Goal: Task Accomplishment & Management: Manage account settings

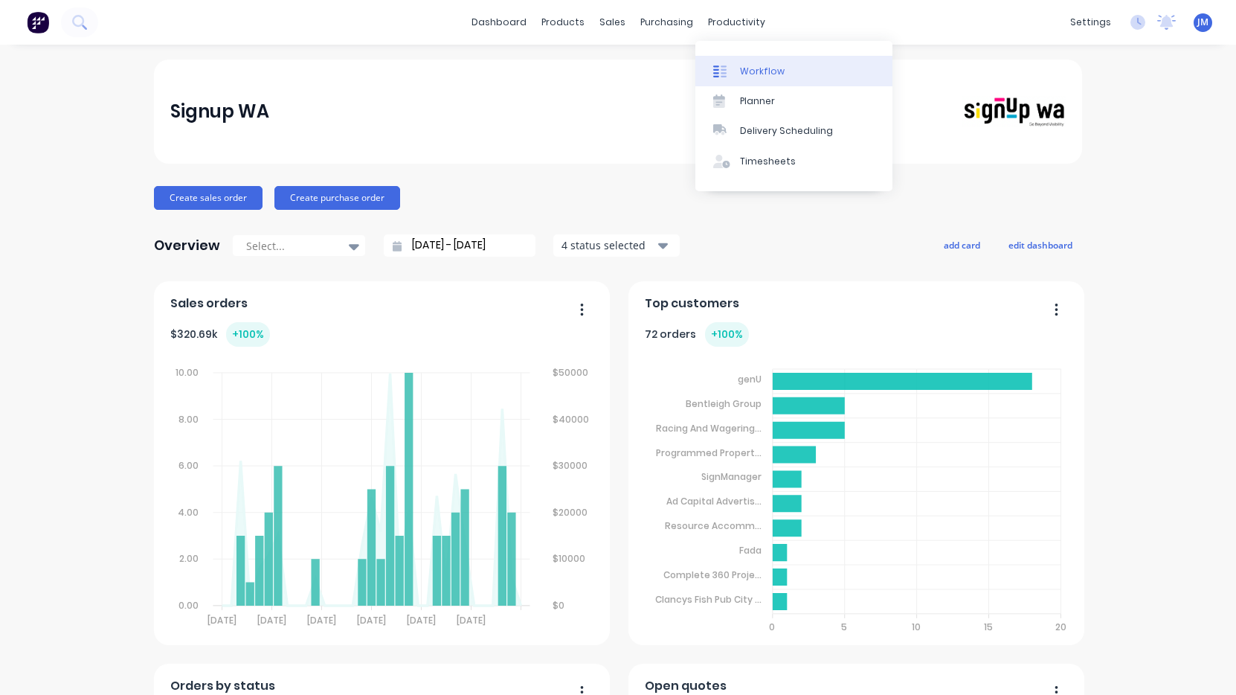
click at [752, 67] on div "Workflow" at bounding box center [762, 71] width 45 height 13
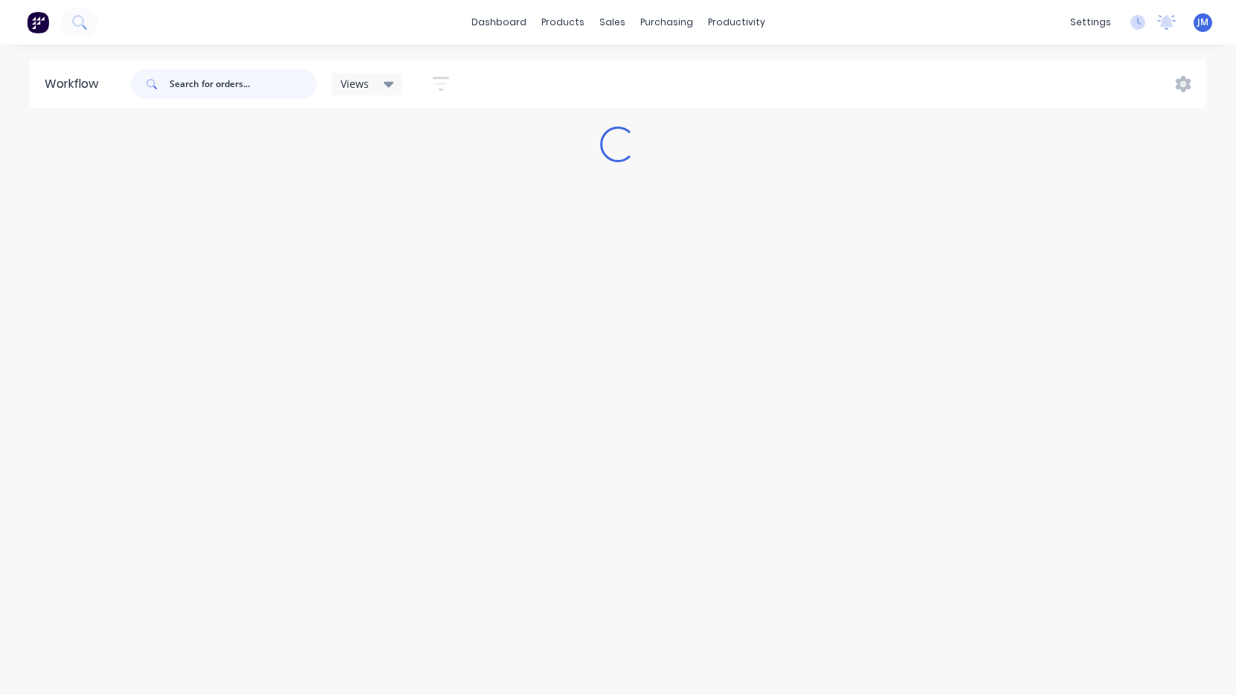
click at [243, 80] on input "text" at bounding box center [243, 84] width 147 height 30
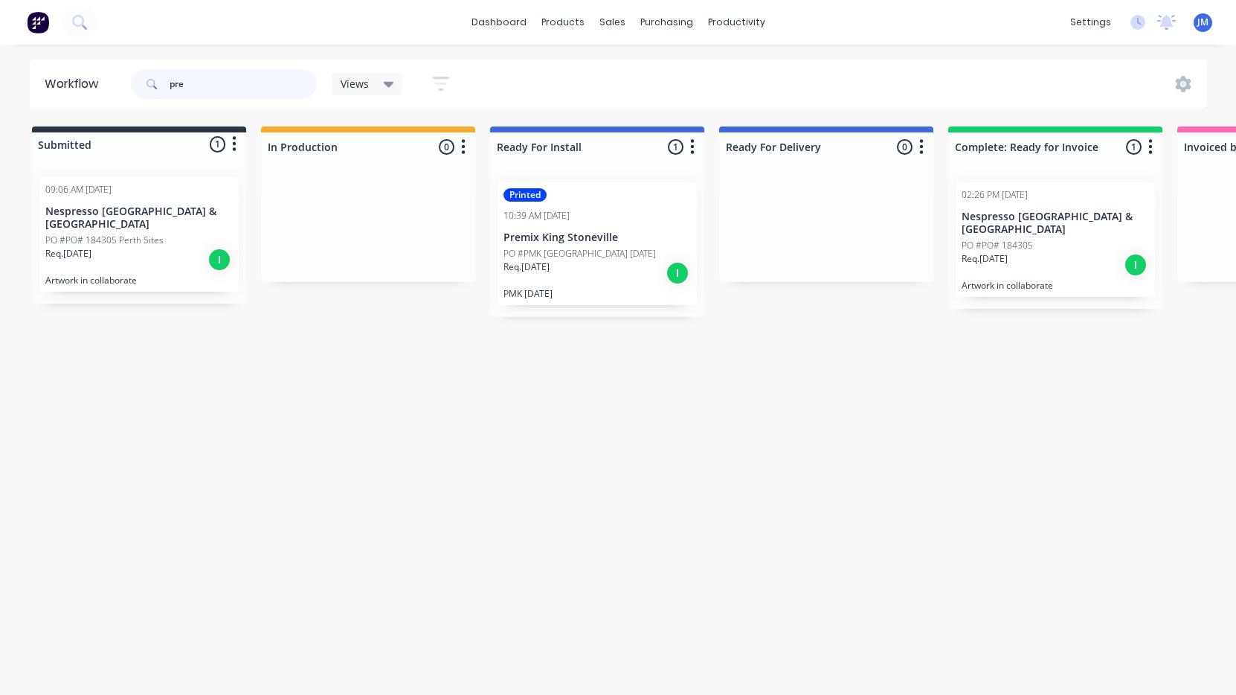
type input "pre"
click at [552, 229] on div "Printed 10:39 AM [DATE] Premix King Stoneville PO #PMK [GEOGRAPHIC_DATA] [DATE]…" at bounding box center [597, 243] width 199 height 123
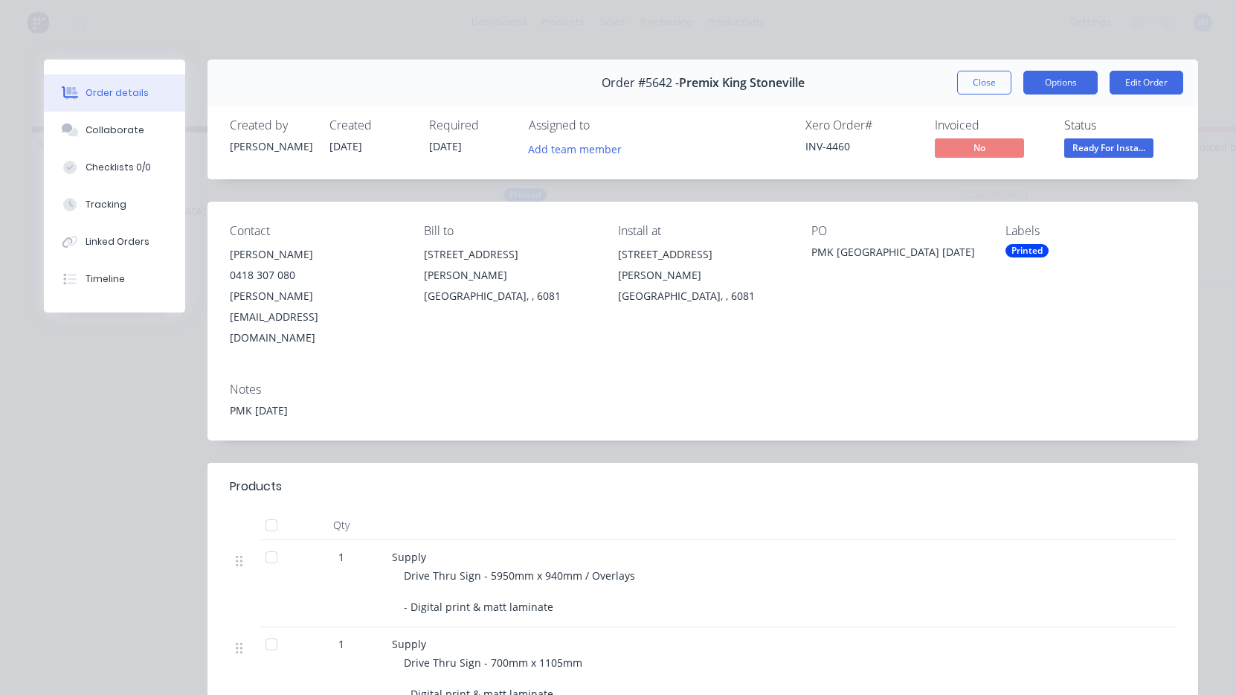
click at [1081, 86] on button "Options" at bounding box center [1060, 83] width 74 height 24
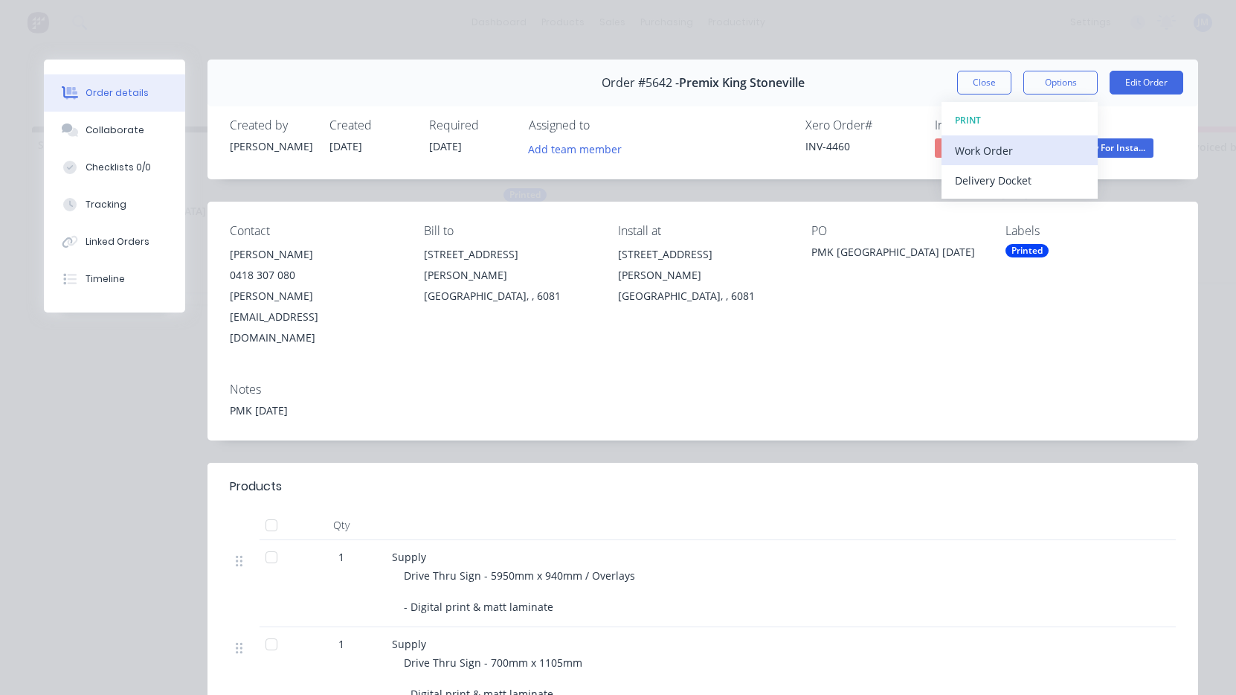
click at [1062, 143] on div "Work Order" at bounding box center [1019, 151] width 129 height 22
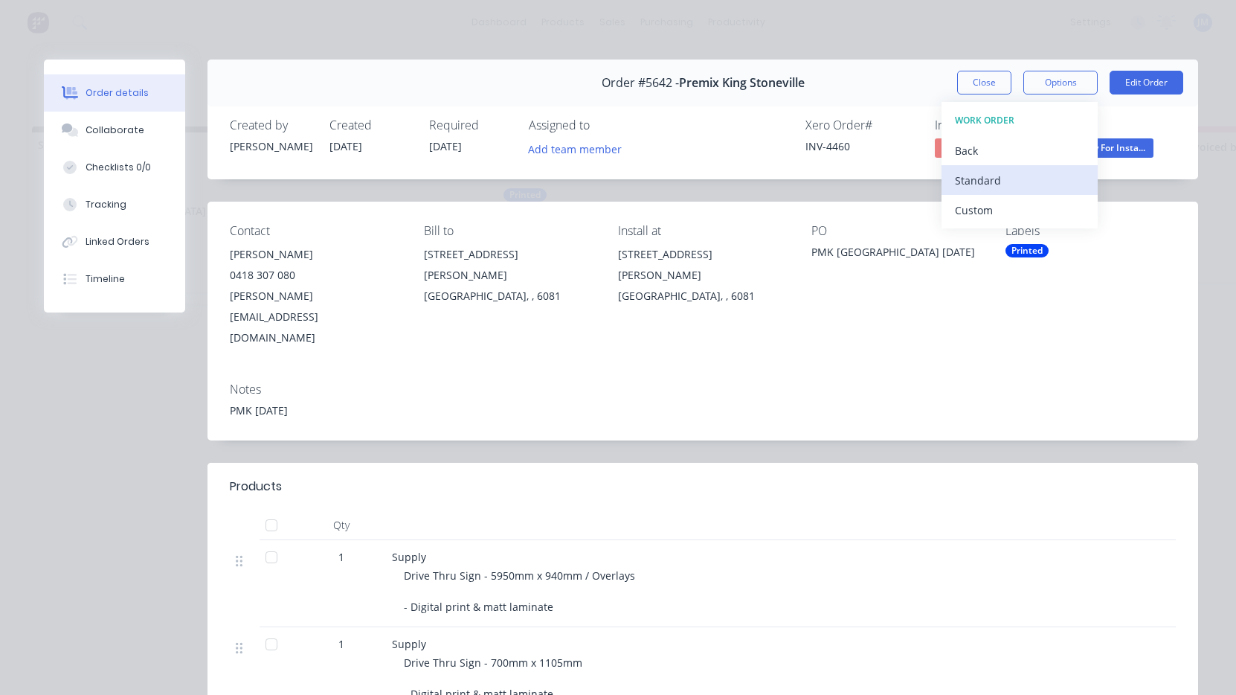
click at [1049, 170] on div "Standard" at bounding box center [1019, 181] width 129 height 22
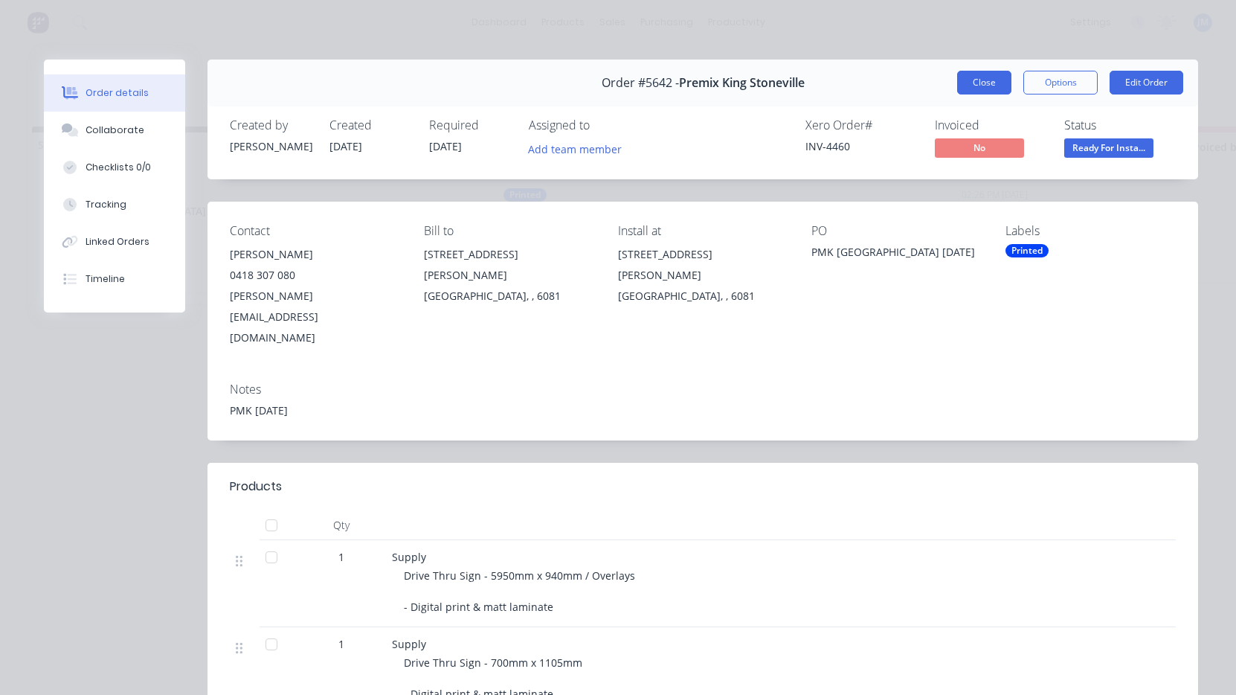
click at [981, 83] on button "Close" at bounding box center [984, 83] width 54 height 24
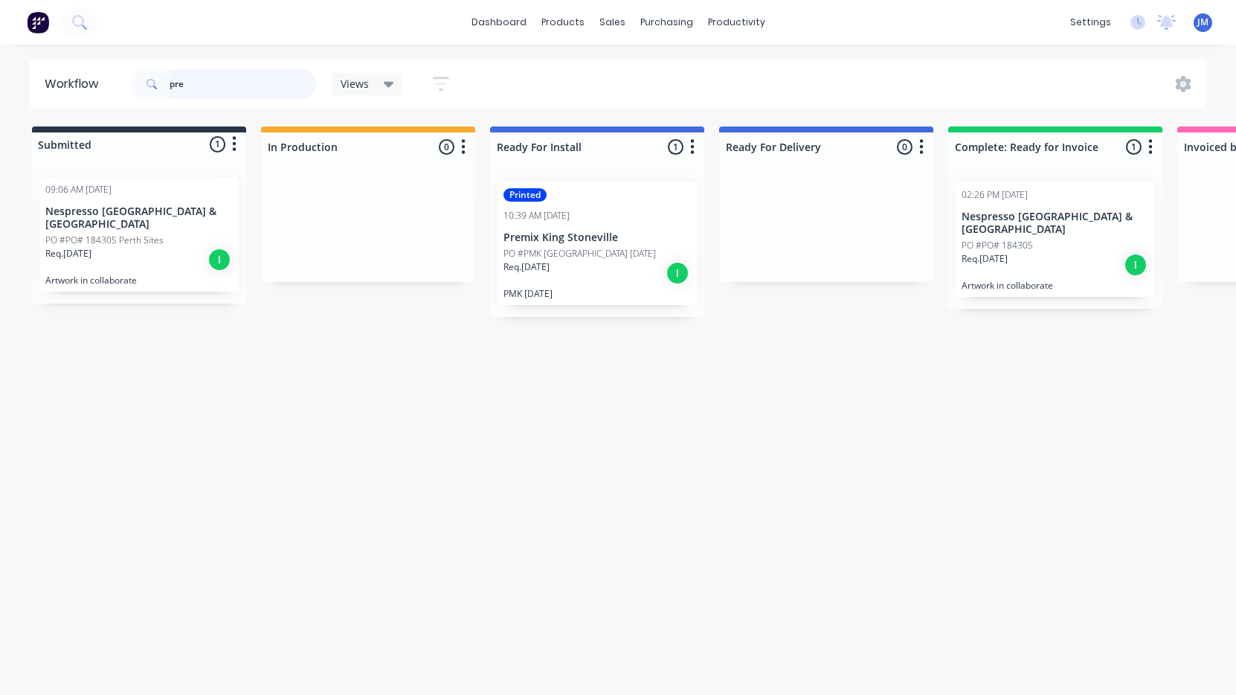
click at [190, 89] on input "pre" at bounding box center [243, 84] width 147 height 30
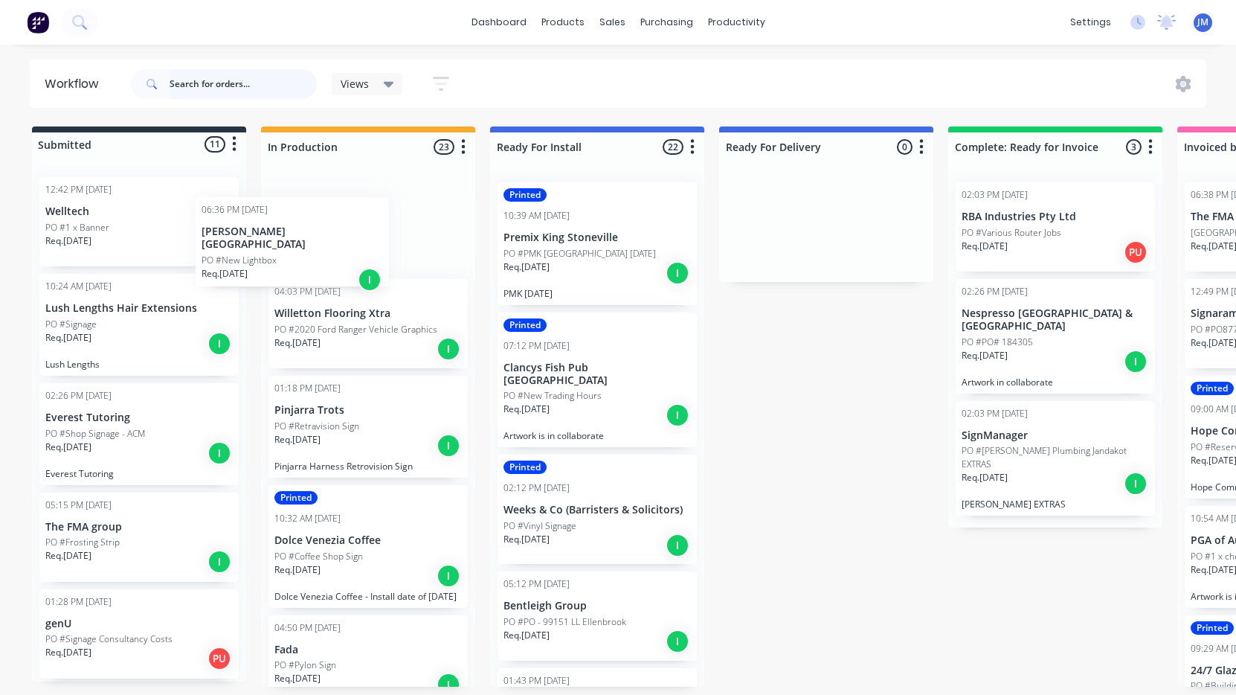
drag, startPoint x: 142, startPoint y: 219, endPoint x: 335, endPoint y: 239, distance: 193.7
click at [335, 239] on div "Submitted 11 Status colour #273444 hex #273444 Save Cancel Summaries Total orde…" at bounding box center [905, 406] width 1833 height 560
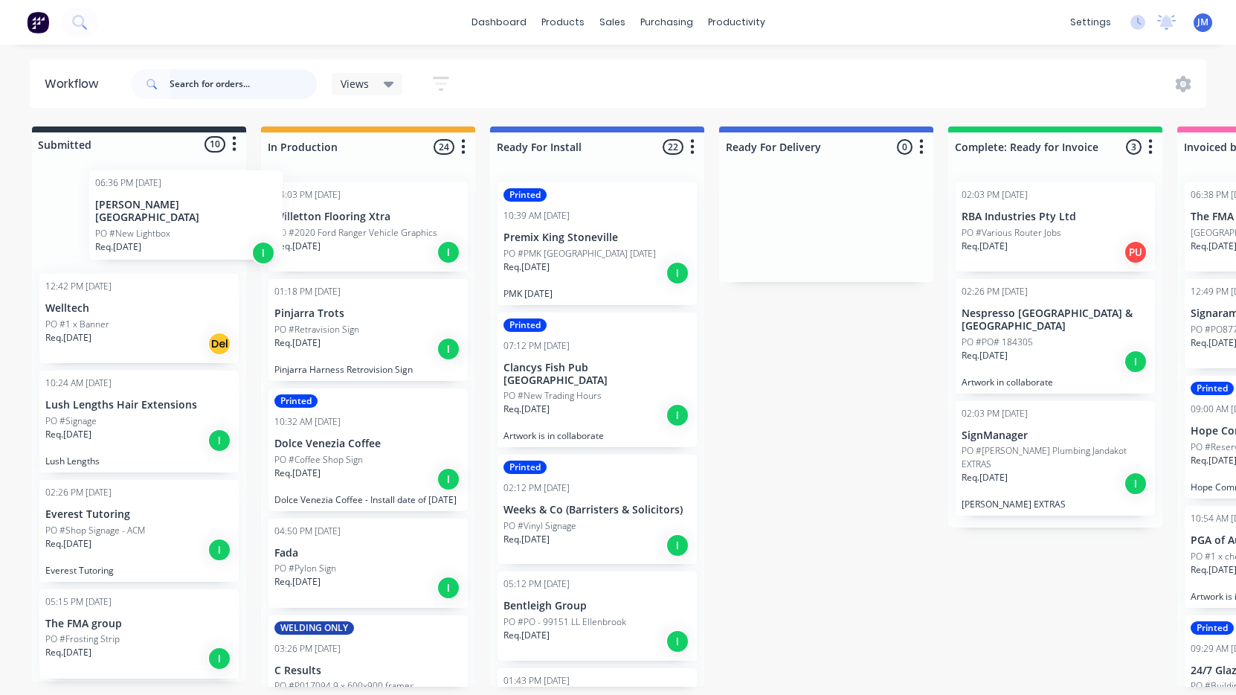
drag, startPoint x: 355, startPoint y: 252, endPoint x: 141, endPoint y: 242, distance: 215.2
click at [141, 242] on div "Submitted 10 Status colour #273444 hex #273444 Save Cancel Summaries Total orde…" at bounding box center [905, 406] width 1833 height 560
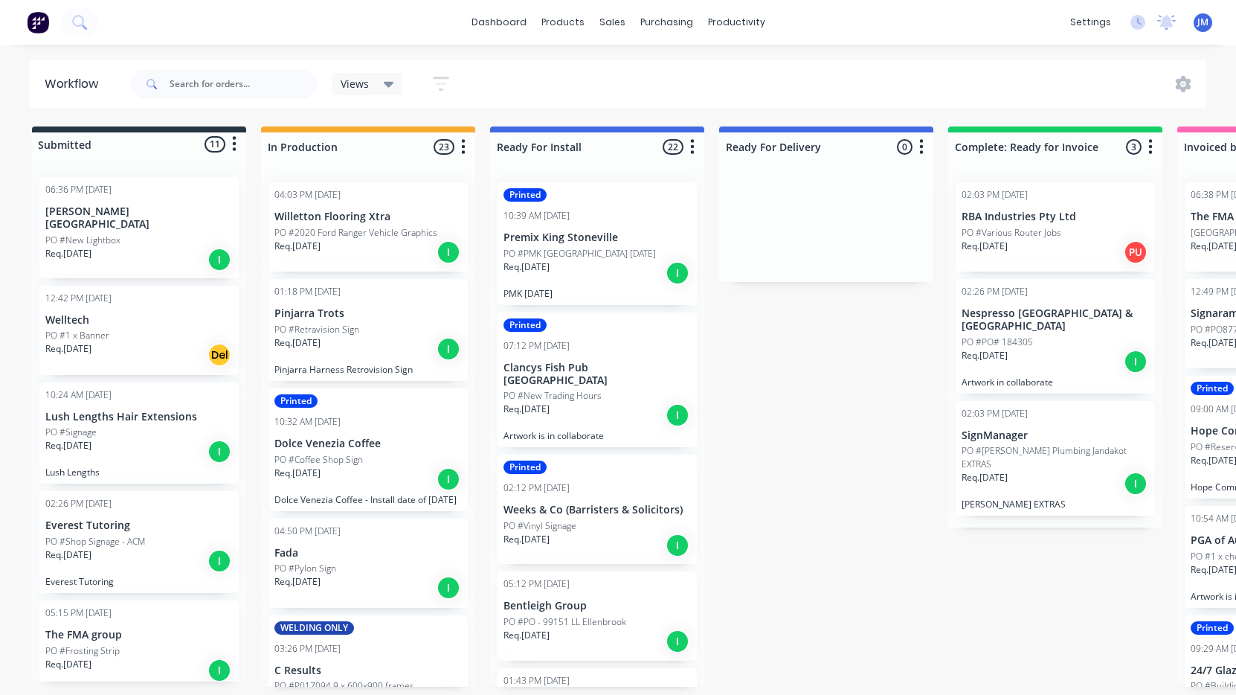
drag, startPoint x: 421, startPoint y: 622, endPoint x: 604, endPoint y: 107, distance: 546.9
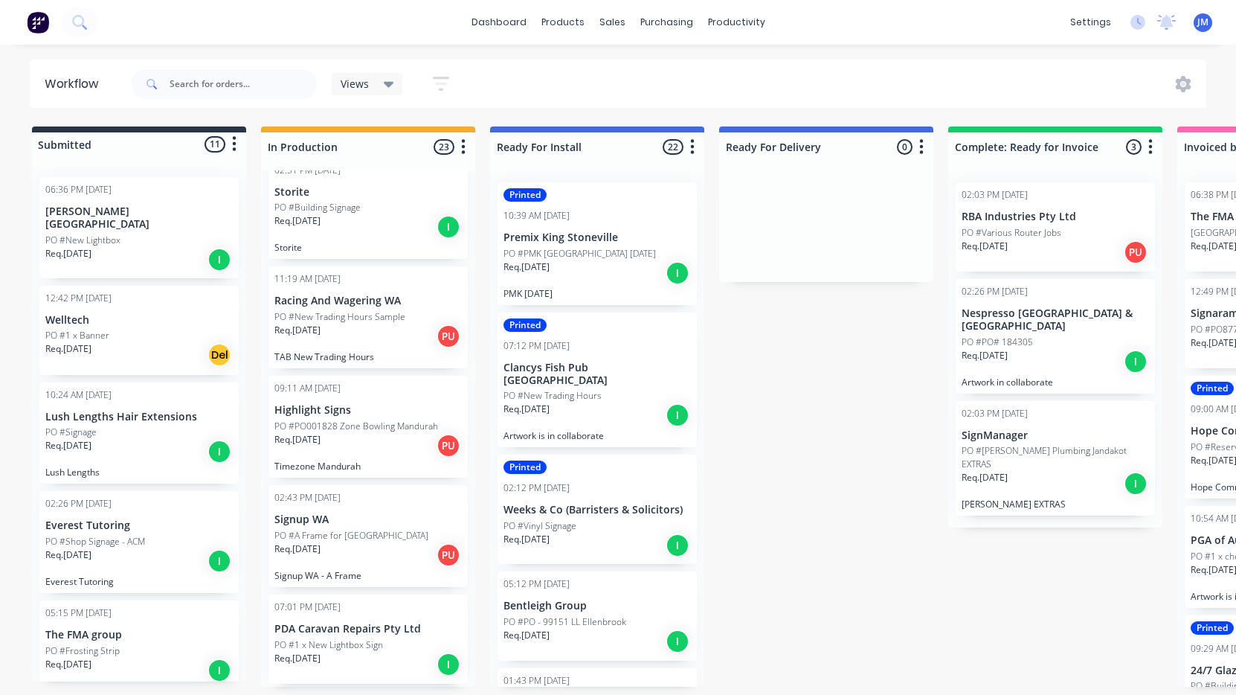
scroll to position [2061, 0]
click at [349, 434] on div "Req. [DATE] PU" at bounding box center [367, 446] width 187 height 25
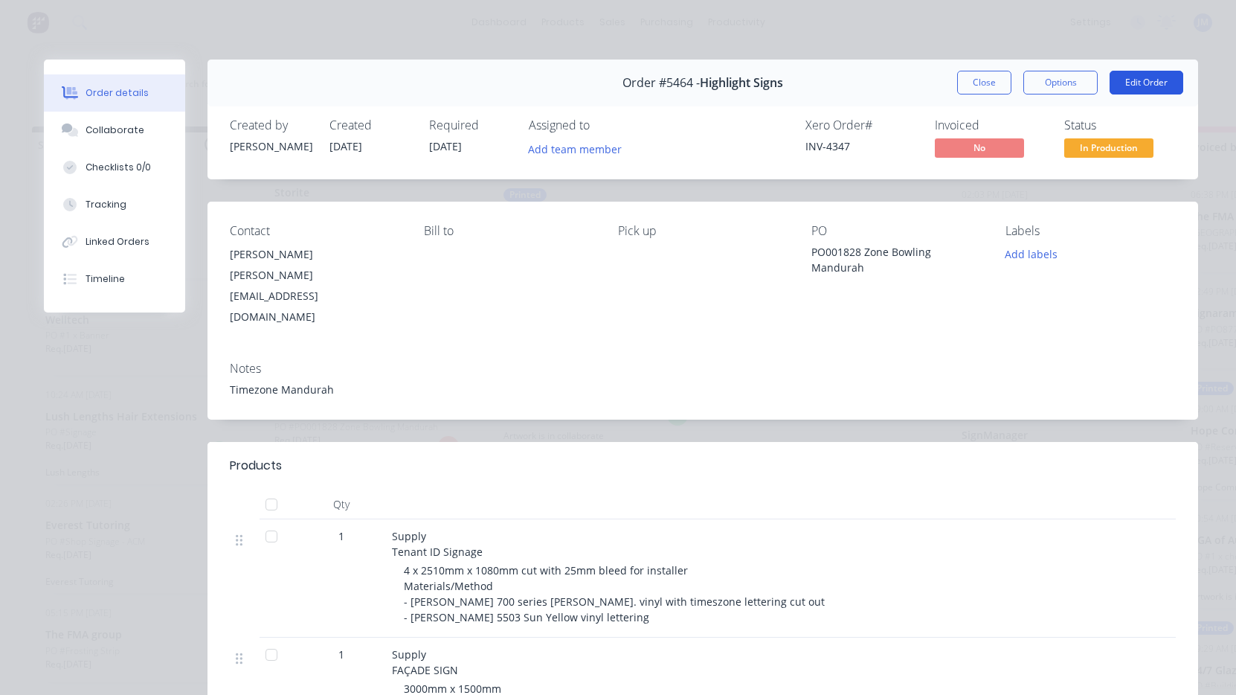
click at [1129, 88] on button "Edit Order" at bounding box center [1147, 83] width 74 height 24
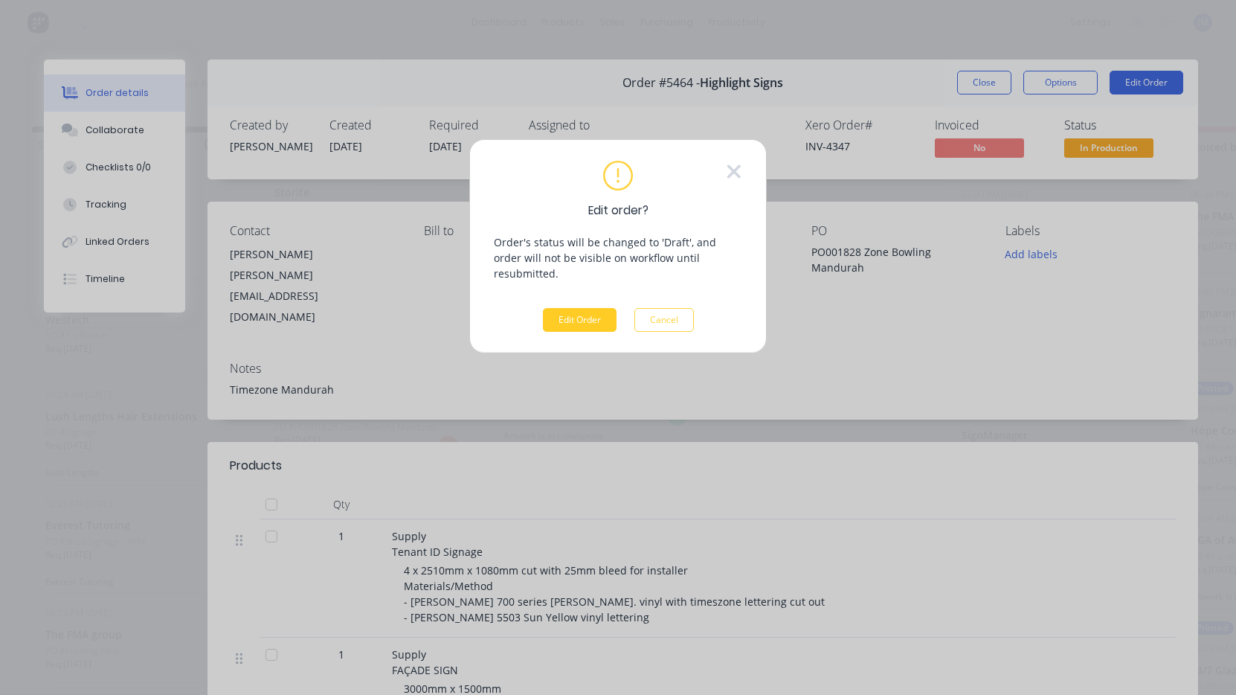
click at [585, 308] on button "Edit Order" at bounding box center [580, 320] width 74 height 24
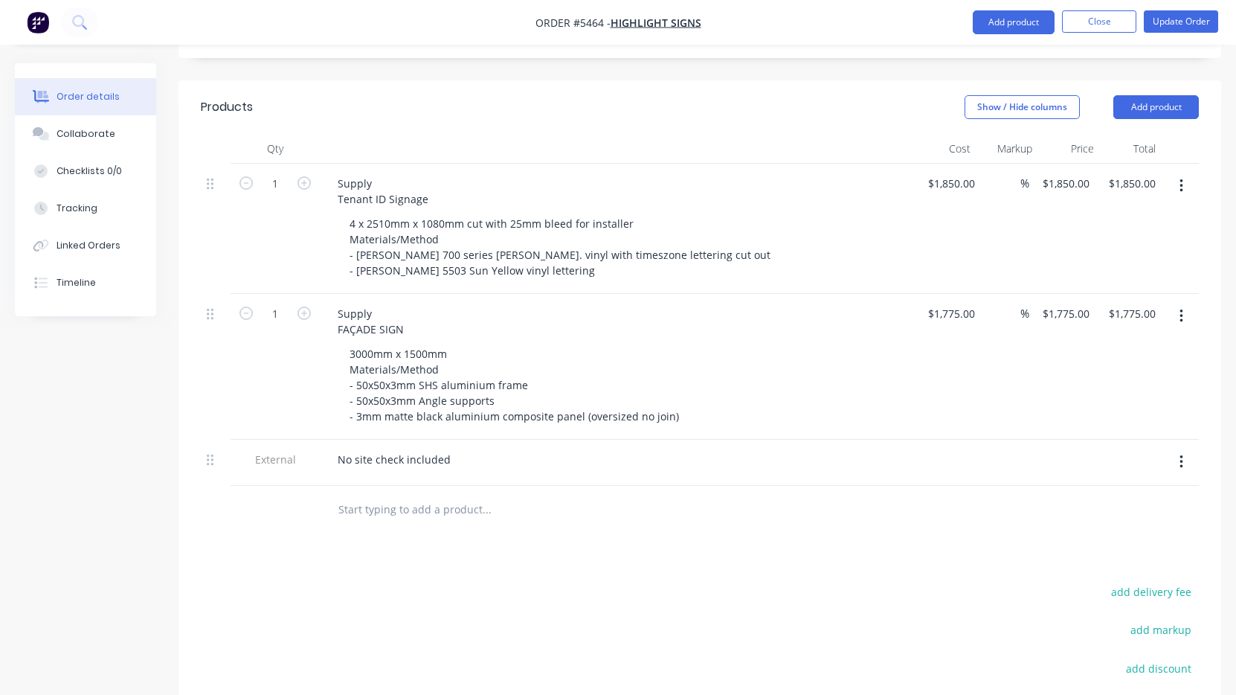
scroll to position [437, 0]
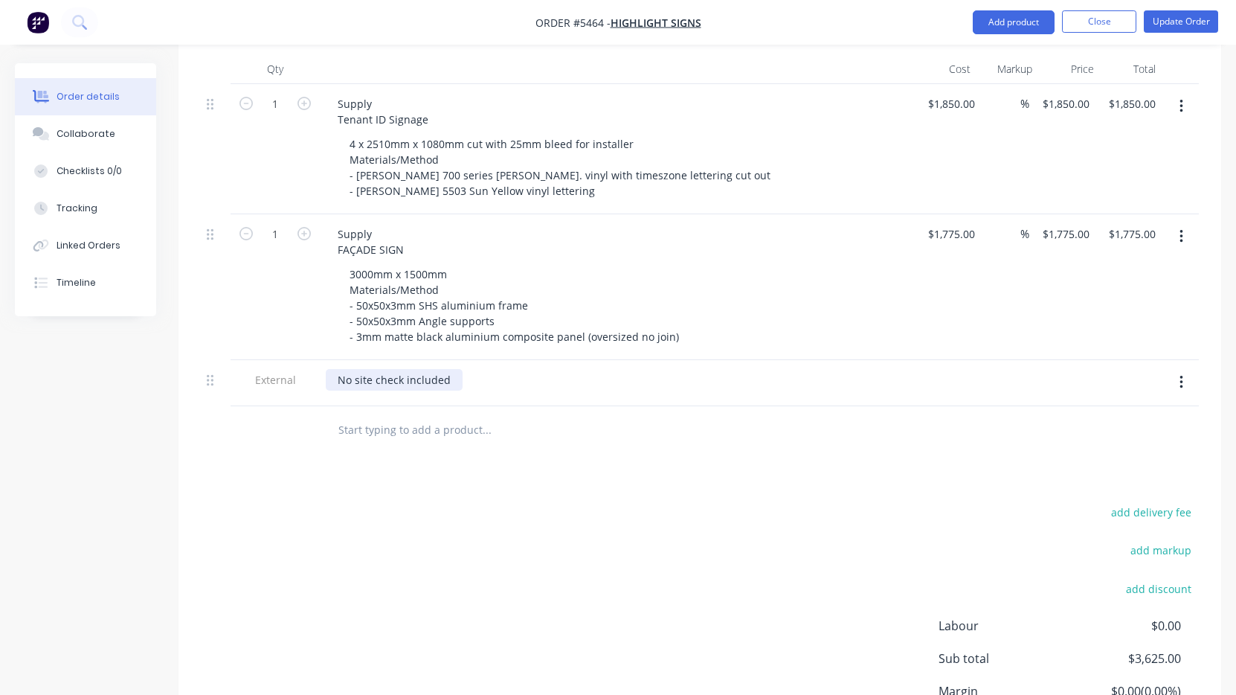
click at [411, 369] on div "No site check included" at bounding box center [394, 380] width 137 height 22
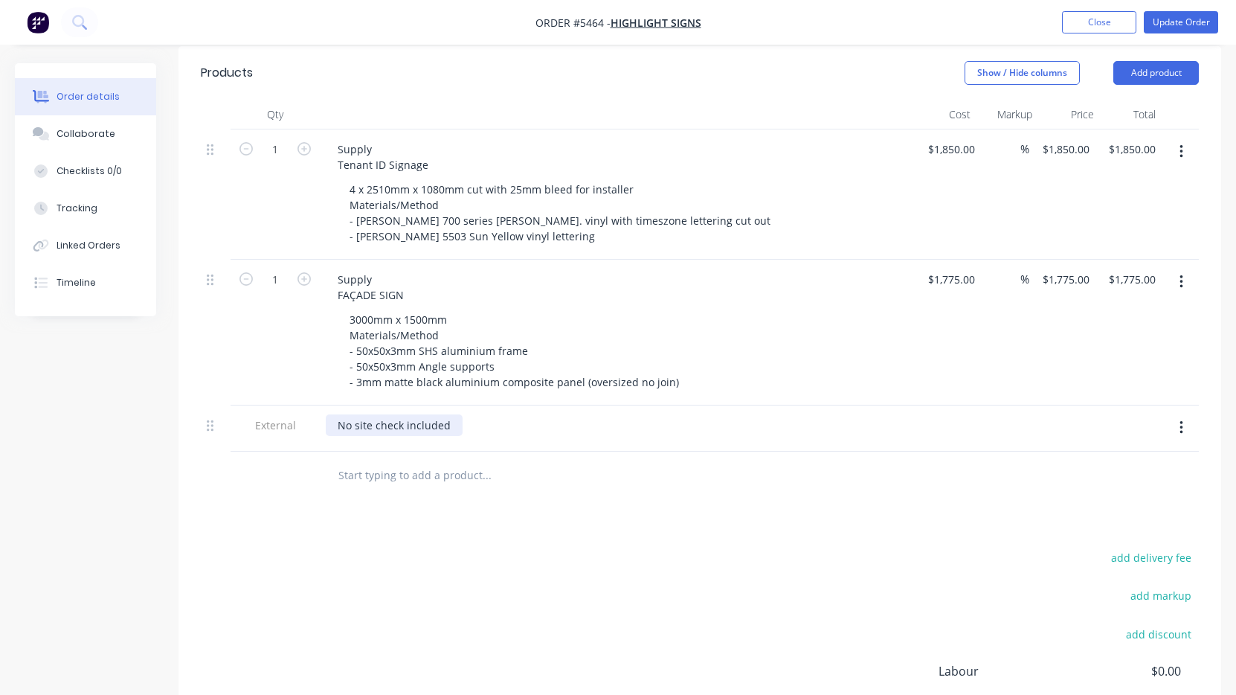
scroll to position [391, 0]
click at [1179, 274] on icon "button" at bounding box center [1181, 282] width 4 height 16
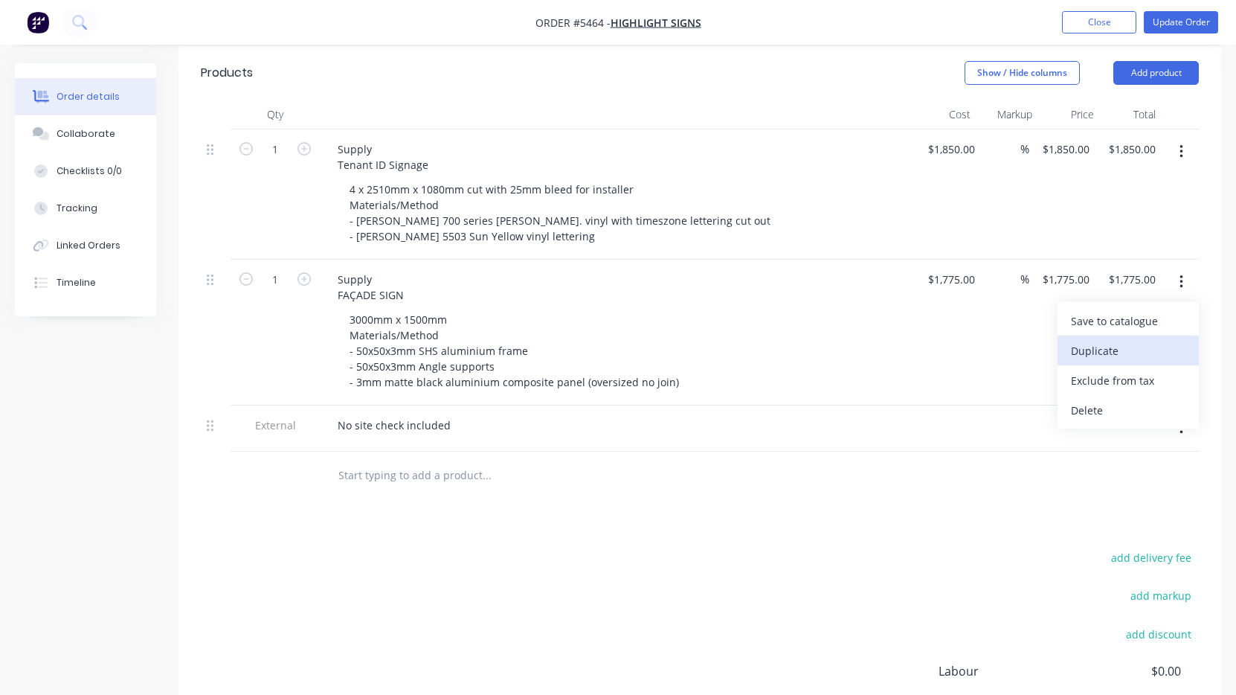
click at [1138, 340] on div "Duplicate" at bounding box center [1128, 351] width 115 height 22
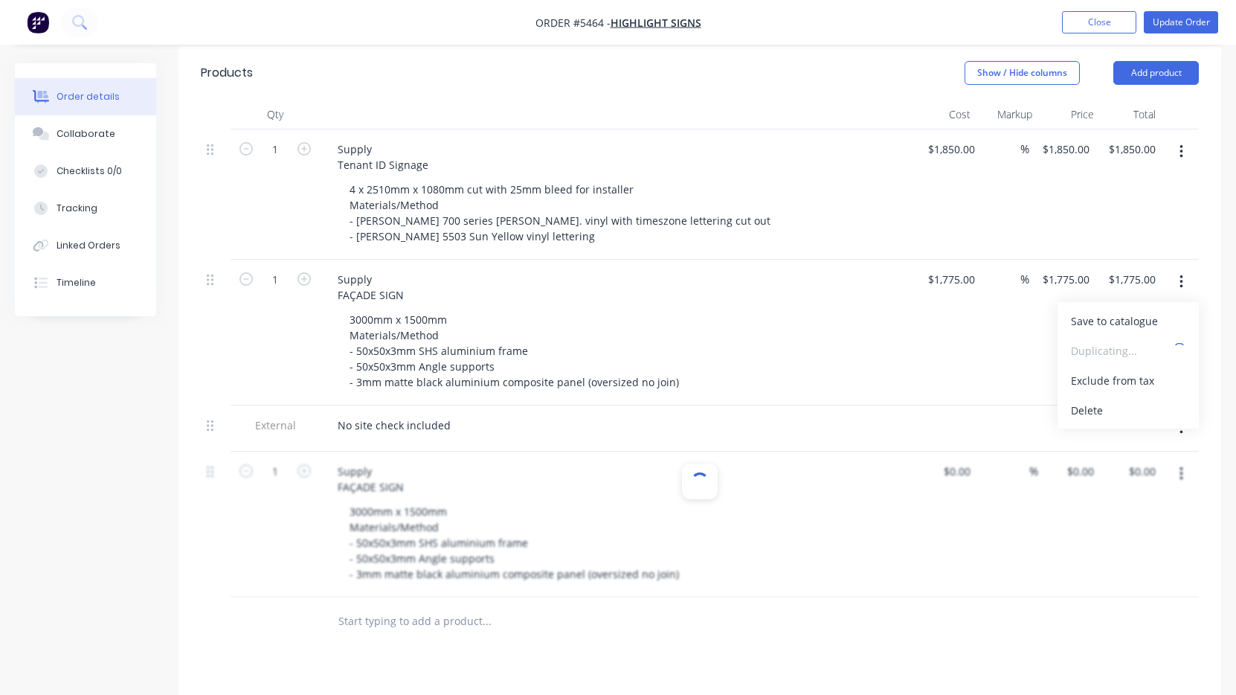
type input "$1,775.00"
drag, startPoint x: 347, startPoint y: 446, endPoint x: 264, endPoint y: 429, distance: 84.3
click at [264, 451] on div "1 Supply FAÇADE SIGN 3000mm x 1500mm Materials/Method - 50x50x3mm SHS aluminium…" at bounding box center [700, 524] width 998 height 146
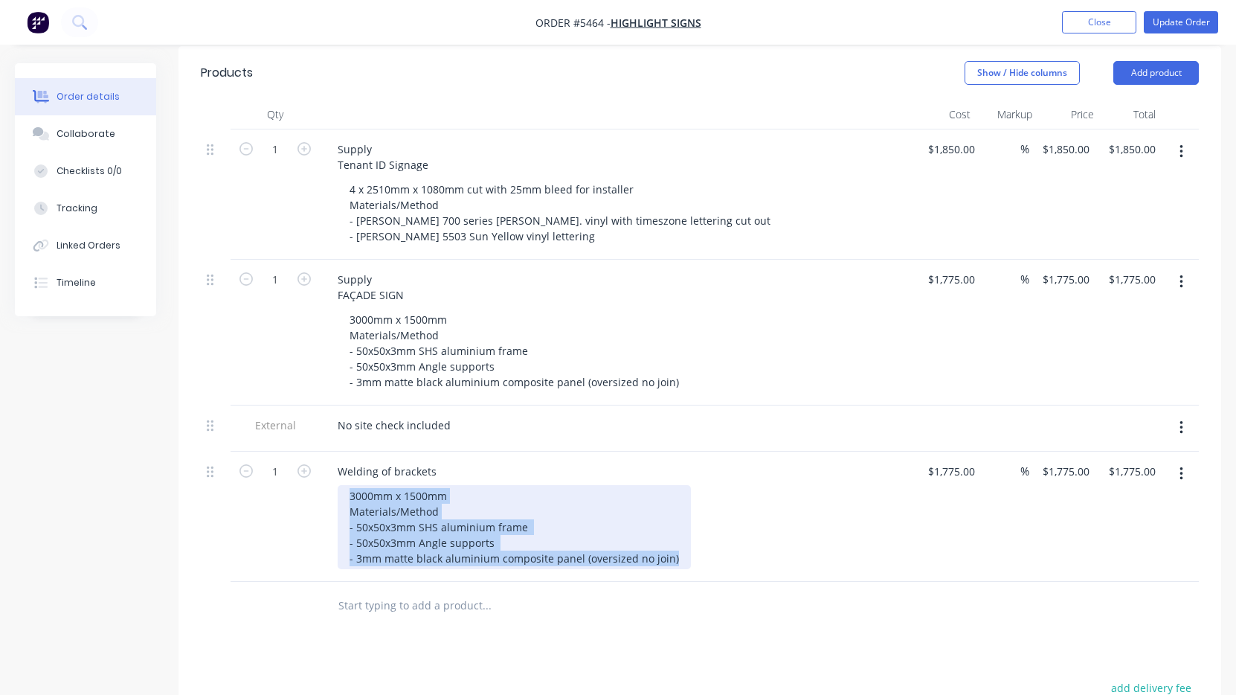
drag, startPoint x: 663, startPoint y: 528, endPoint x: 322, endPoint y: 455, distance: 349.0
click at [322, 455] on div "Welding of brackets 3000mm x 1500mm Materials/Method - 50x50x3mm SHS aluminium …" at bounding box center [617, 516] width 595 height 130
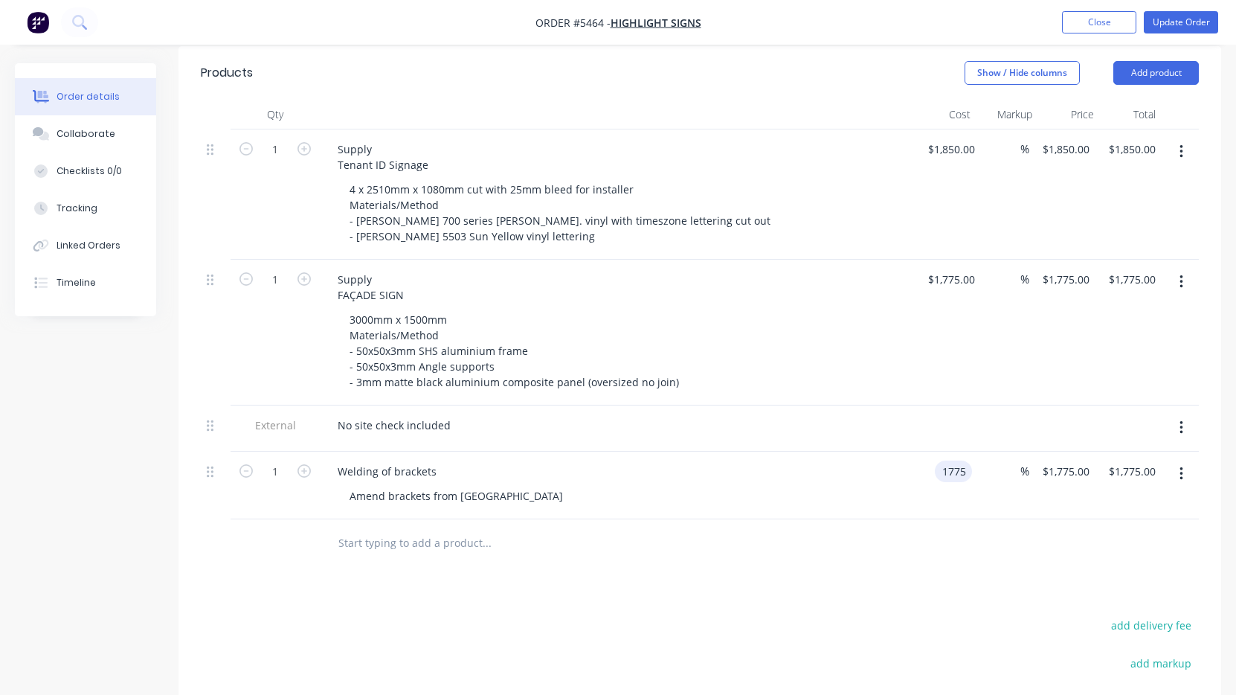
click at [954, 460] on input "1775" at bounding box center [956, 471] width 31 height 22
type input "$300.00"
click at [894, 519] on div at bounding box center [700, 543] width 998 height 48
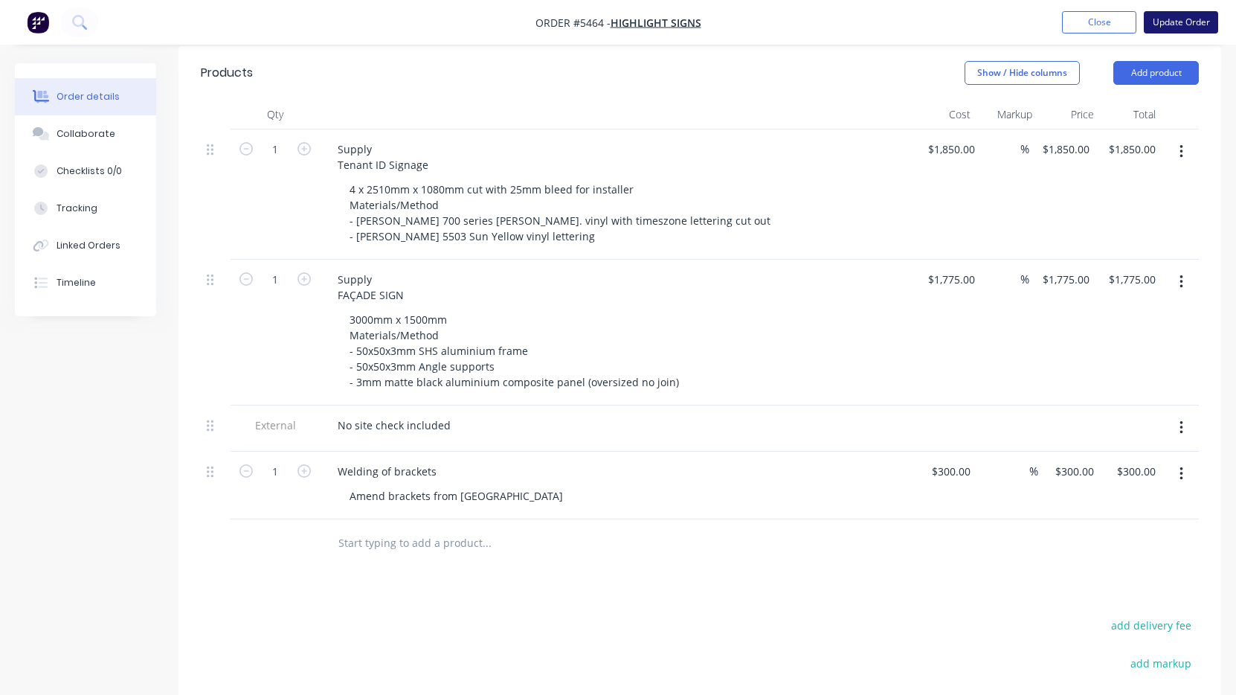
click at [1174, 31] on button "Update Order" at bounding box center [1181, 22] width 74 height 22
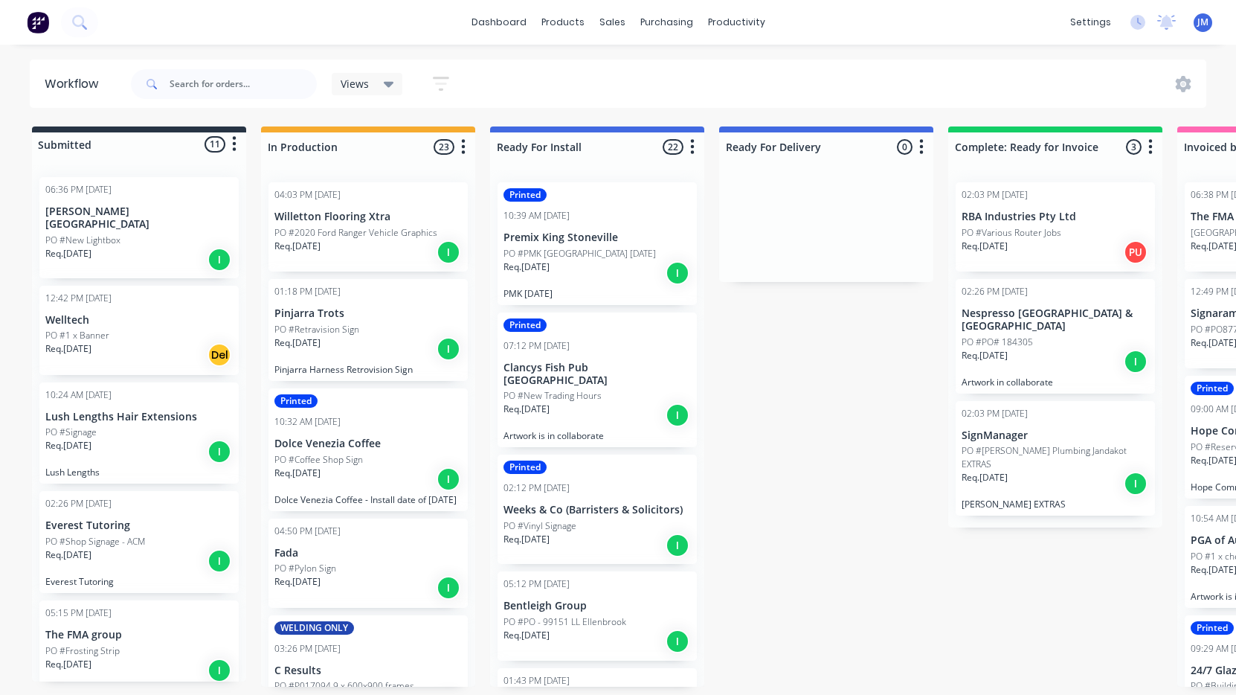
click at [576, 413] on div "Req. [DATE] I" at bounding box center [596, 414] width 187 height 25
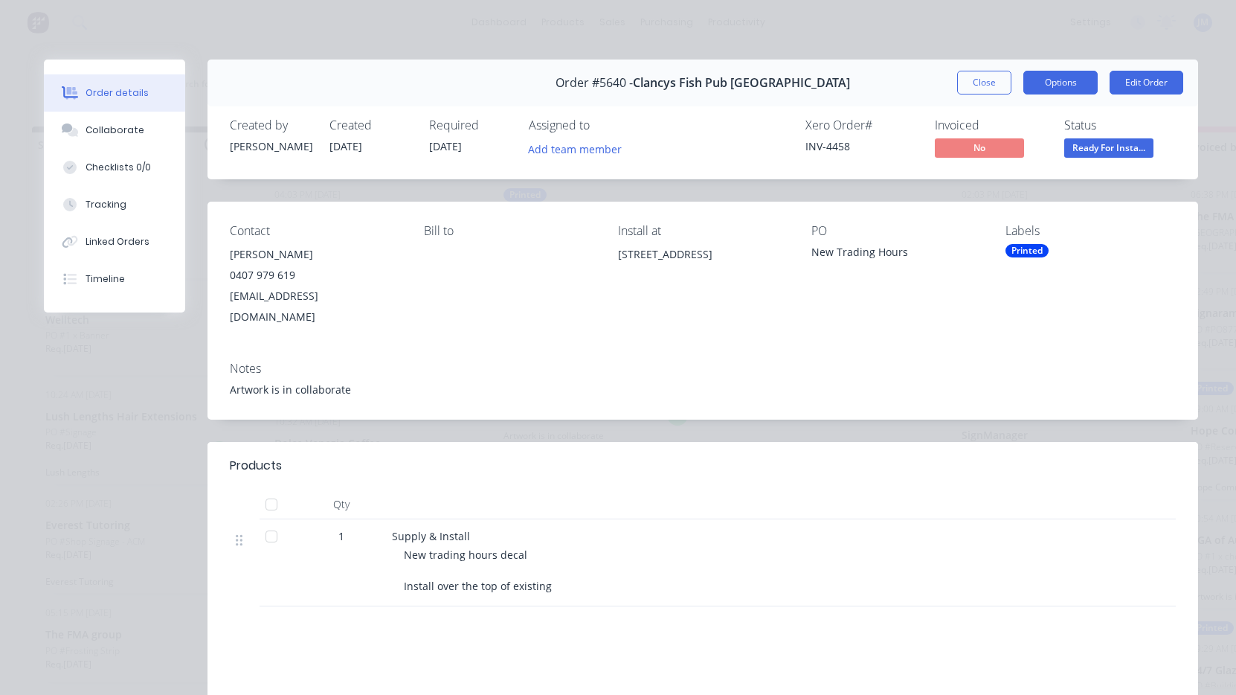
click at [1056, 75] on button "Options" at bounding box center [1060, 83] width 74 height 24
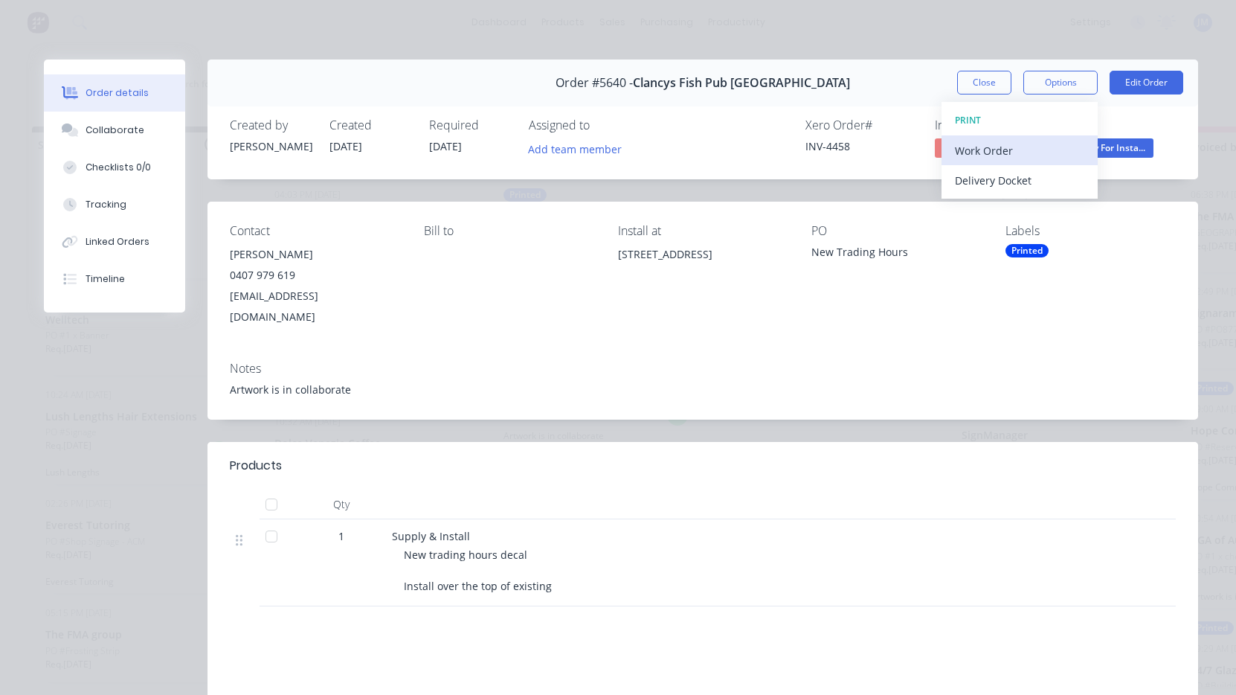
click at [1028, 149] on div "Work Order" at bounding box center [1019, 151] width 129 height 22
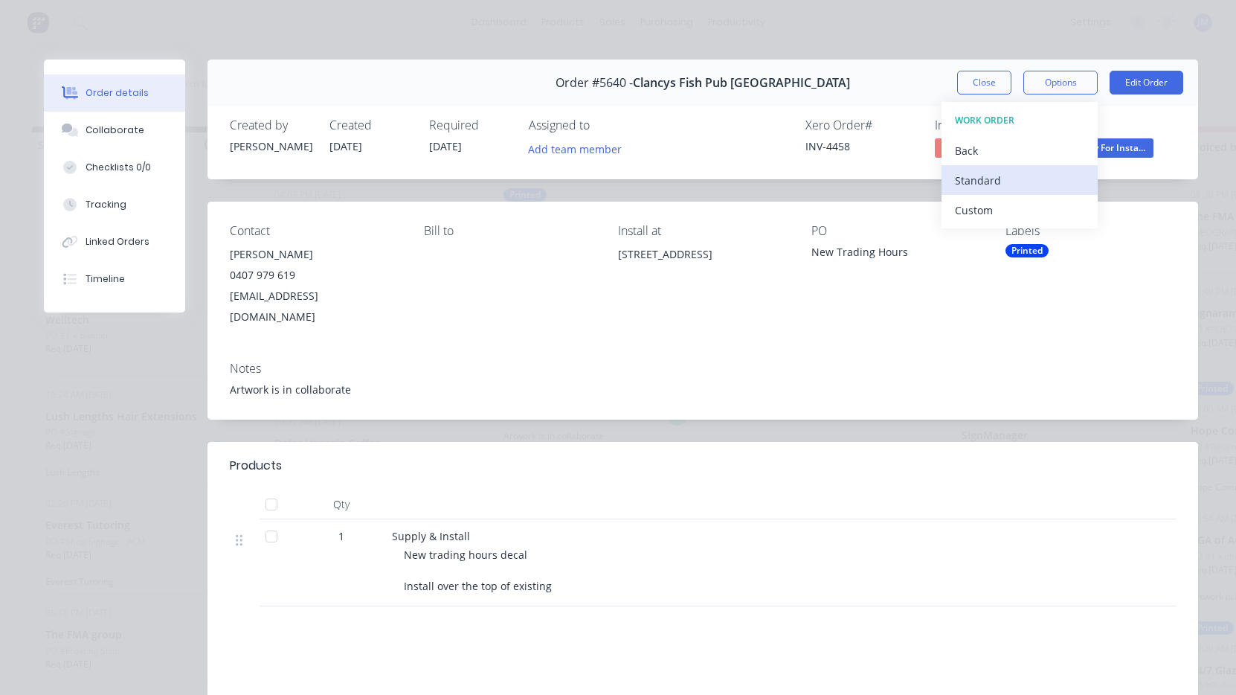
click at [1018, 186] on div "Standard" at bounding box center [1019, 181] width 129 height 22
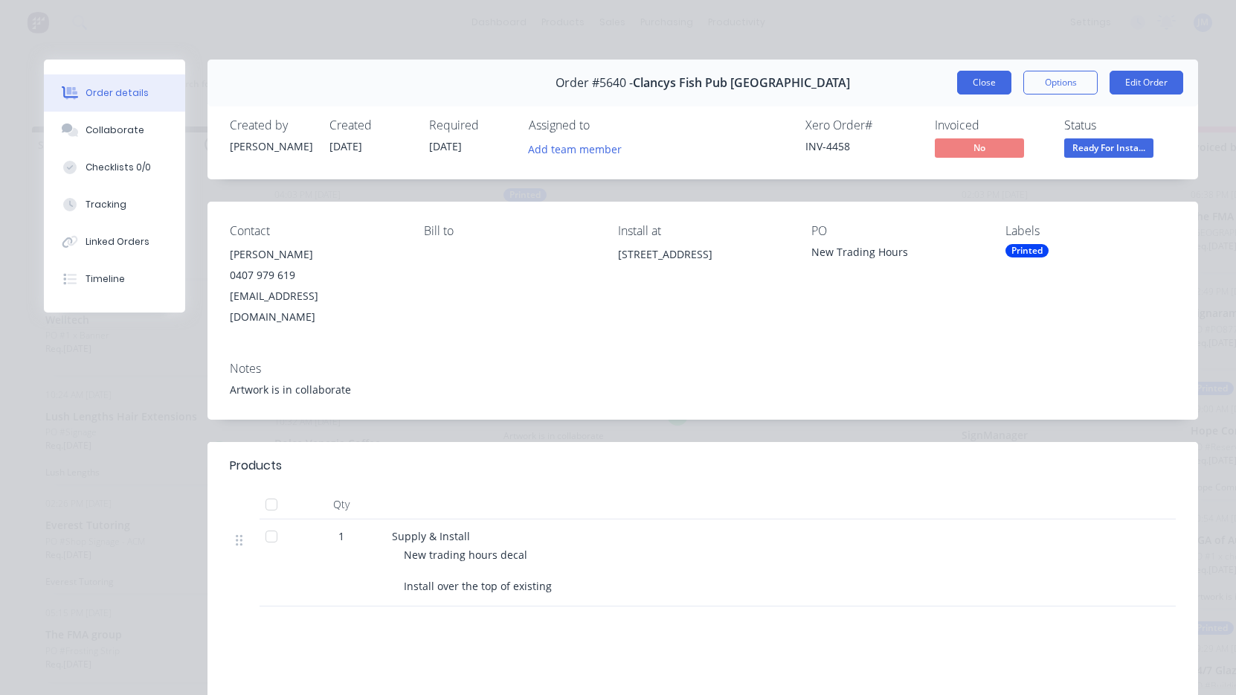
click at [988, 79] on button "Close" at bounding box center [984, 83] width 54 height 24
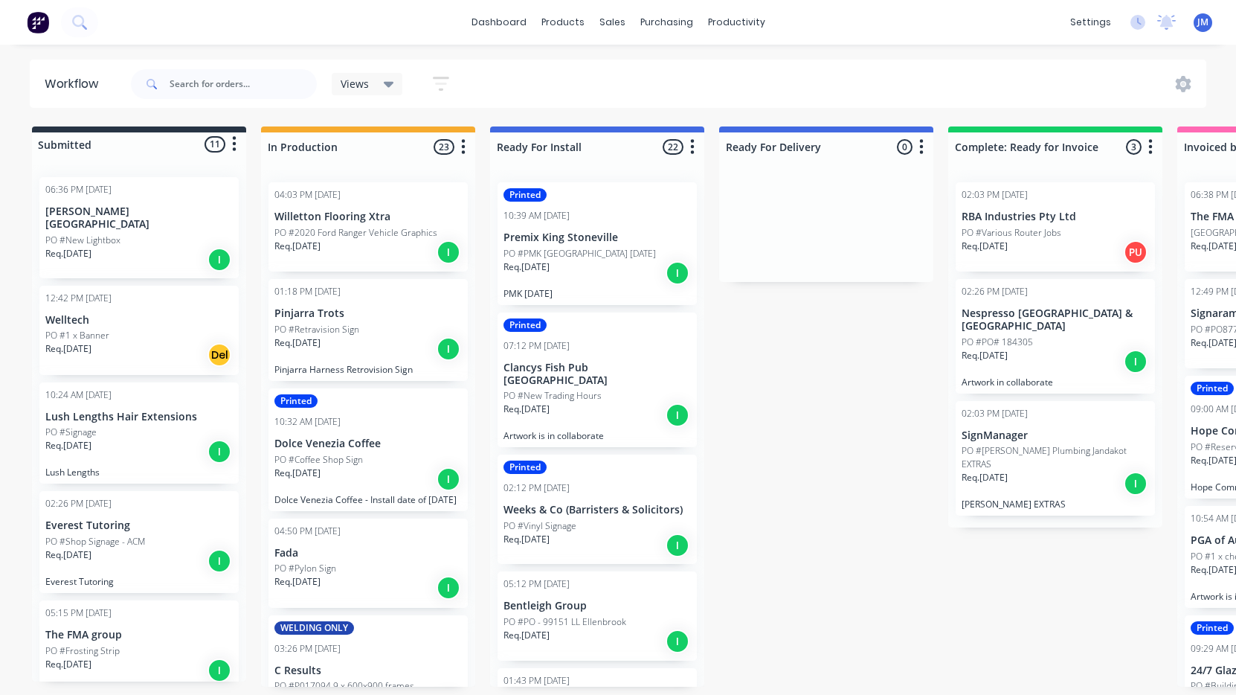
click at [591, 410] on div "Req. [DATE] I" at bounding box center [596, 414] width 187 height 25
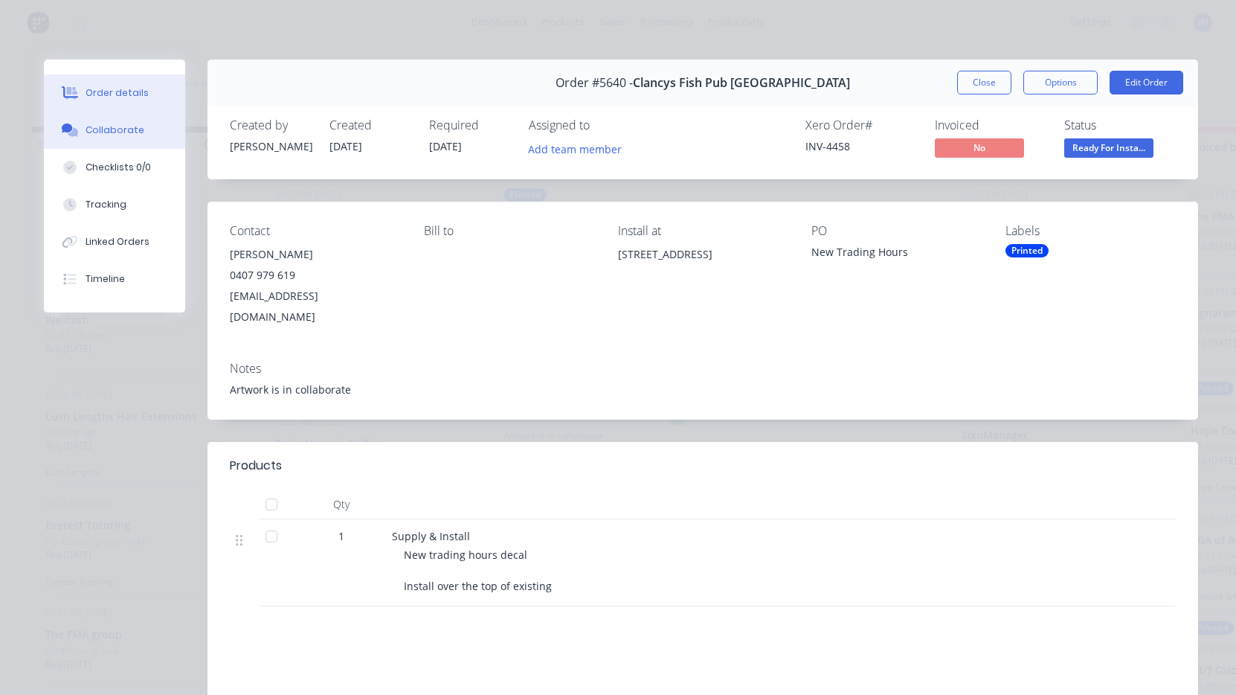
click at [103, 126] on div "Collaborate" at bounding box center [115, 129] width 59 height 13
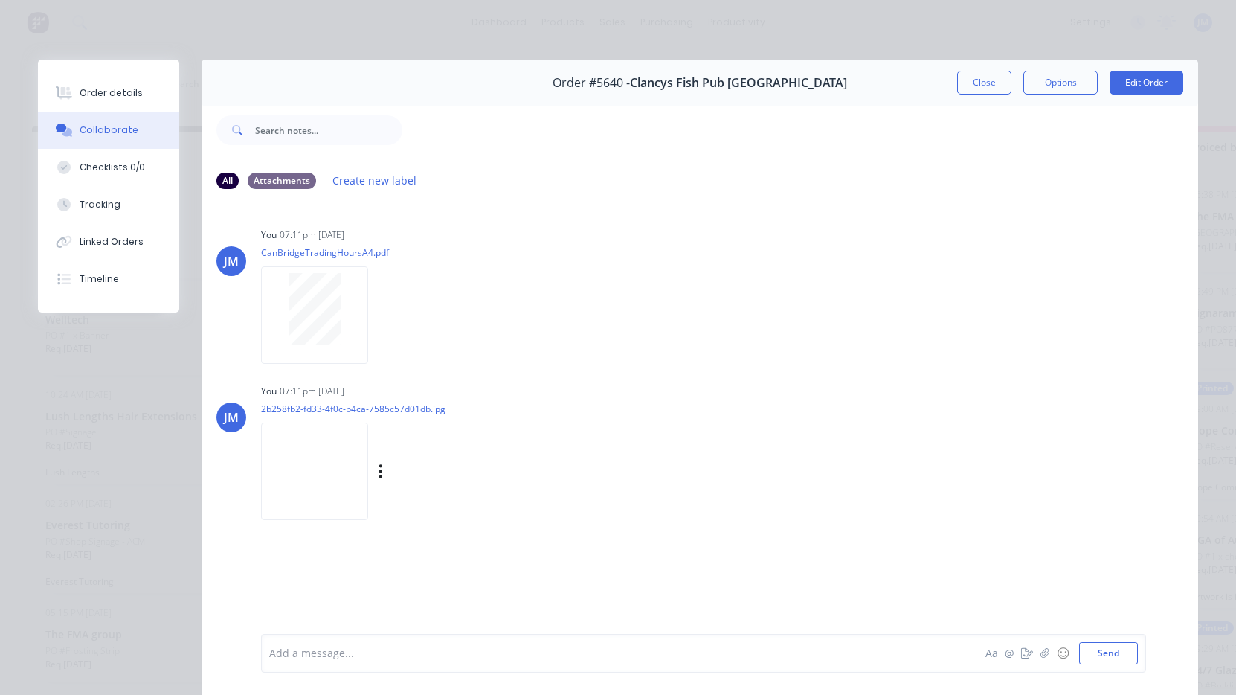
click at [326, 498] on img at bounding box center [314, 470] width 107 height 97
click at [980, 77] on button "Close" at bounding box center [984, 83] width 54 height 24
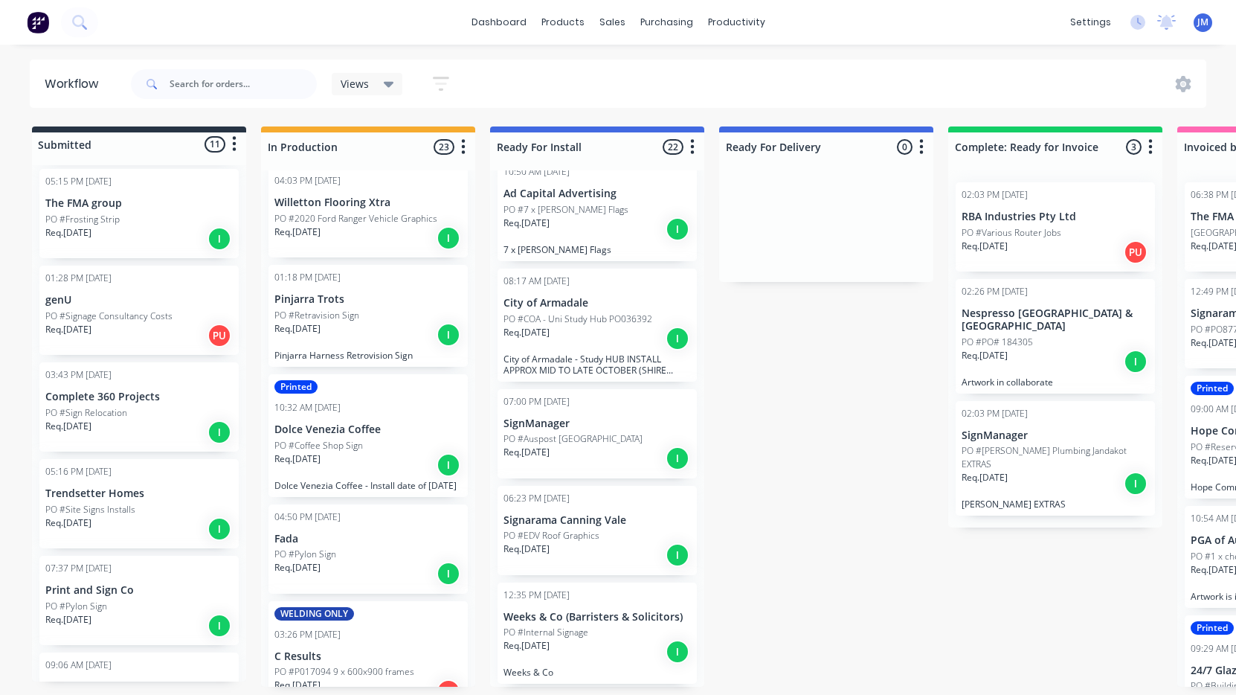
scroll to position [433, 0]
click at [96, 486] on div "05:16 PM [DATE] Trendsetter Homes PO #Site Signs Installs Req. [DATE] I" at bounding box center [138, 501] width 199 height 89
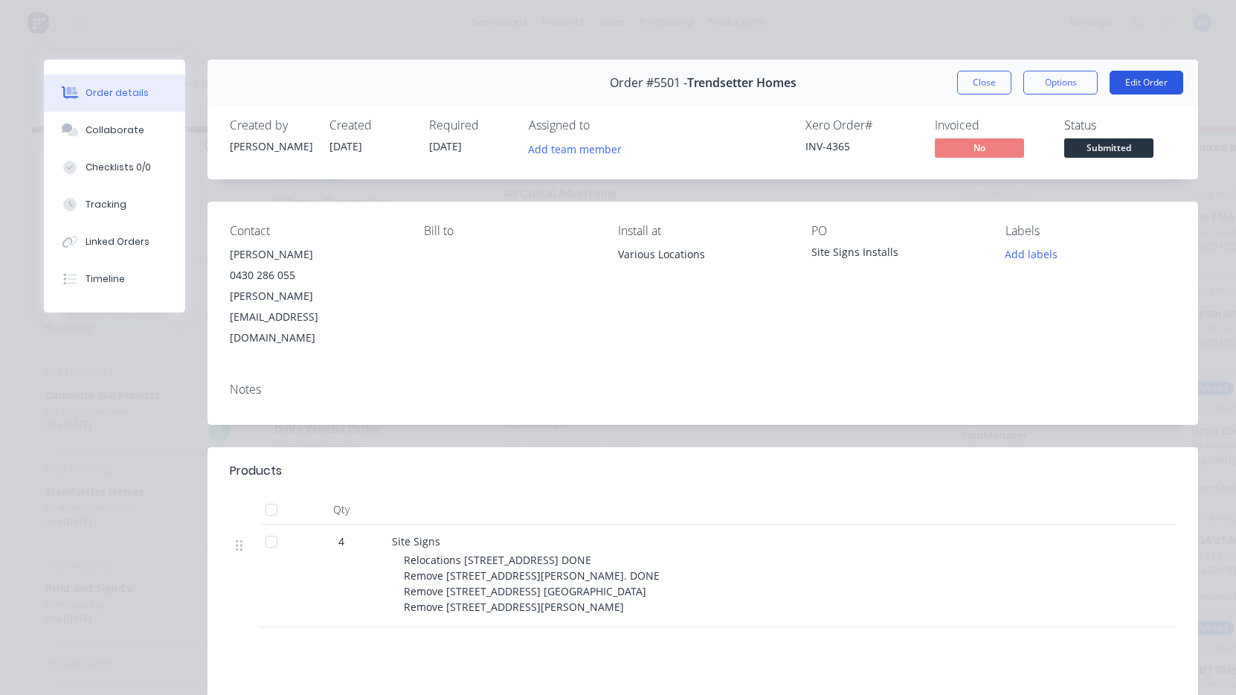
click at [1153, 87] on button "Edit Order" at bounding box center [1147, 83] width 74 height 24
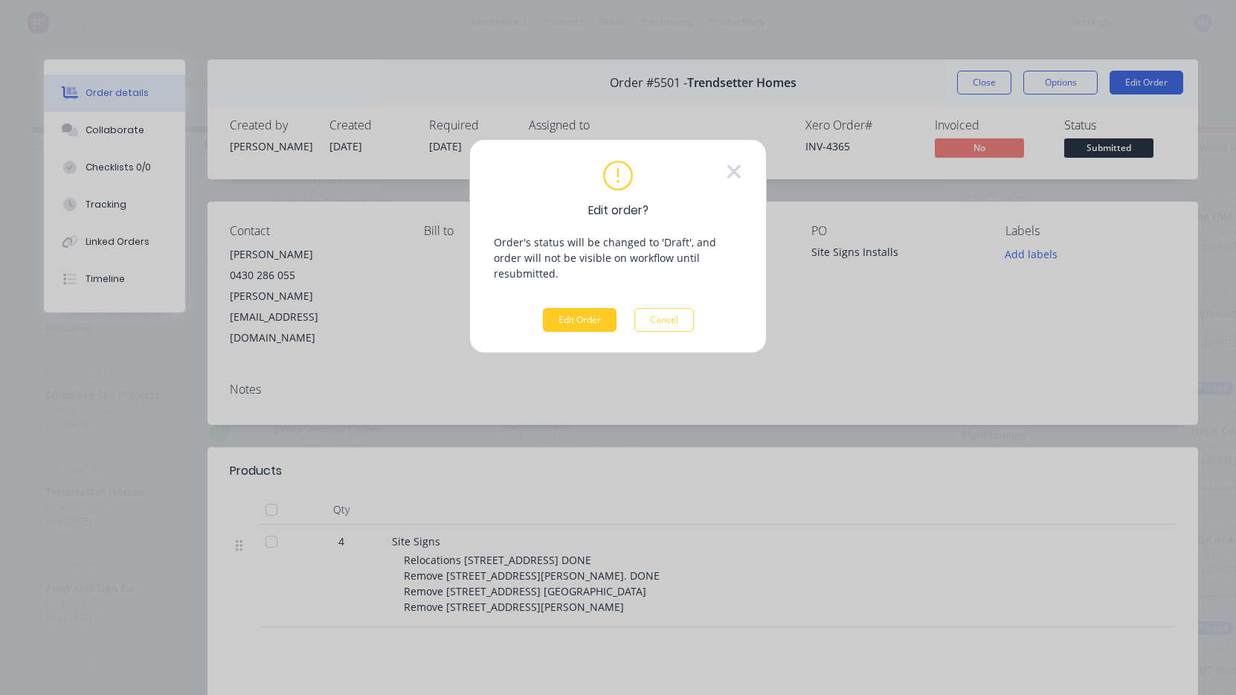
click at [596, 308] on button "Edit Order" at bounding box center [580, 320] width 74 height 24
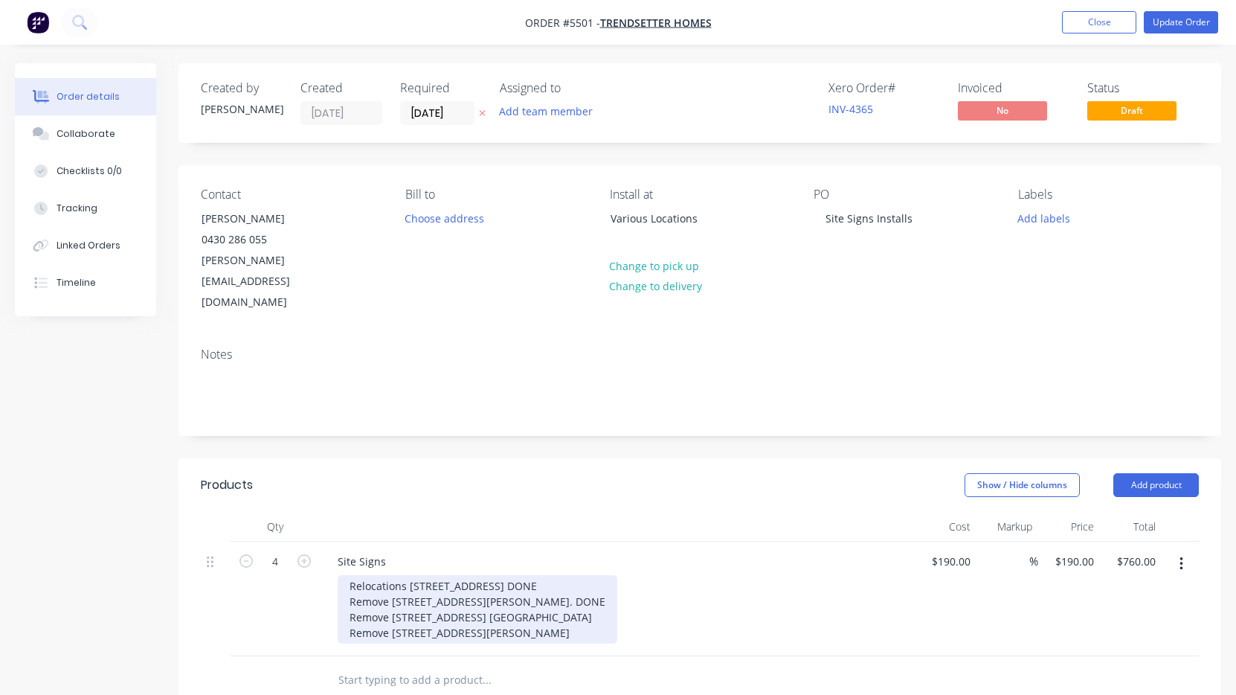
click at [541, 575] on div "Relocations [STREET_ADDRESS] DONE Remove [STREET_ADDRESS][PERSON_NAME]. DONE Re…" at bounding box center [478, 609] width 280 height 68
copy div "DONE"
click at [556, 575] on div "Relocations [STREET_ADDRESS] DONE Remove [STREET_ADDRESS][PERSON_NAME]. DONE Re…" at bounding box center [478, 609] width 280 height 68
click at [545, 592] on div "Relocations [STREET_ADDRESS] DONE Remove [STREET_ADDRESS][PERSON_NAME]. DONE Re…" at bounding box center [487, 609] width 299 height 68
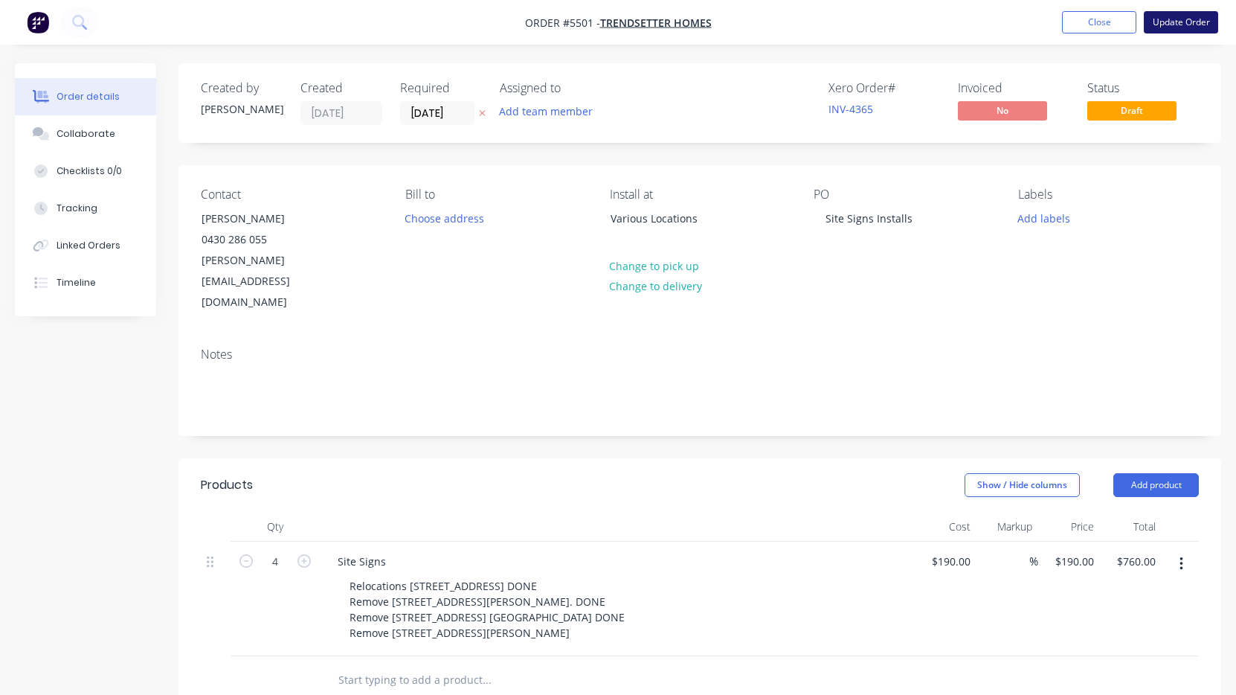
click at [1187, 24] on button "Update Order" at bounding box center [1181, 22] width 74 height 22
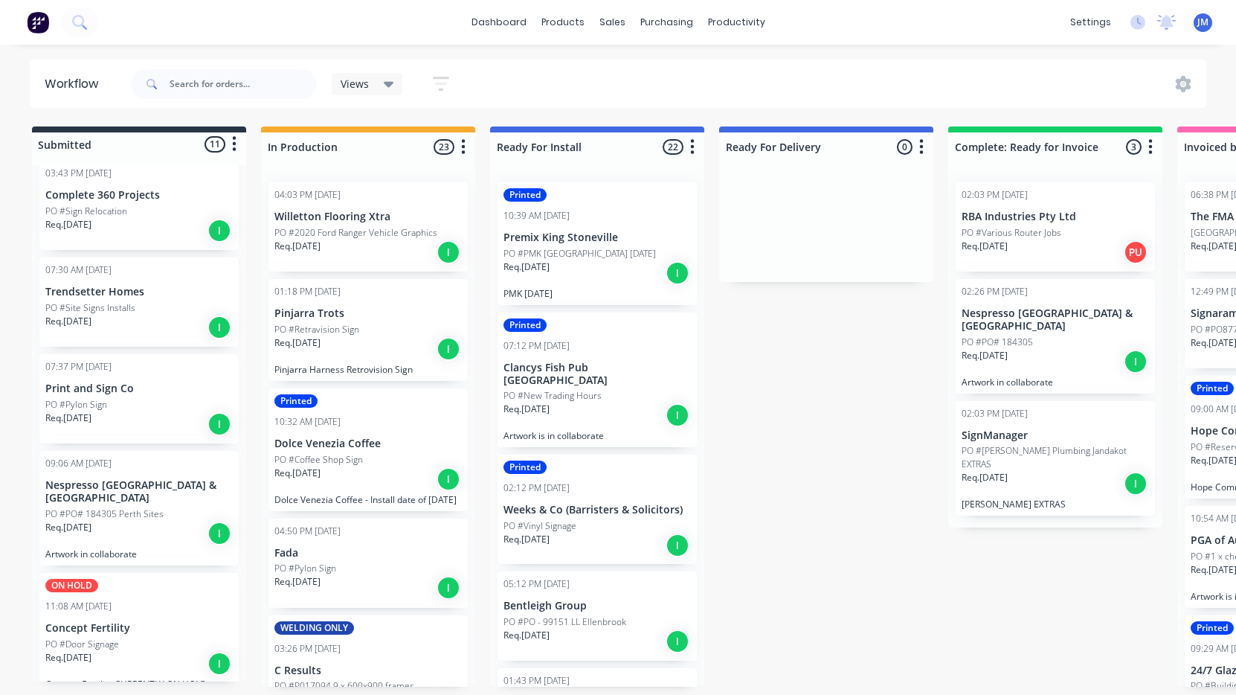
scroll to position [632, 0]
click at [134, 302] on div "PO #Site Signs Installs" at bounding box center [138, 308] width 187 height 13
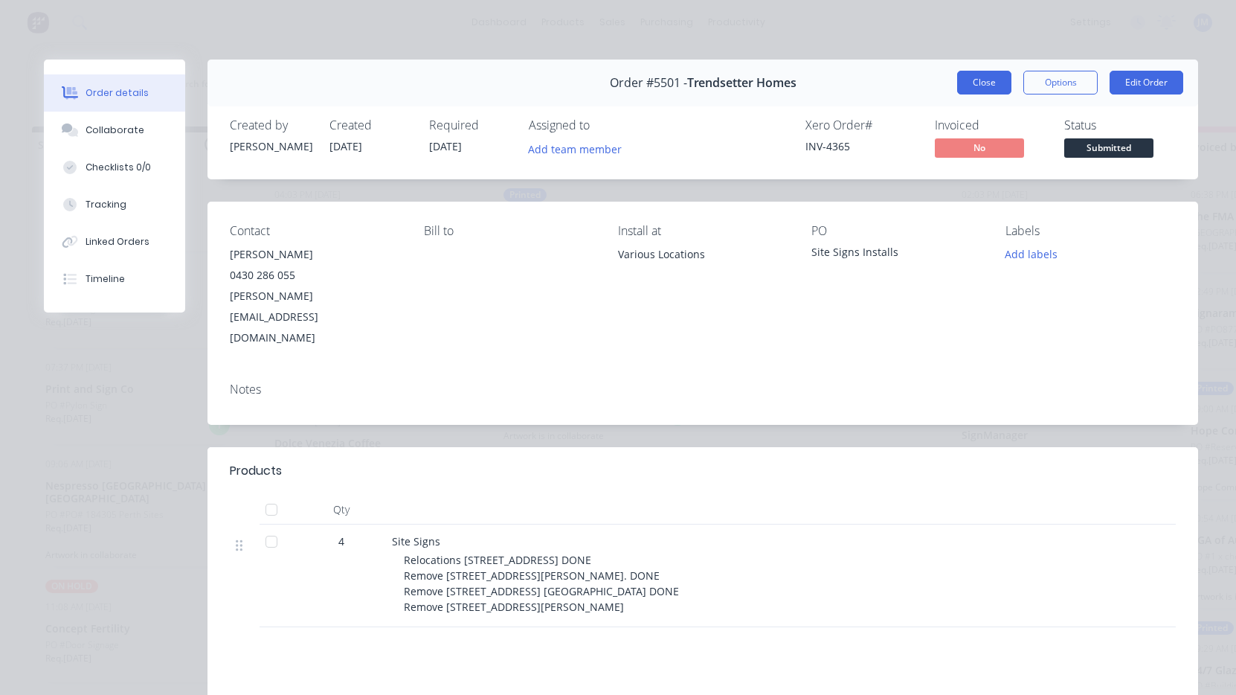
click at [989, 84] on button "Close" at bounding box center [984, 83] width 54 height 24
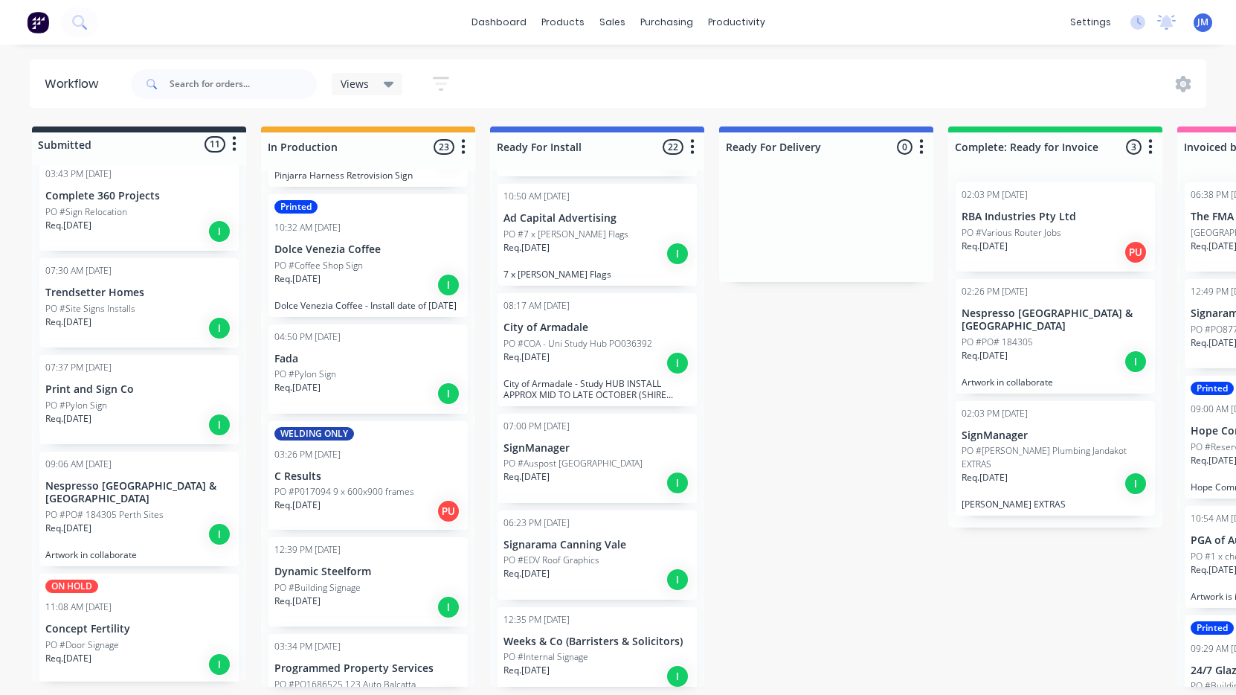
scroll to position [1934, 0]
click at [593, 552] on p "PO #EDV Roof Graphics" at bounding box center [551, 558] width 96 height 13
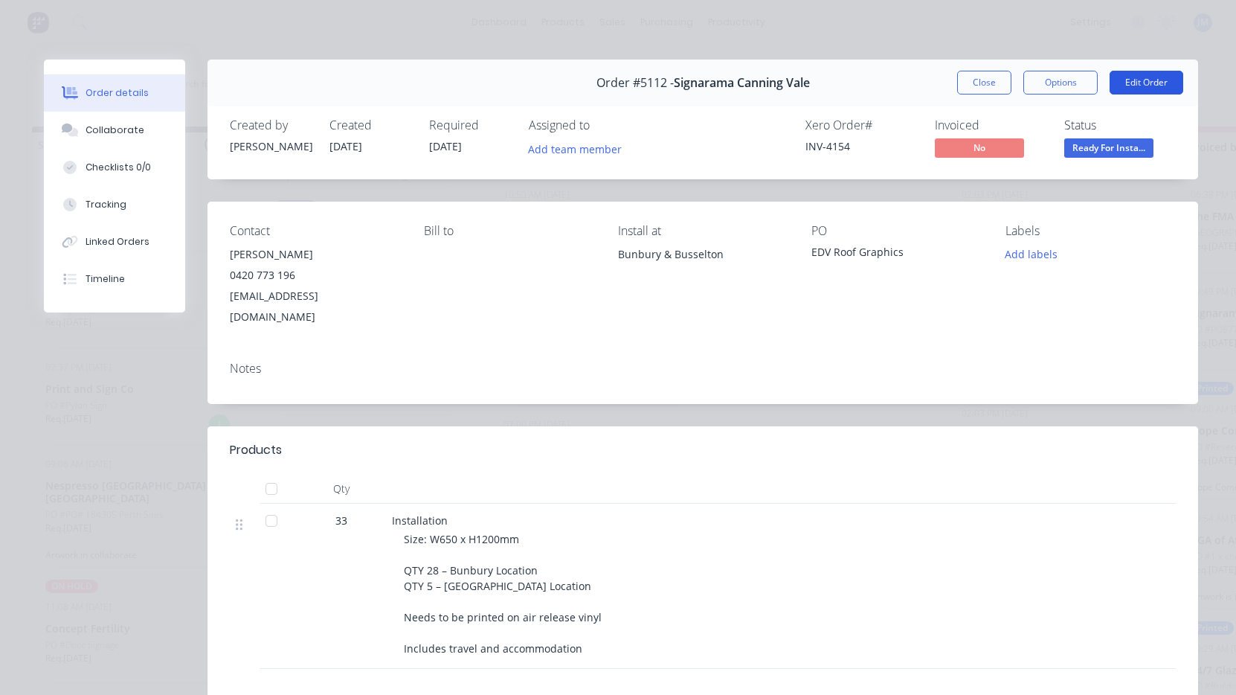
click at [1147, 79] on button "Edit Order" at bounding box center [1147, 83] width 74 height 24
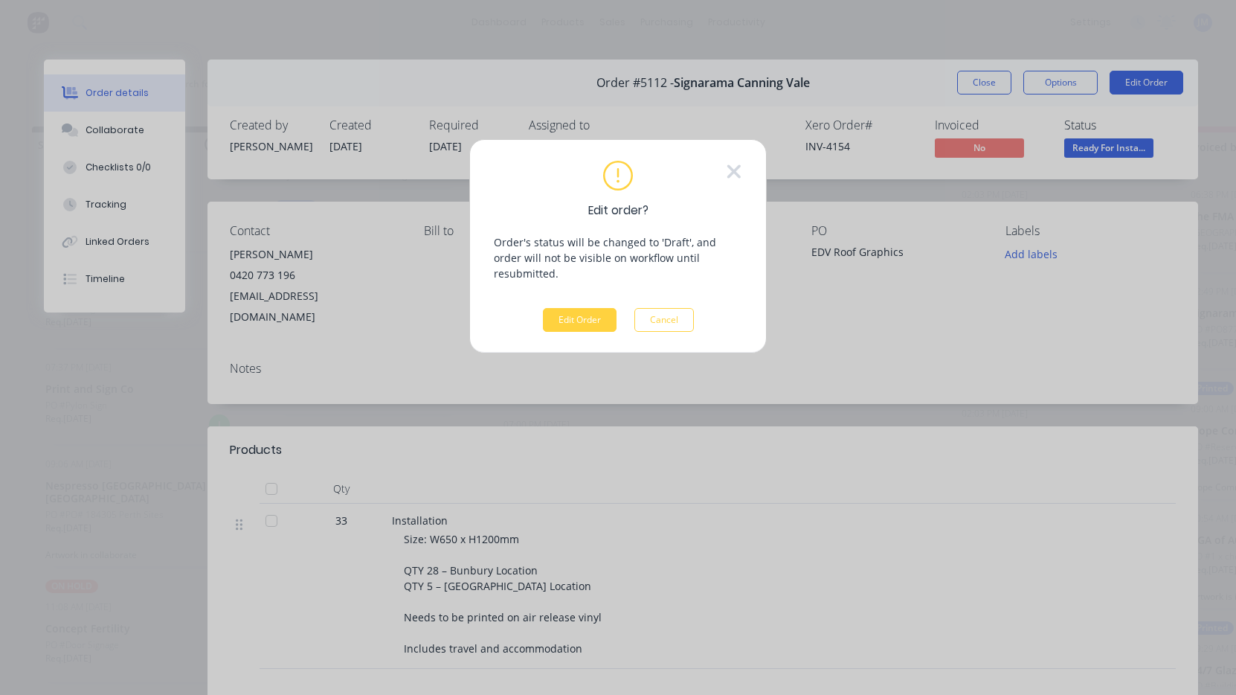
click at [1063, 78] on div "Edit order? Order's status will be changed to 'Draft', and order will not be vi…" at bounding box center [618, 347] width 1236 height 695
click at [1061, 81] on div "Edit order? Order's status will be changed to 'Draft', and order will not be vi…" at bounding box center [618, 347] width 1236 height 695
click at [653, 308] on button "Cancel" at bounding box center [663, 320] width 59 height 24
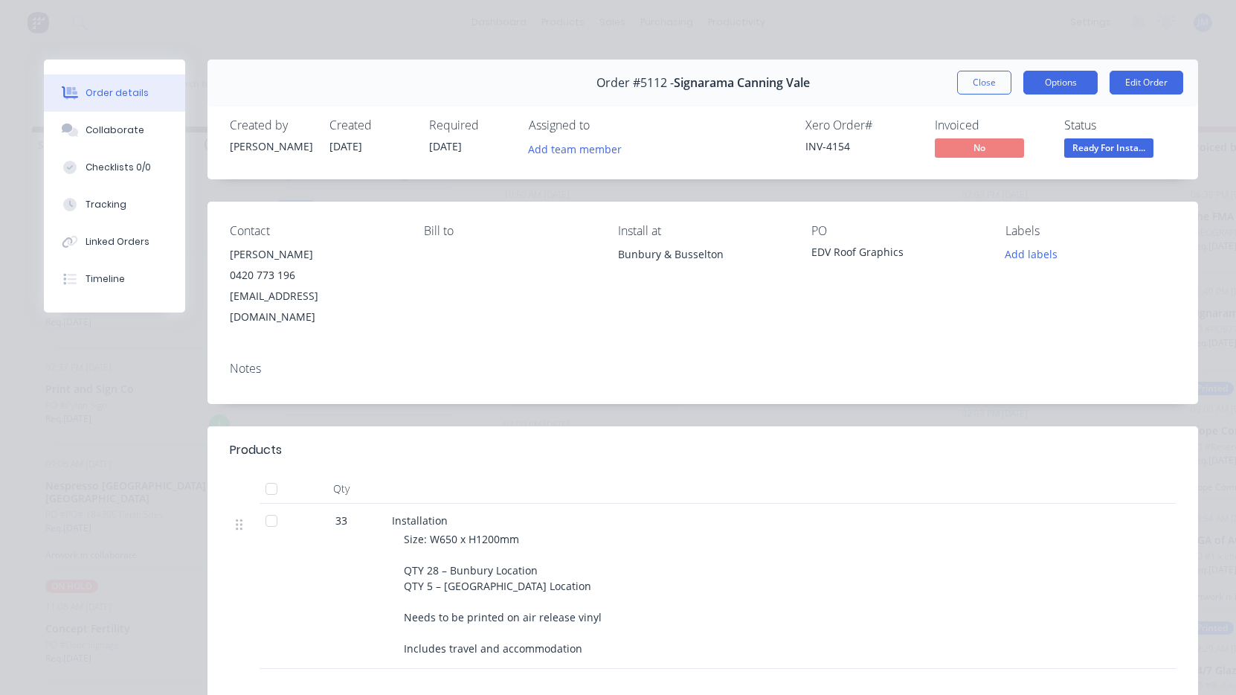
click at [1051, 90] on button "Options" at bounding box center [1060, 83] width 74 height 24
click at [999, 86] on button "Close" at bounding box center [984, 83] width 54 height 24
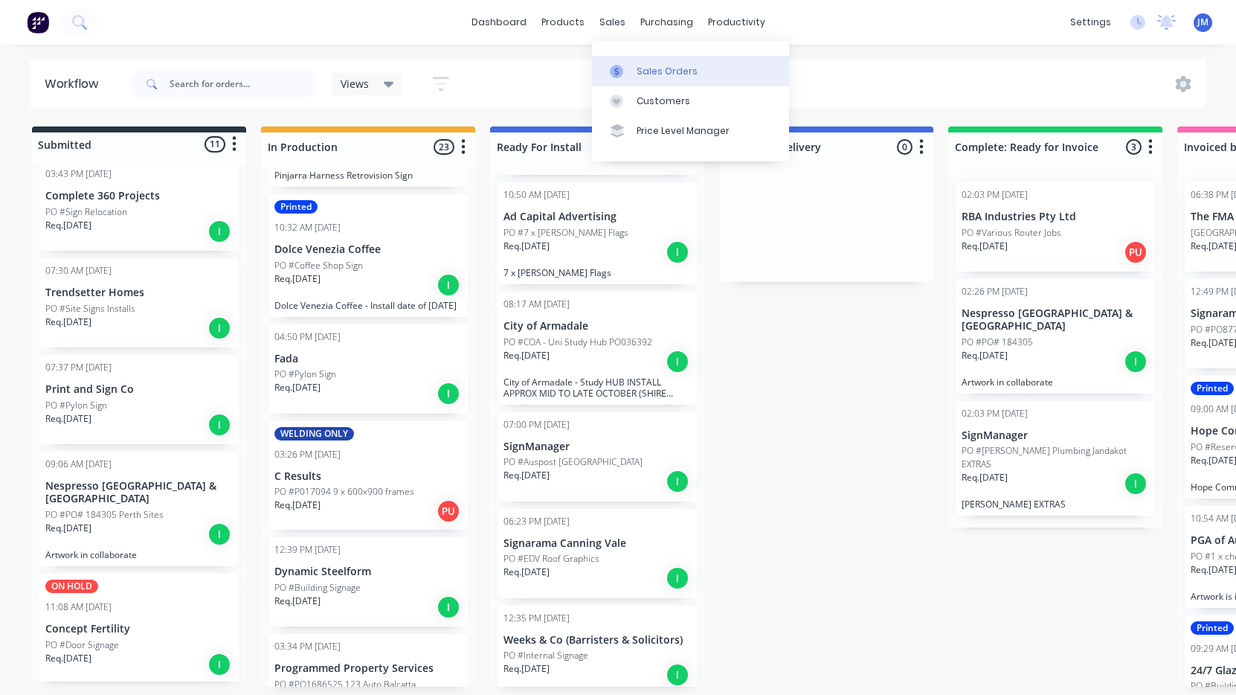
click at [631, 65] on div at bounding box center [621, 71] width 22 height 13
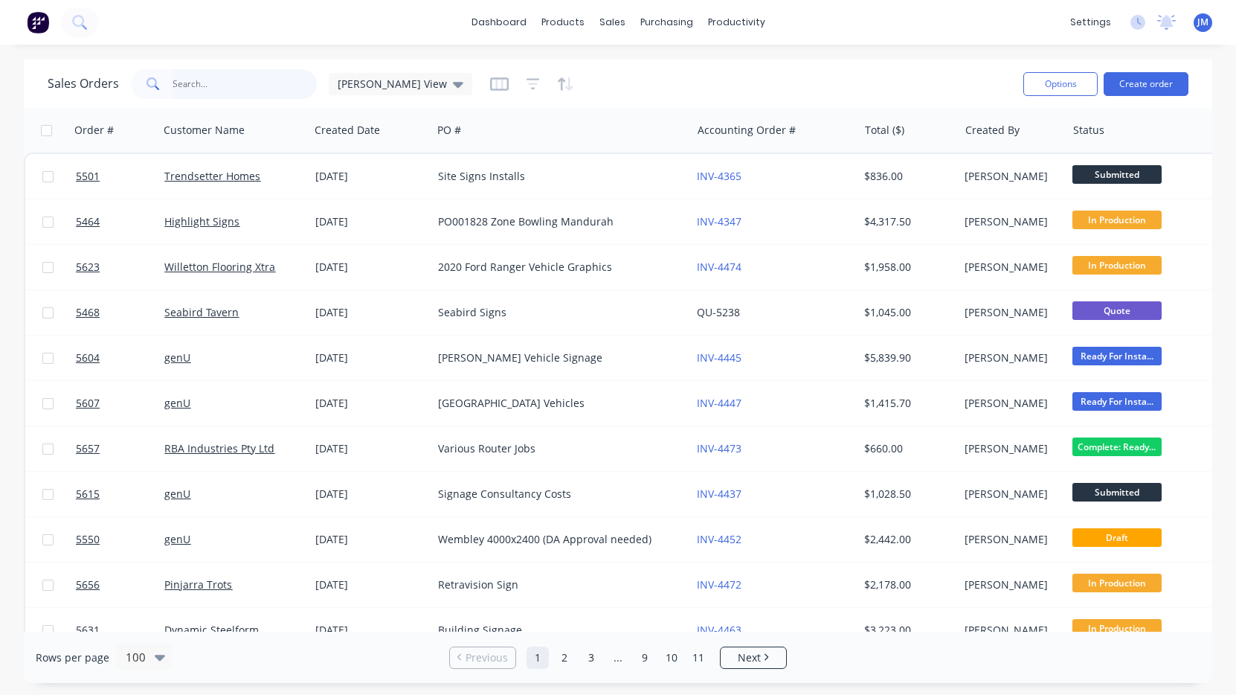
click at [233, 85] on input "text" at bounding box center [245, 84] width 145 height 30
type input "signarama"
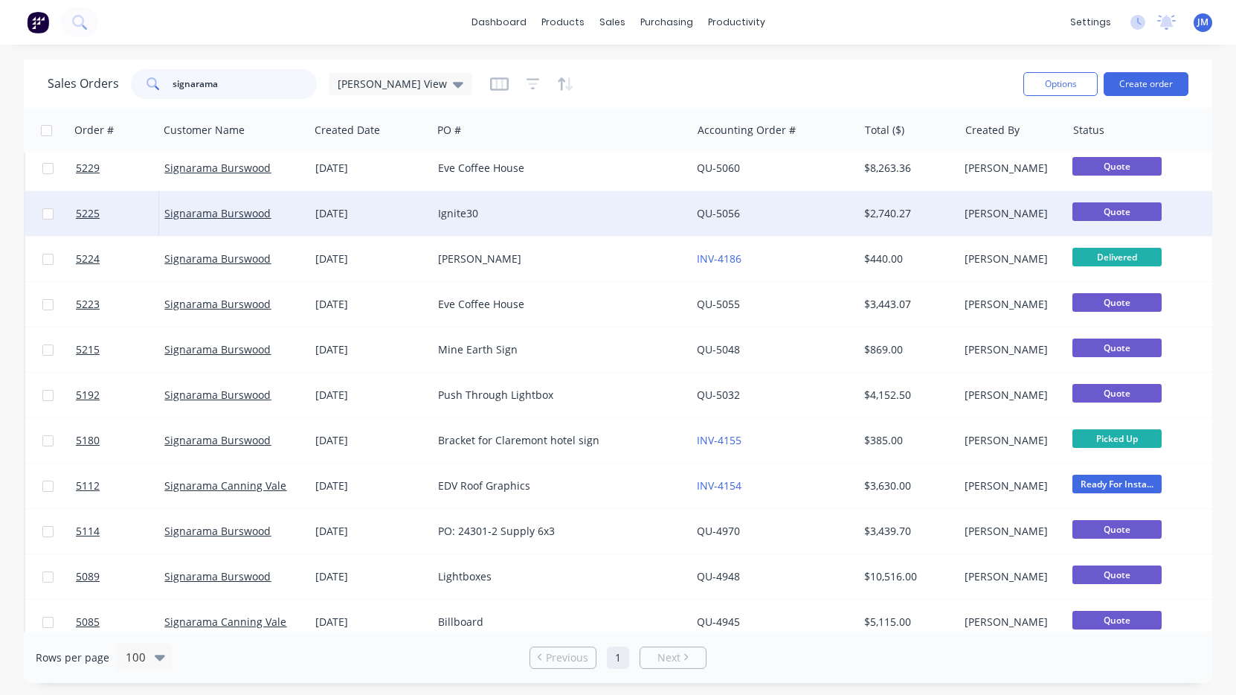
scroll to position [1063, 0]
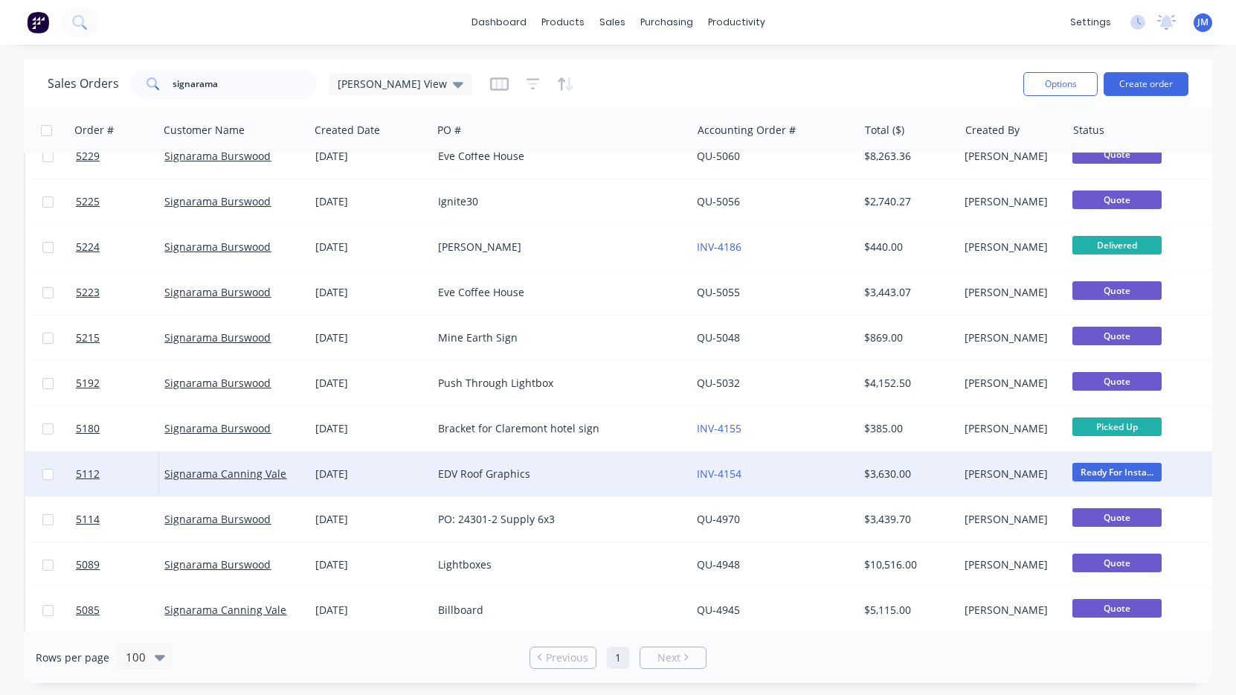
click at [460, 459] on div "EDV Roof Graphics" at bounding box center [561, 473] width 259 height 45
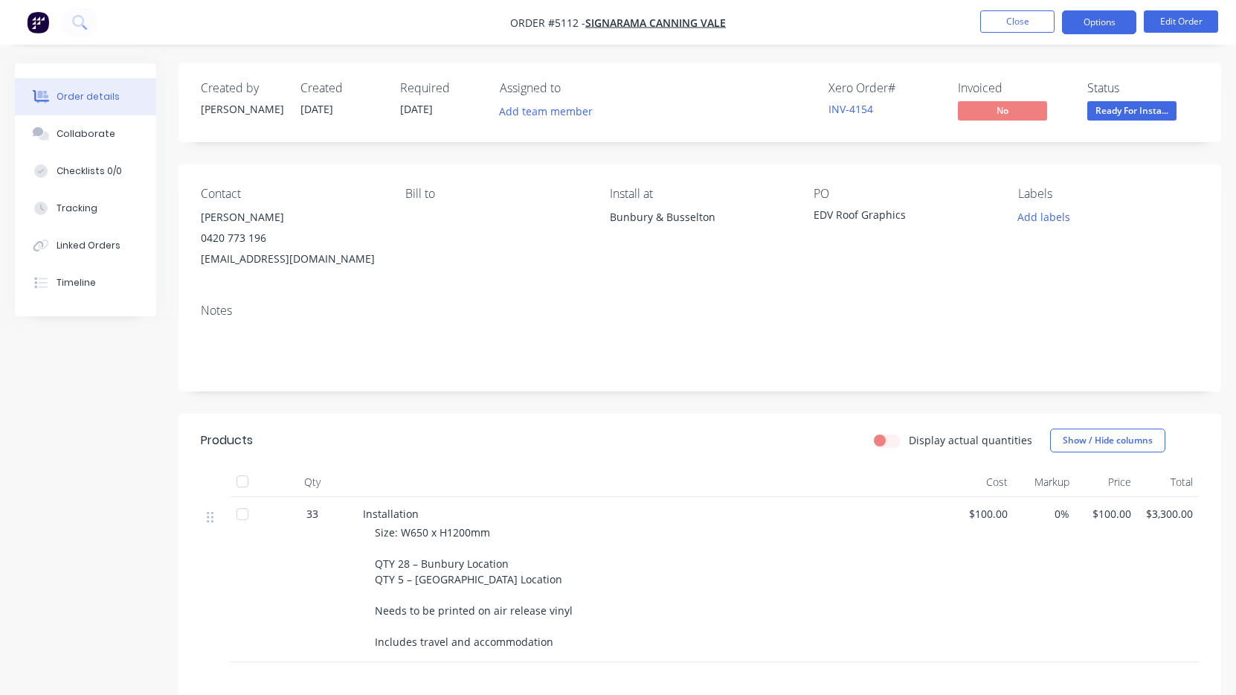
click at [1110, 16] on button "Options" at bounding box center [1099, 22] width 74 height 24
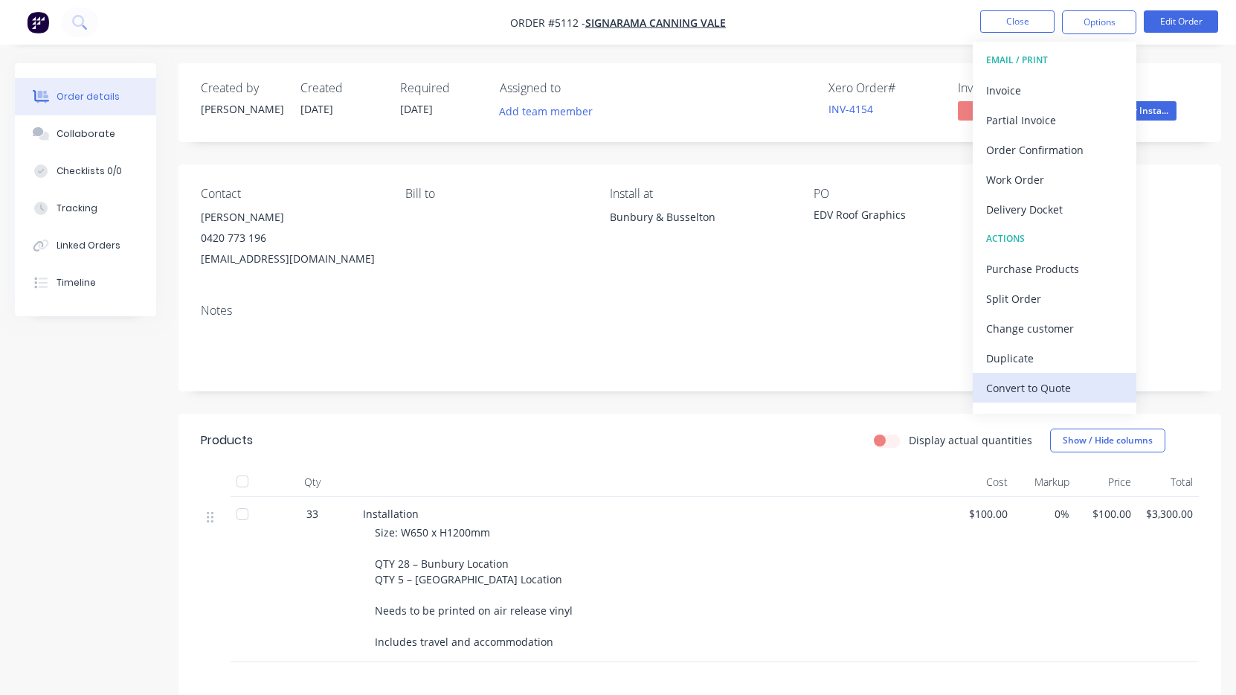
click at [1067, 380] on div "Convert to Quote" at bounding box center [1054, 388] width 137 height 22
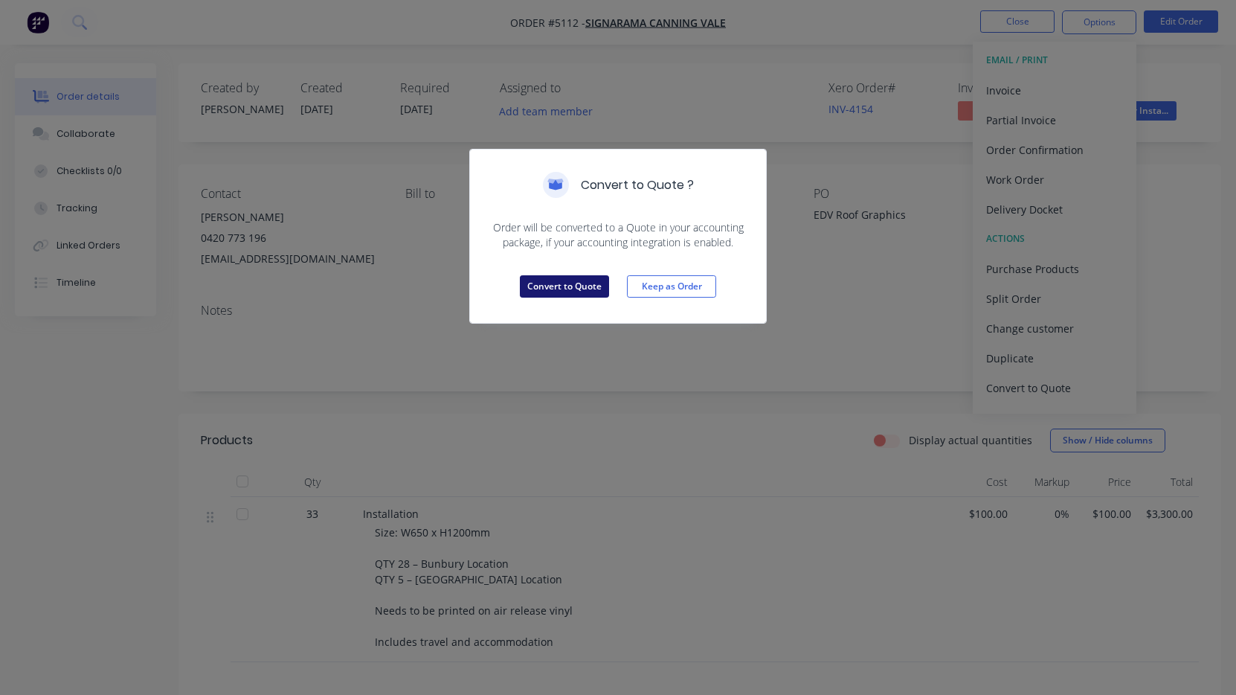
click at [591, 290] on button "Convert to Quote" at bounding box center [564, 286] width 89 height 22
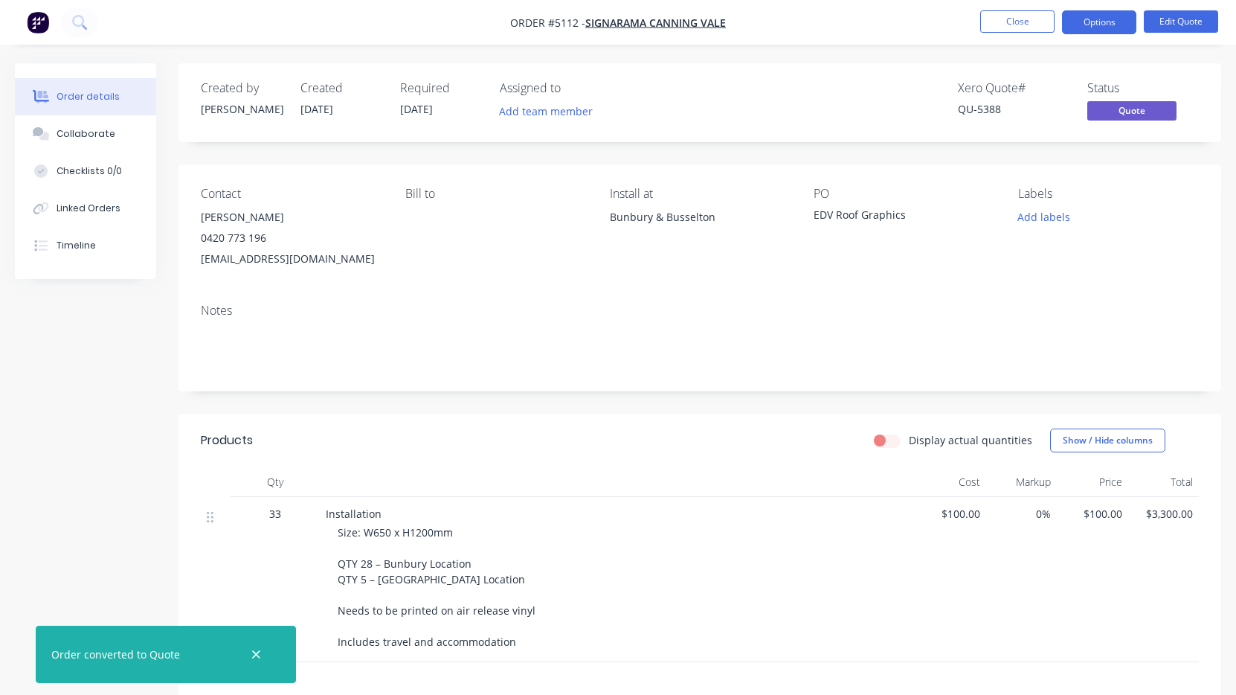
click at [1023, 25] on button "Close" at bounding box center [1017, 21] width 74 height 22
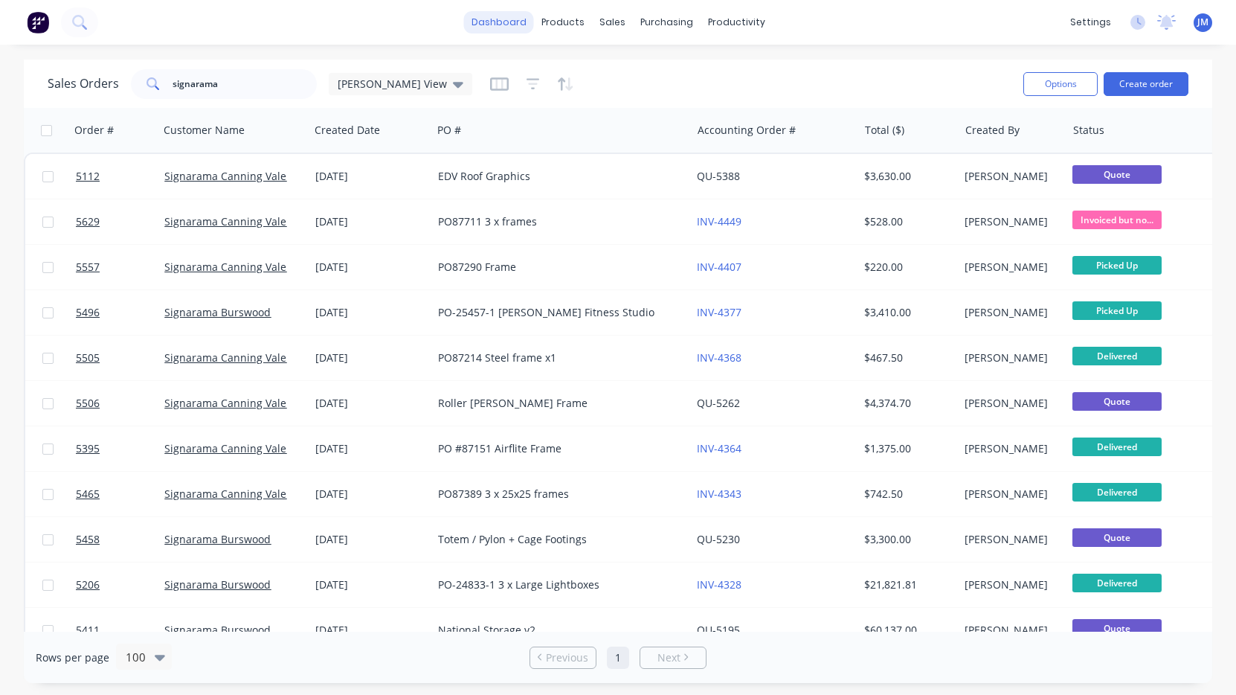
click at [506, 23] on link "dashboard" at bounding box center [499, 22] width 70 height 22
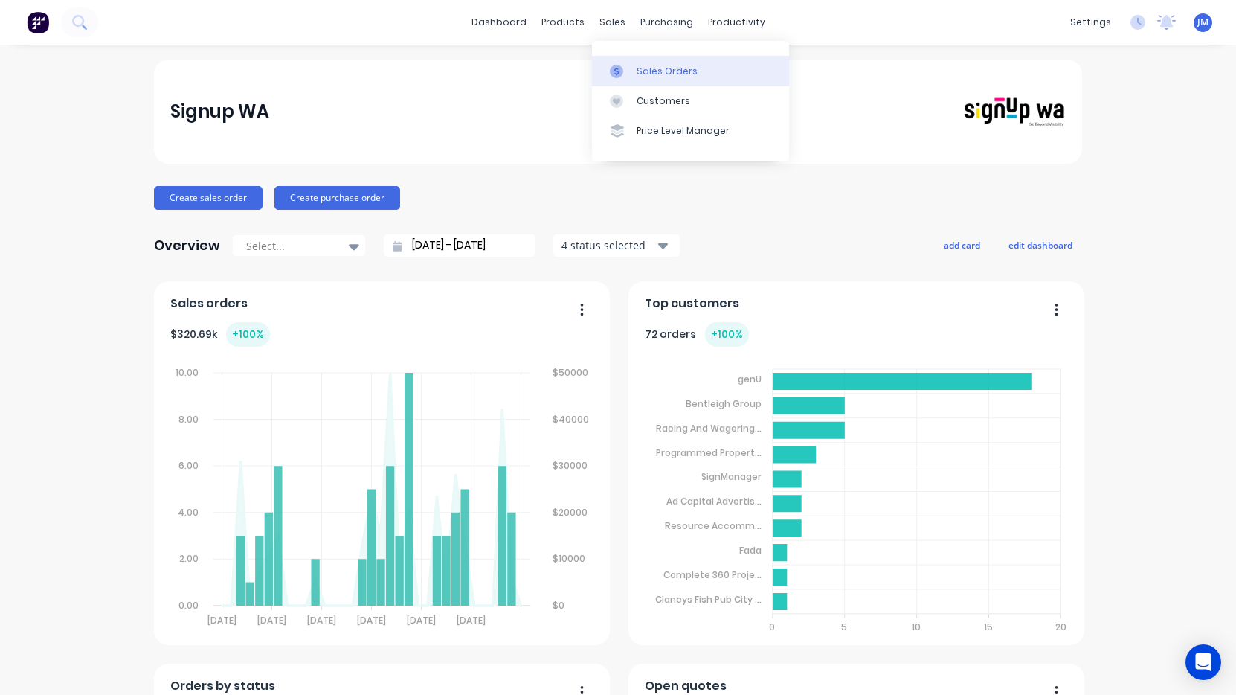
click at [644, 65] on div "Sales Orders" at bounding box center [667, 71] width 61 height 13
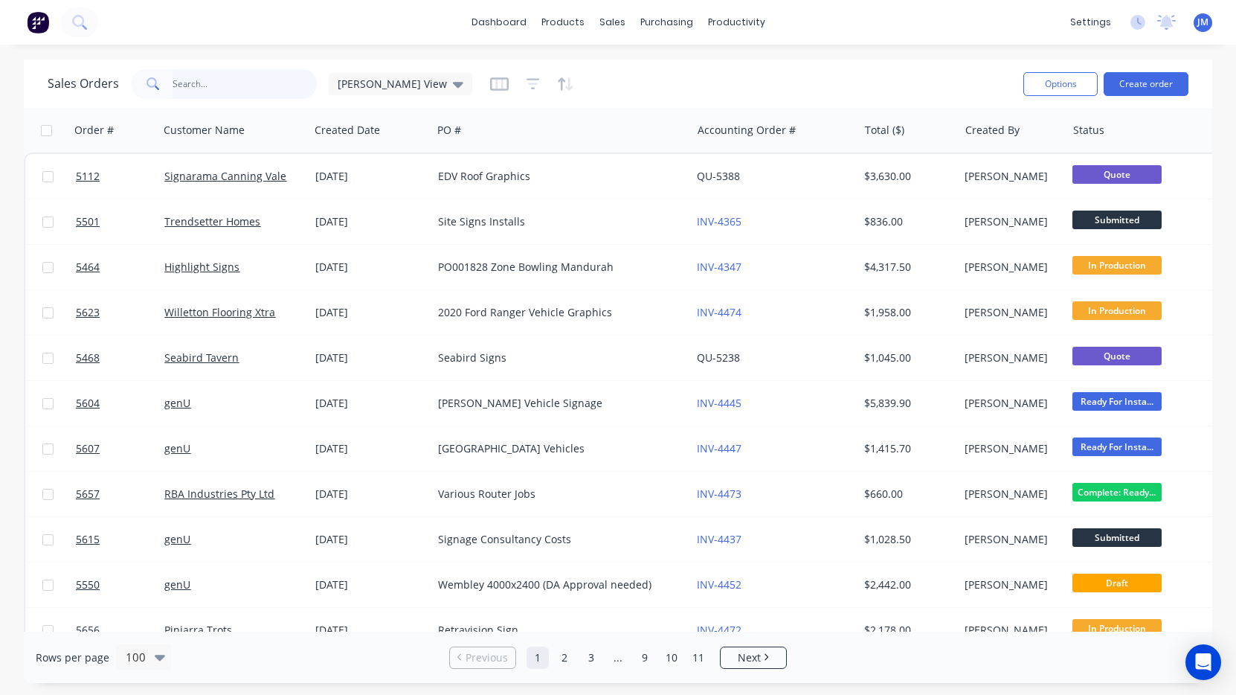
click at [259, 83] on input "text" at bounding box center [245, 84] width 145 height 30
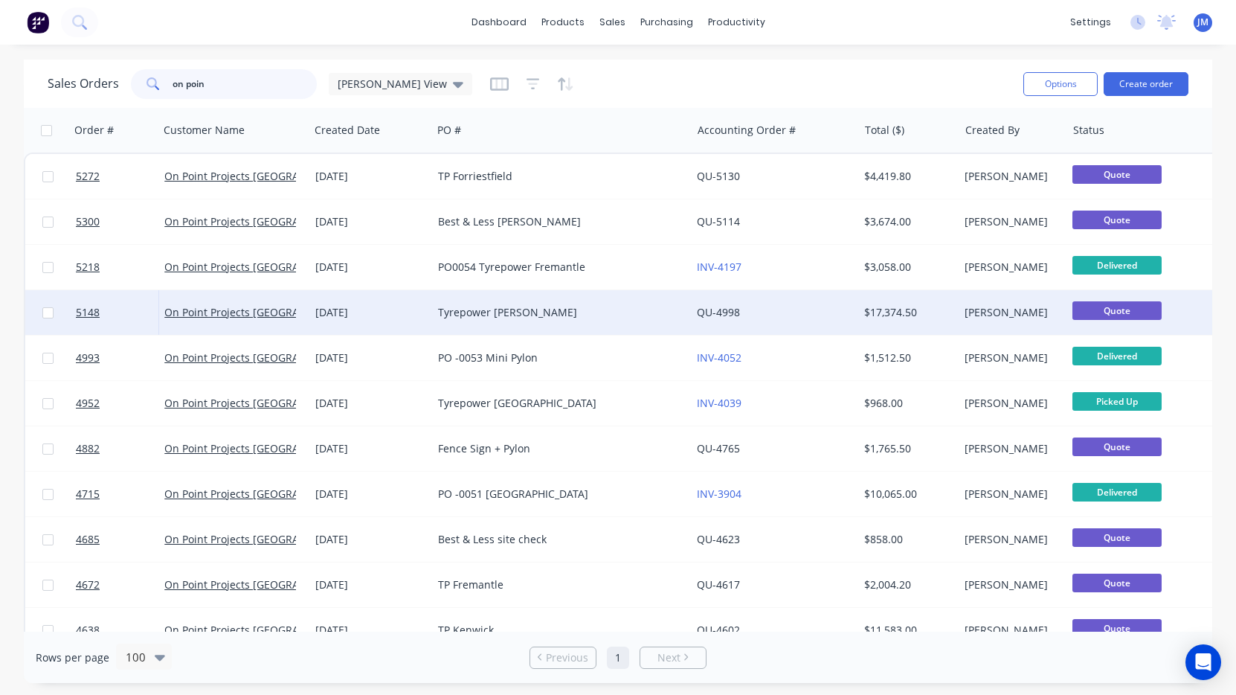
type input "on poin"
click at [477, 303] on div "Tyrepower Butler" at bounding box center [561, 312] width 259 height 45
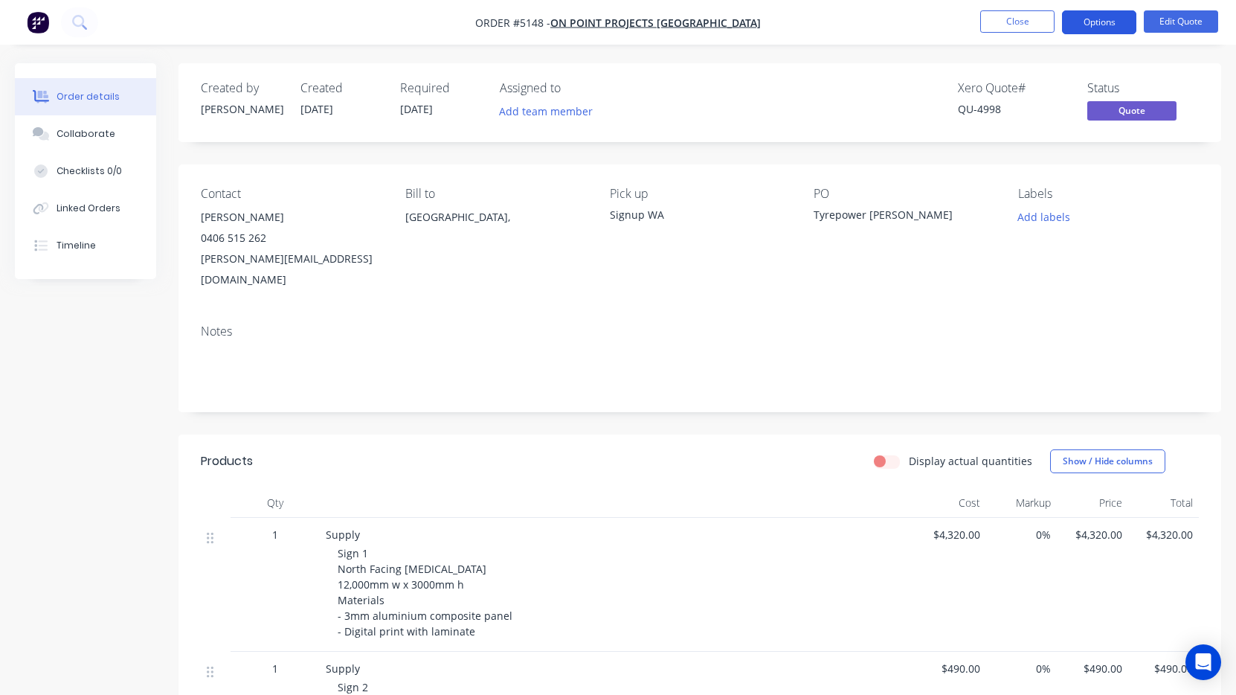
click at [1107, 22] on button "Options" at bounding box center [1099, 22] width 74 height 24
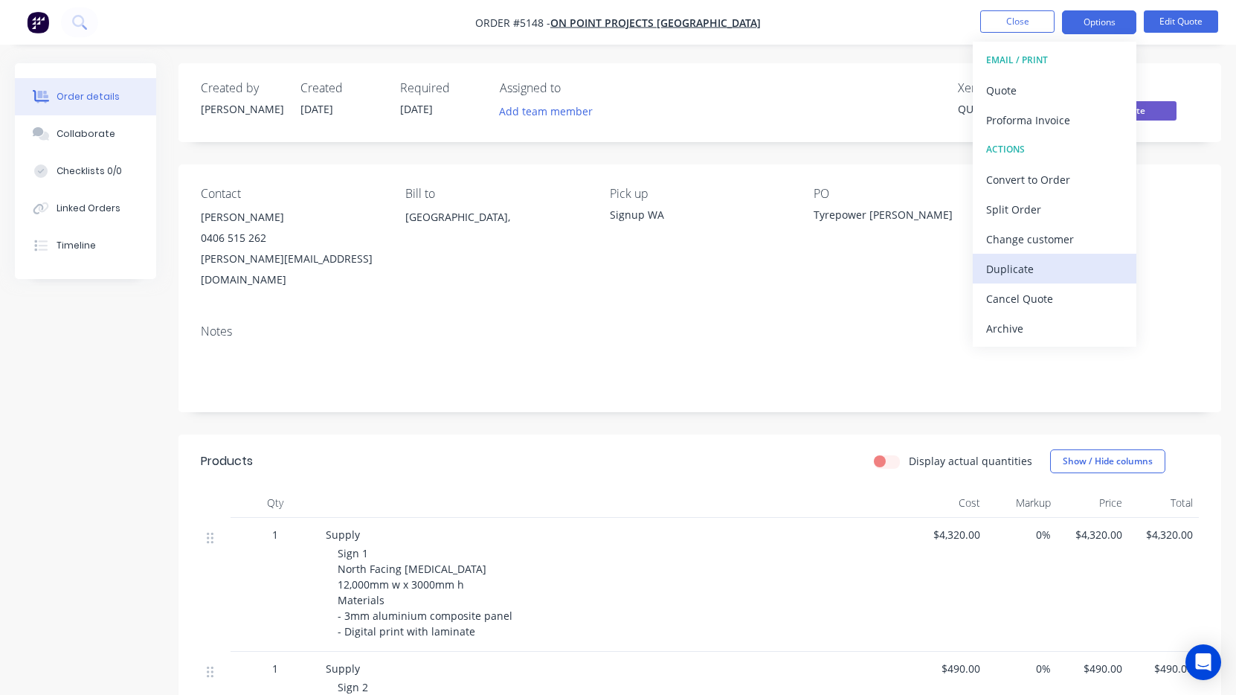
click at [1089, 271] on div "Duplicate" at bounding box center [1054, 269] width 137 height 22
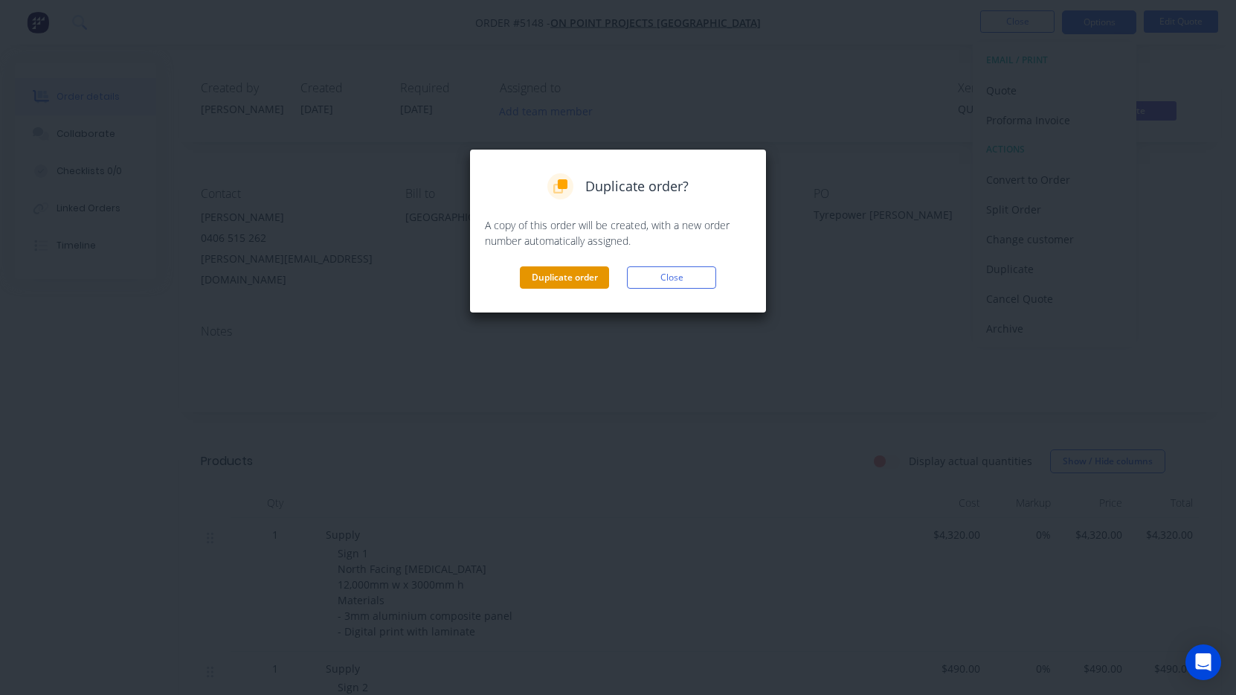
click at [576, 274] on button "Duplicate order" at bounding box center [564, 277] width 89 height 22
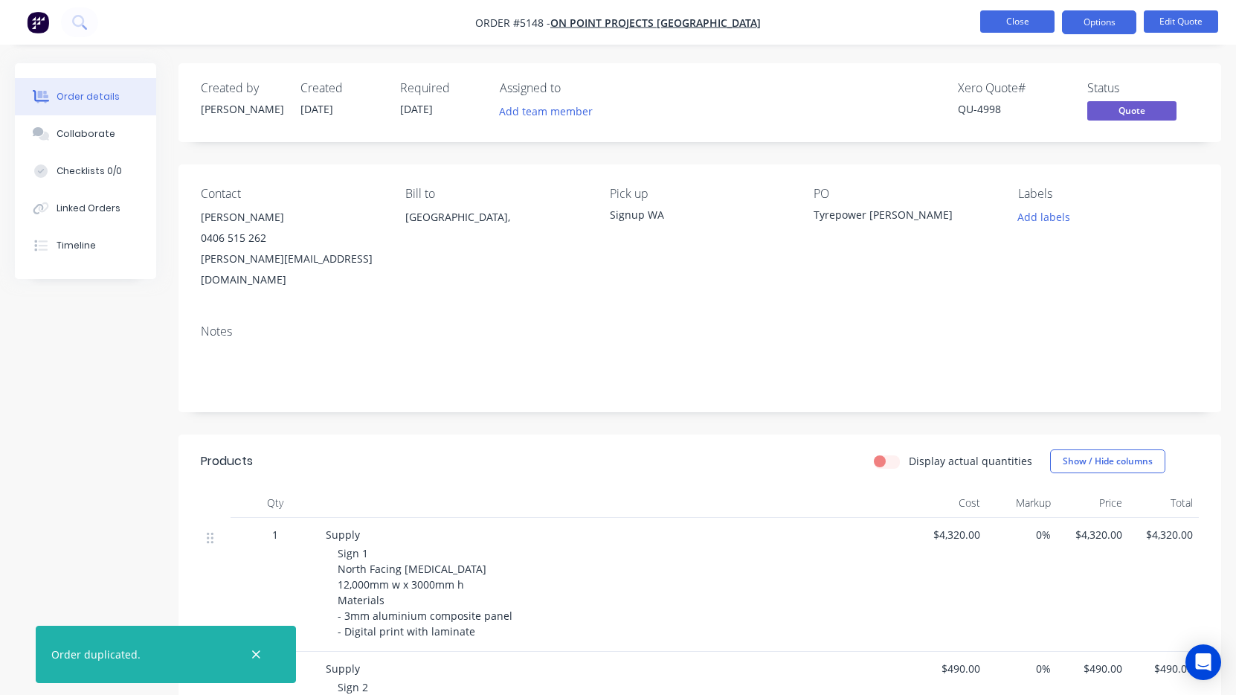
click at [1011, 23] on button "Close" at bounding box center [1017, 21] width 74 height 22
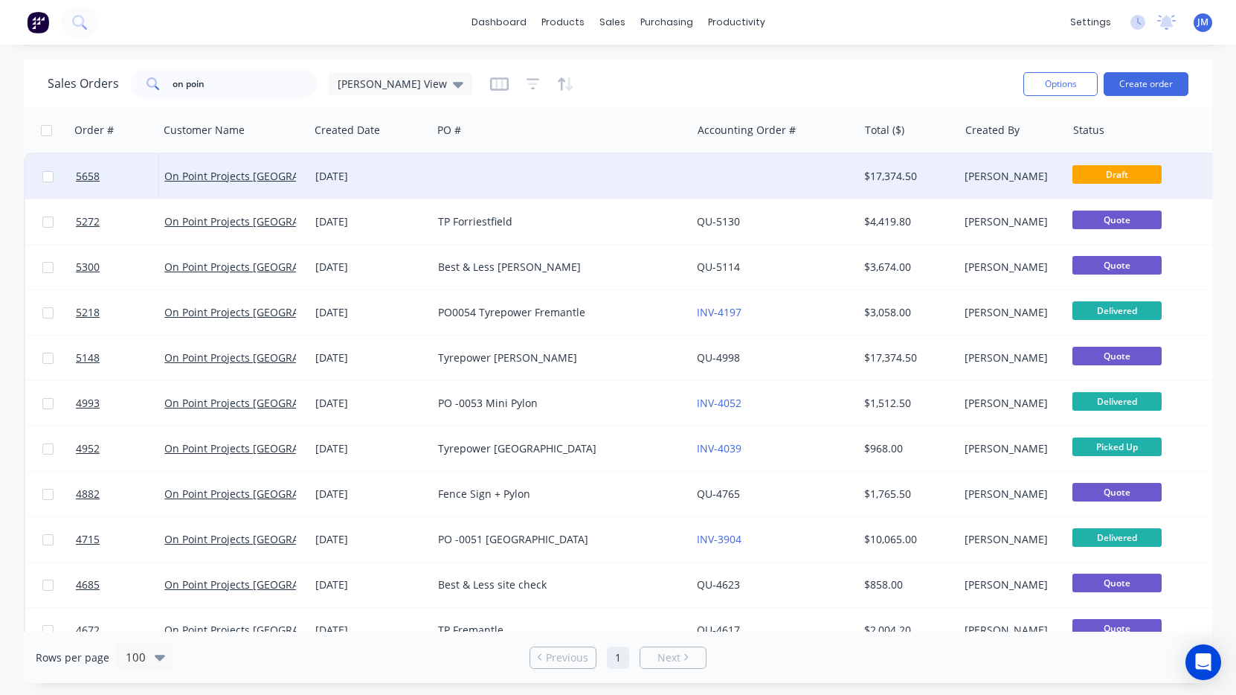
click at [711, 178] on div at bounding box center [774, 176] width 167 height 45
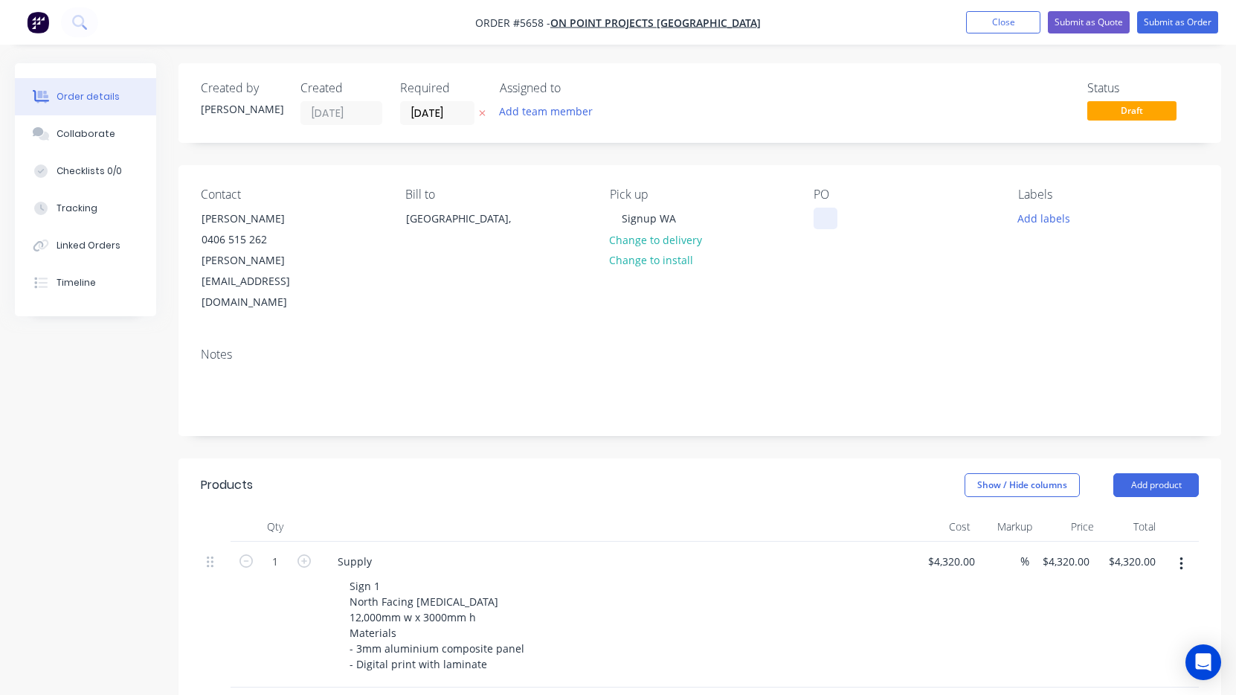
click at [822, 219] on div at bounding box center [826, 218] width 24 height 22
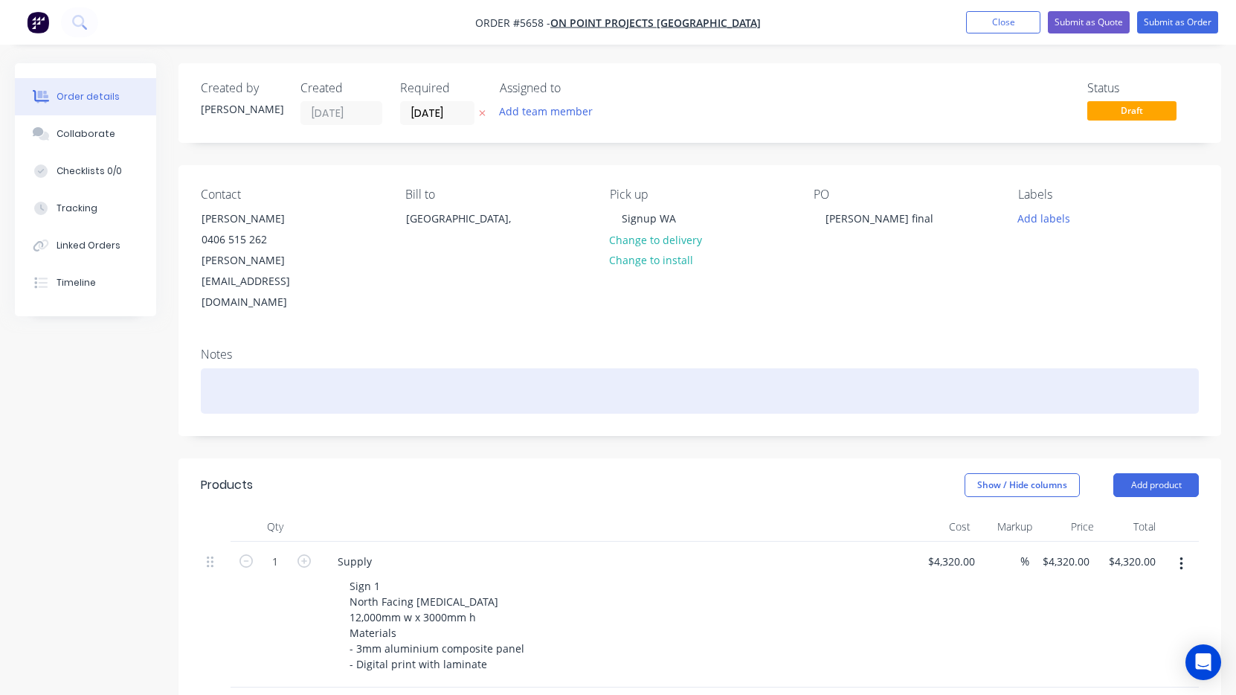
click at [753, 369] on div at bounding box center [700, 390] width 998 height 45
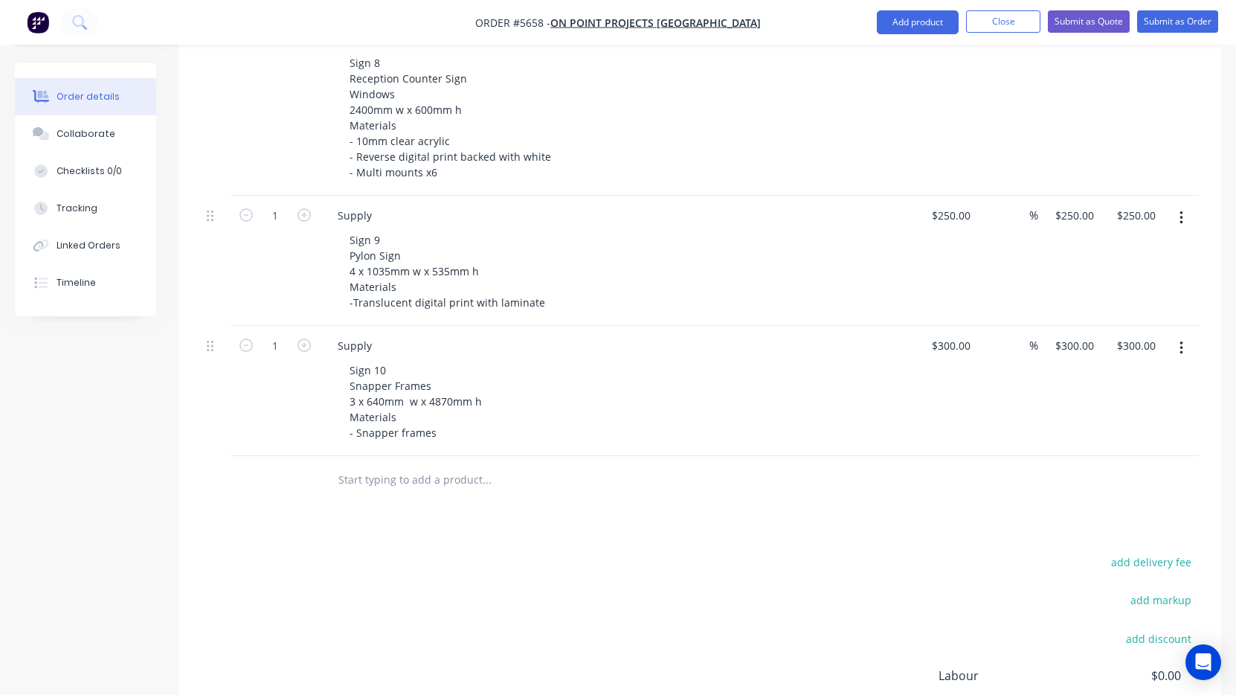
scroll to position [1564, 0]
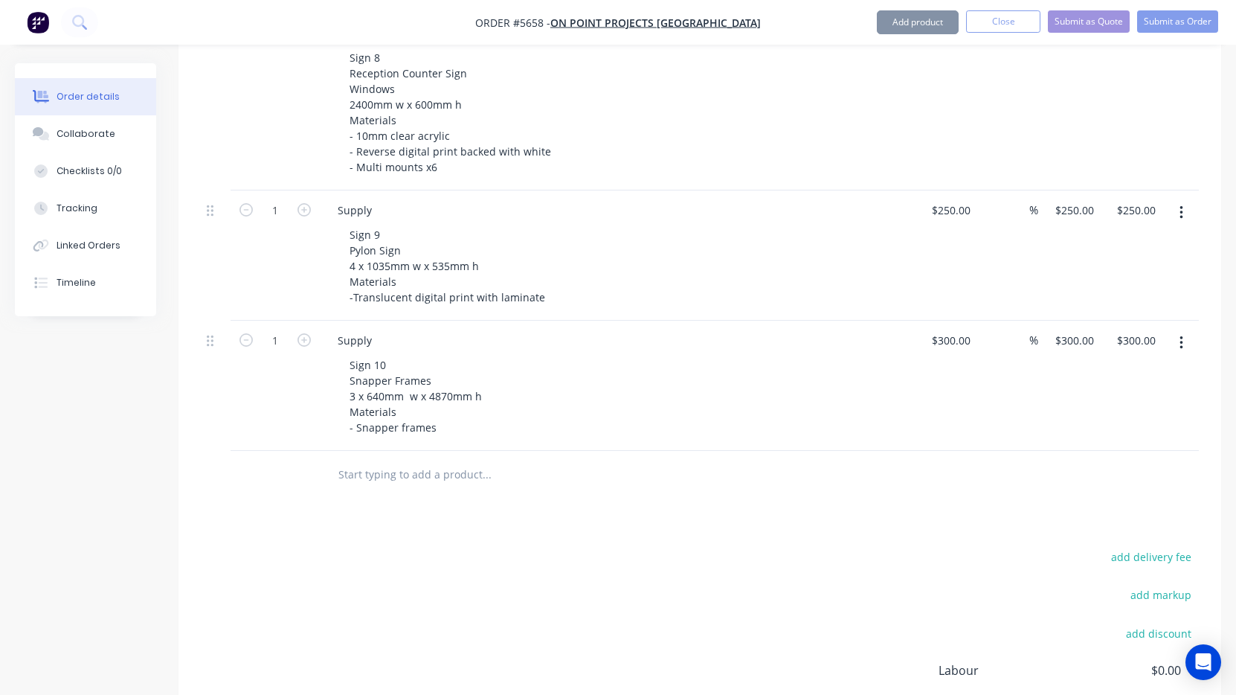
click at [1179, 335] on icon "button" at bounding box center [1181, 343] width 4 height 16
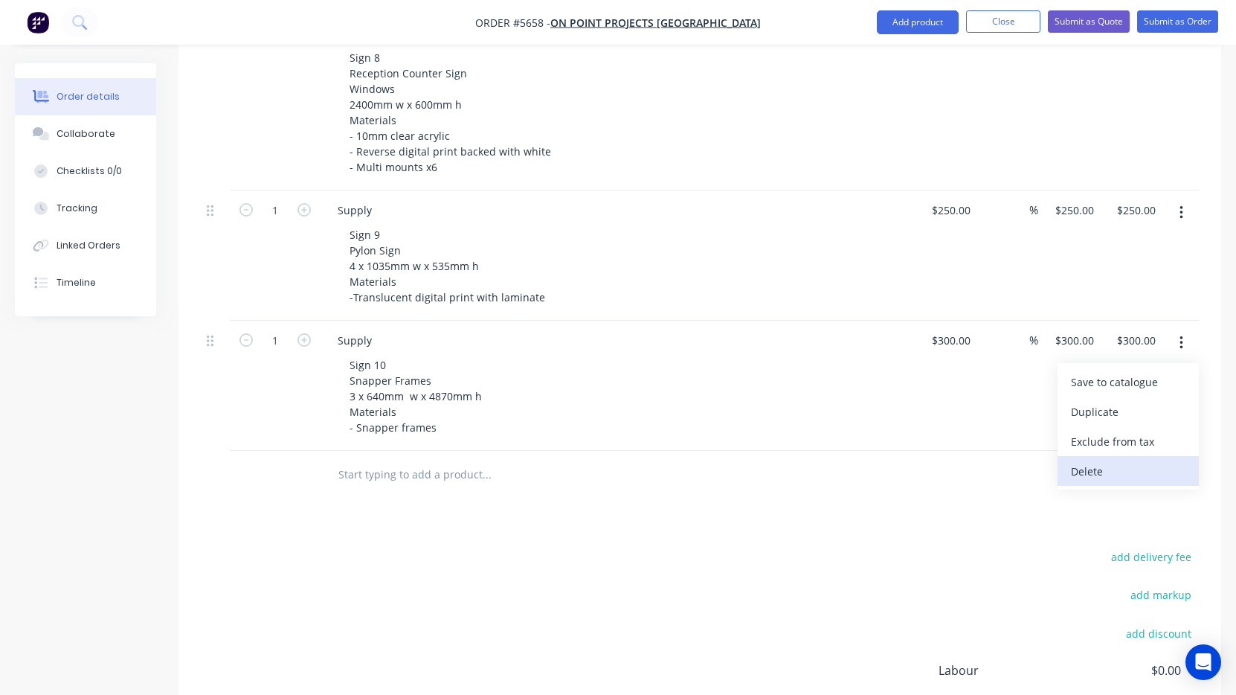
click at [1133, 460] on div "Delete" at bounding box center [1128, 471] width 115 height 22
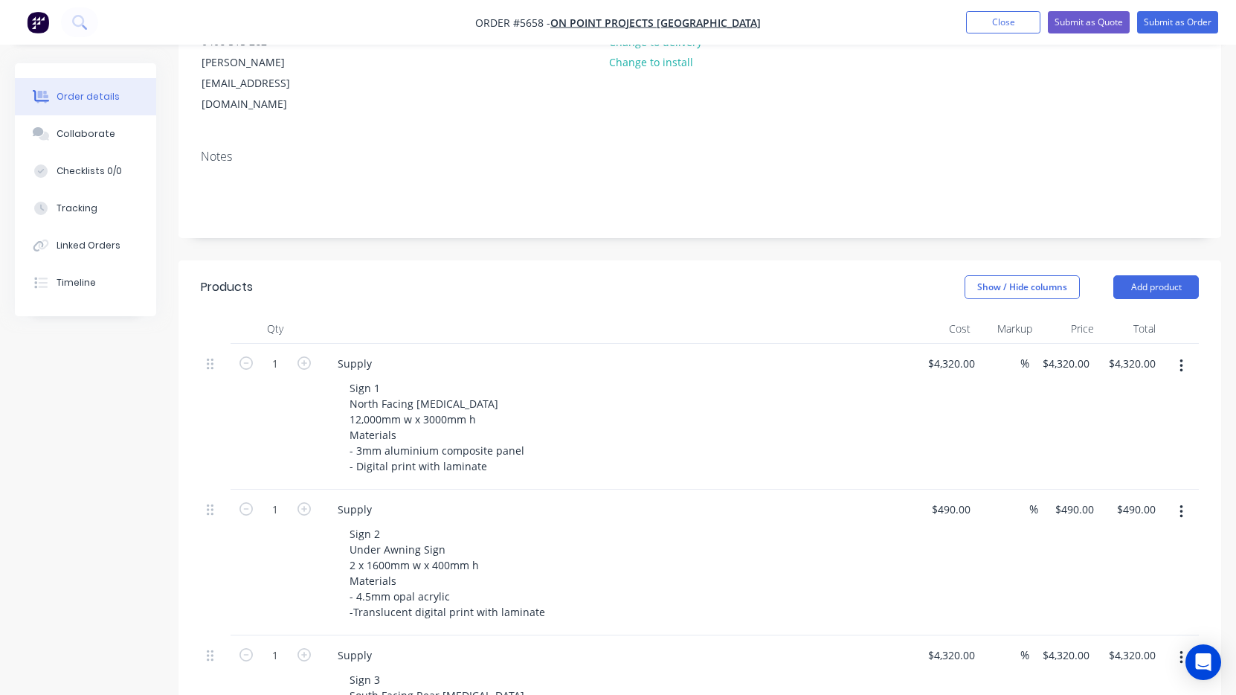
scroll to position [220, 0]
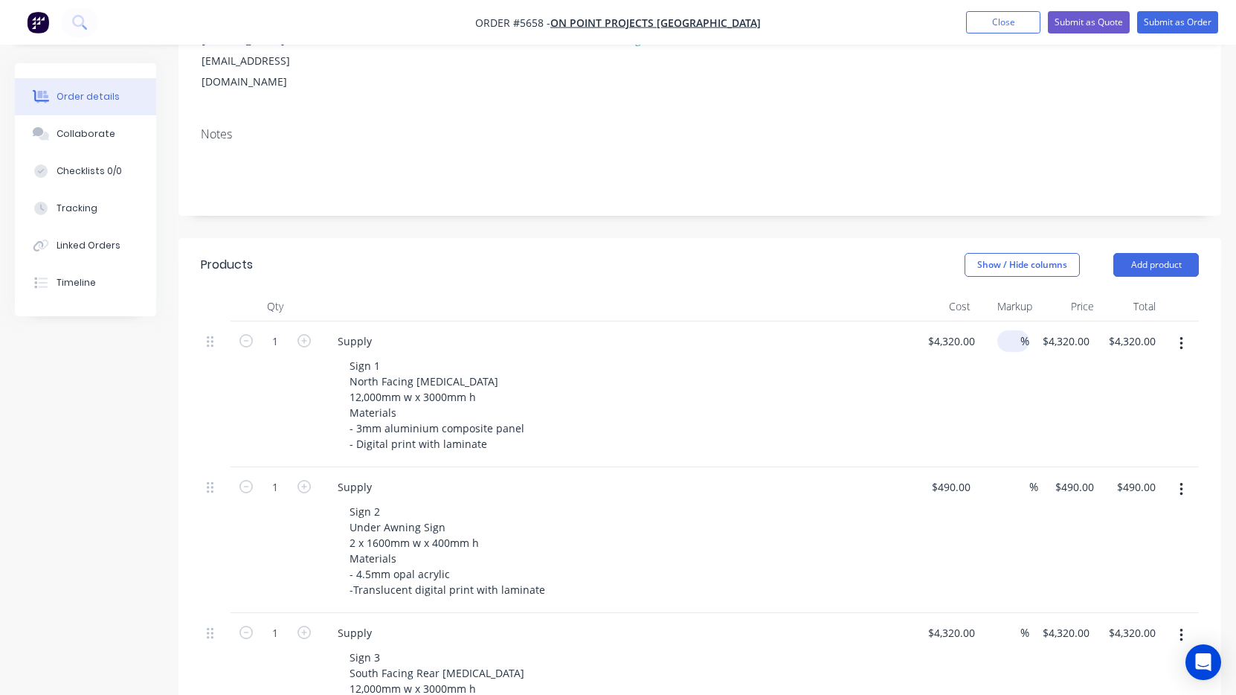
click at [1019, 330] on input at bounding box center [1011, 341] width 17 height 22
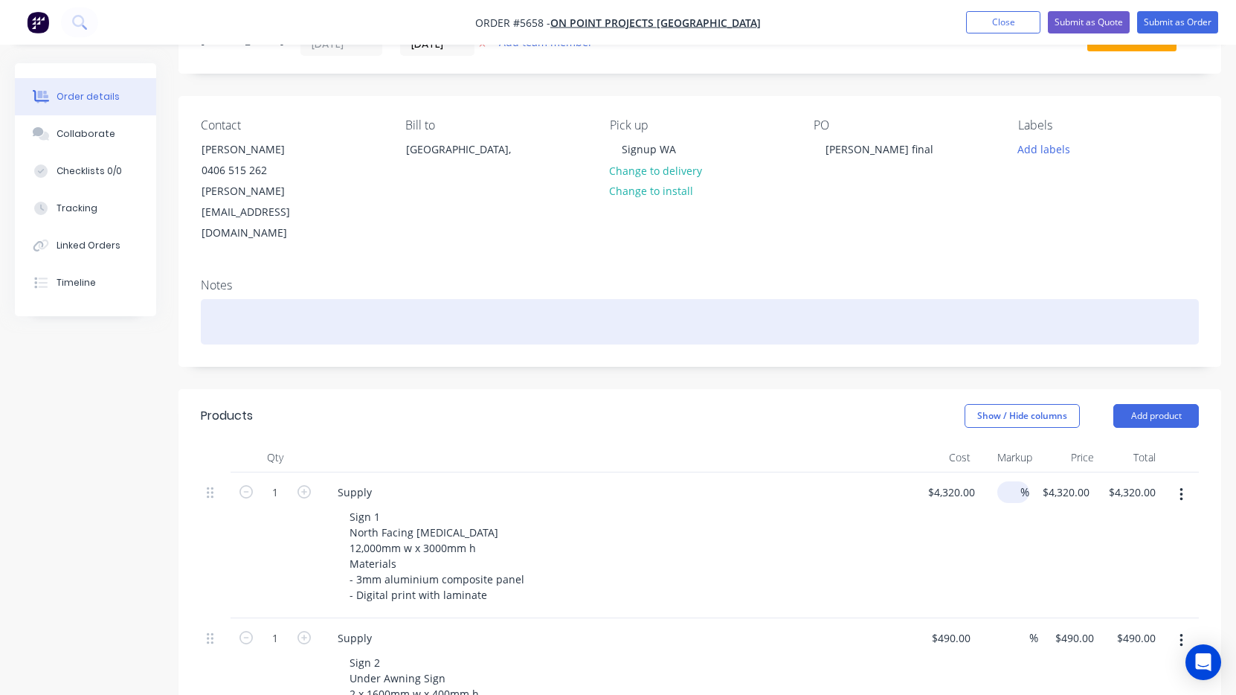
scroll to position [74, 0]
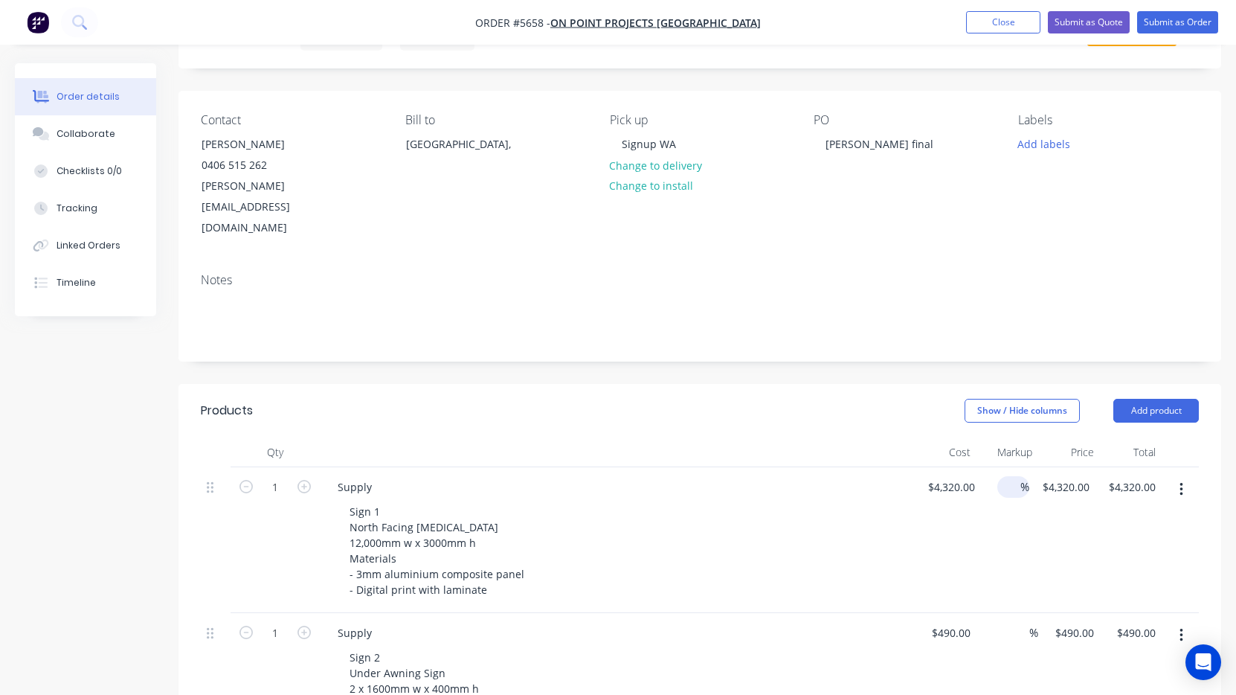
click at [1024, 437] on div "Markup" at bounding box center [1007, 452] width 62 height 30
click at [1011, 476] on input at bounding box center [1011, 487] width 17 height 22
type input "-10"
type input "$3,888.00"
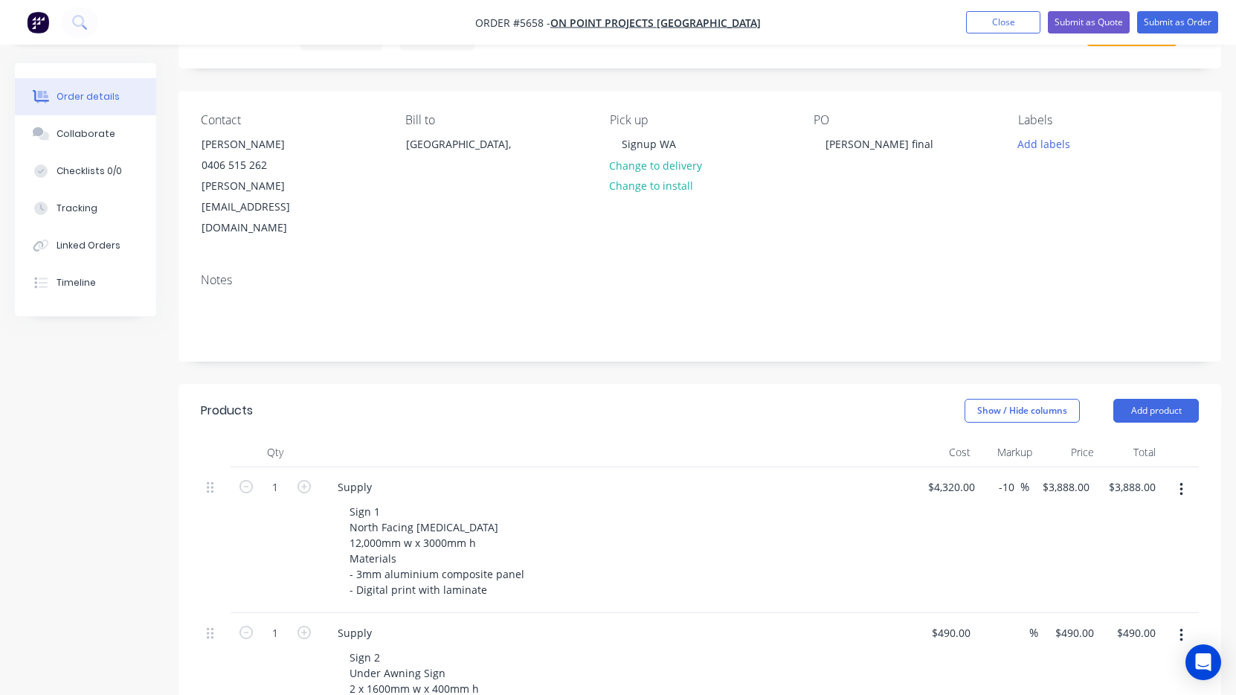
click at [933, 536] on div "$4,320.00 $4,320.00" at bounding box center [948, 540] width 66 height 146
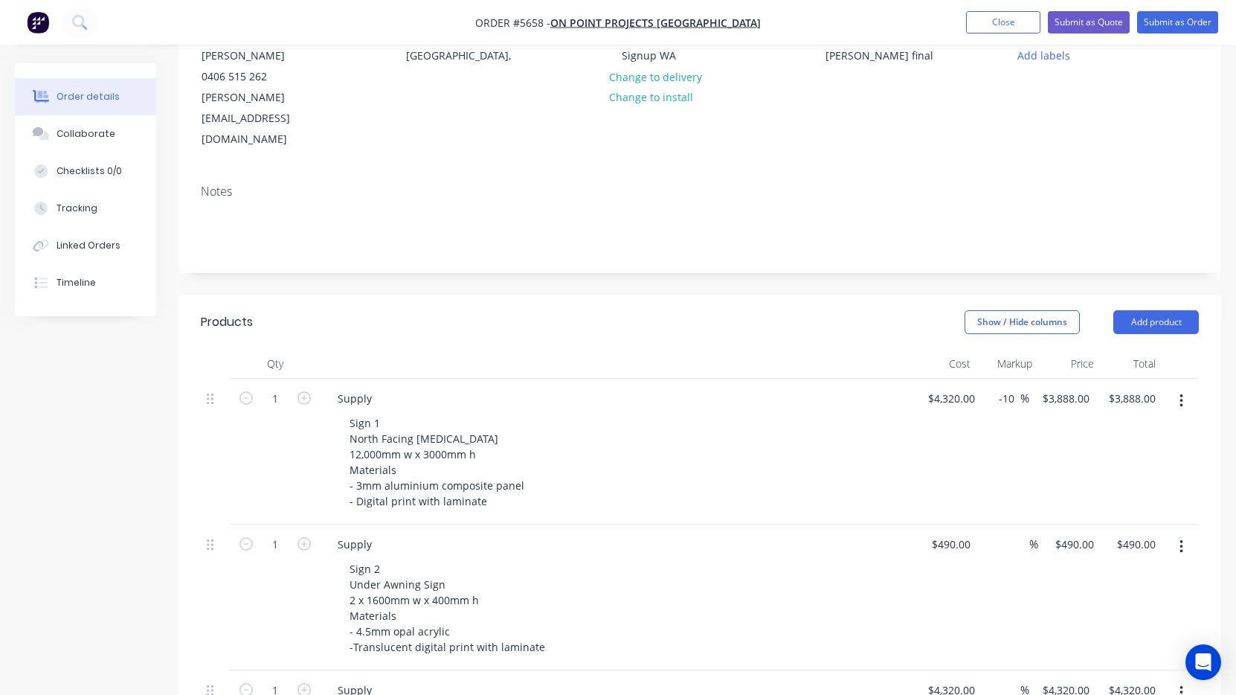
scroll to position [164, 0]
click at [1010, 387] on input "-10" at bounding box center [1008, 398] width 23 height 22
drag, startPoint x: 1010, startPoint y: 353, endPoint x: 988, endPoint y: 354, distance: 22.3
click at [991, 387] on div "-10 -10 %" at bounding box center [1010, 398] width 38 height 22
drag, startPoint x: 1013, startPoint y: 358, endPoint x: 998, endPoint y: 358, distance: 14.9
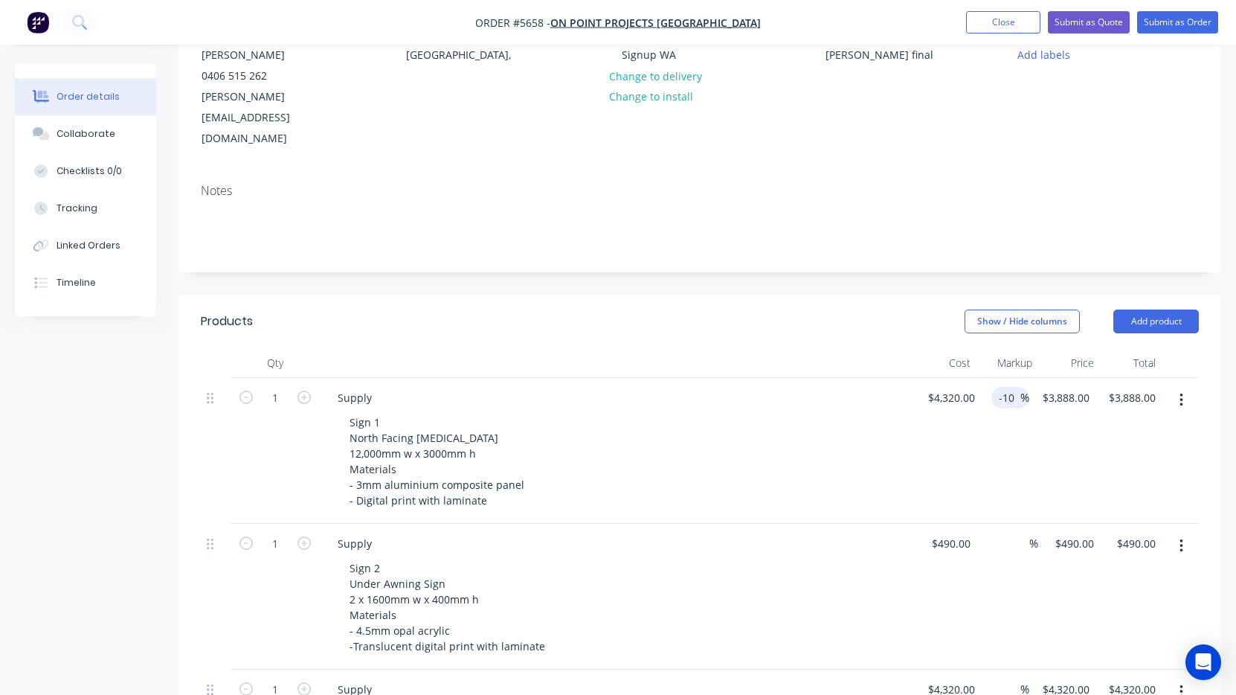
click at [998, 387] on input "-10" at bounding box center [1008, 398] width 23 height 22
drag, startPoint x: 1010, startPoint y: 357, endPoint x: 975, endPoint y: 357, distance: 35.0
click at [975, 378] on div "1 Supply Sign 1 North Facing Fascia 12,000mm w x 3000mm h Materials - 3mm alumi…" at bounding box center [700, 451] width 998 height 146
drag, startPoint x: 1009, startPoint y: 353, endPoint x: 981, endPoint y: 353, distance: 28.3
click at [981, 378] on div "-15 -15 %" at bounding box center [1005, 451] width 48 height 146
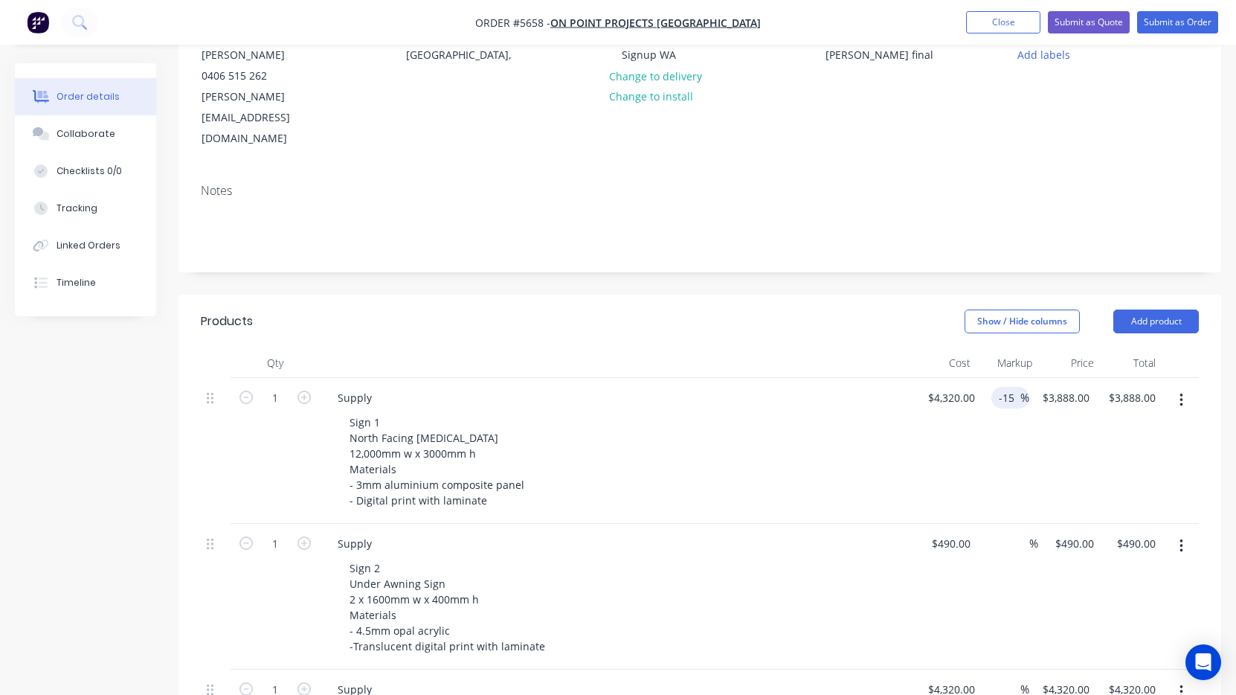
drag, startPoint x: 1014, startPoint y: 355, endPoint x: 991, endPoint y: 355, distance: 23.8
click at [991, 387] on div "-15 -15 %" at bounding box center [1010, 398] width 38 height 22
type input "-10"
drag, startPoint x: 1010, startPoint y: 355, endPoint x: 979, endPoint y: 355, distance: 31.2
click at [979, 378] on div "1 Supply Sign 1 North Facing Fascia 12,000mm w x 3000mm h Materials - 3mm alumi…" at bounding box center [700, 451] width 998 height 146
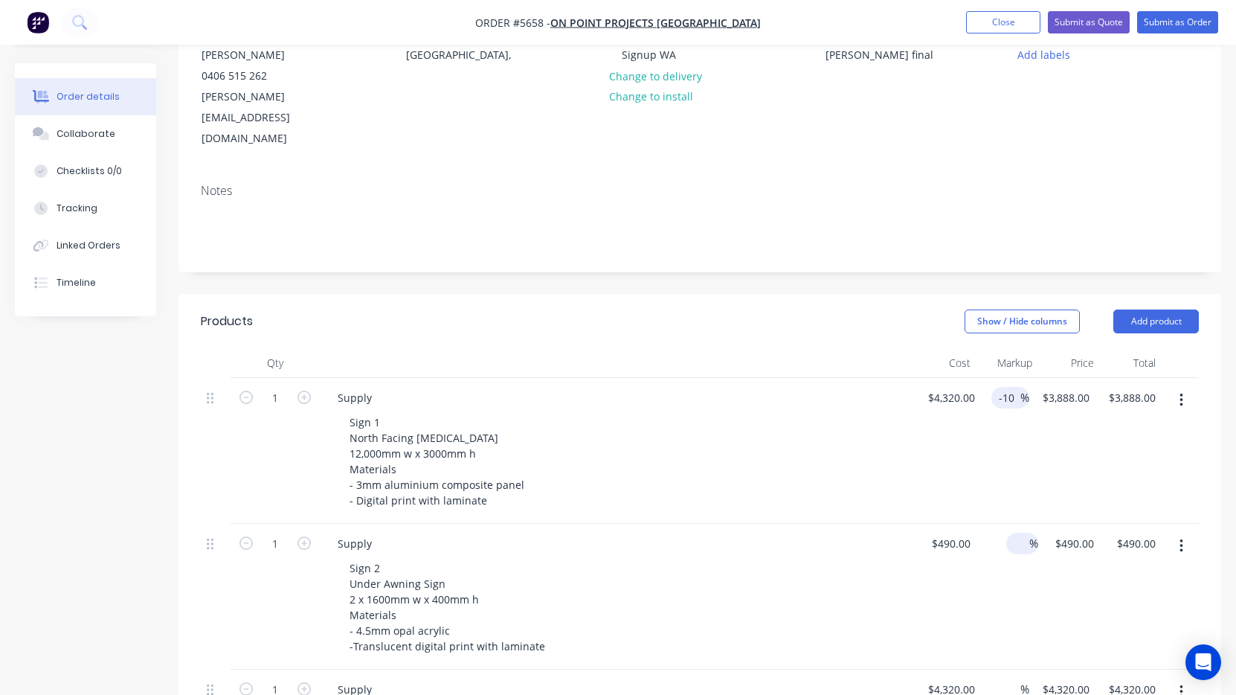
click at [1017, 532] on input at bounding box center [1020, 543] width 17 height 22
paste input "-10"
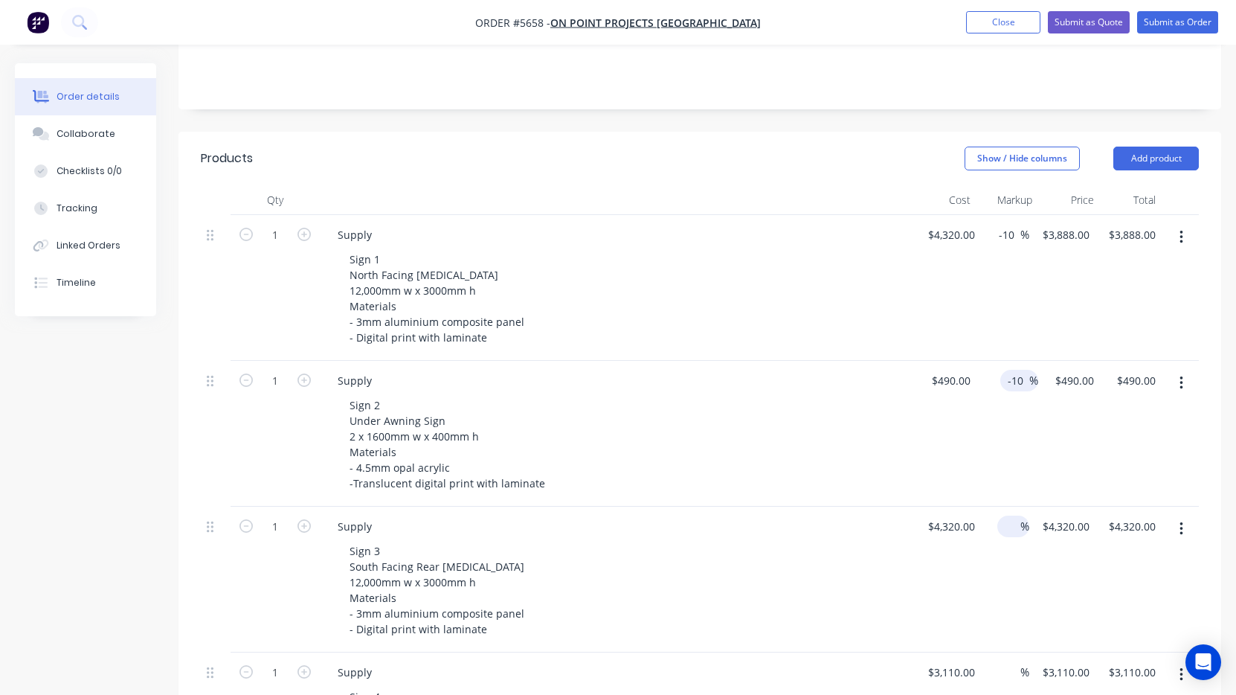
scroll to position [327, 0]
type input "-10"
type input "$441.00"
click at [1011, 515] on input at bounding box center [1011, 526] width 17 height 22
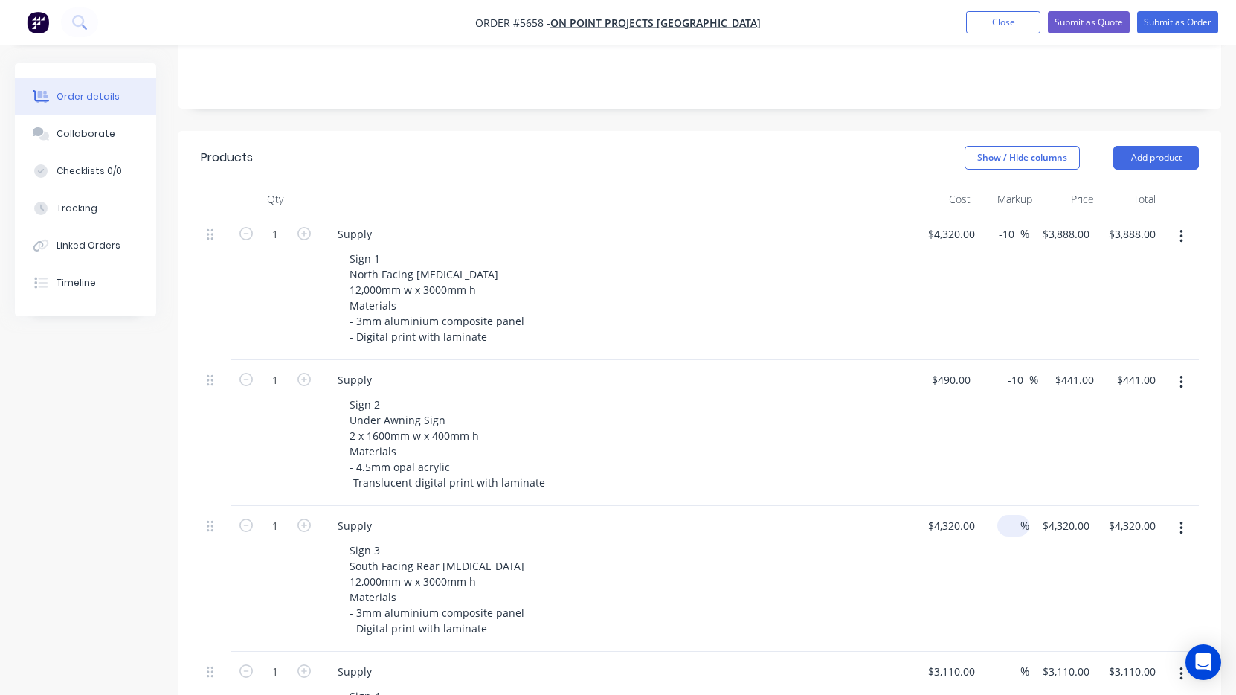
paste input "-10"
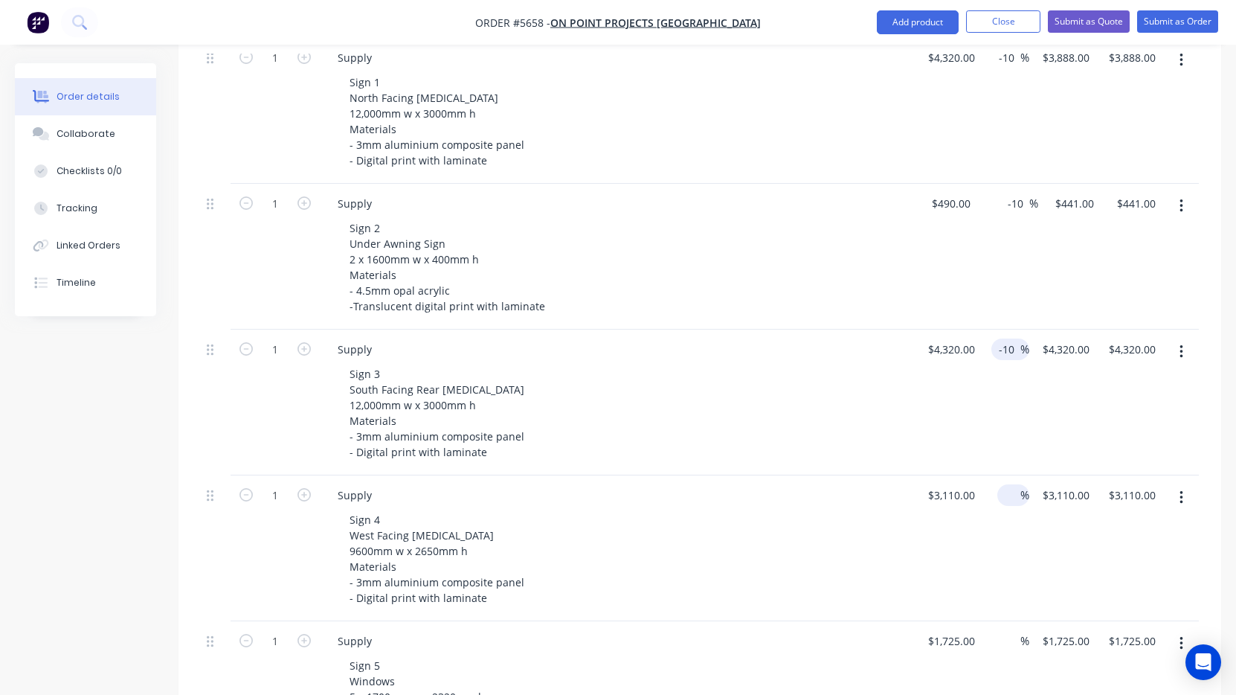
scroll to position [506, 0]
type input "-10"
type input "$3,888.00"
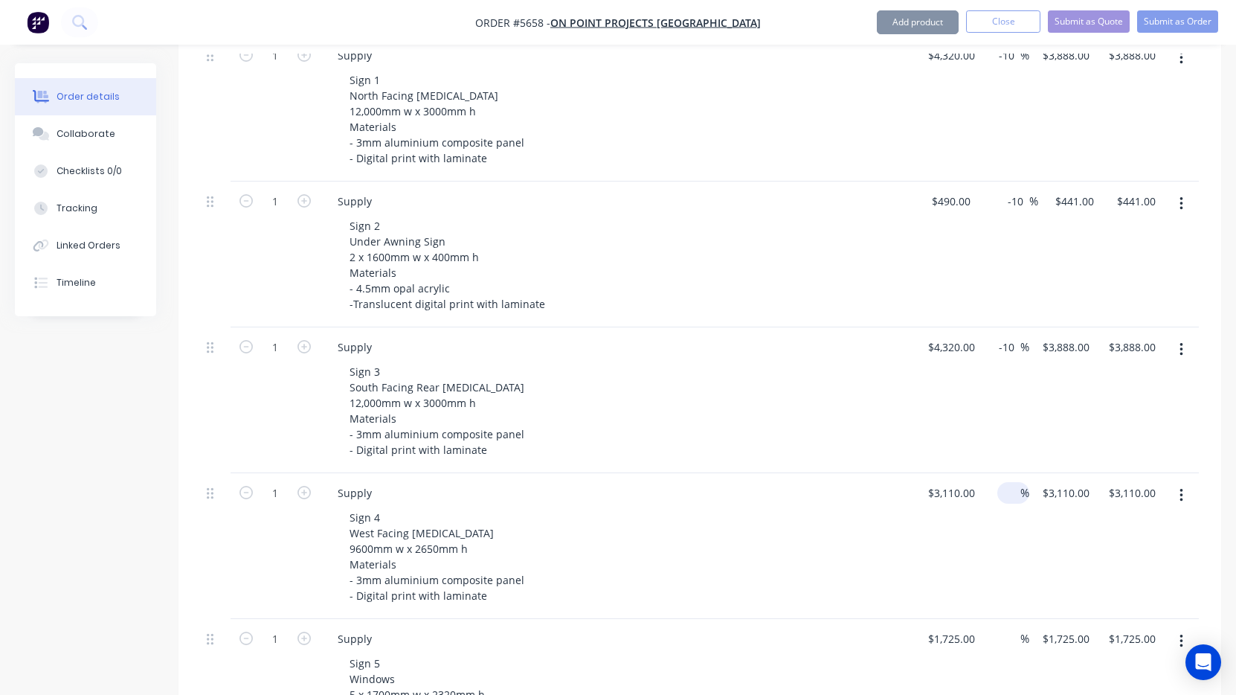
click at [1009, 482] on input at bounding box center [1011, 493] width 17 height 22
paste input "-10"
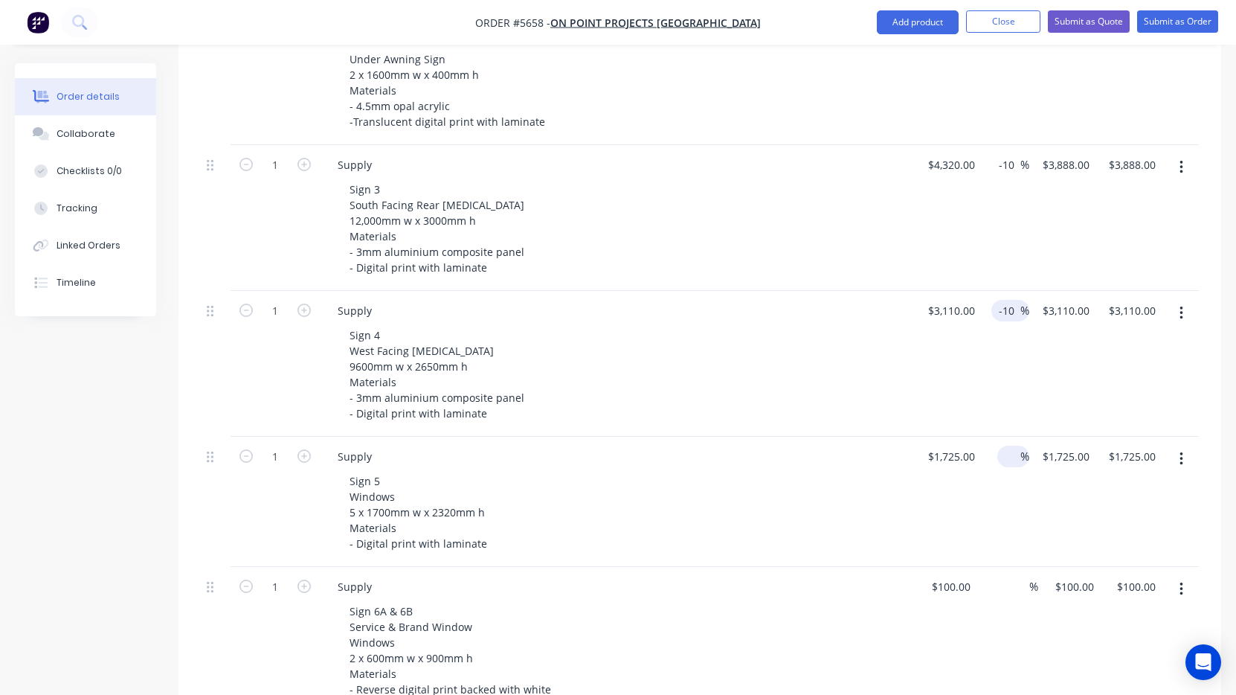
scroll to position [689, 0]
type input "-10"
type input "$2,799.00"
click at [1008, 444] on input at bounding box center [1011, 455] width 17 height 22
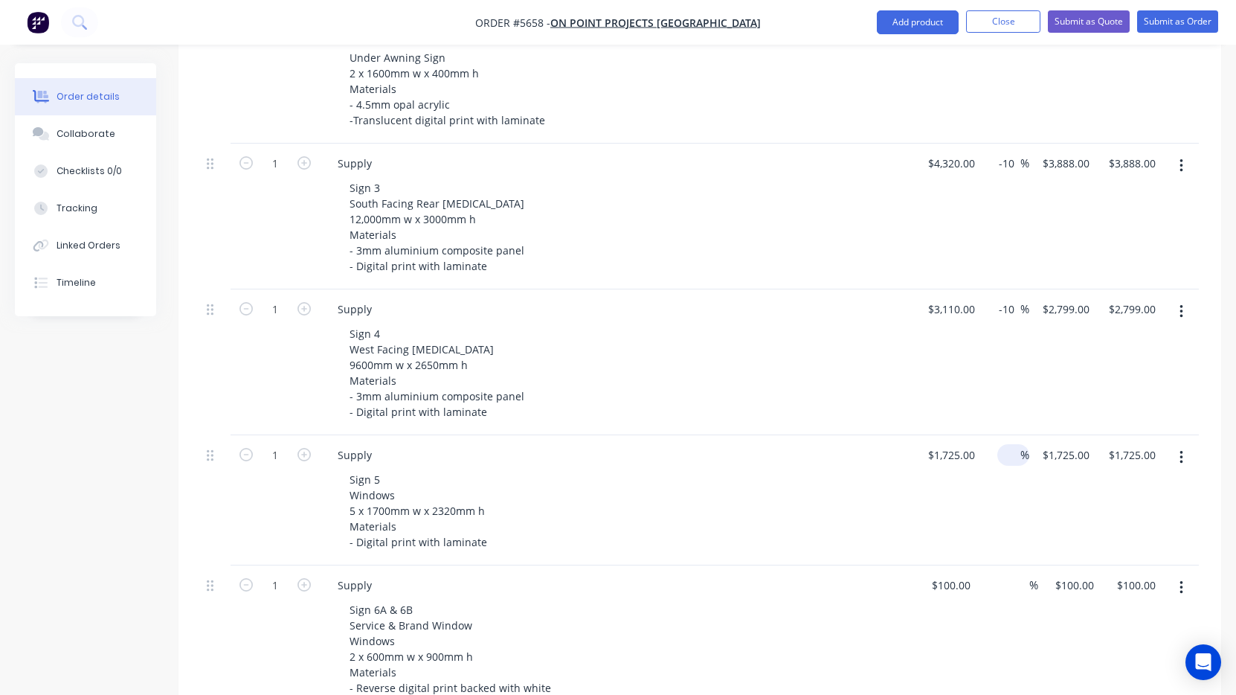
paste input "-10"
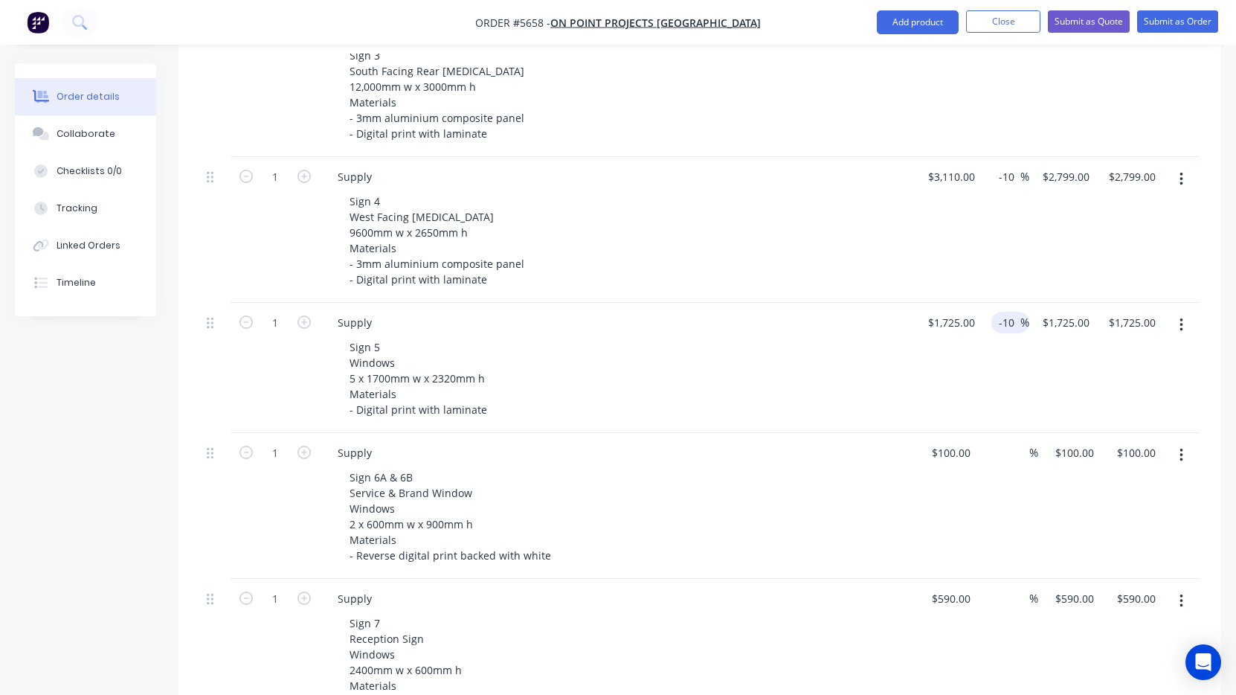
scroll to position [831, 0]
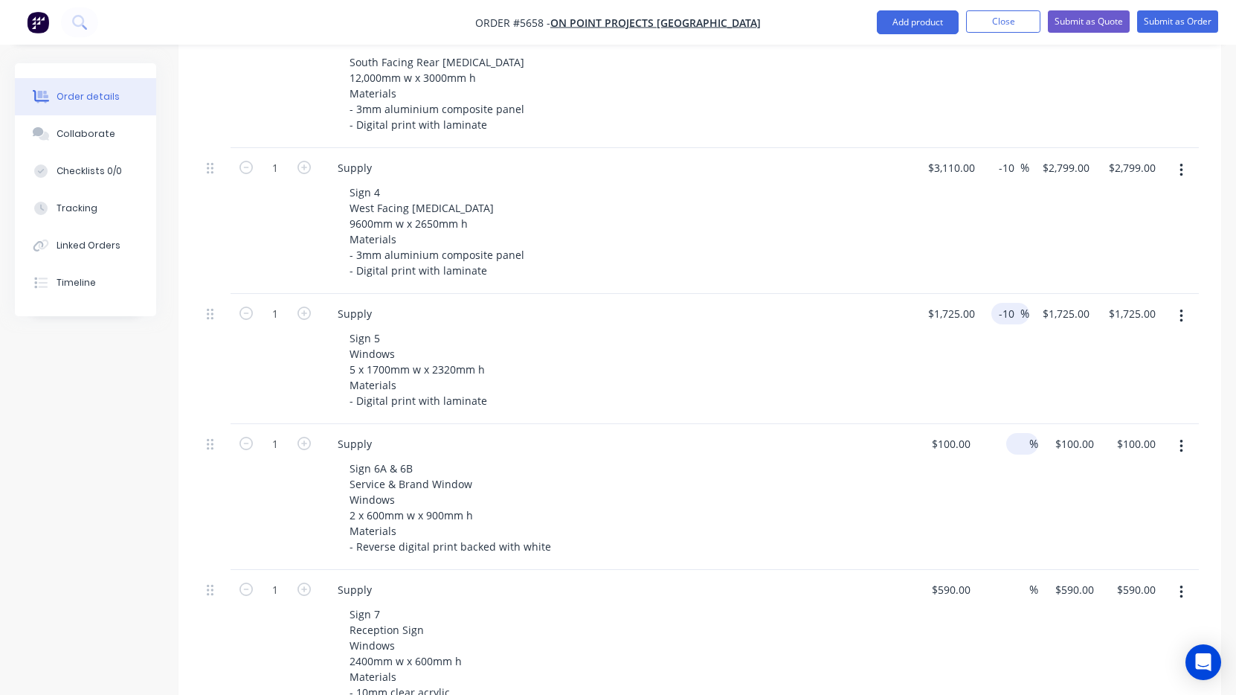
type input "-10"
type input "$1,552.50"
click at [1015, 433] on input at bounding box center [1020, 444] width 17 height 22
paste input "-10"
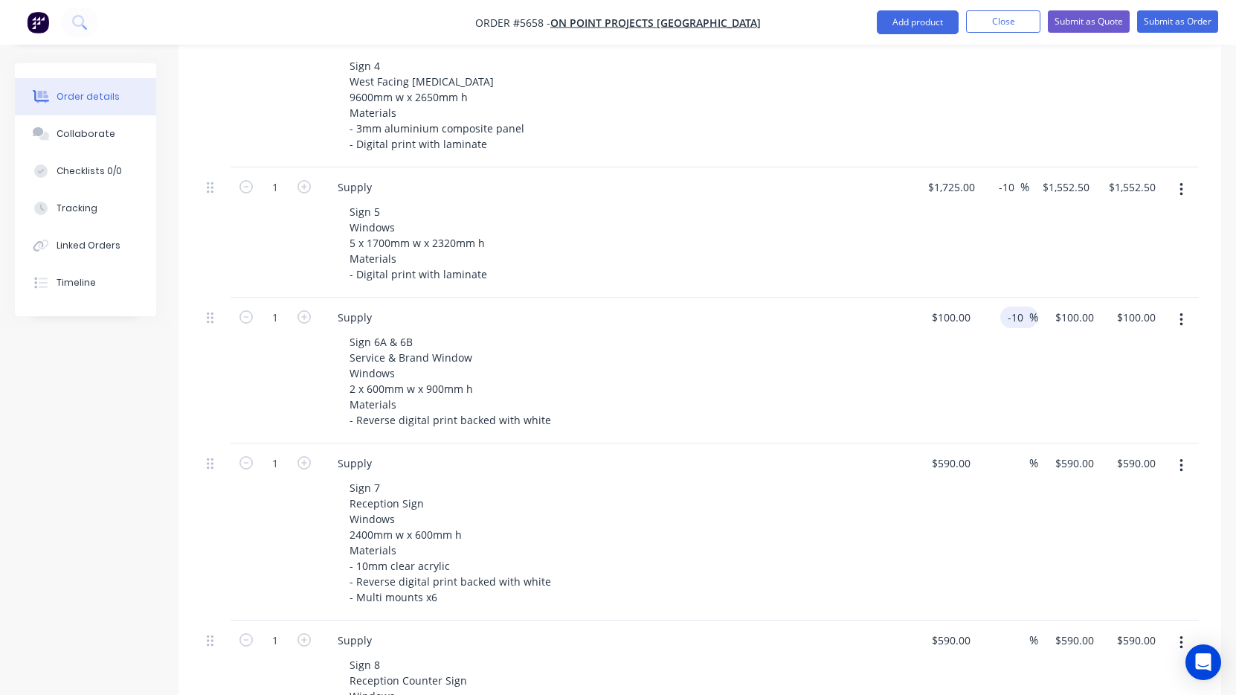
scroll to position [959, 0]
type input "-10"
type input "$90.00"
click at [1022, 451] on input at bounding box center [1020, 462] width 17 height 22
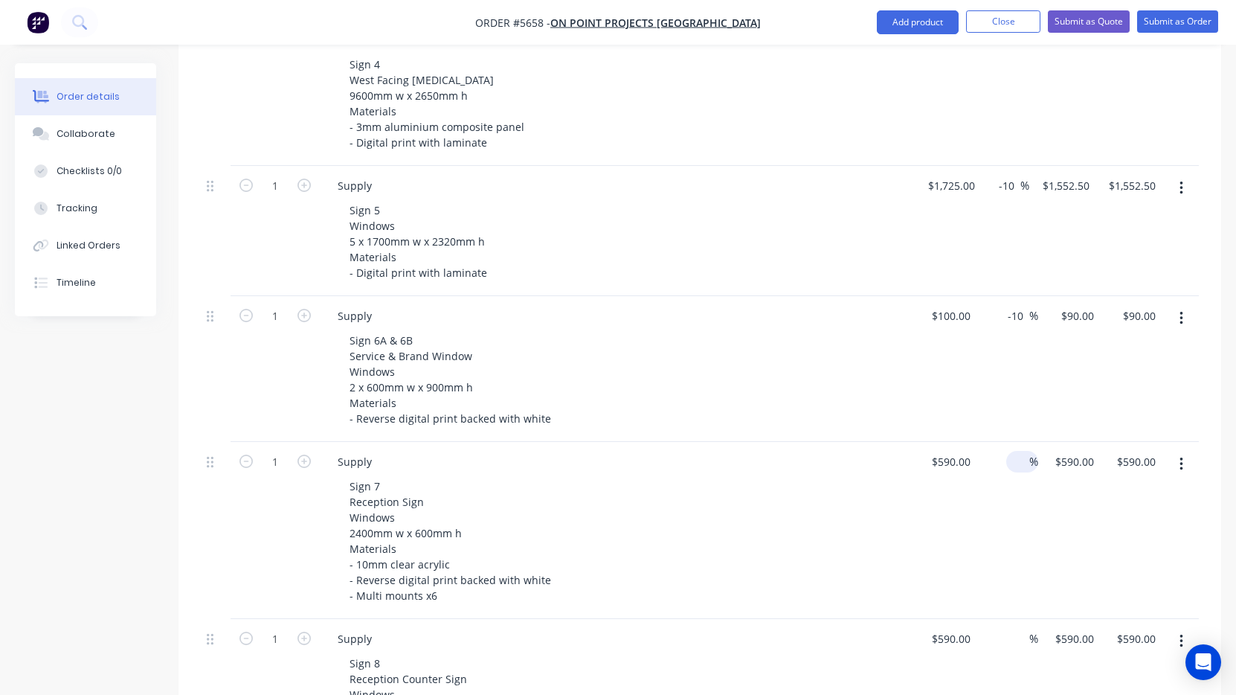
paste input "-10"
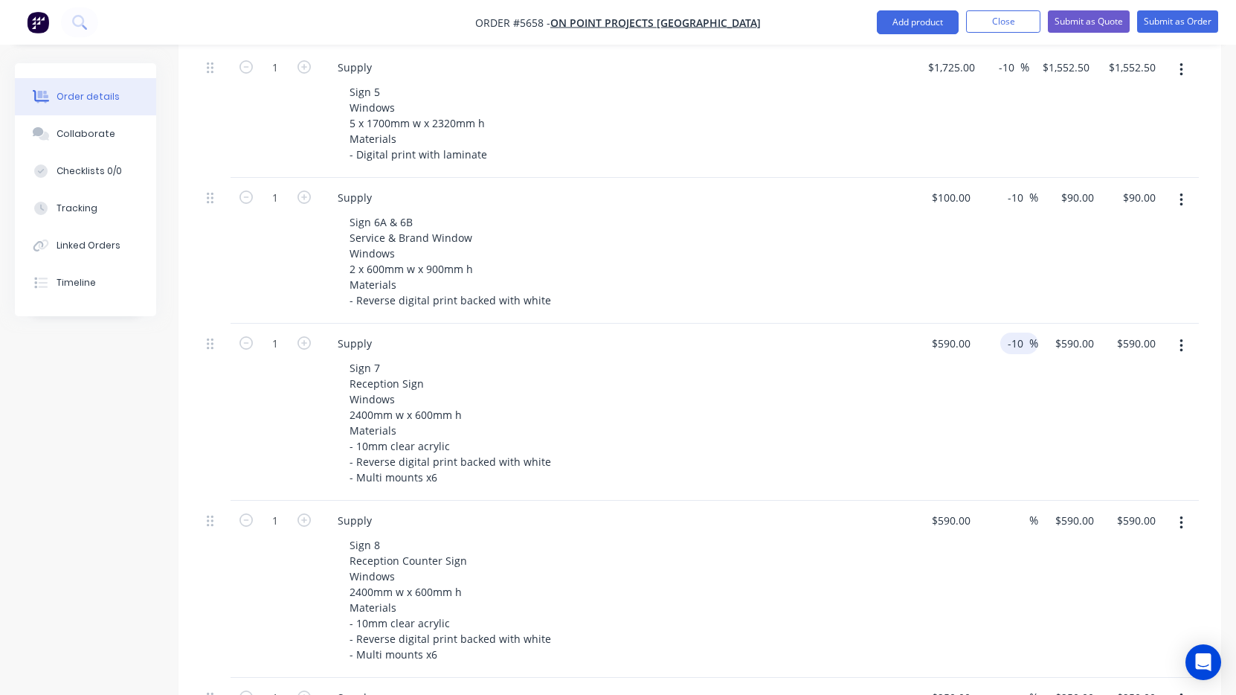
scroll to position [1080, 0]
type input "-10"
type input "$531.00"
click at [1023, 506] on input at bounding box center [1020, 517] width 17 height 22
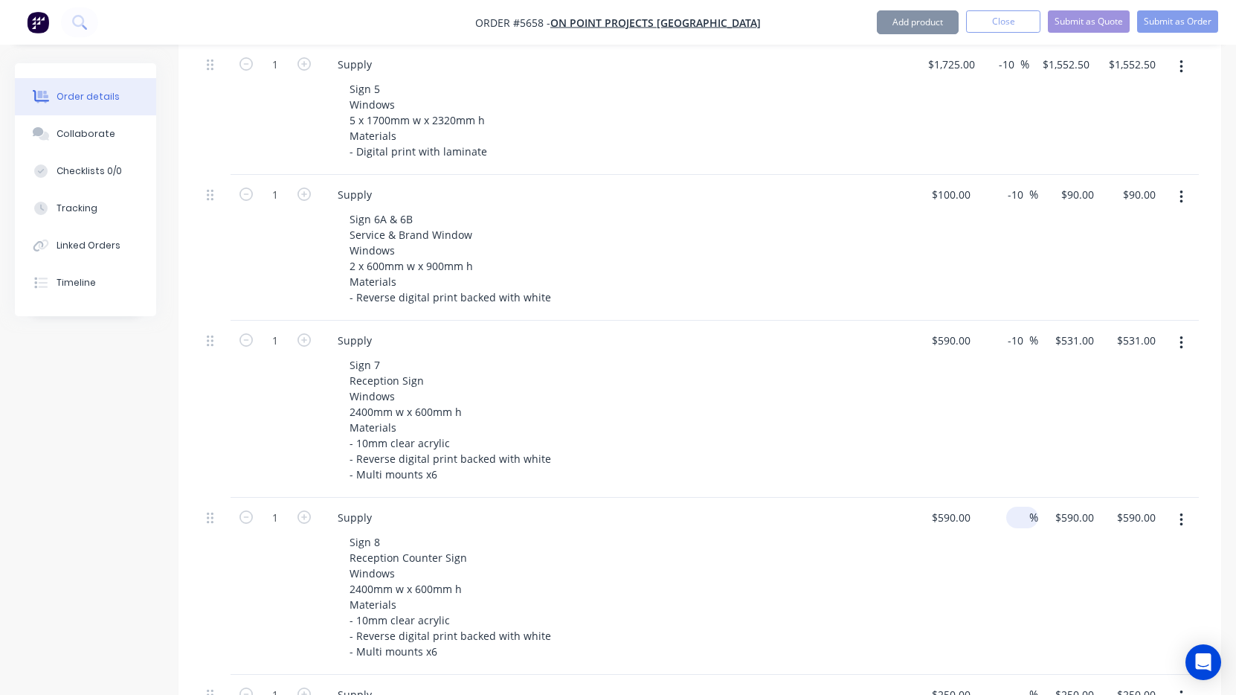
paste input "-10"
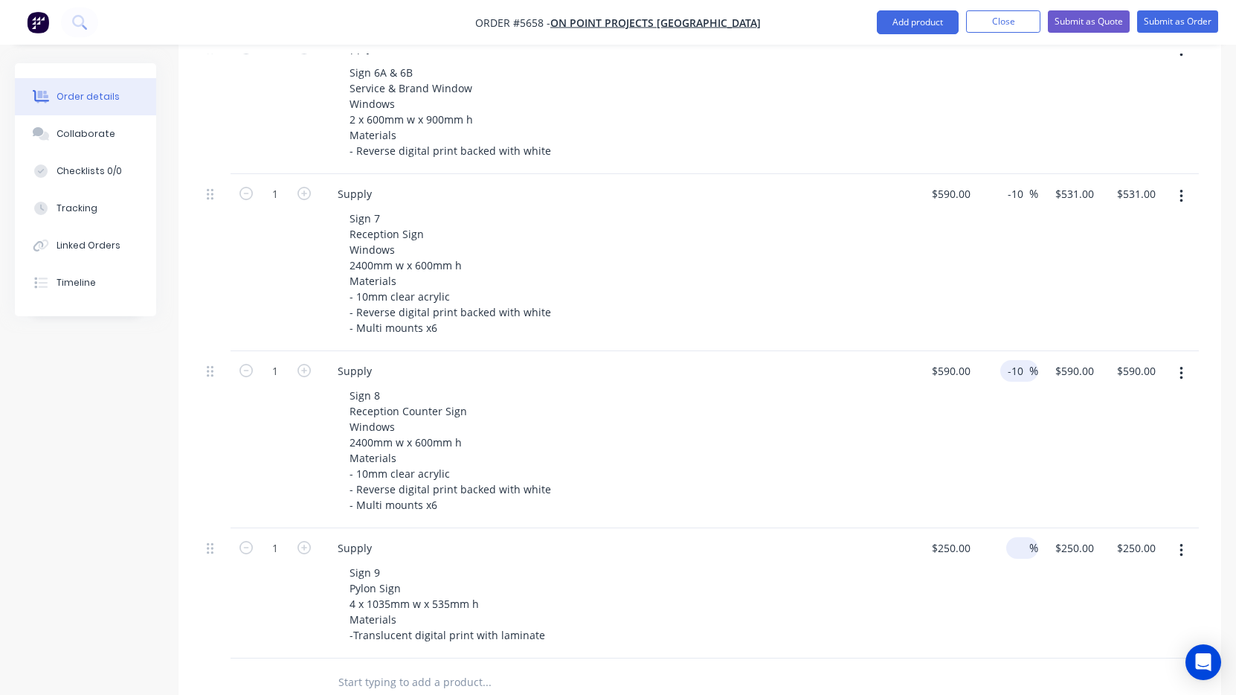
scroll to position [1227, 0]
type input "-10"
type input "$531.00"
click at [1020, 536] on input at bounding box center [1020, 547] width 17 height 22
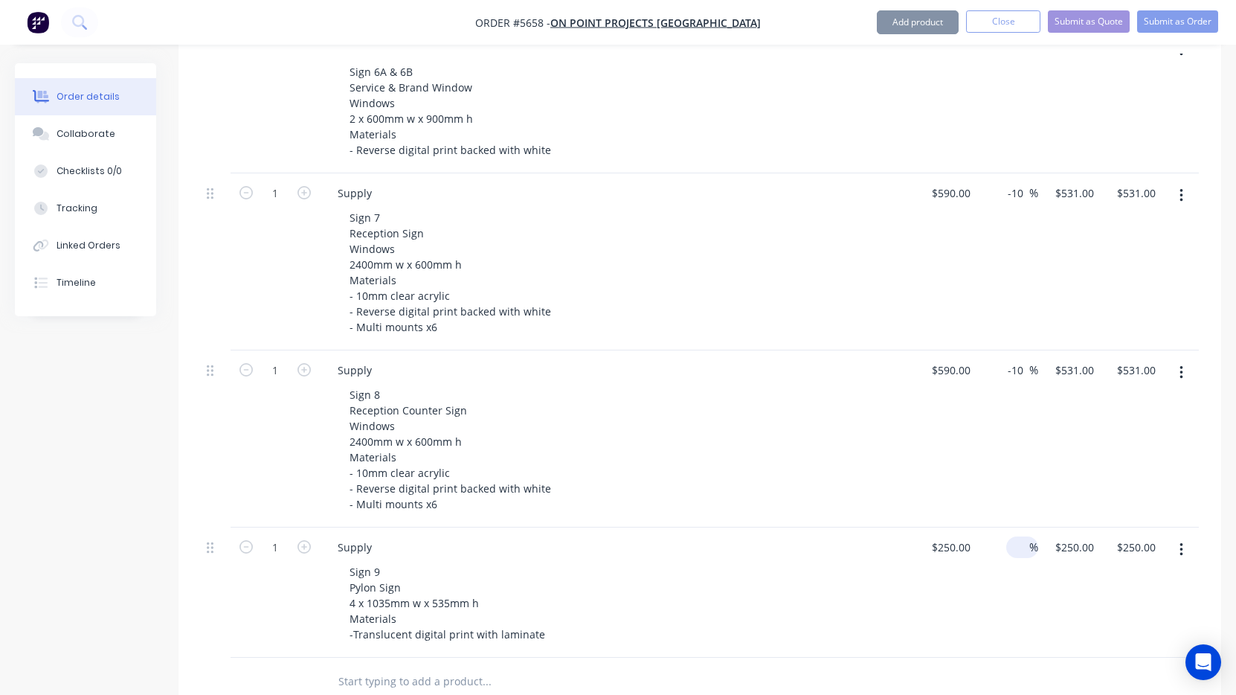
paste input "-10"
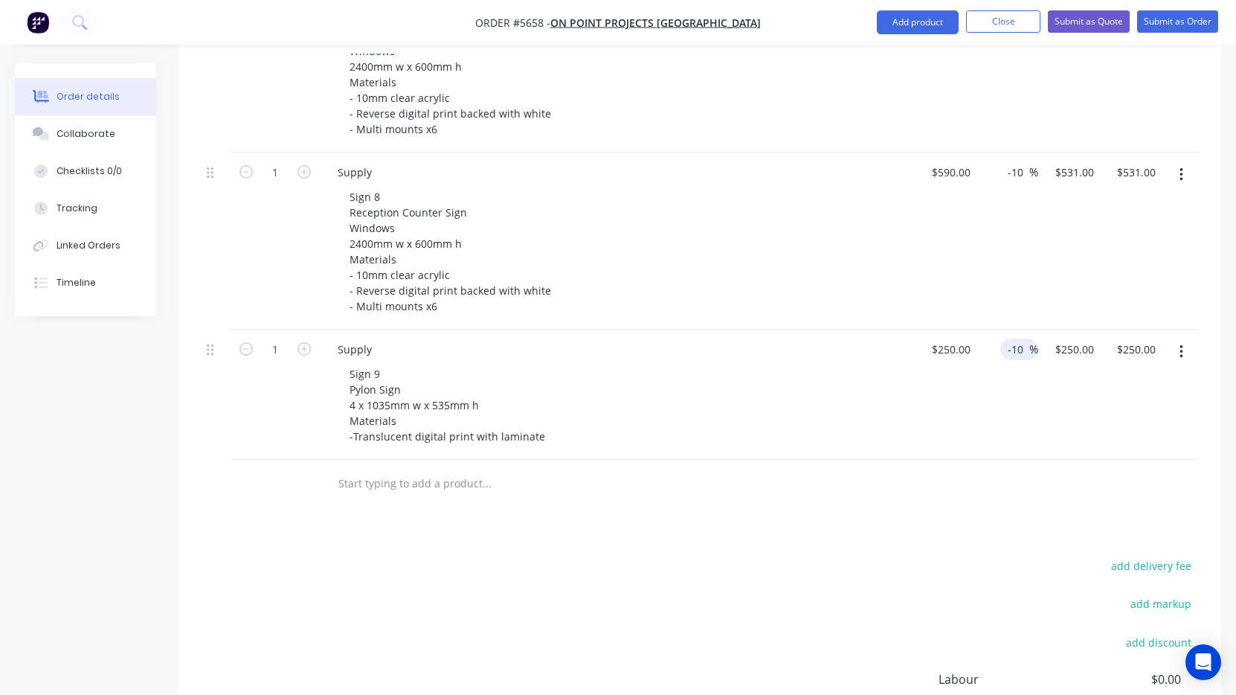
scroll to position [1434, 0]
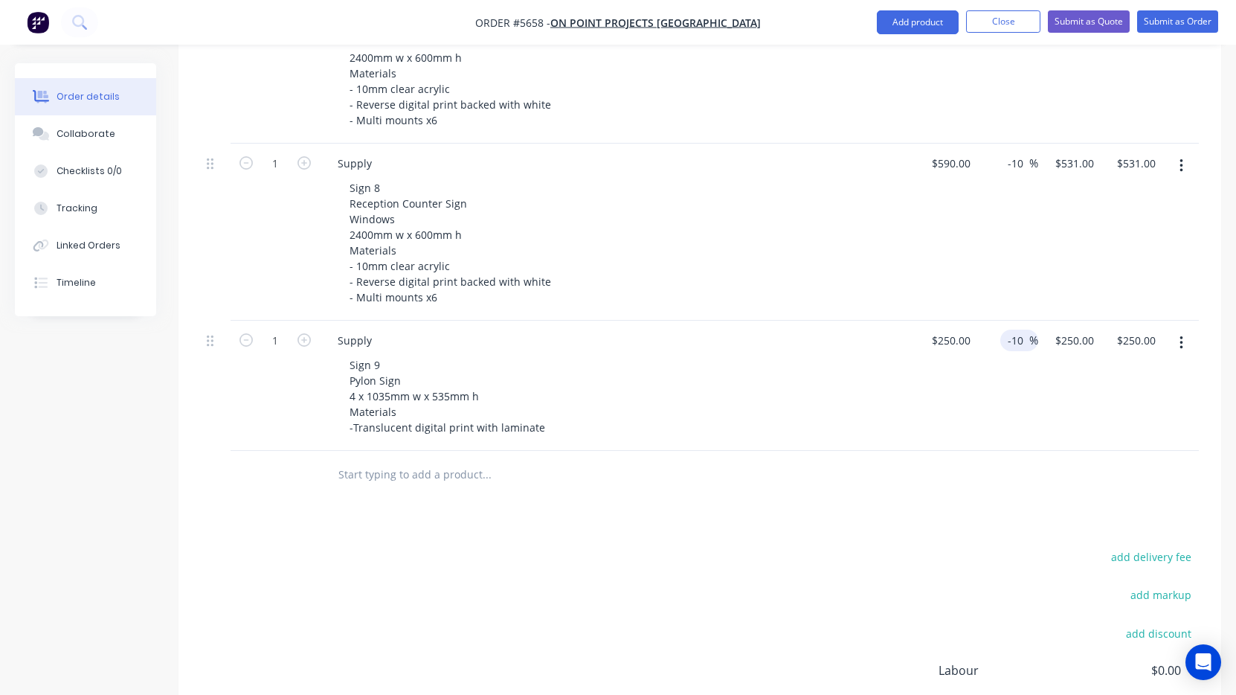
type input "-10"
type input "$225.00"
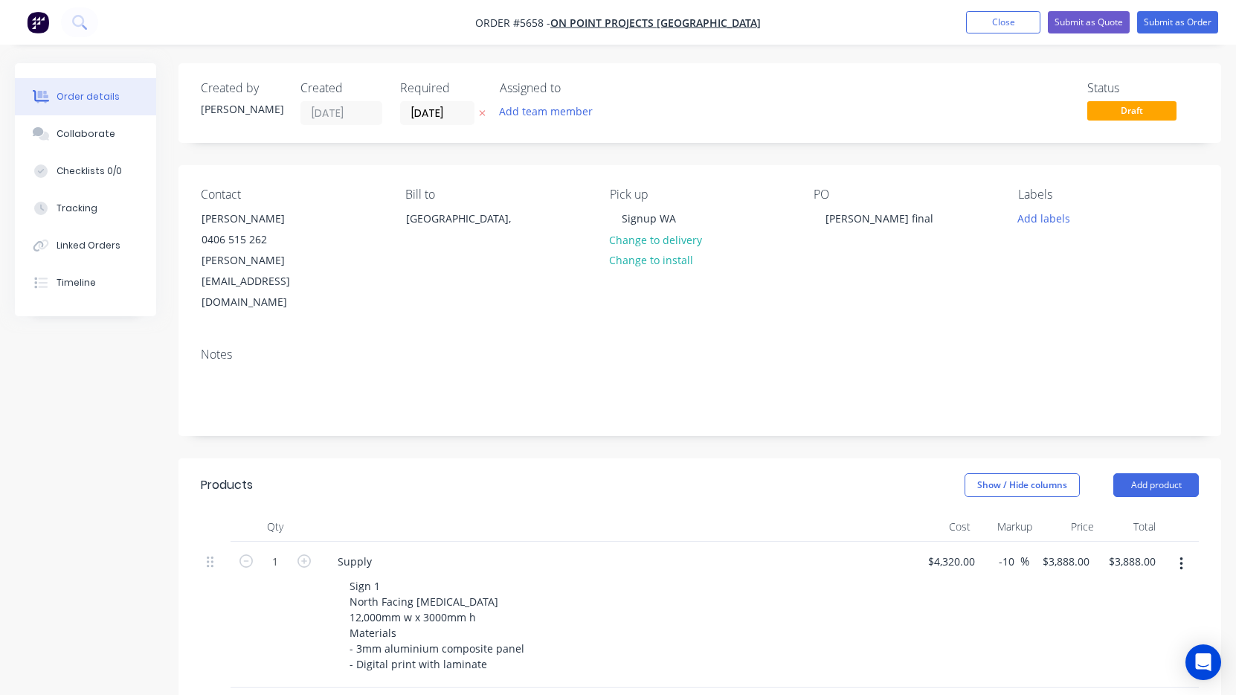
scroll to position [0, 0]
click at [1084, 29] on button "Submit as Quote" at bounding box center [1089, 22] width 82 height 22
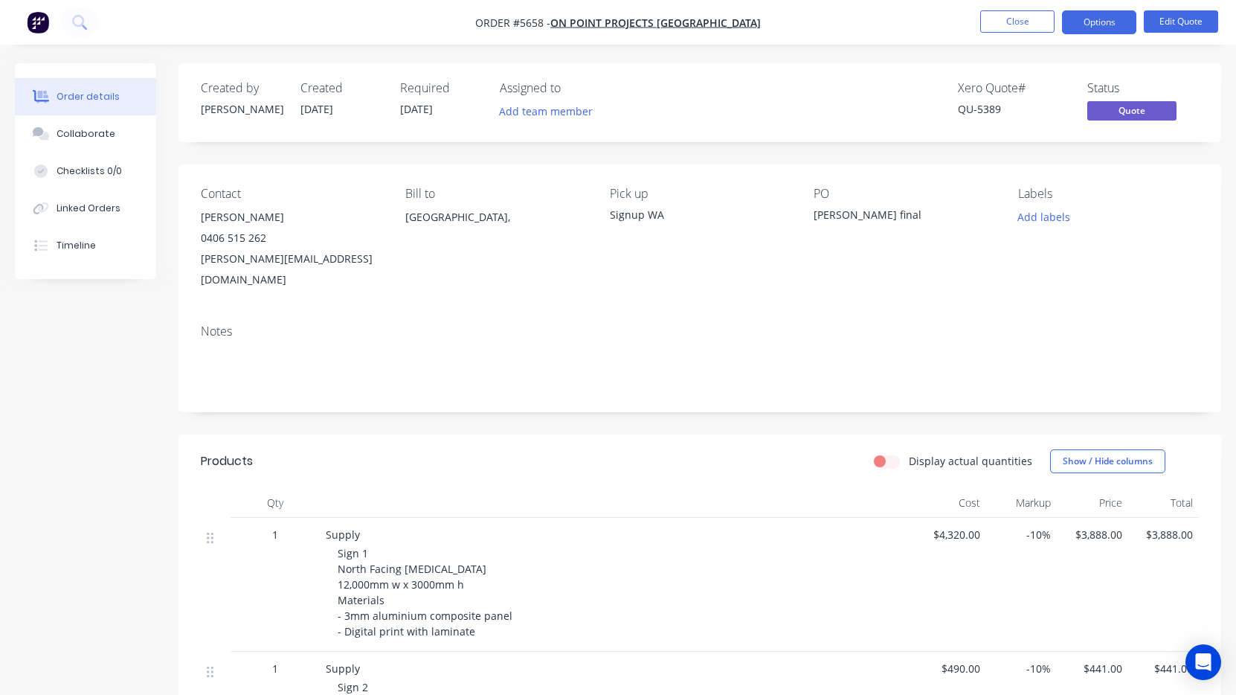
click at [1025, 30] on button "Close" at bounding box center [1017, 21] width 74 height 22
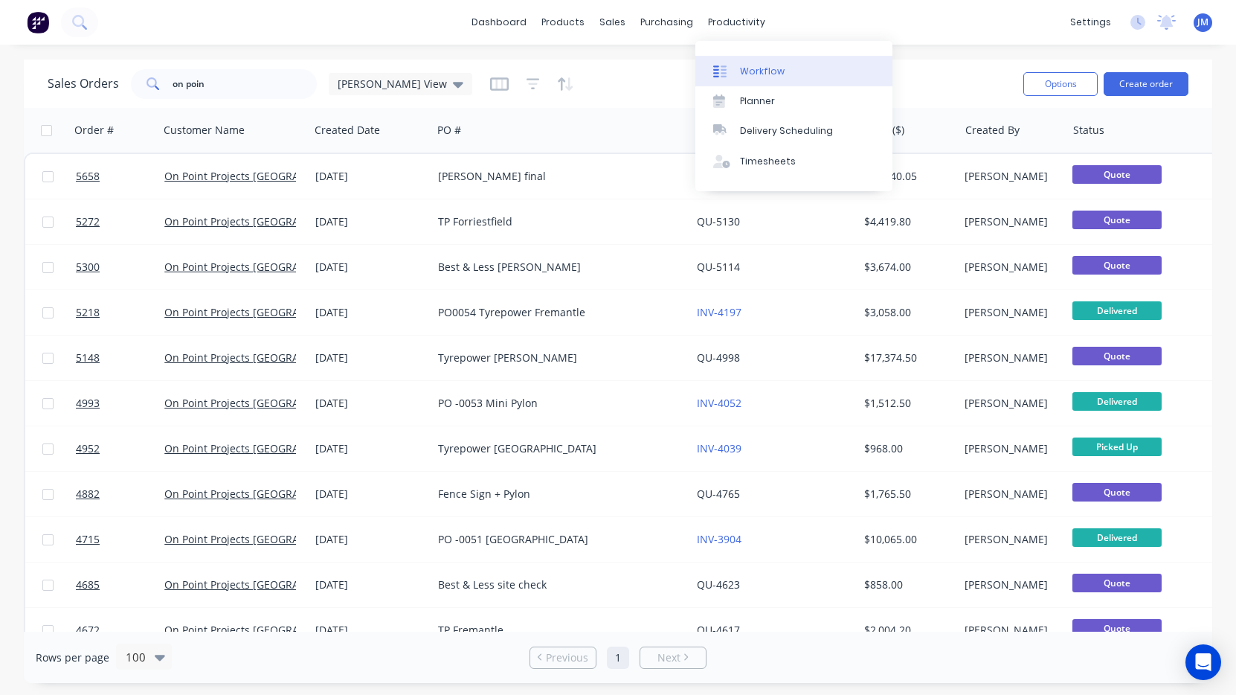
click at [763, 56] on link "Workflow" at bounding box center [793, 71] width 197 height 30
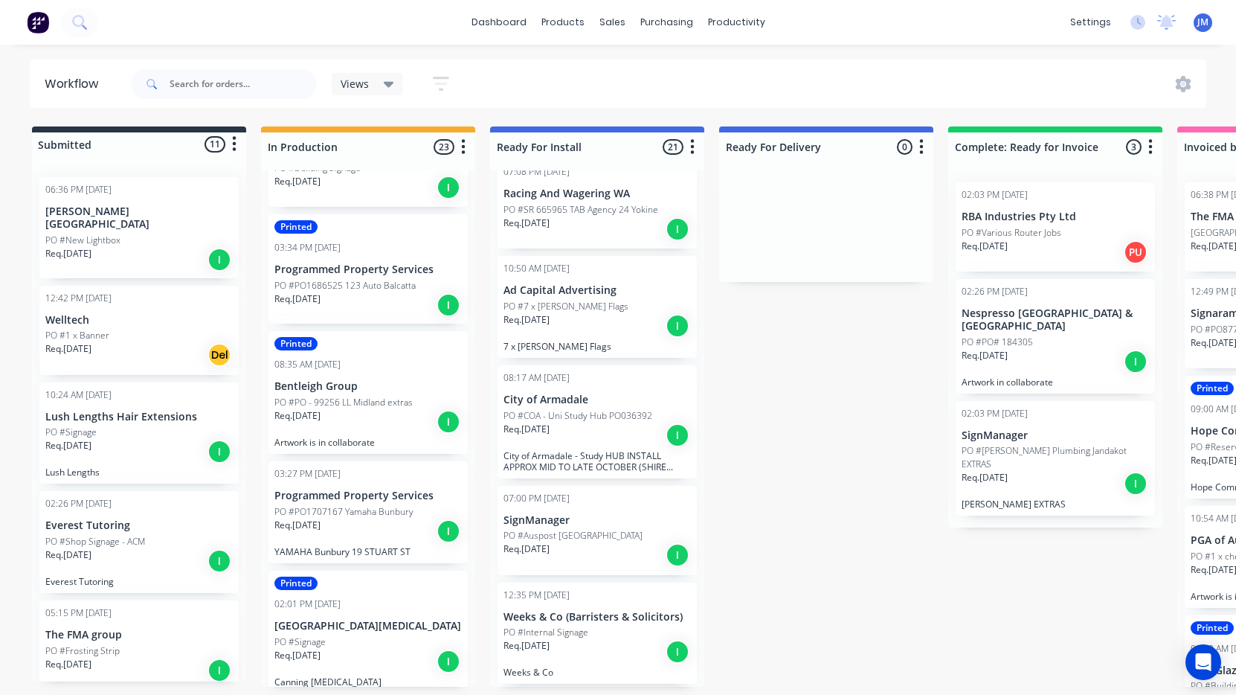
scroll to position [623, 0]
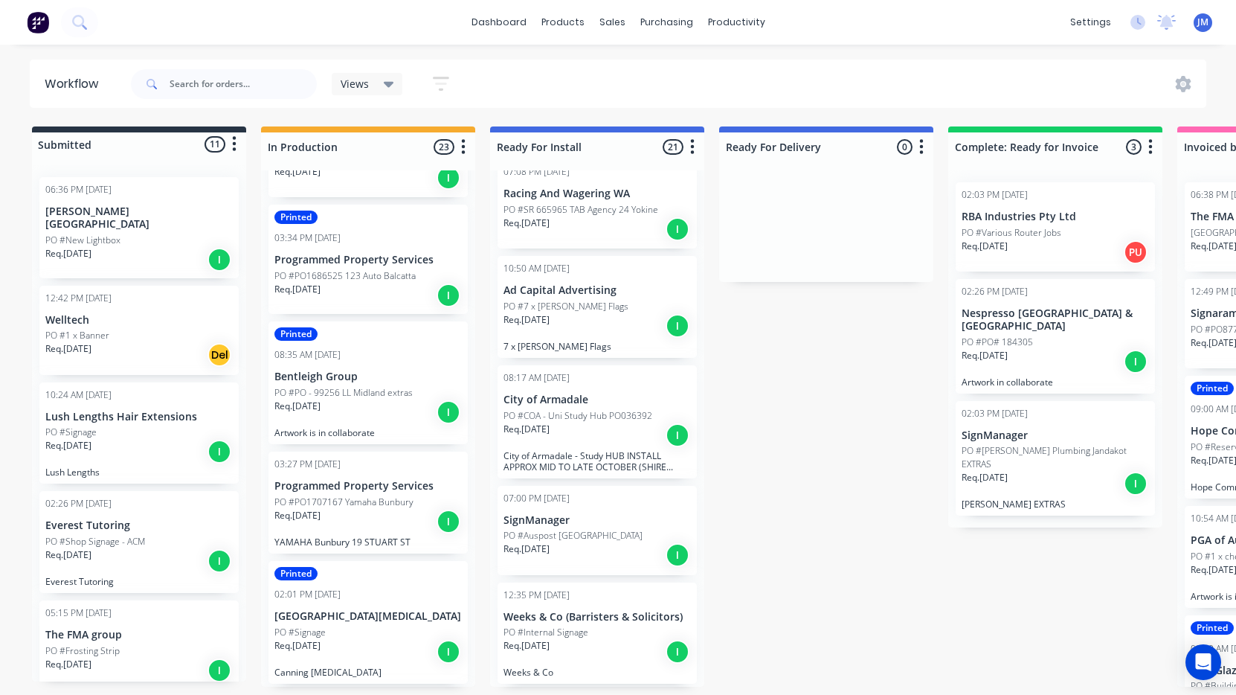
click at [365, 403] on div "Req. 27/08/25 I" at bounding box center [367, 411] width 187 height 25
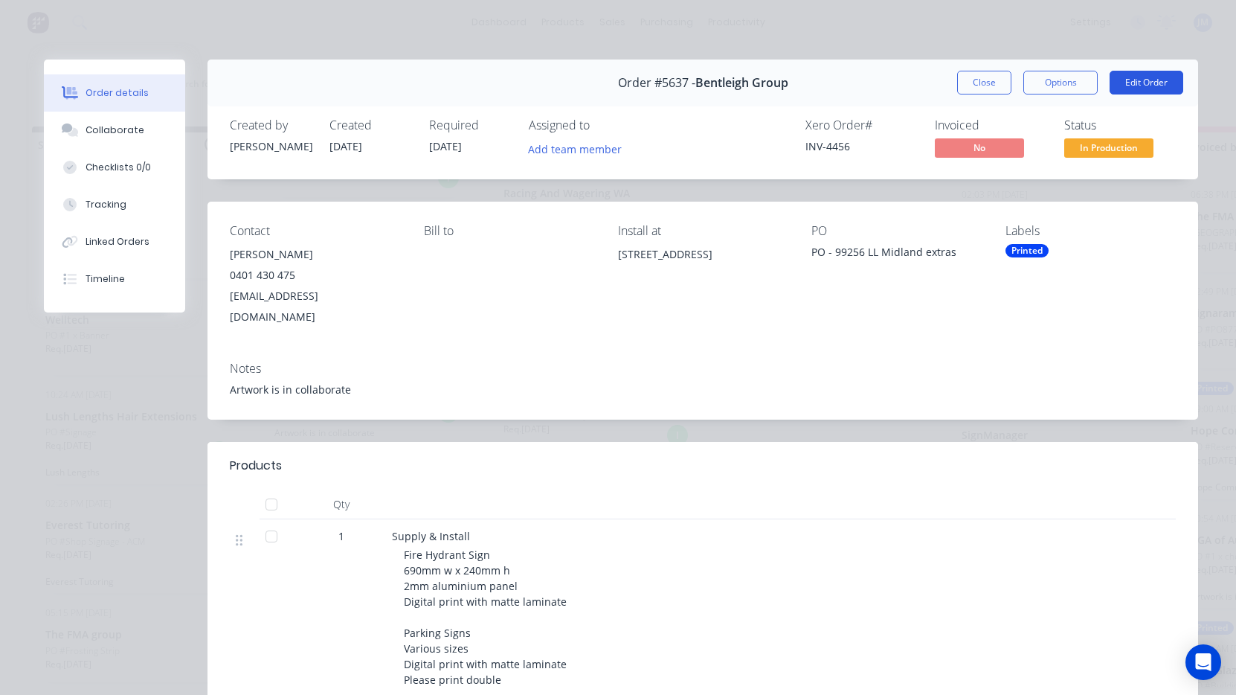
click at [1161, 86] on button "Edit Order" at bounding box center [1147, 83] width 74 height 24
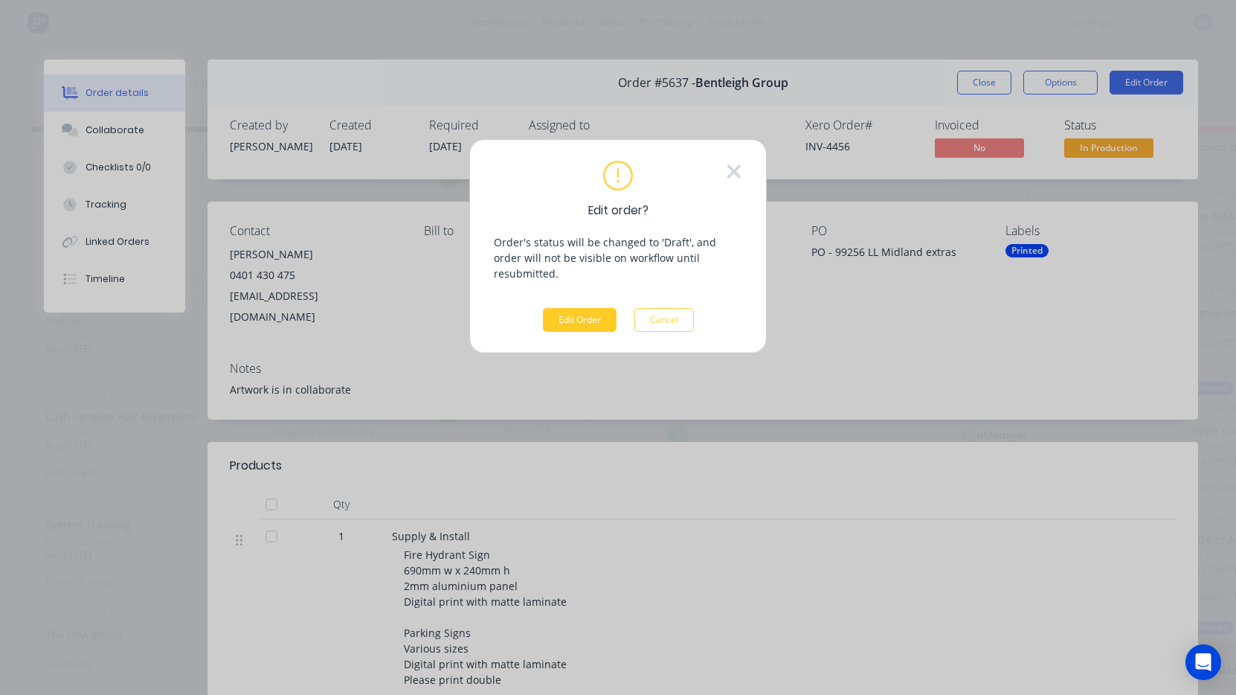
click at [593, 308] on button "Edit Order" at bounding box center [580, 320] width 74 height 24
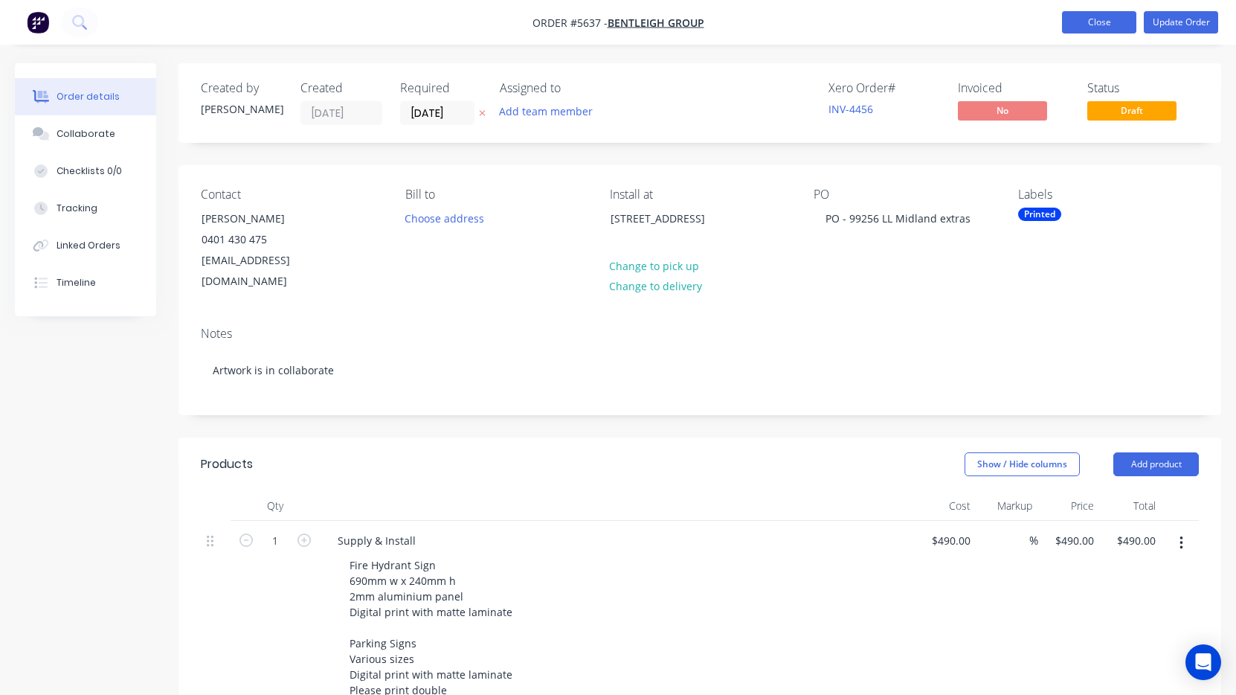
click at [1112, 28] on button "Close" at bounding box center [1099, 22] width 74 height 22
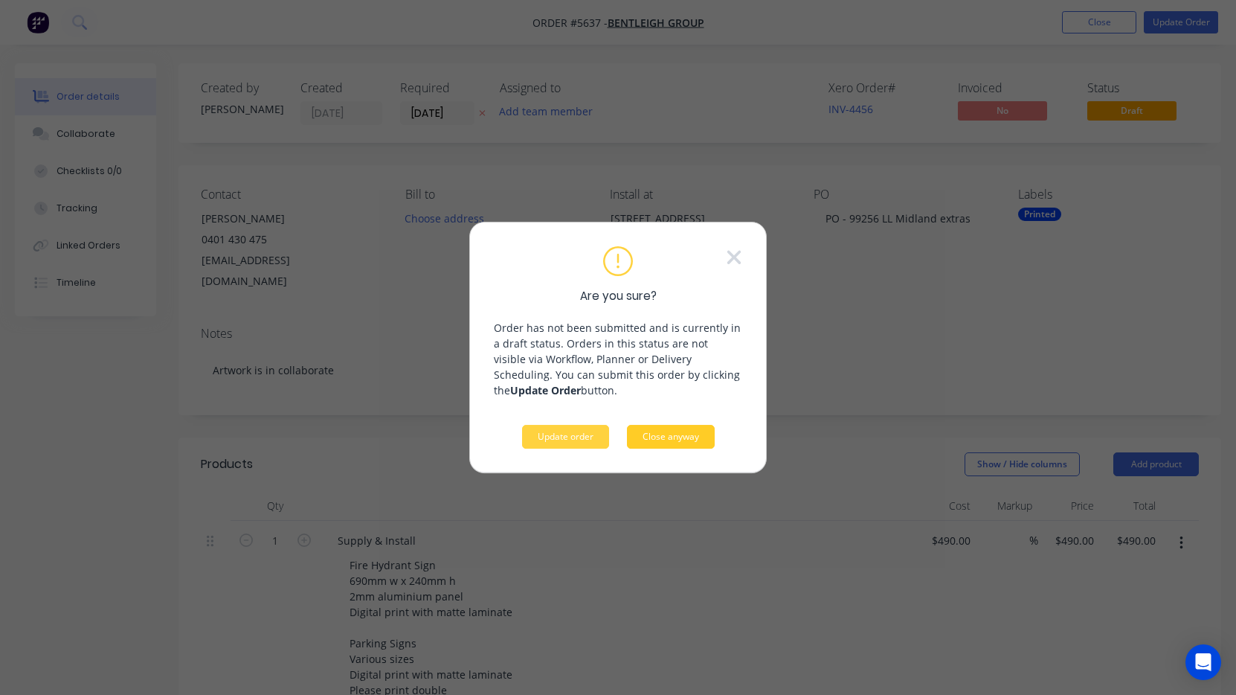
click at [661, 437] on button "Close anyway" at bounding box center [671, 437] width 88 height 24
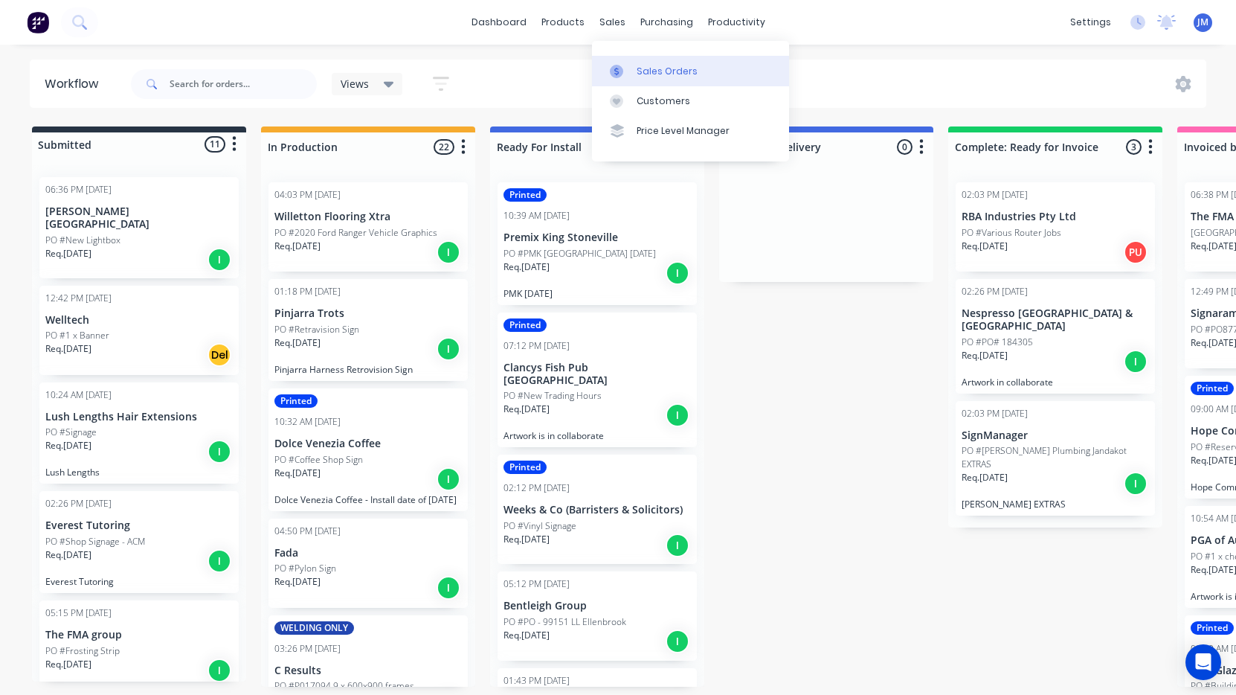
click at [650, 80] on link "Sales Orders" at bounding box center [690, 71] width 197 height 30
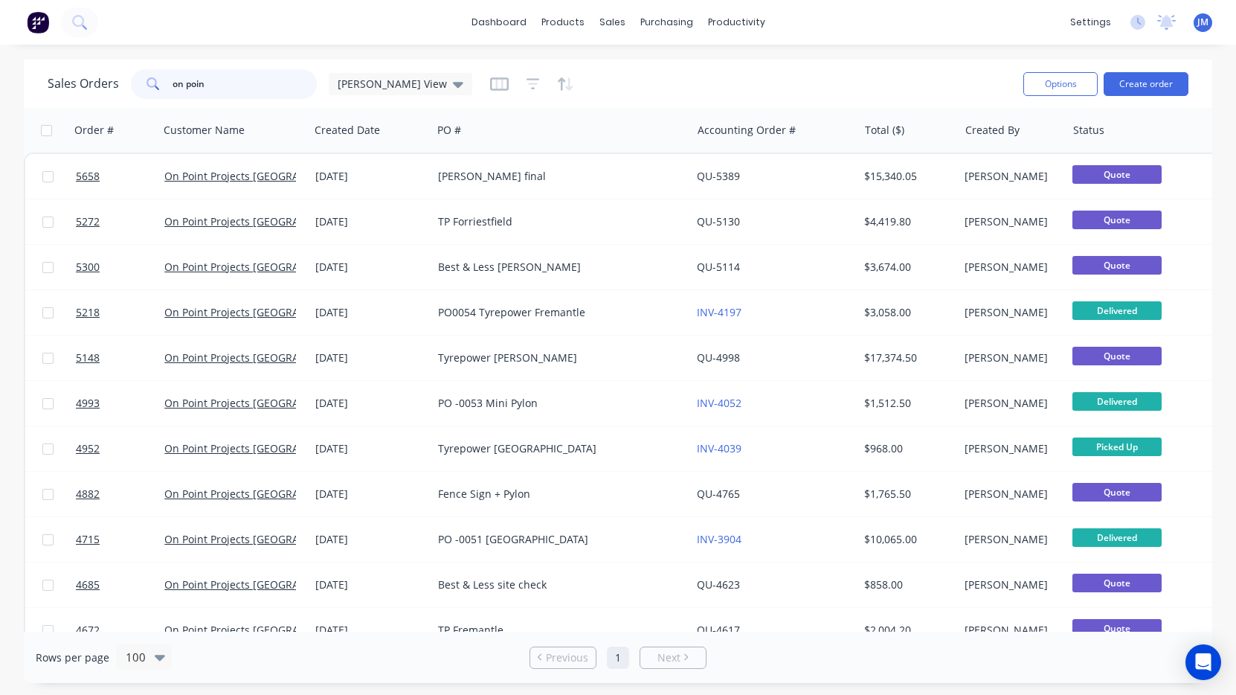
click at [222, 83] on input "on poin" at bounding box center [245, 84] width 145 height 30
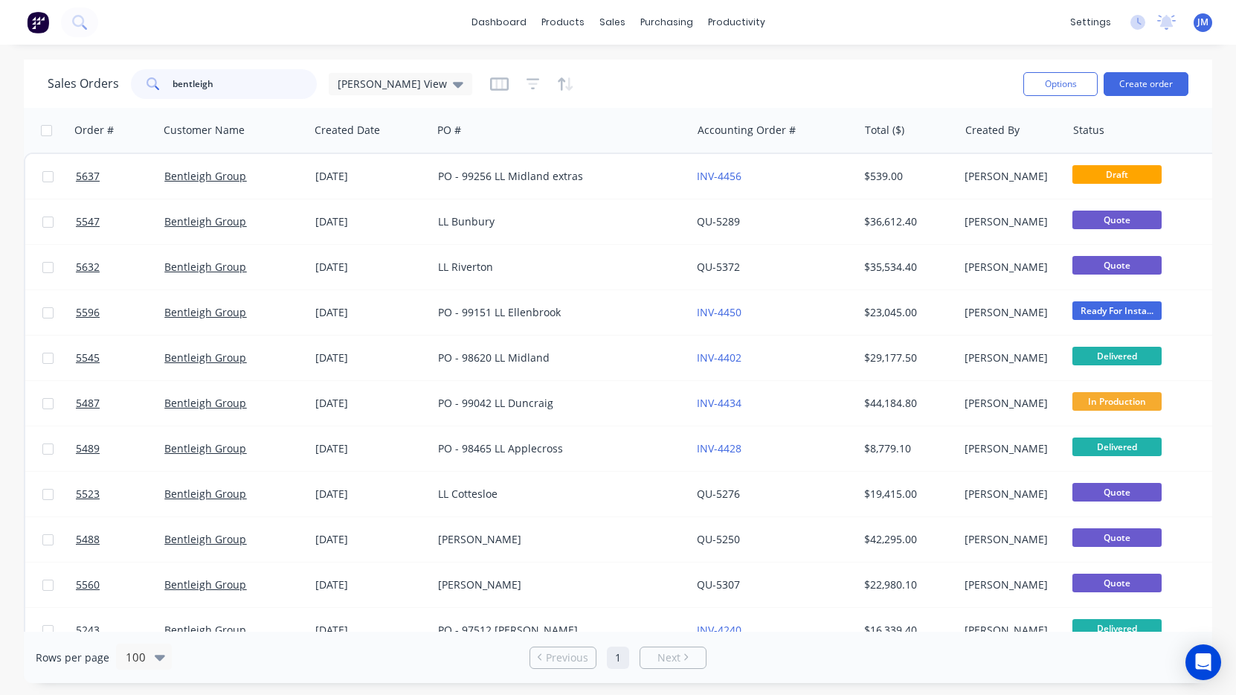
type input "Bentleigh"
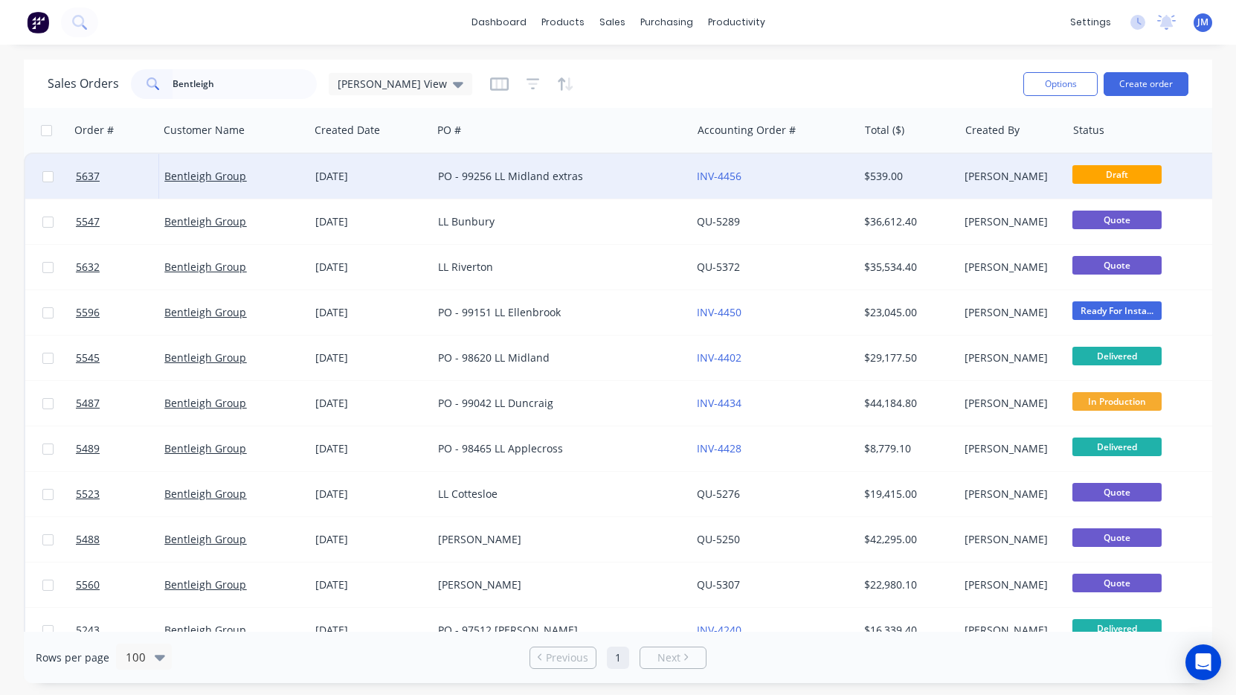
click at [469, 175] on div "PO - 99256 LL Midland extras" at bounding box center [555, 176] width 235 height 15
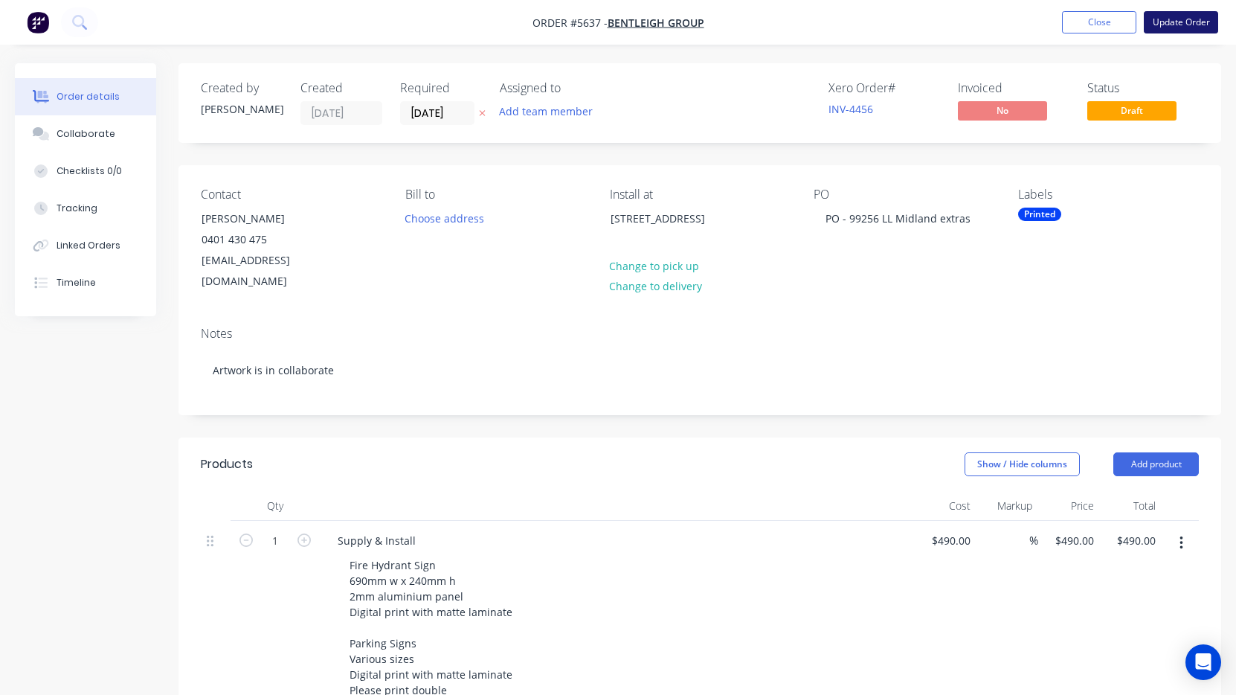
click at [1192, 25] on button "Update Order" at bounding box center [1181, 22] width 74 height 22
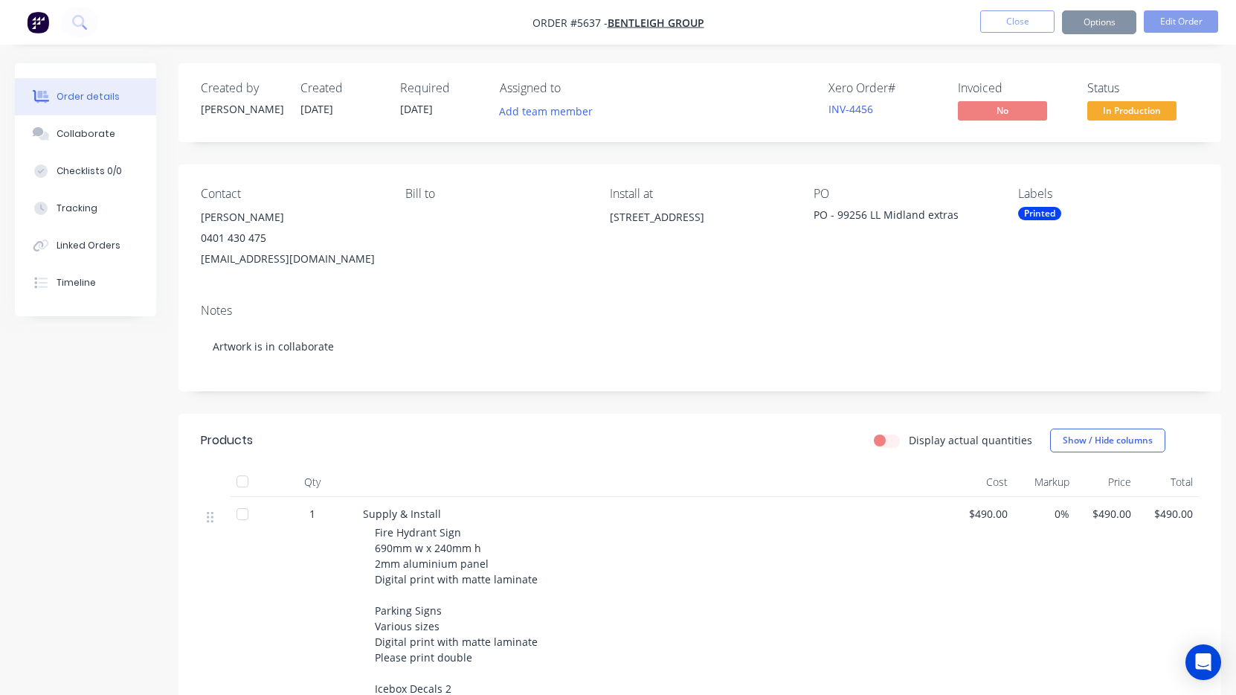
click at [1112, 28] on button "Options" at bounding box center [1099, 22] width 74 height 24
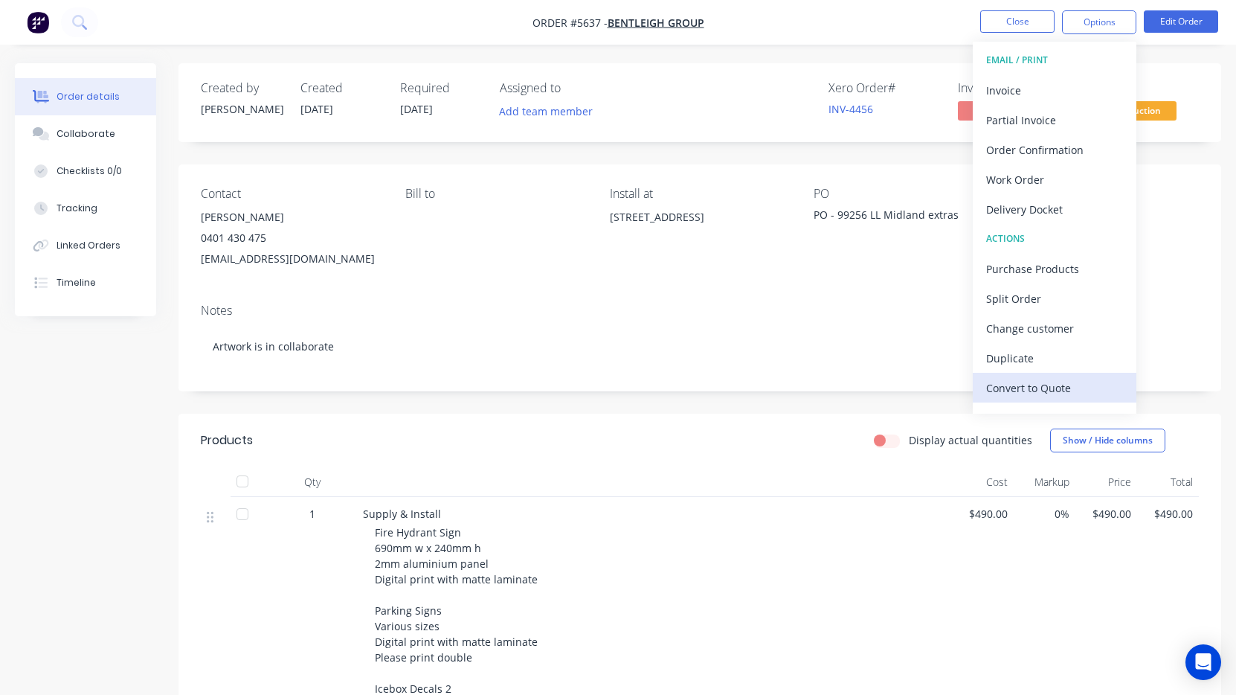
click at [1069, 387] on div "Convert to Quote" at bounding box center [1054, 388] width 137 height 22
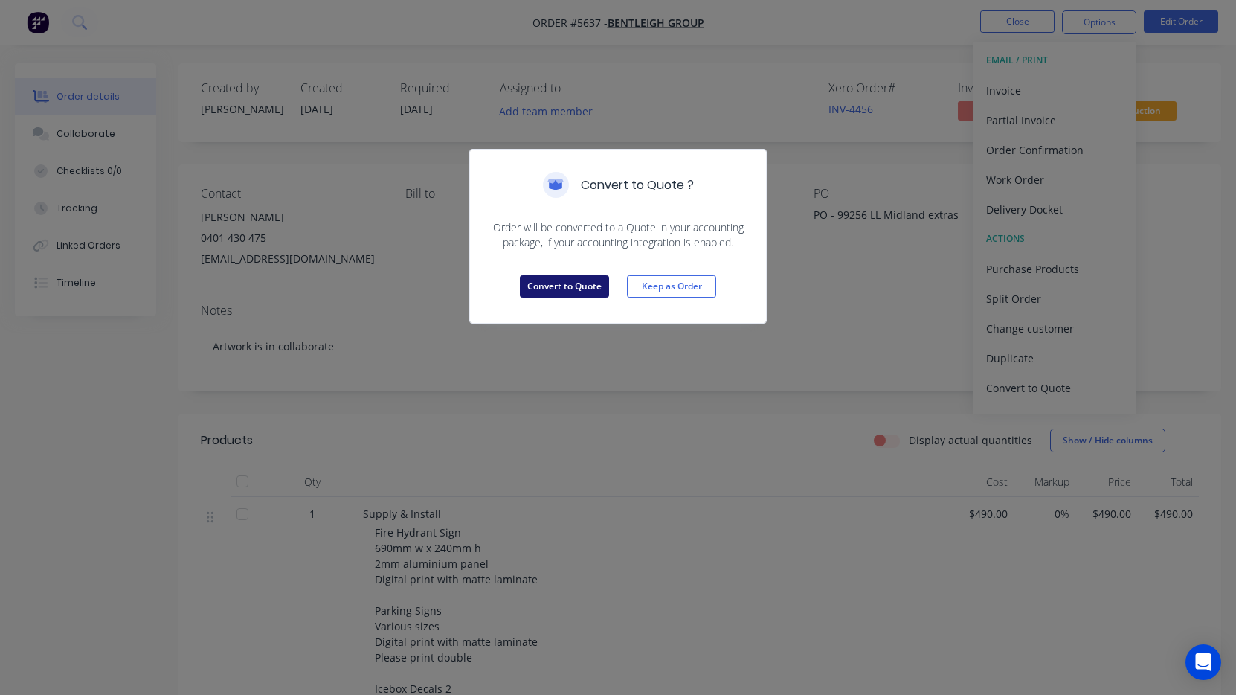
click at [585, 287] on button "Convert to Quote" at bounding box center [564, 286] width 89 height 22
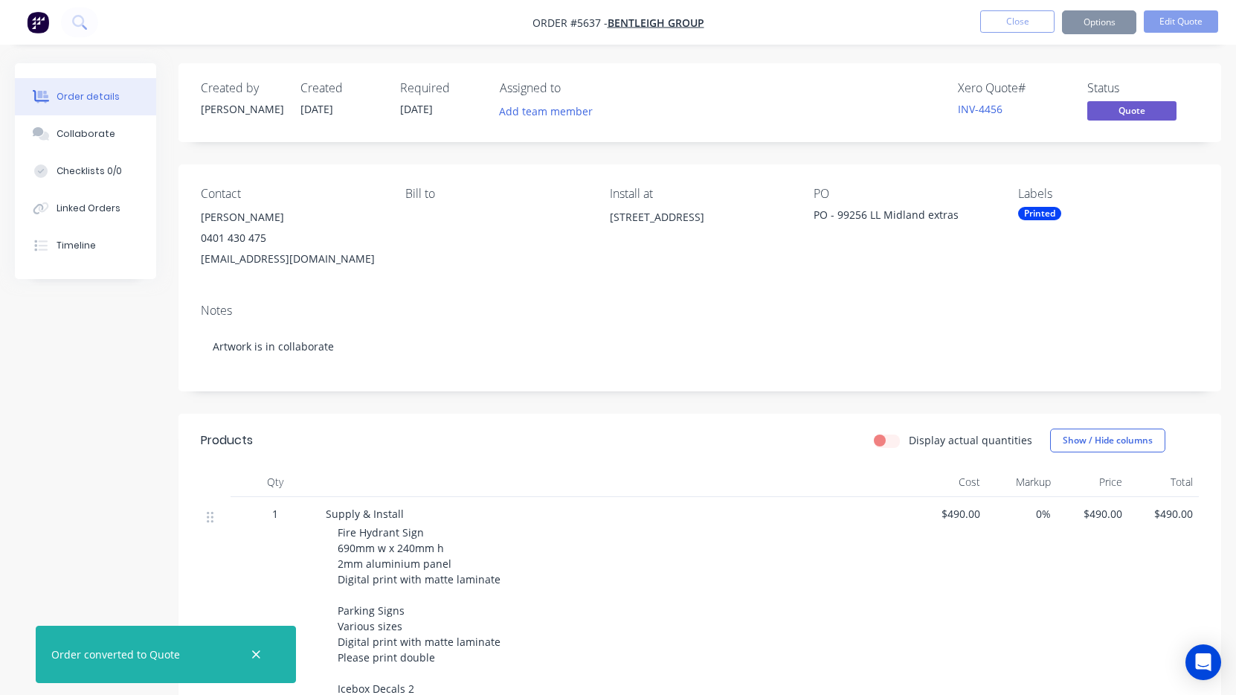
click at [1030, 22] on button "Close" at bounding box center [1017, 21] width 74 height 22
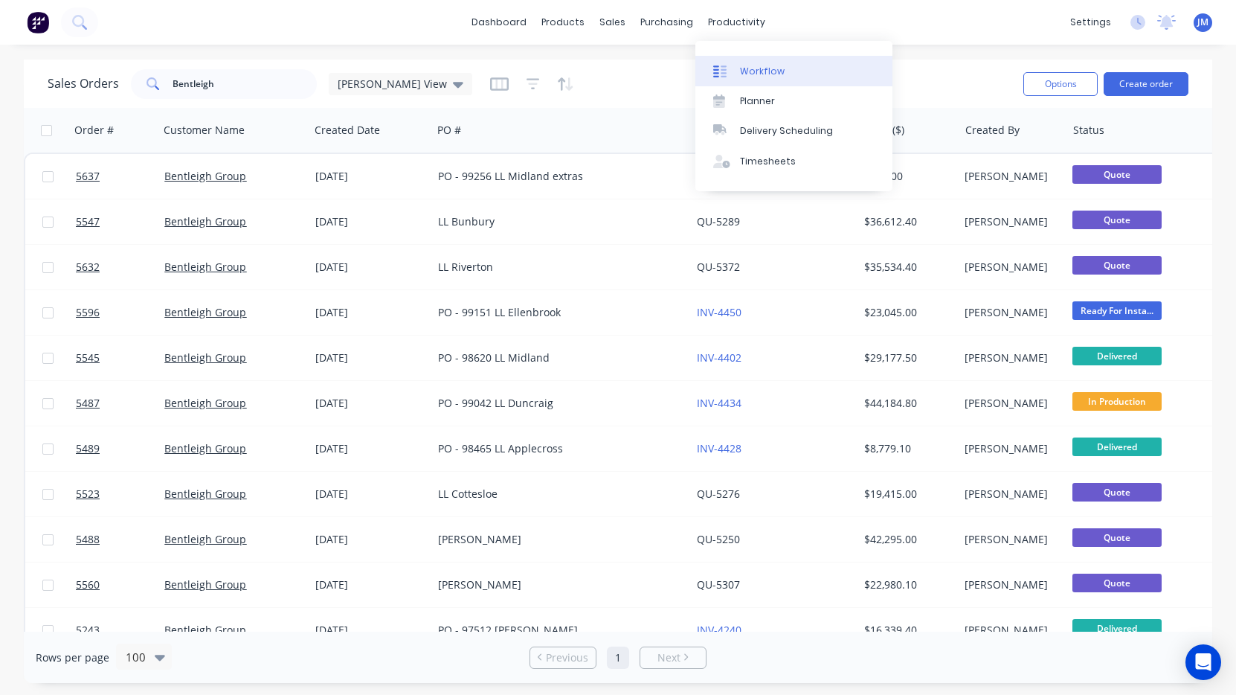
click at [753, 76] on div "Workflow" at bounding box center [762, 71] width 45 height 13
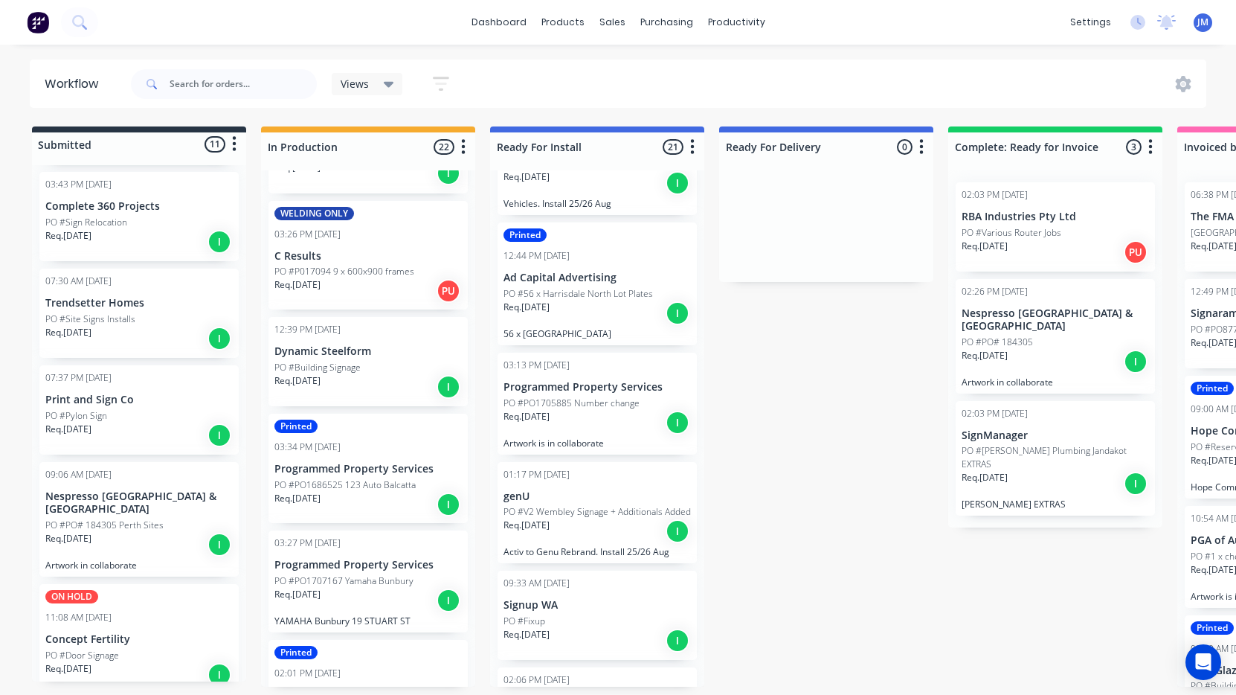
scroll to position [1130, 0]
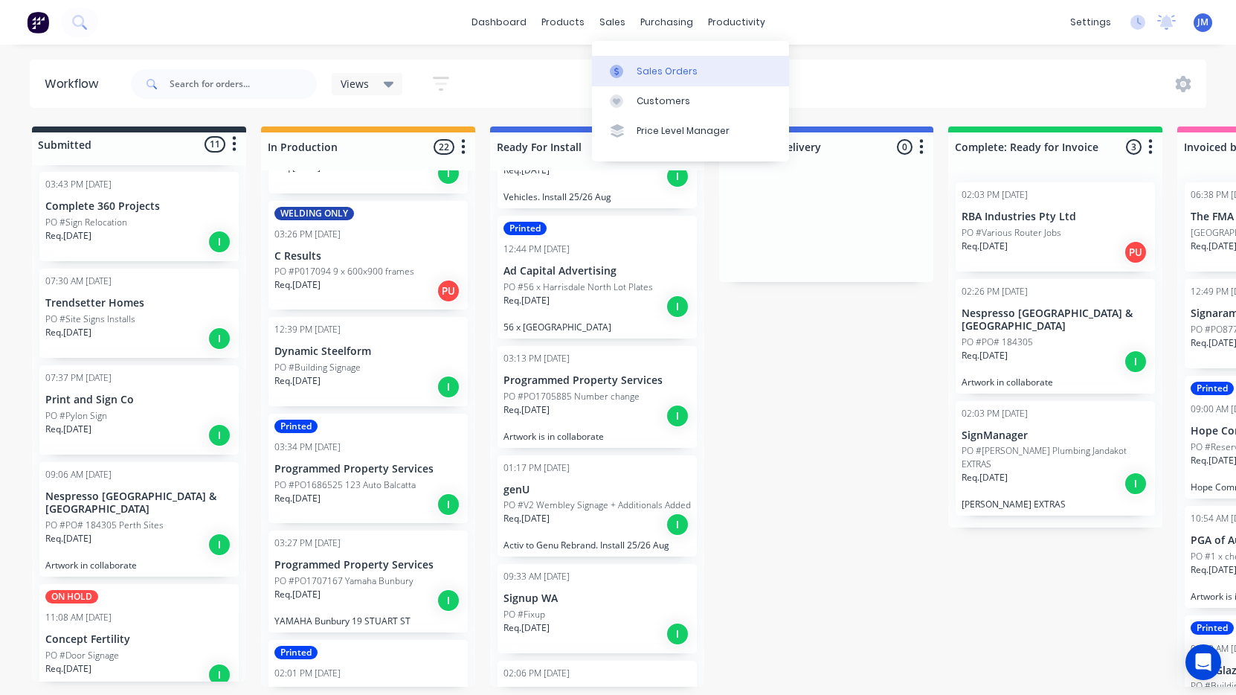
click at [641, 65] on div "Sales Orders" at bounding box center [667, 71] width 61 height 13
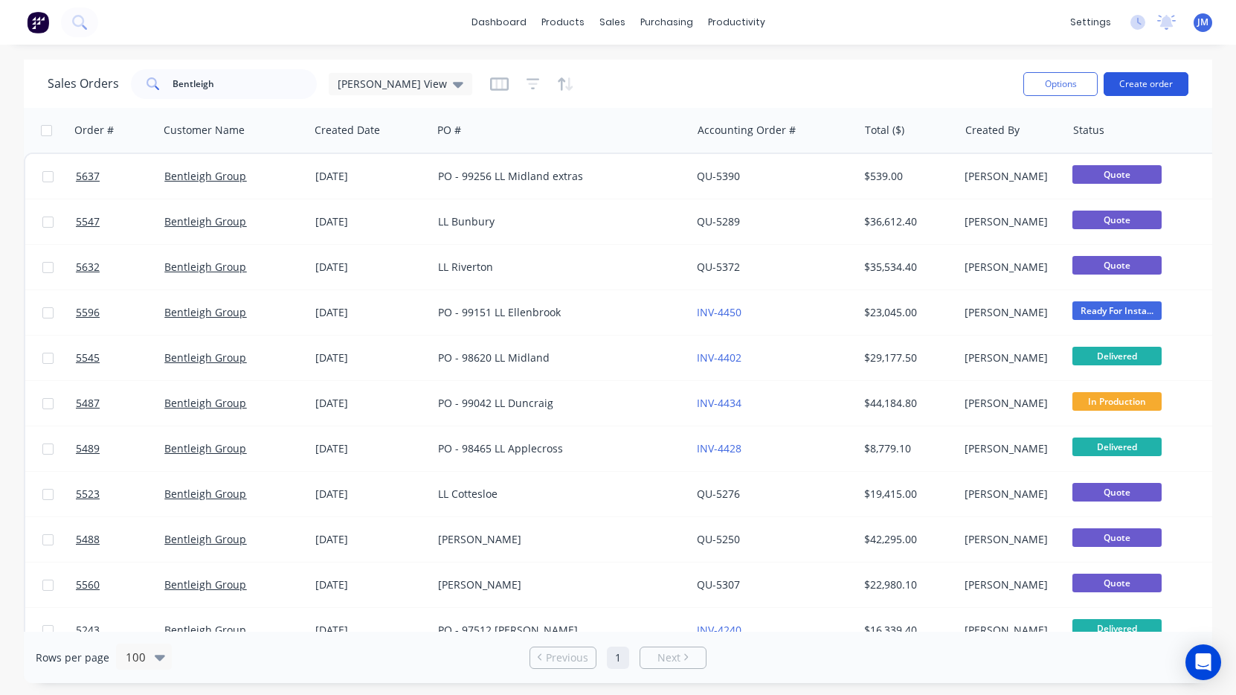
click at [1169, 76] on button "Create order" at bounding box center [1146, 84] width 85 height 24
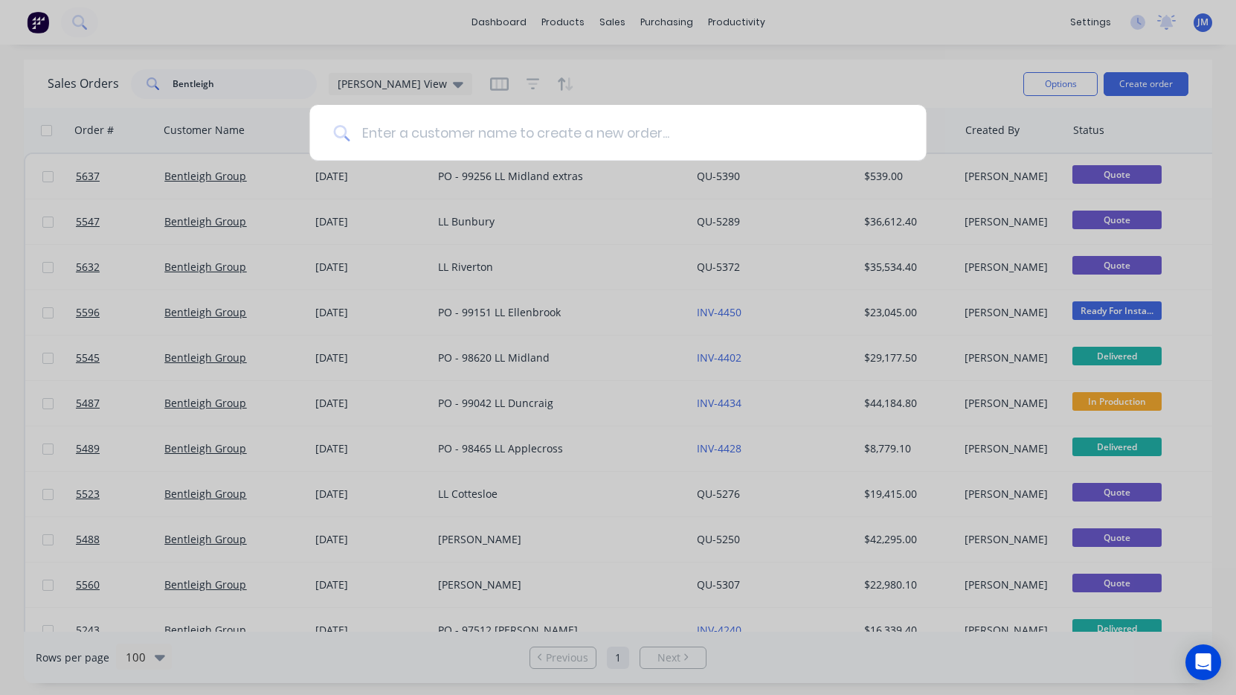
paste input "Parley Bar"
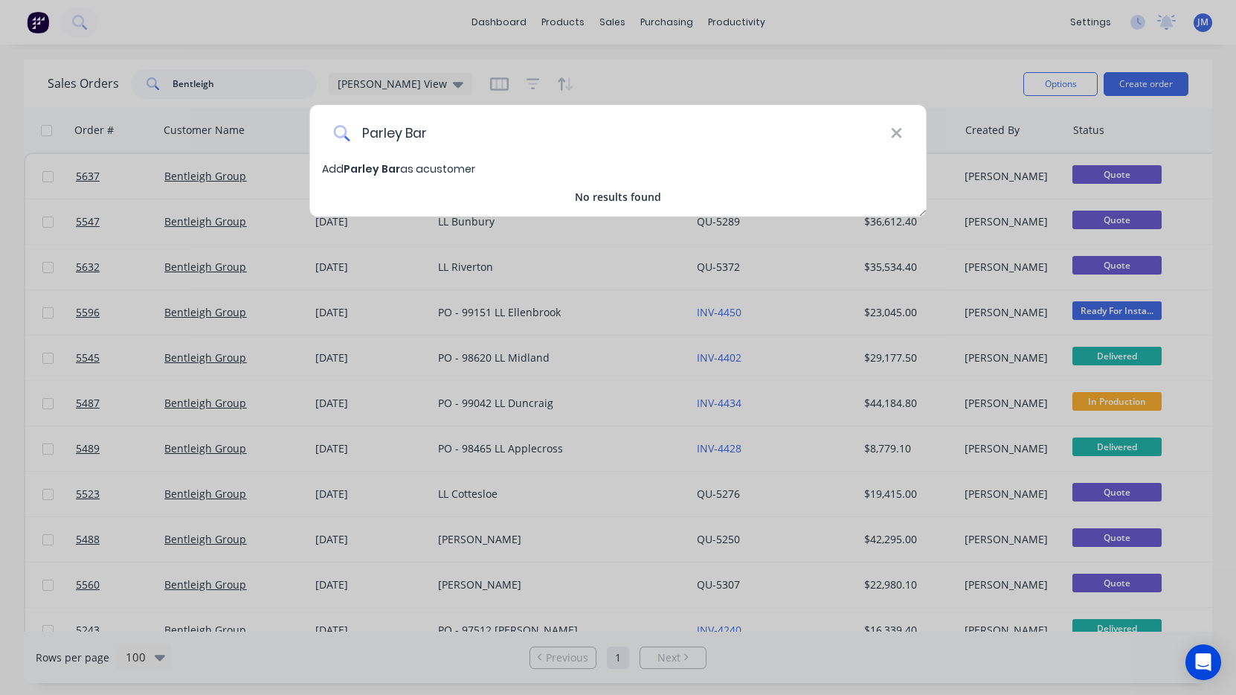
type input "Parley Bar"
click at [473, 174] on span "Add Parley Bar as a customer" at bounding box center [398, 168] width 153 height 15
select select "AU"
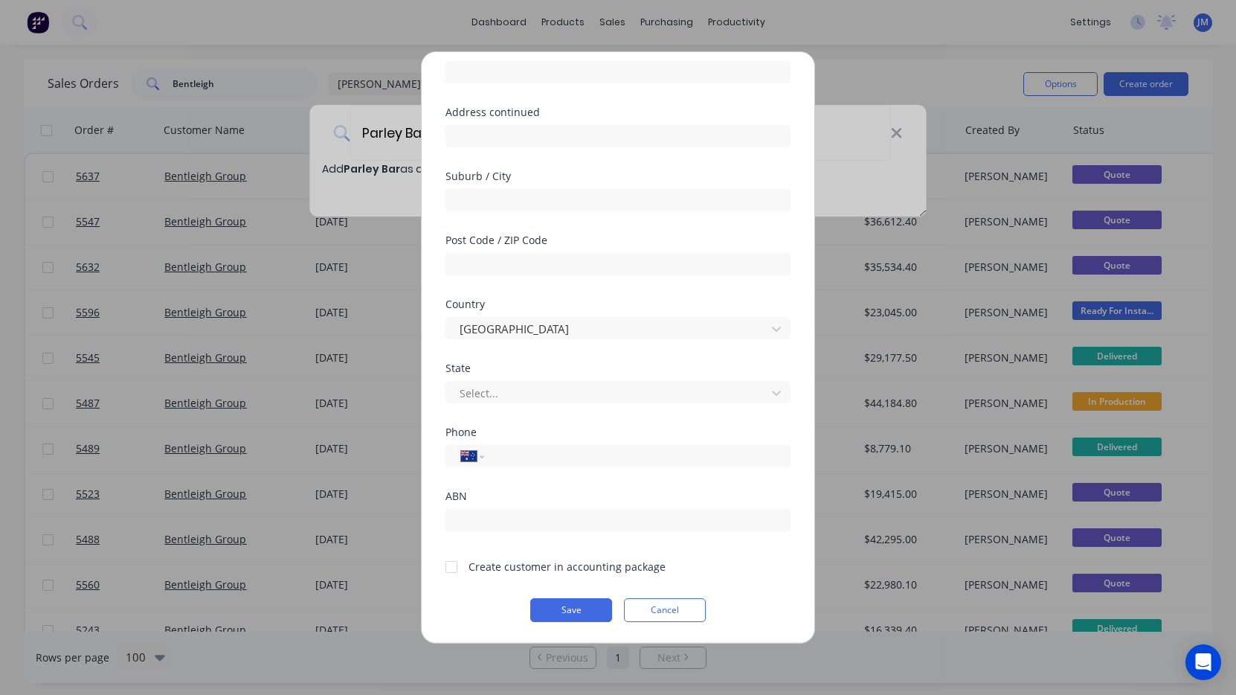
scroll to position [135, 0]
click at [452, 568] on div at bounding box center [452, 567] width 30 height 30
click at [573, 610] on button "Save" at bounding box center [571, 610] width 82 height 24
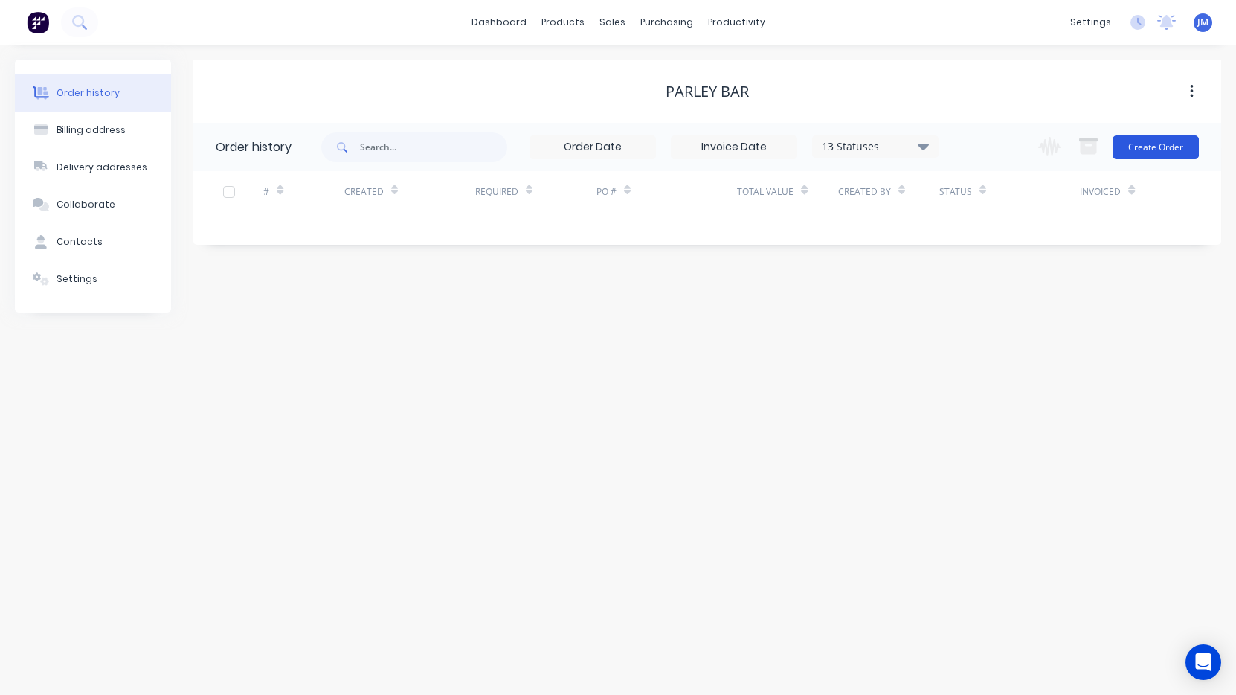
click at [1174, 155] on button "Create Order" at bounding box center [1156, 147] width 86 height 24
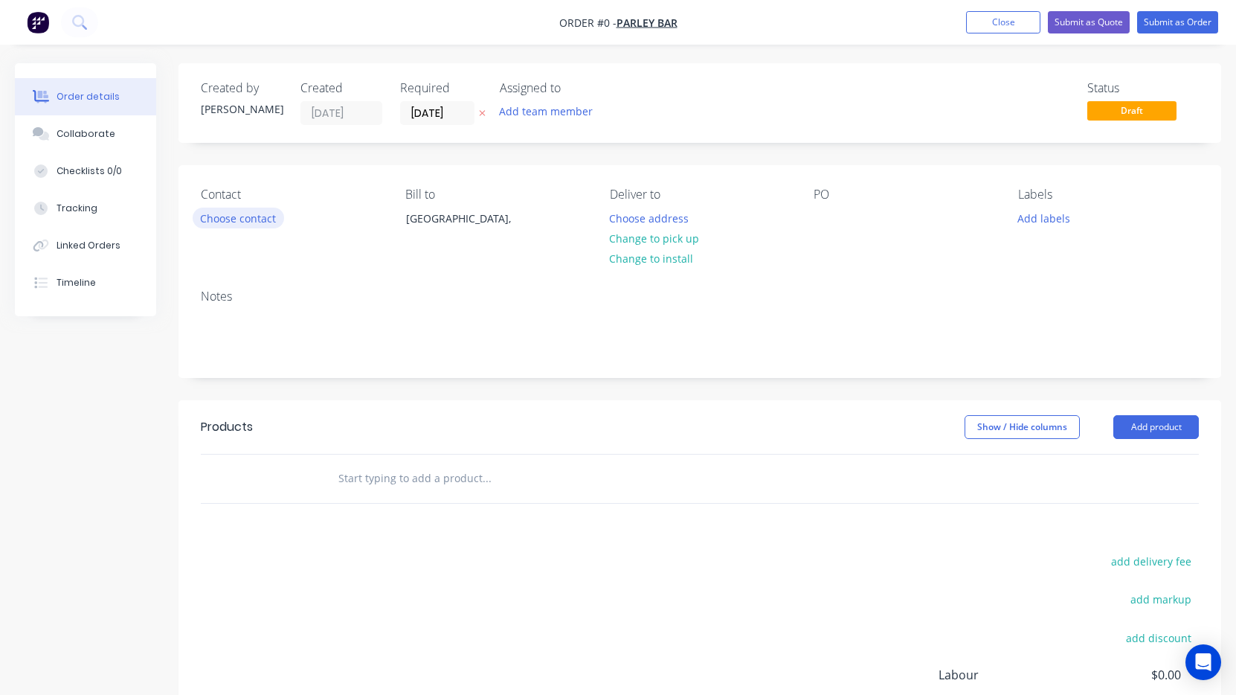
click at [251, 220] on button "Choose contact" at bounding box center [238, 217] width 91 height 20
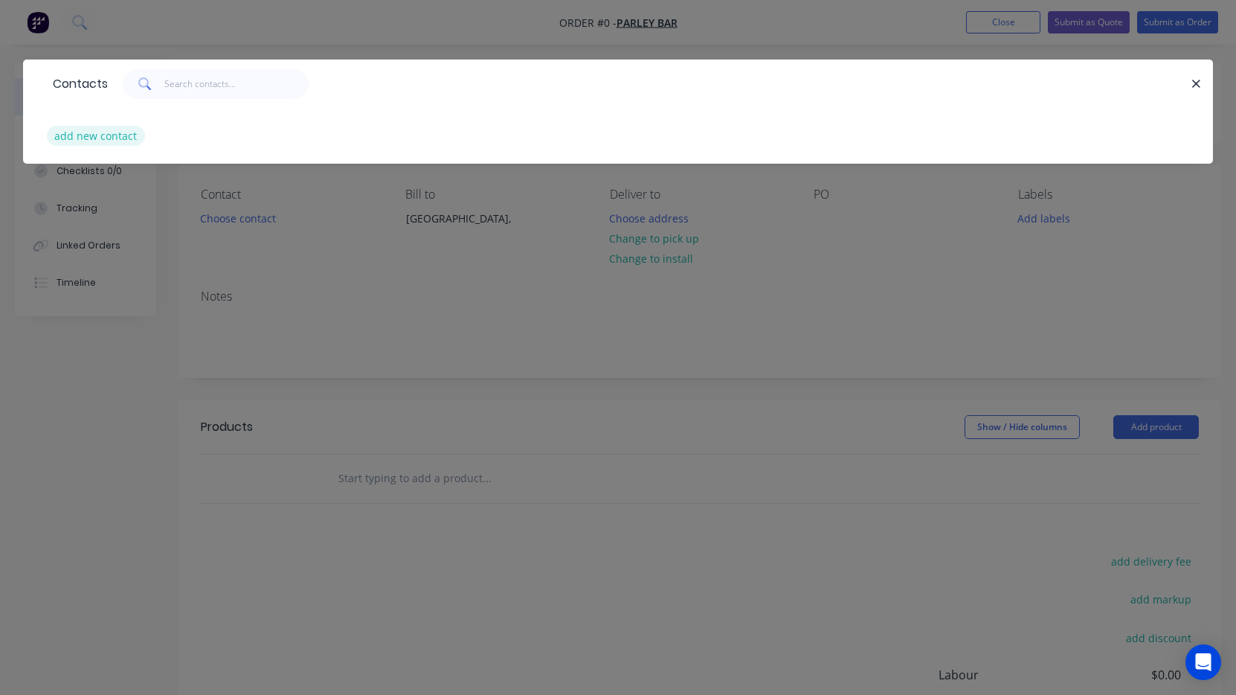
click at [107, 138] on button "add new contact" at bounding box center [96, 136] width 98 height 20
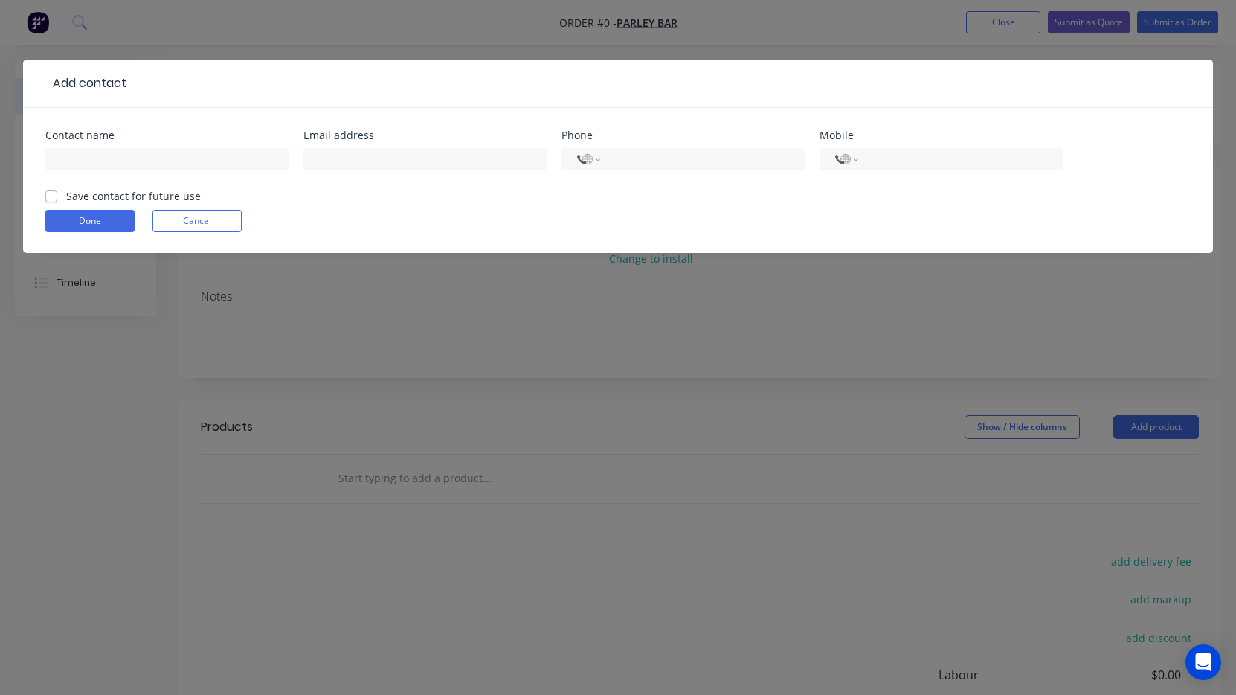
select select "AU"
click at [173, 167] on input "text" at bounding box center [166, 159] width 243 height 22
paste input "0450920337"
type input "0450920337"
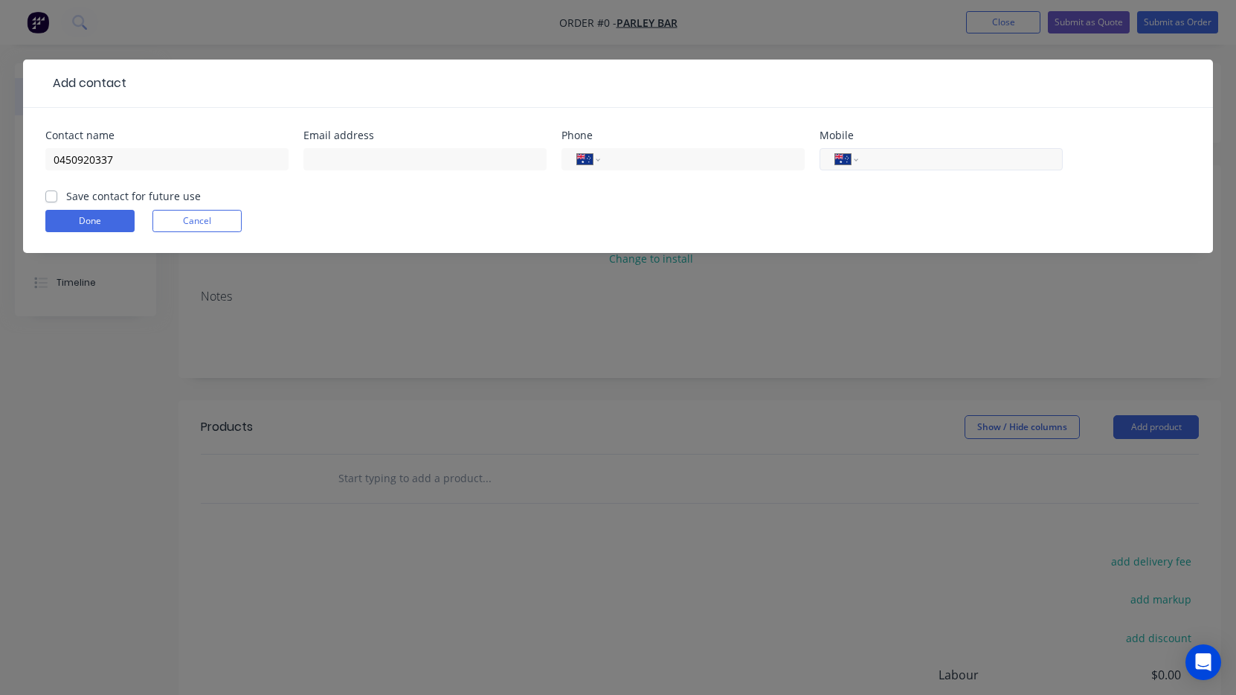
click at [901, 163] on input "tel" at bounding box center [958, 159] width 178 height 17
paste input "0450 920 337"
type input "0450 920 337"
click at [417, 164] on input "text" at bounding box center [424, 159] width 243 height 22
paste input "bryan@parleybarperth.com.au"
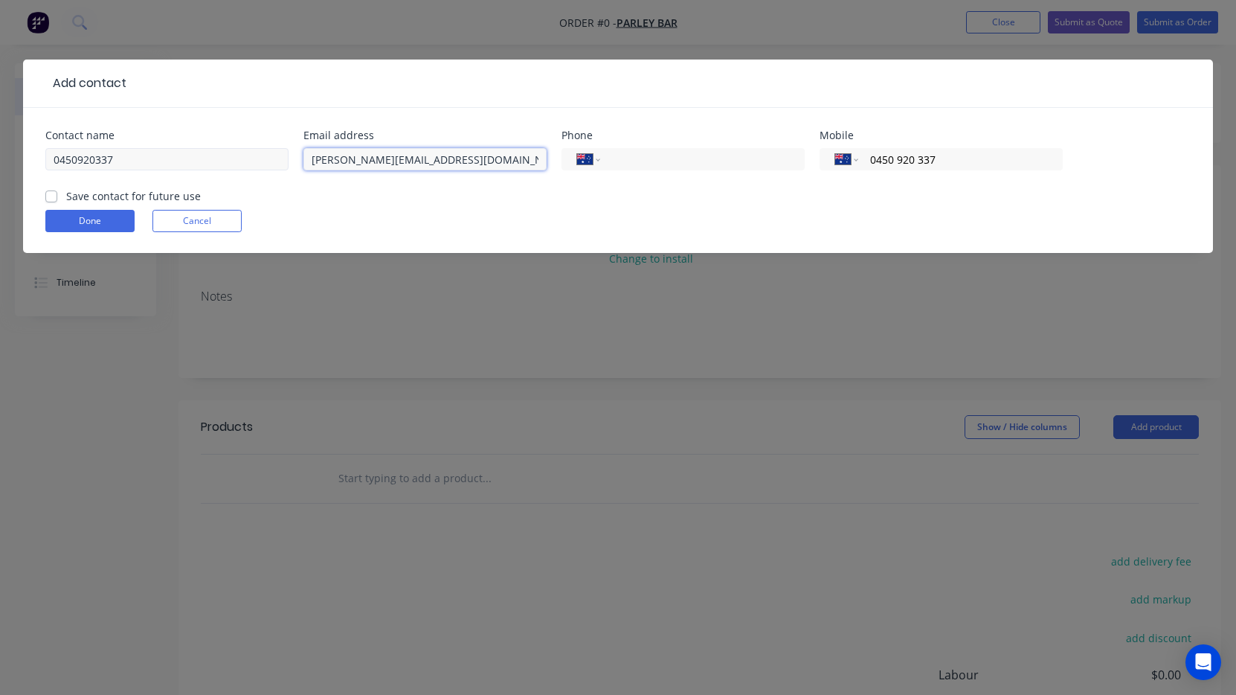
type input "bryan@parleybarperth.com.au"
click at [162, 165] on input "0450920337" at bounding box center [166, 159] width 243 height 22
click at [162, 164] on input "0450920337" at bounding box center [166, 159] width 243 height 22
paste input "Bryan Sam John"
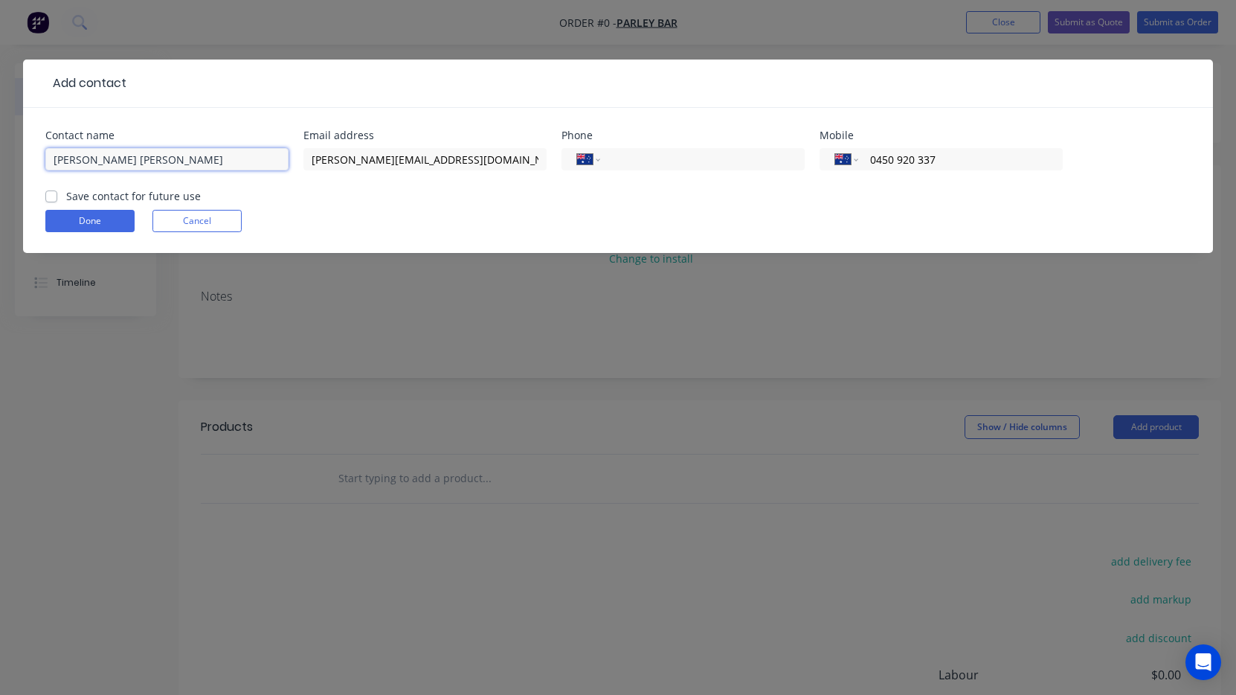
type input "Bryan Sam John"
click at [66, 193] on label "Save contact for future use" at bounding box center [133, 196] width 135 height 16
click at [53, 193] on input "Save contact for future use" at bounding box center [51, 195] width 12 height 14
checkbox input "true"
click at [101, 215] on button "Done" at bounding box center [89, 221] width 89 height 22
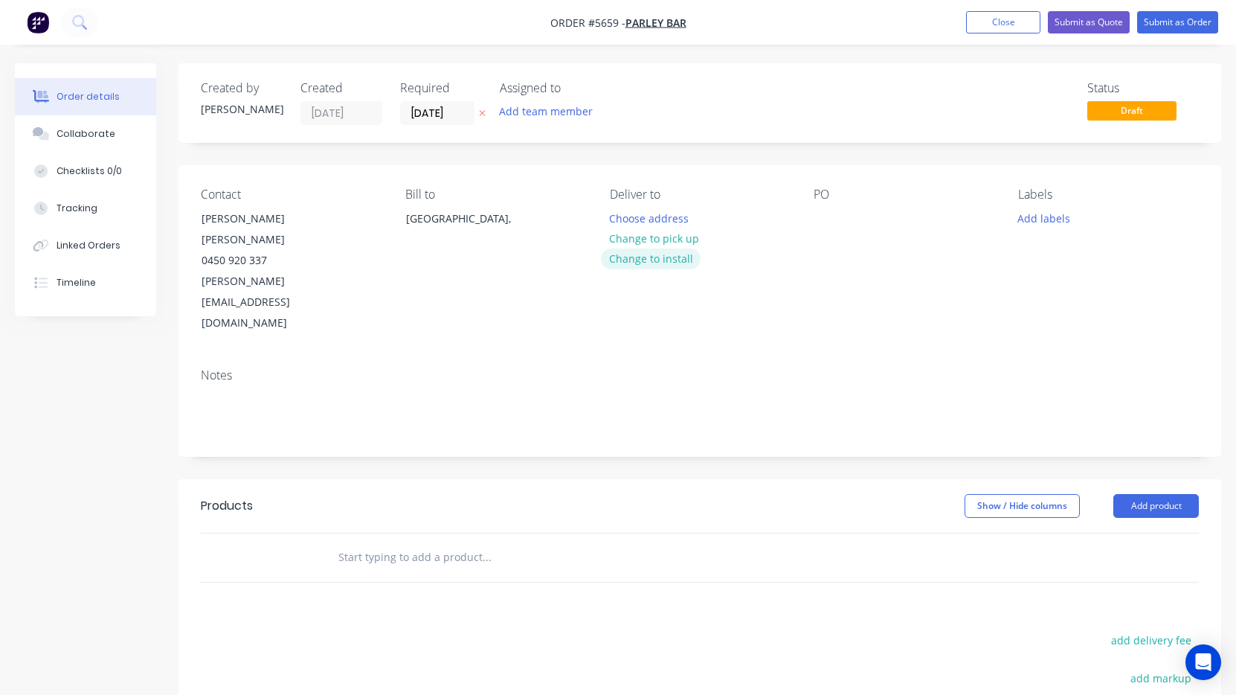
click at [671, 260] on button "Change to install" at bounding box center [651, 258] width 100 height 20
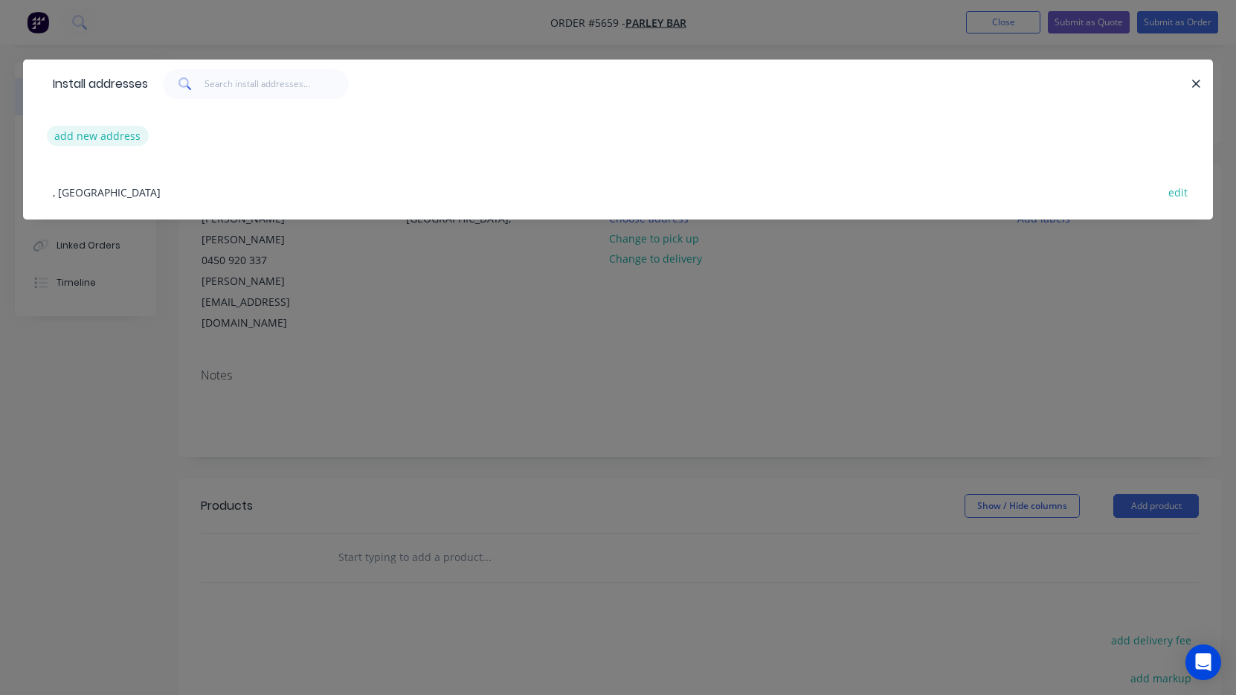
click at [116, 141] on button "add new address" at bounding box center [98, 136] width 102 height 20
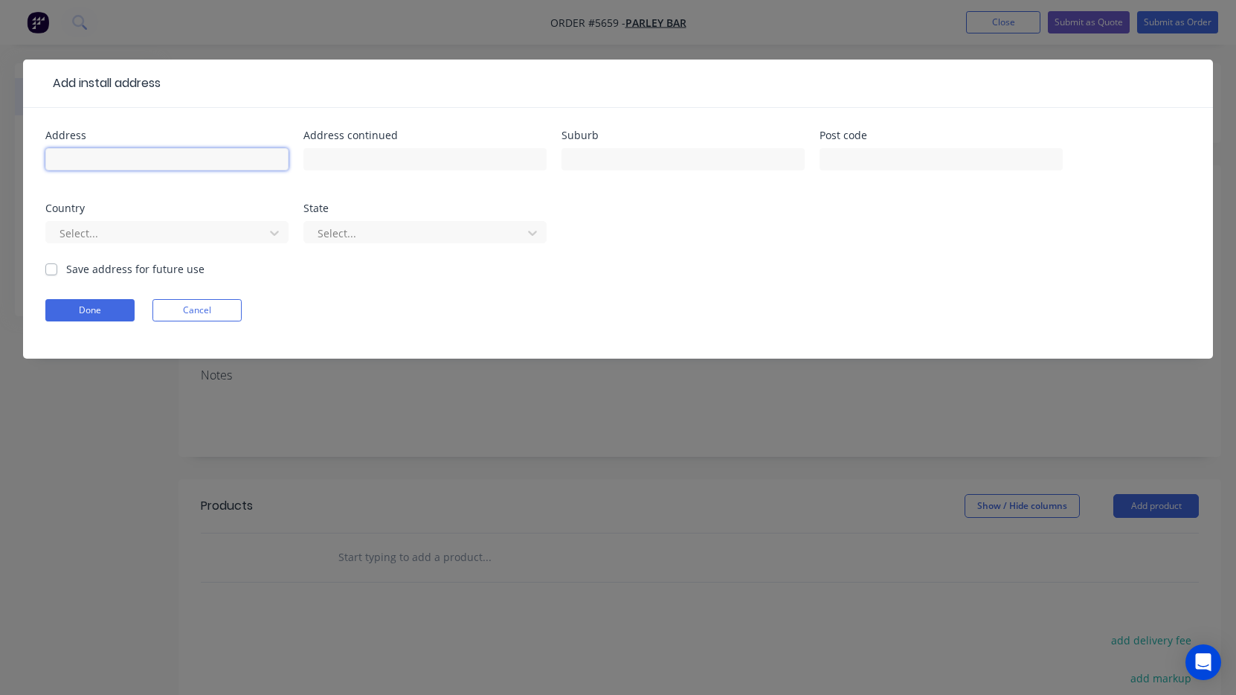
click at [115, 167] on input "text" at bounding box center [166, 159] width 243 height 22
paste input "The Precinct, 893 Canning Hwy, Mount Pleasant WA"
type input "The Precinct, 893 Canning Hwy, Mount Pleasant WA"
click at [109, 300] on button "Done" at bounding box center [89, 310] width 89 height 22
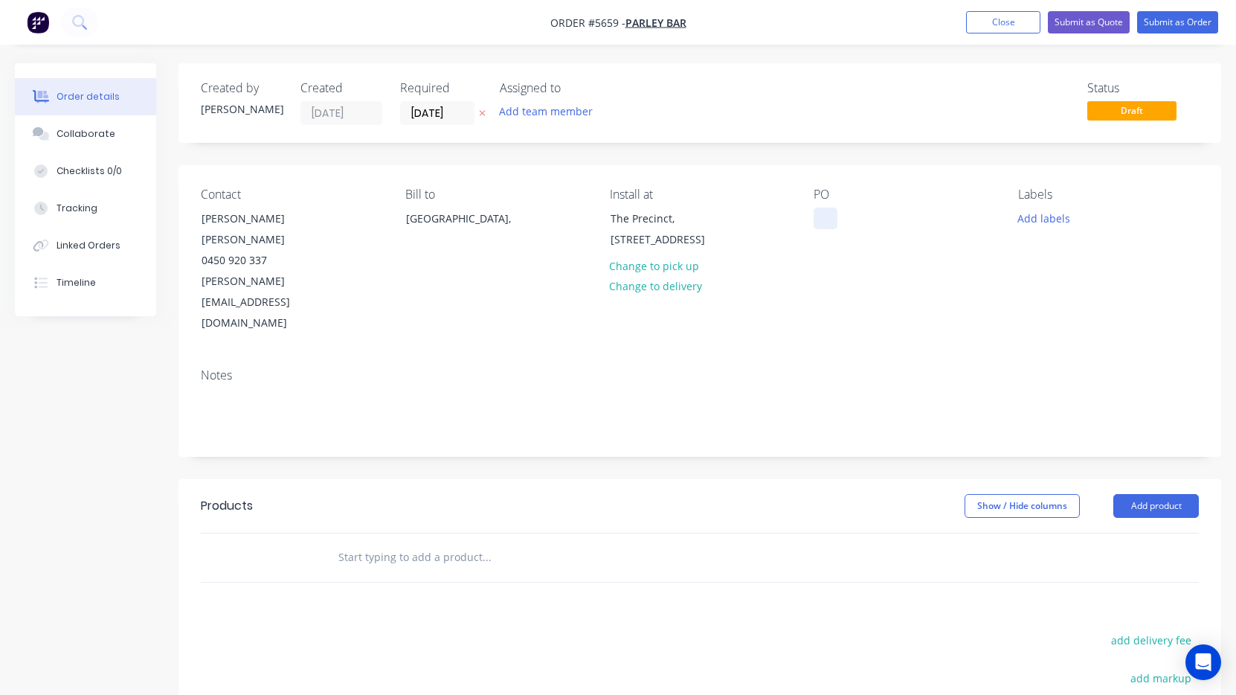
click at [825, 219] on div at bounding box center [826, 218] width 24 height 22
click at [419, 542] on input "text" at bounding box center [486, 557] width 297 height 30
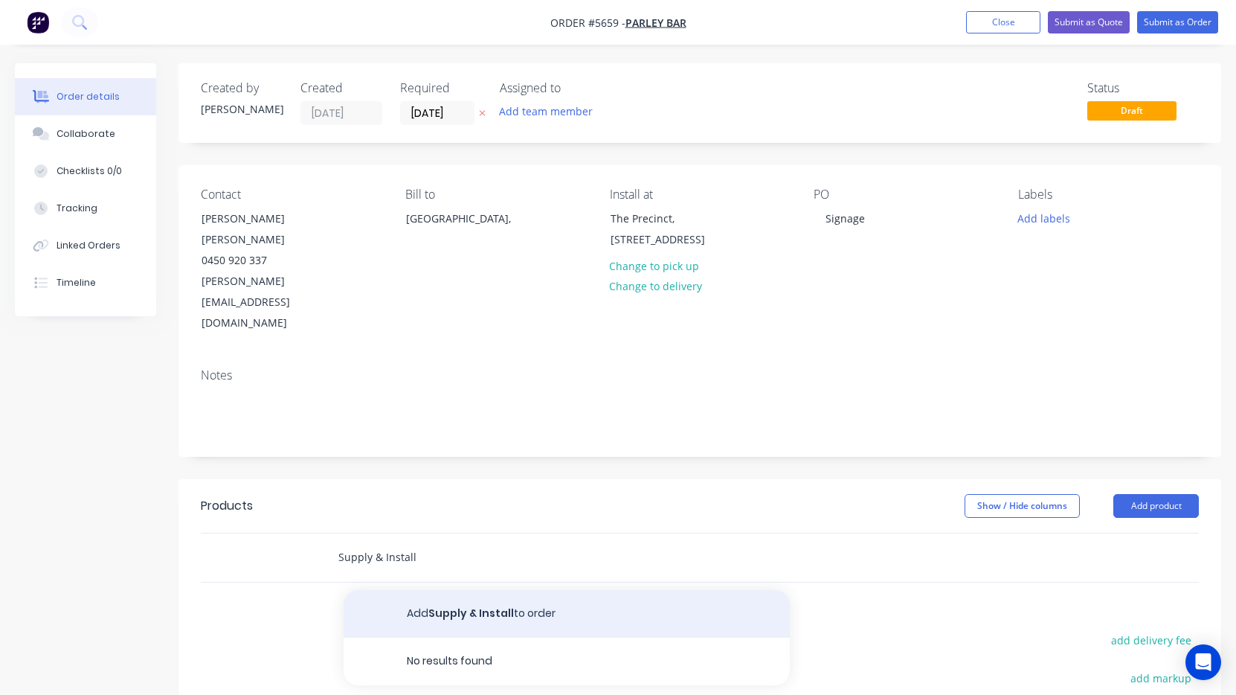
type input "Supply & Install"
click at [411, 590] on button "Add Supply & Install to order" at bounding box center [567, 614] width 446 height 48
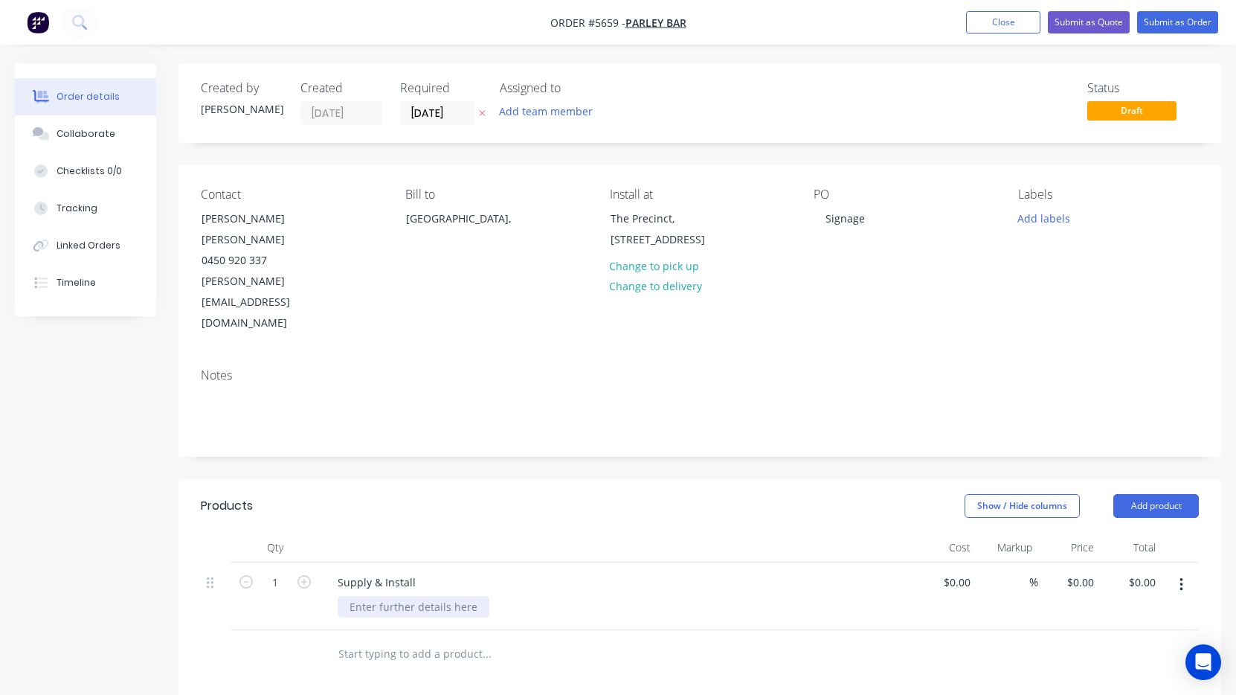
click at [403, 596] on div at bounding box center [414, 607] width 152 height 22
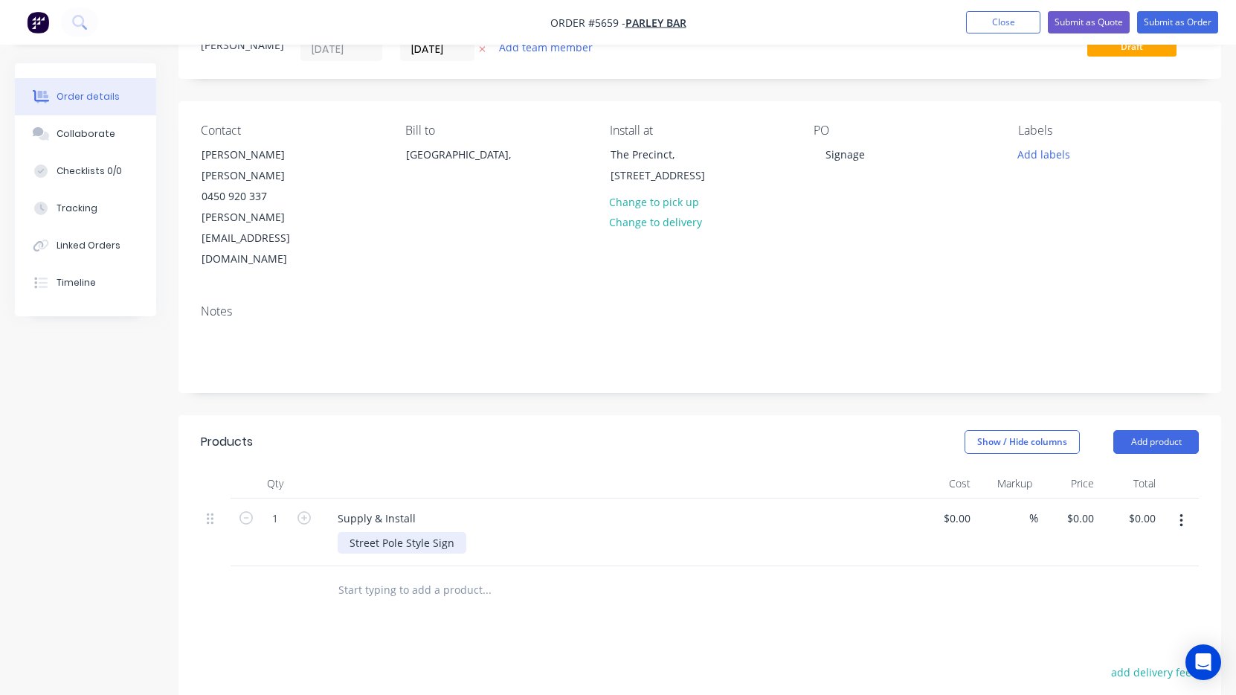
scroll to position [68, 0]
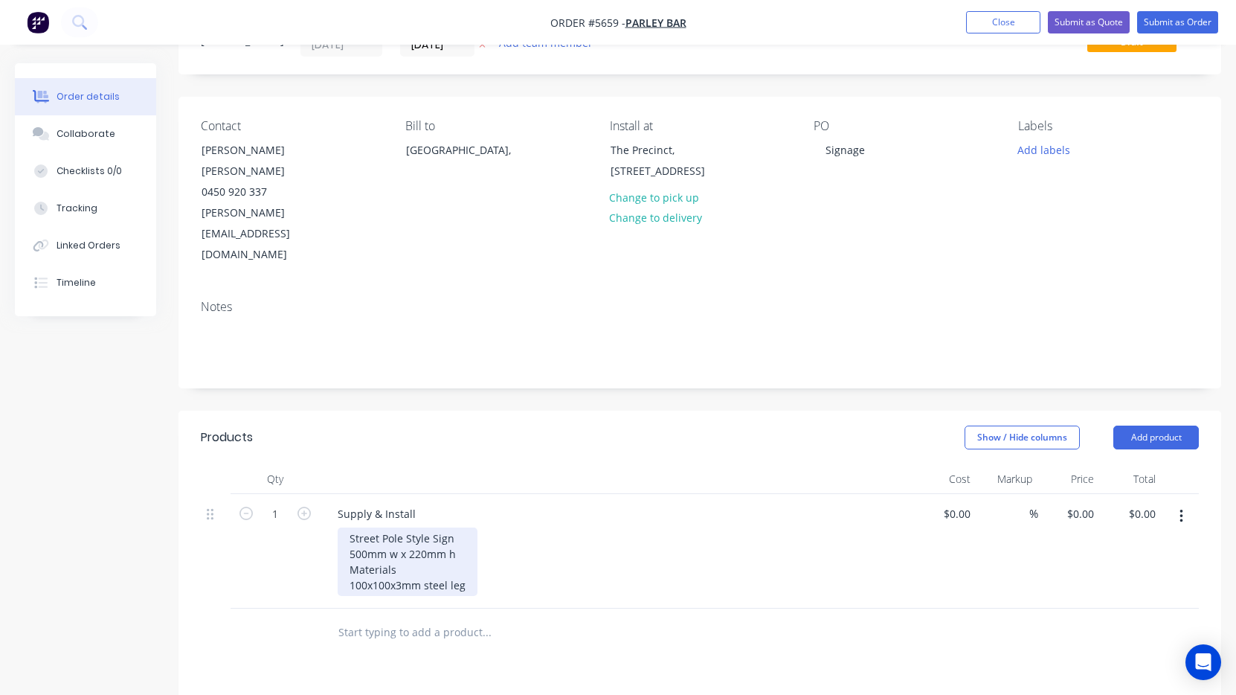
click at [351, 527] on div "Street Pole Style Sign 500mm w x 220mm h Materials 100x100x3mm steel leg" at bounding box center [408, 561] width 140 height 68
click at [475, 527] on div "Street Pole Style Sign 500mm w x 220mm h Materials - 100x100x3mm steel leg" at bounding box center [411, 561] width 147 height 68
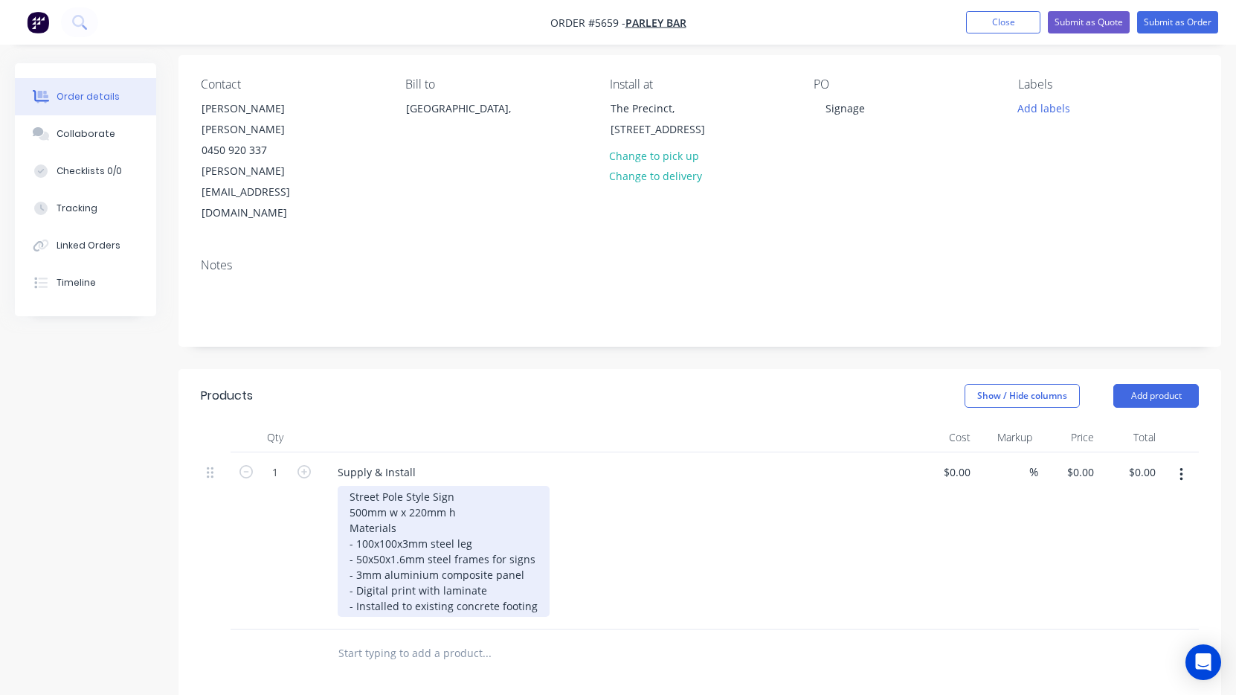
scroll to position [113, 0]
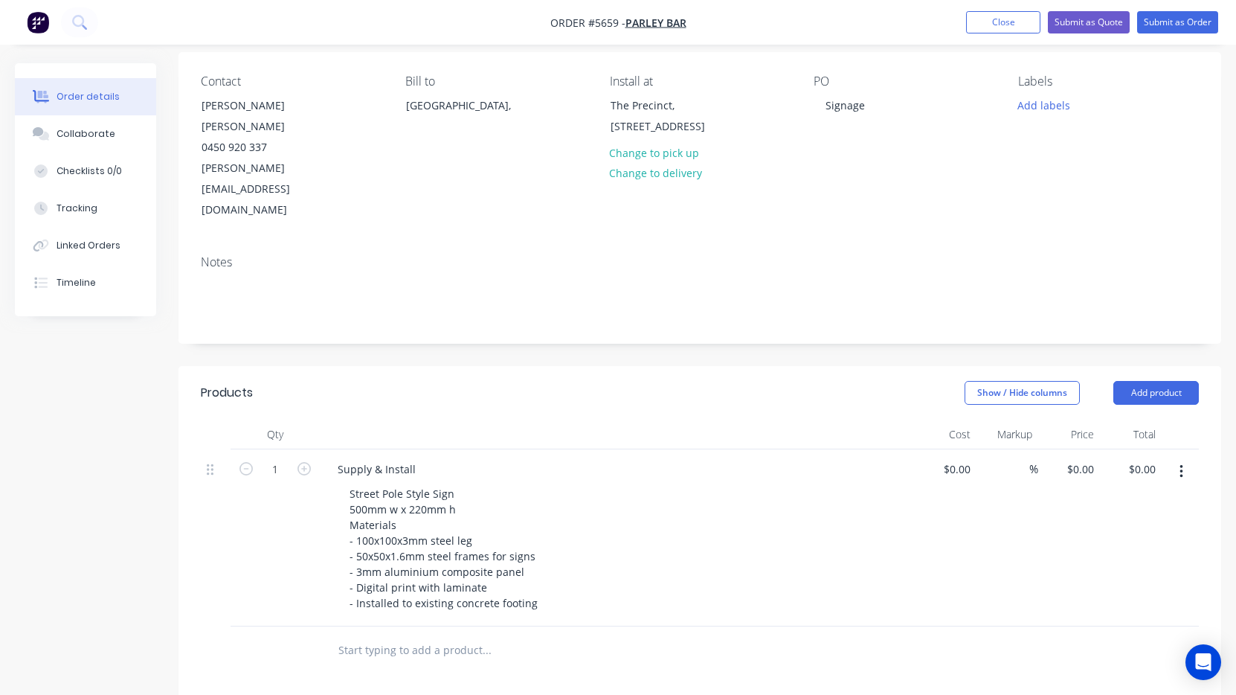
click at [1184, 458] on button "button" at bounding box center [1181, 471] width 35 height 27
click at [1152, 529] on div "Duplicate" at bounding box center [1128, 540] width 115 height 22
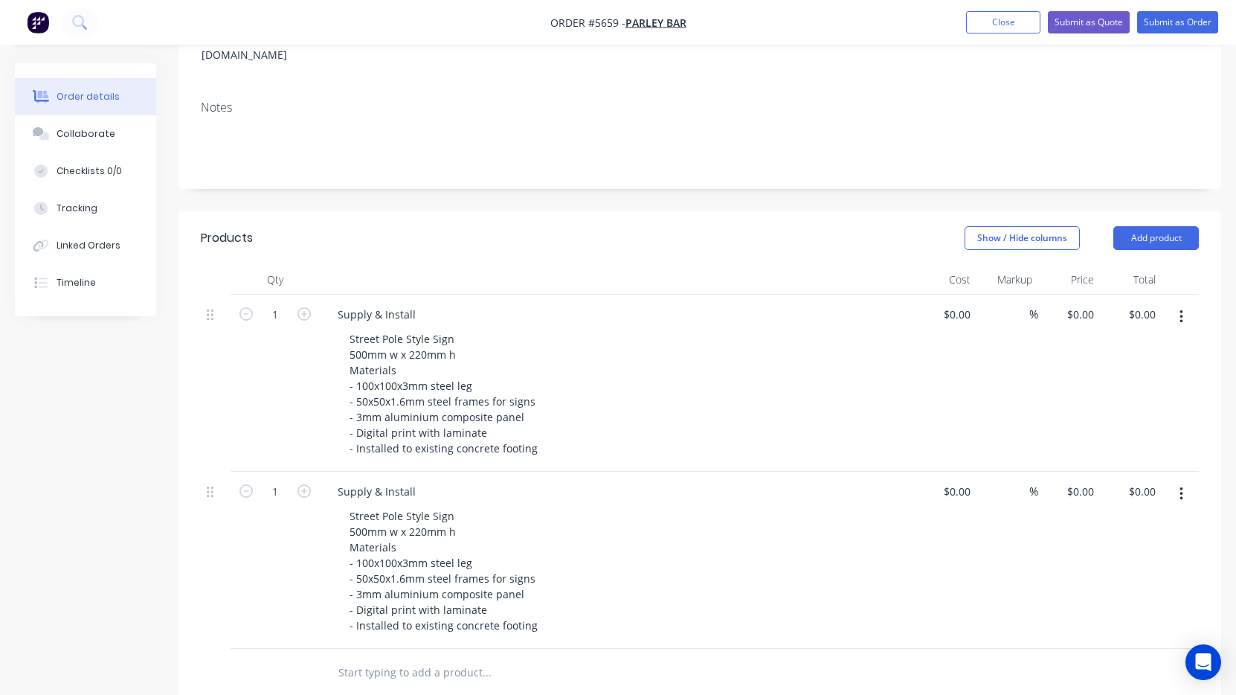
scroll to position [332, 0]
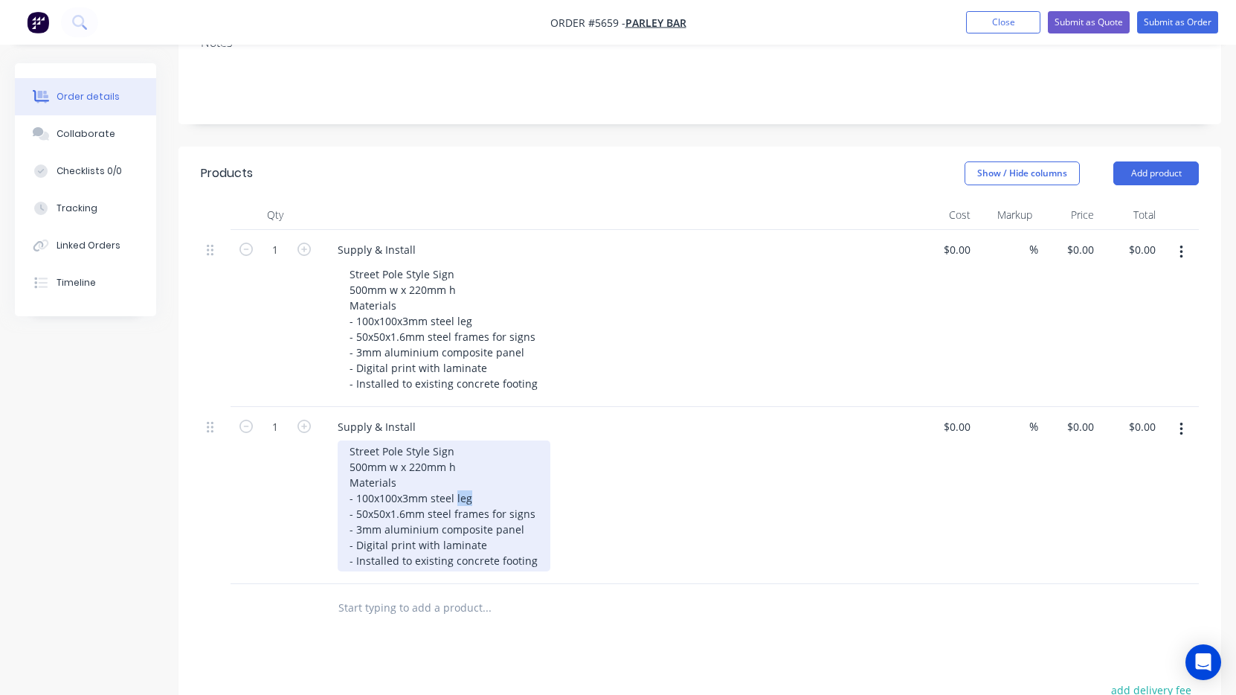
drag, startPoint x: 479, startPoint y: 437, endPoint x: 457, endPoint y: 439, distance: 22.4
click at [457, 440] on div "Street Pole Style Sign 500mm w x 220mm h Materials - 100x100x3mm steel leg - 50…" at bounding box center [444, 505] width 213 height 131
drag, startPoint x: 532, startPoint y: 454, endPoint x: 257, endPoint y: 456, distance: 275.9
click at [257, 456] on div "1 Supply & Install Street Pole Style Sign 500mm w x 220mm h Materials - 100x100…" at bounding box center [700, 495] width 998 height 177
click at [526, 450] on div "Street Pole Style Sign 500mm w x 220mm h Materials - 100x100x3mm steel frame - …" at bounding box center [444, 497] width 212 height 115
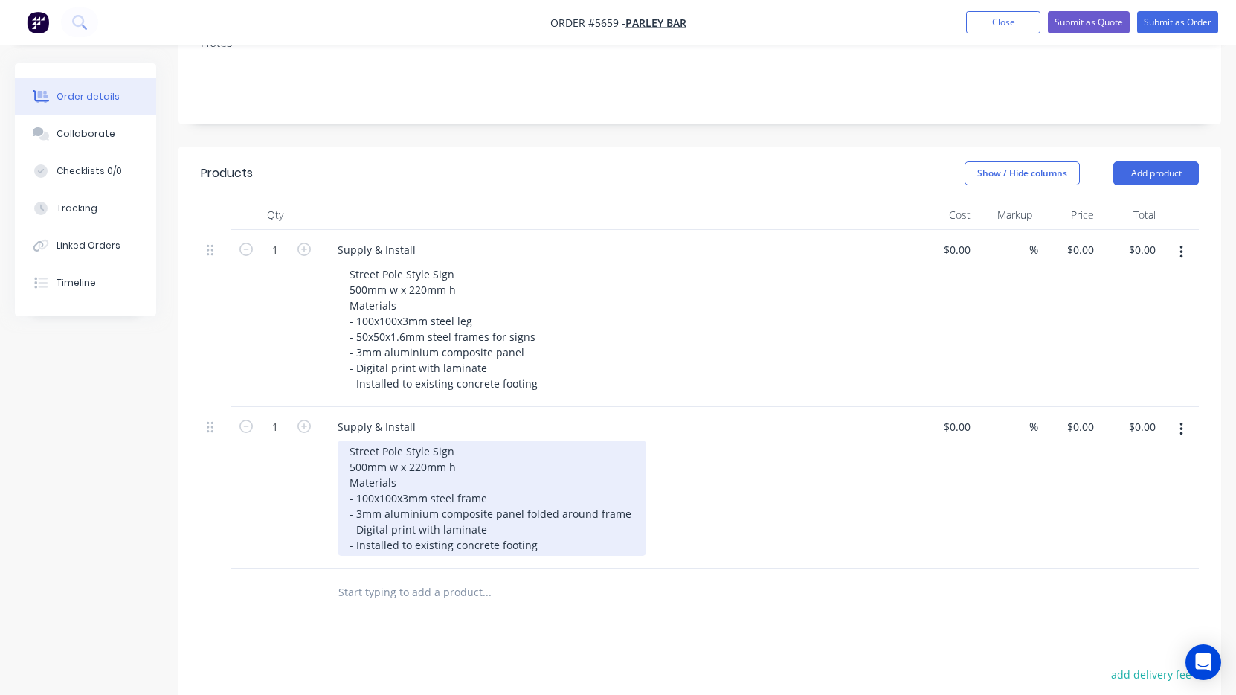
click at [541, 486] on div "Street Pole Style Sign 500mm w x 220mm h Materials - 100x100x3mm steel frame - …" at bounding box center [492, 497] width 309 height 115
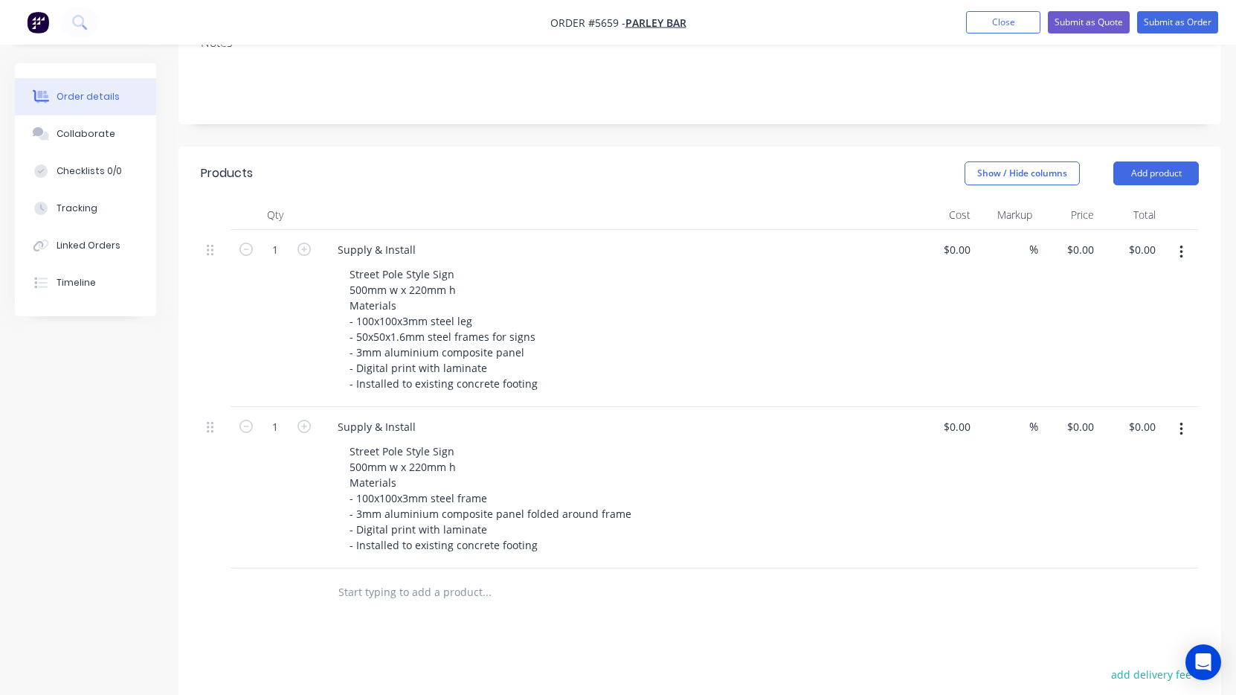
click at [442, 577] on input "text" at bounding box center [486, 592] width 297 height 30
click at [402, 577] on input "Technicl drawings" at bounding box center [486, 592] width 297 height 30
click at [353, 577] on input "Technicl drawings" at bounding box center [486, 592] width 297 height 30
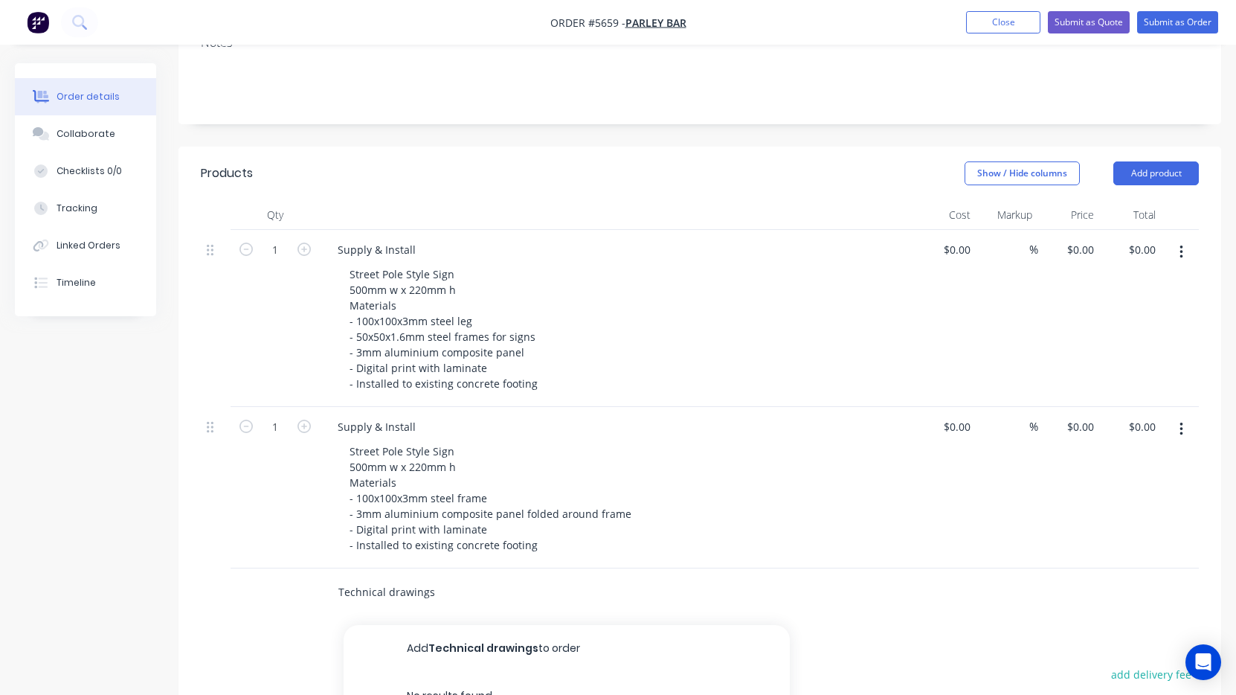
click at [385, 577] on input "Technical drawings" at bounding box center [486, 592] width 297 height 30
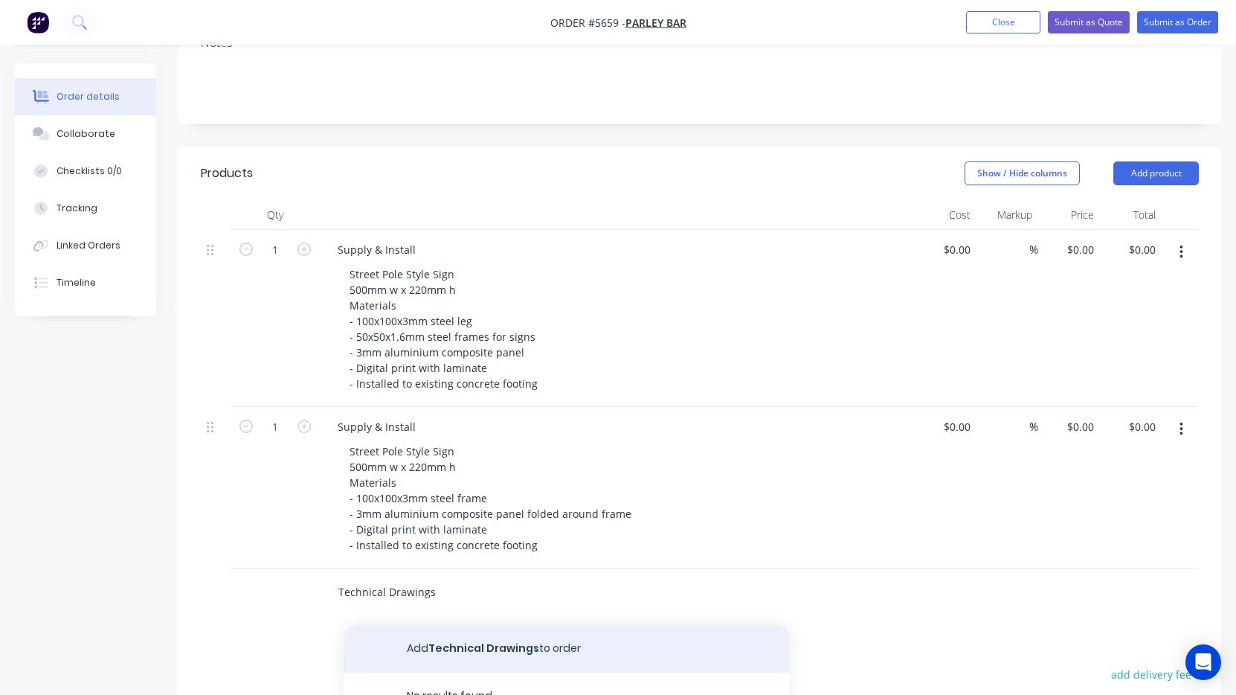
type input "Technical Drawings"
click at [427, 625] on button "Add Technical Drawings to order" at bounding box center [567, 649] width 446 height 48
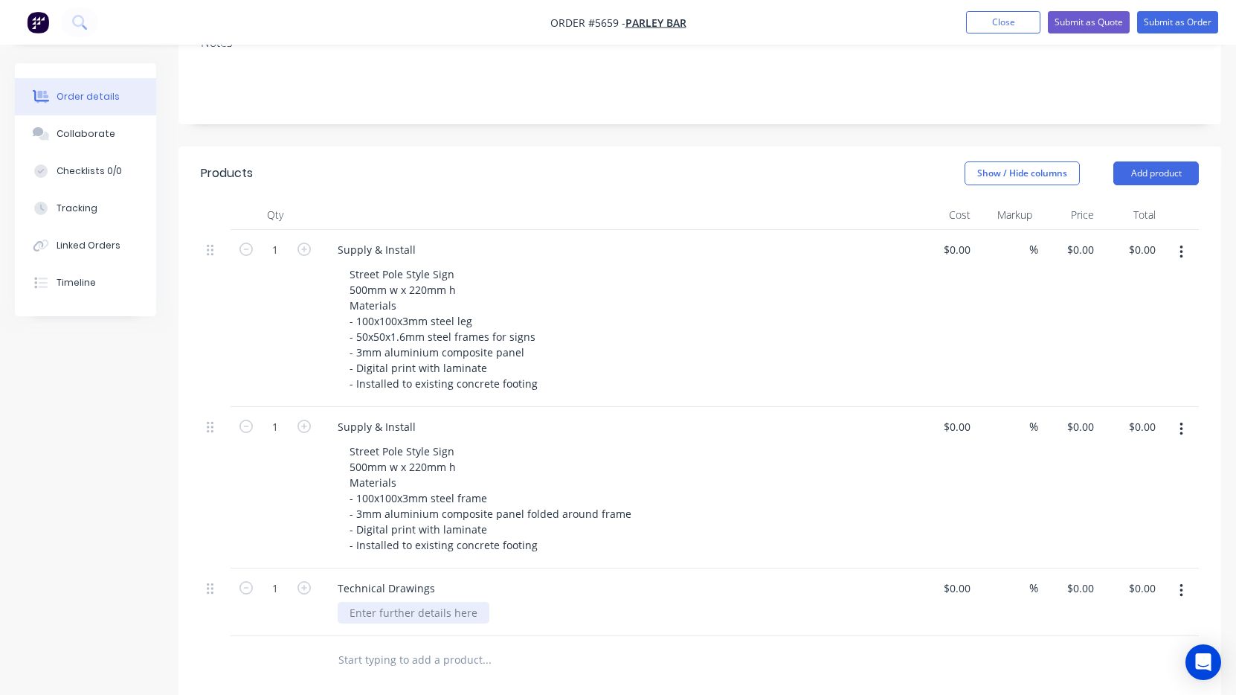
click at [386, 602] on div at bounding box center [414, 613] width 152 height 22
click at [948, 568] on div "$0.00" at bounding box center [946, 602] width 62 height 68
type input "$850.00"
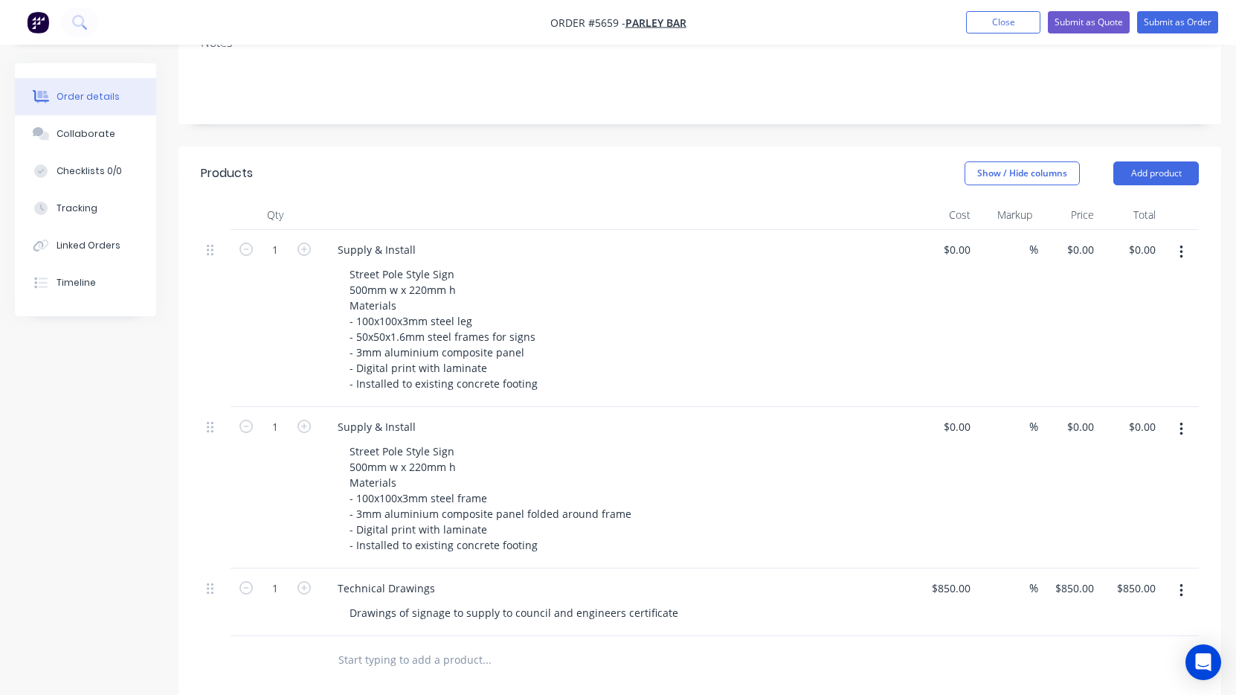
click at [838, 568] on div "Technical Drawings Drawings of signage to supply to council and engineers certi…" at bounding box center [617, 602] width 595 height 68
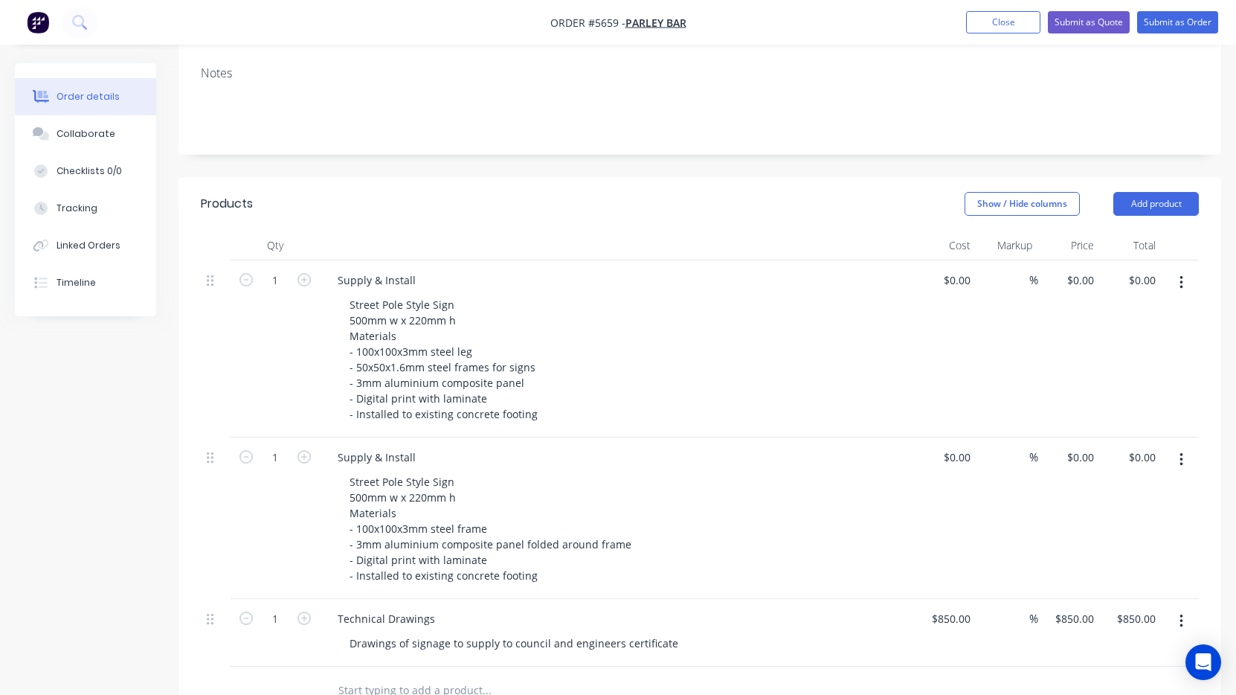
scroll to position [294, 0]
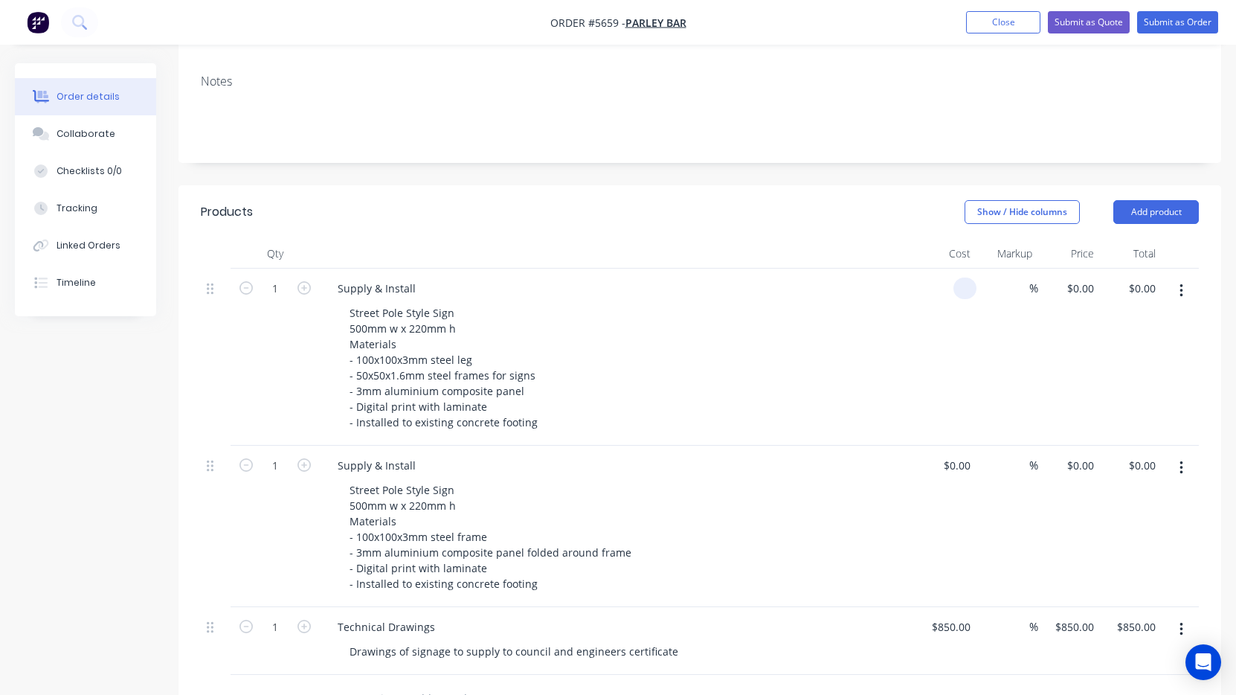
click at [953, 277] on div at bounding box center [964, 288] width 23 height 22
type input "$2,350.00"
click at [959, 454] on input at bounding box center [967, 465] width 17 height 22
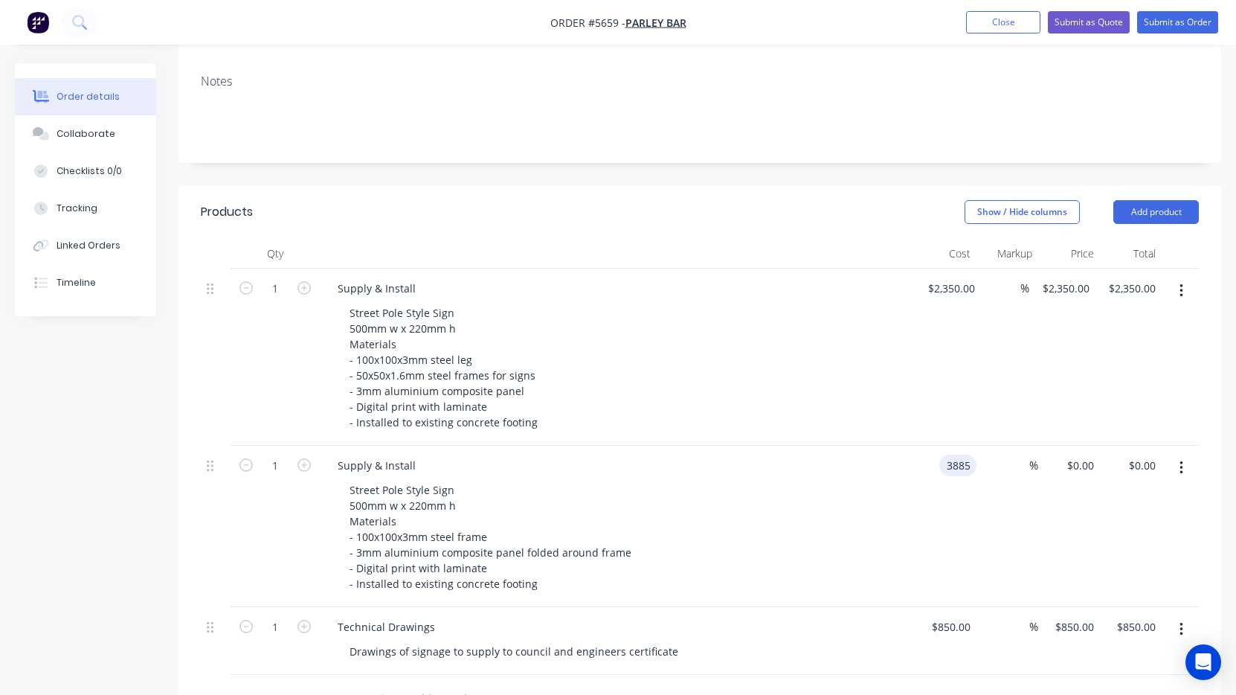
type input "$3,885.00"
click at [857, 479] on div "Street Pole Style Sign 500mm w x 220mm h Materials - 100x100x3mm steel frame - …" at bounding box center [623, 536] width 571 height 115
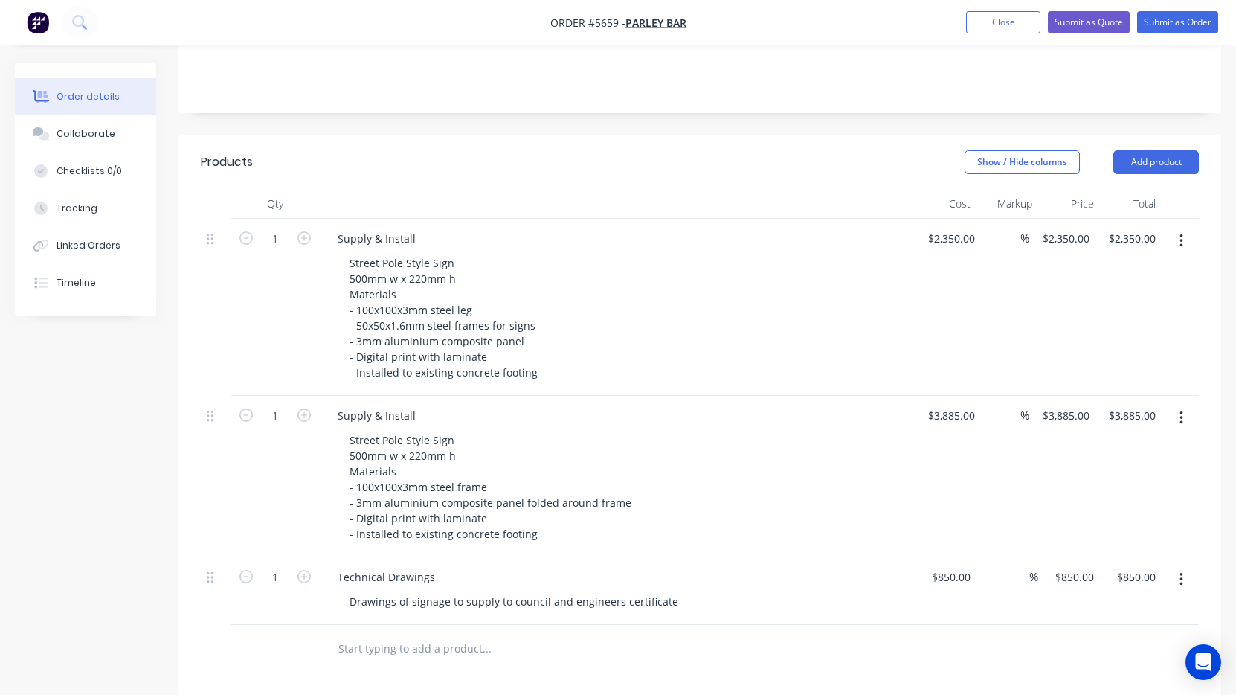
scroll to position [342, 0]
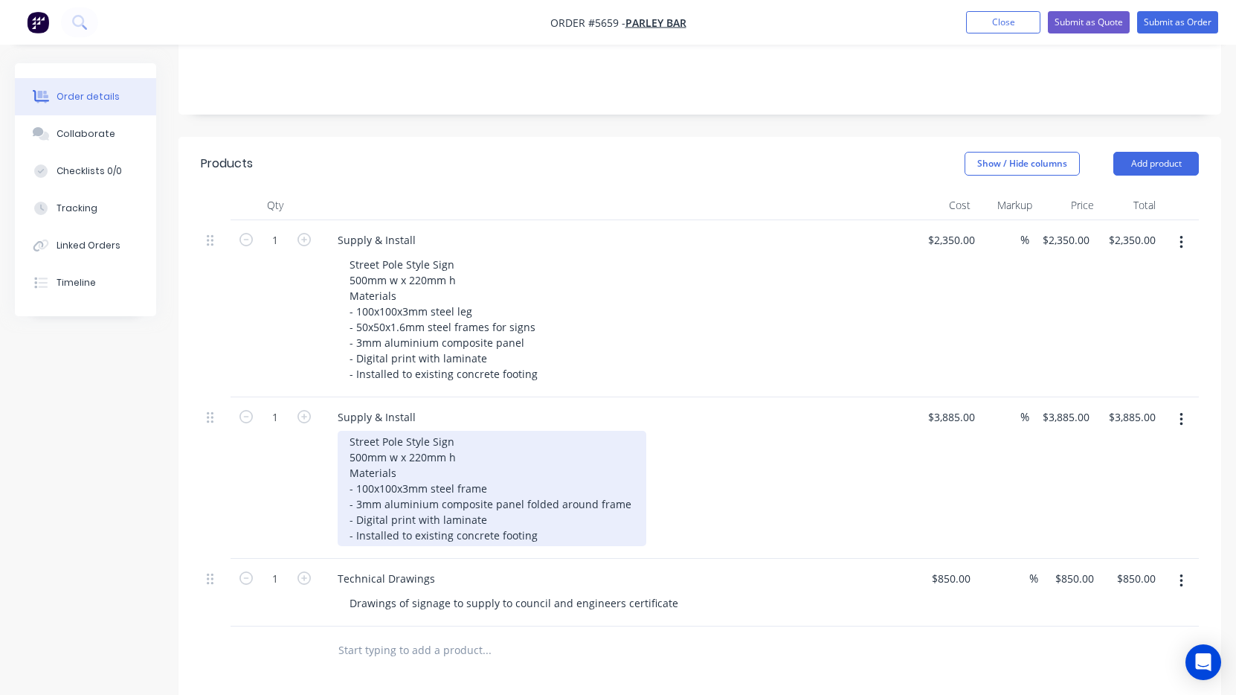
click at [422, 431] on div "Street Pole Style Sign 500mm w x 220mm h Materials - 100x100x3mm steel frame - …" at bounding box center [492, 488] width 309 height 115
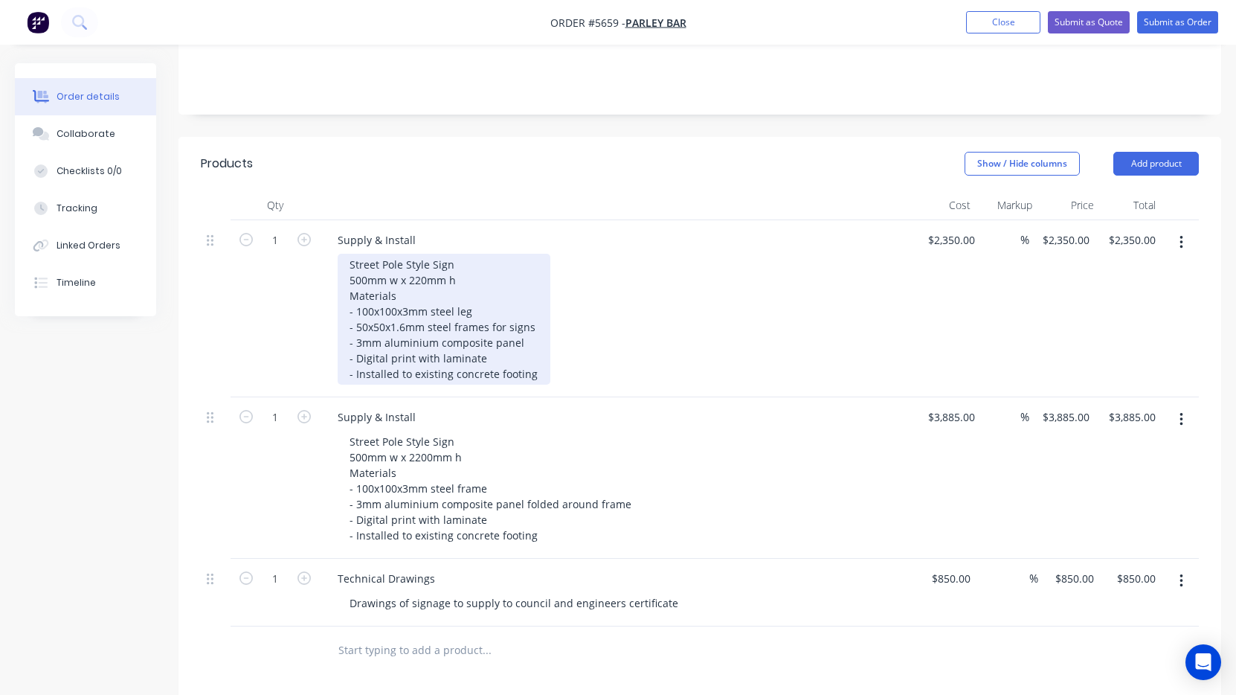
drag, startPoint x: 422, startPoint y: 219, endPoint x: 459, endPoint y: 254, distance: 50.5
click at [422, 254] on div "Street Pole Style Sign 500mm w x 220mm h Materials - 100x100x3mm steel leg - 50…" at bounding box center [444, 319] width 213 height 131
click at [348, 254] on div "Street Pole Style Sign 500mm w x 2200mm h Materials - 100x100x3mm steel leg - 5…" at bounding box center [444, 319] width 213 height 131
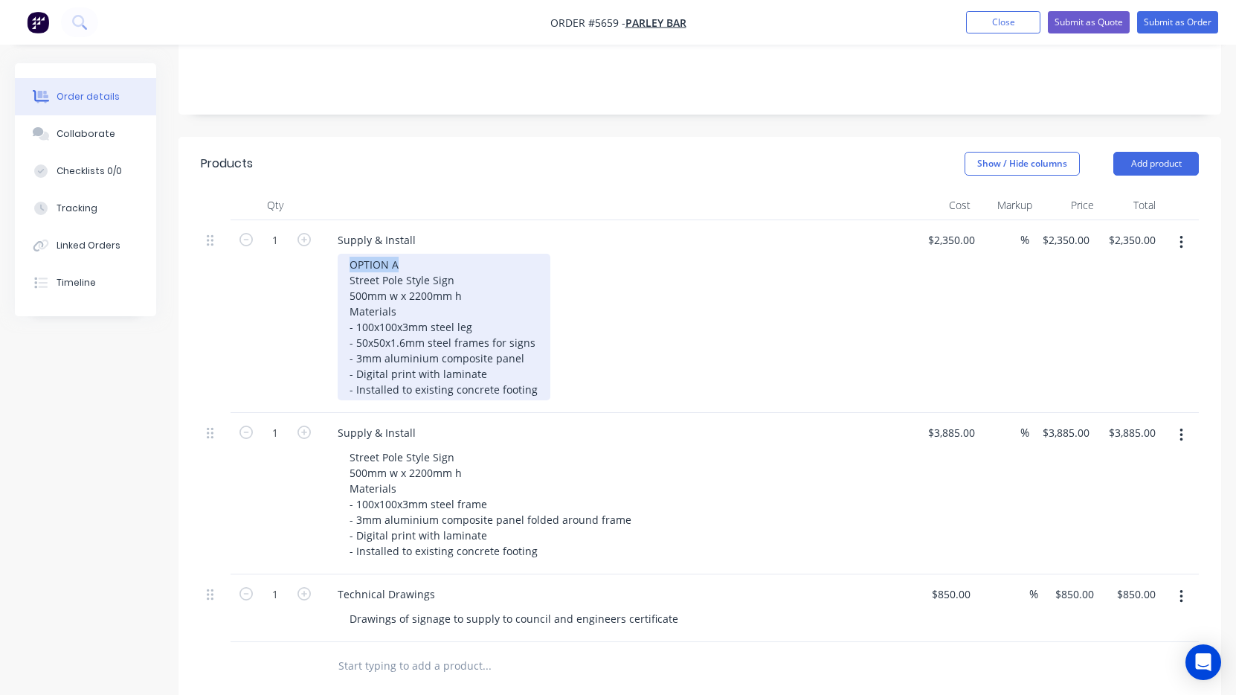
drag, startPoint x: 433, startPoint y: 202, endPoint x: 291, endPoint y: 202, distance: 142.0
click at [291, 220] on div "1 Supply & Install OPTION A Street Pole Style Sign 500mm w x 2200mm h Materials…" at bounding box center [700, 316] width 998 height 193
copy div "OPTION A"
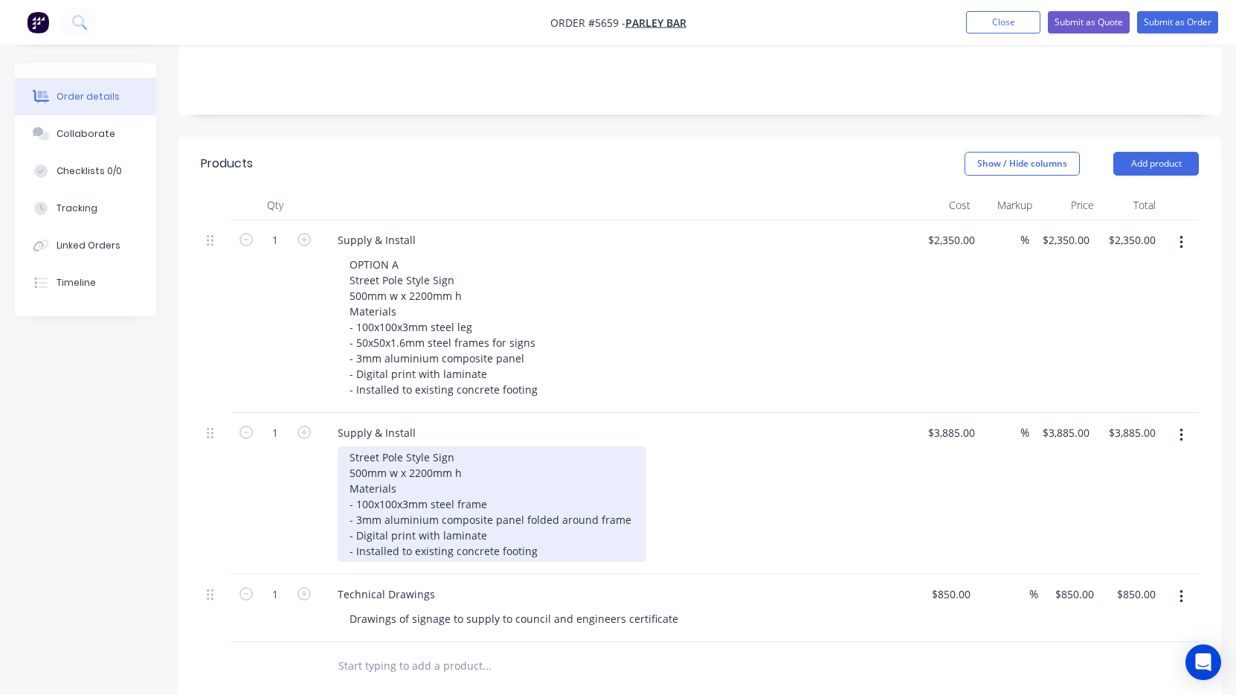
click at [349, 446] on div "Street Pole Style Sign 500mm w x 2200mm h Materials - 100x100x3mm steel frame -…" at bounding box center [492, 503] width 309 height 115
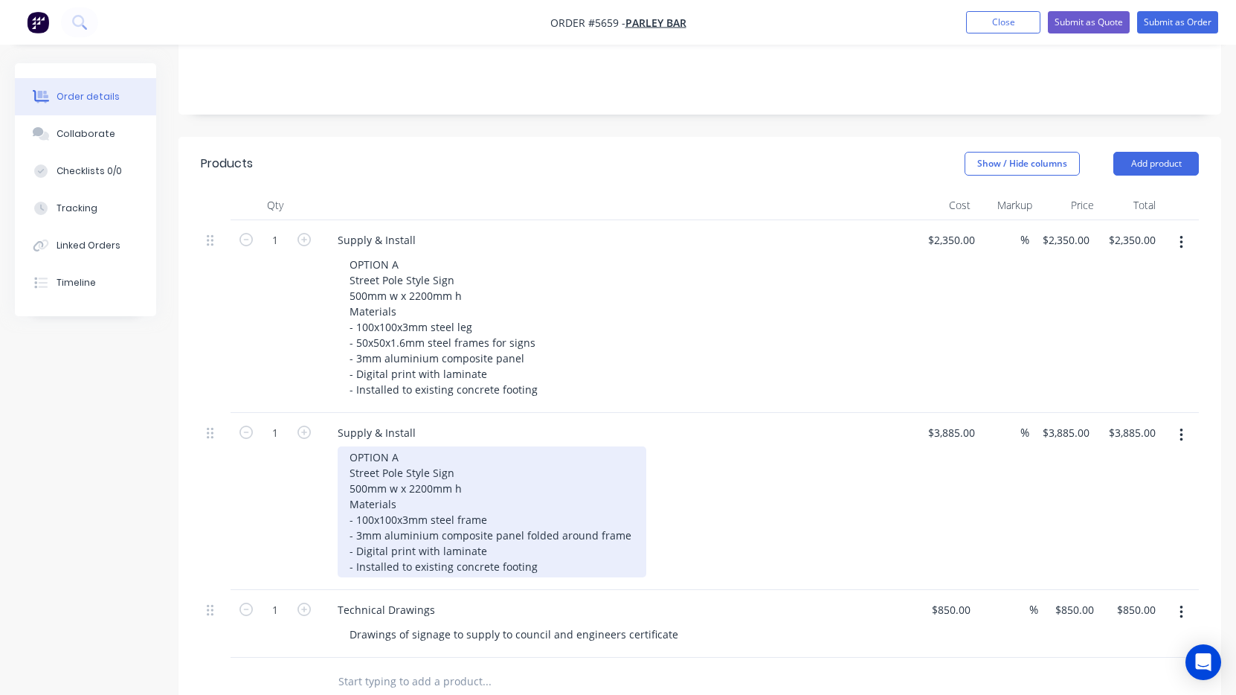
click at [406, 446] on div "OPTION A Street Pole Style Sign 500mm w x 2200mm h Materials - 100x100x3mm stee…" at bounding box center [492, 511] width 309 height 131
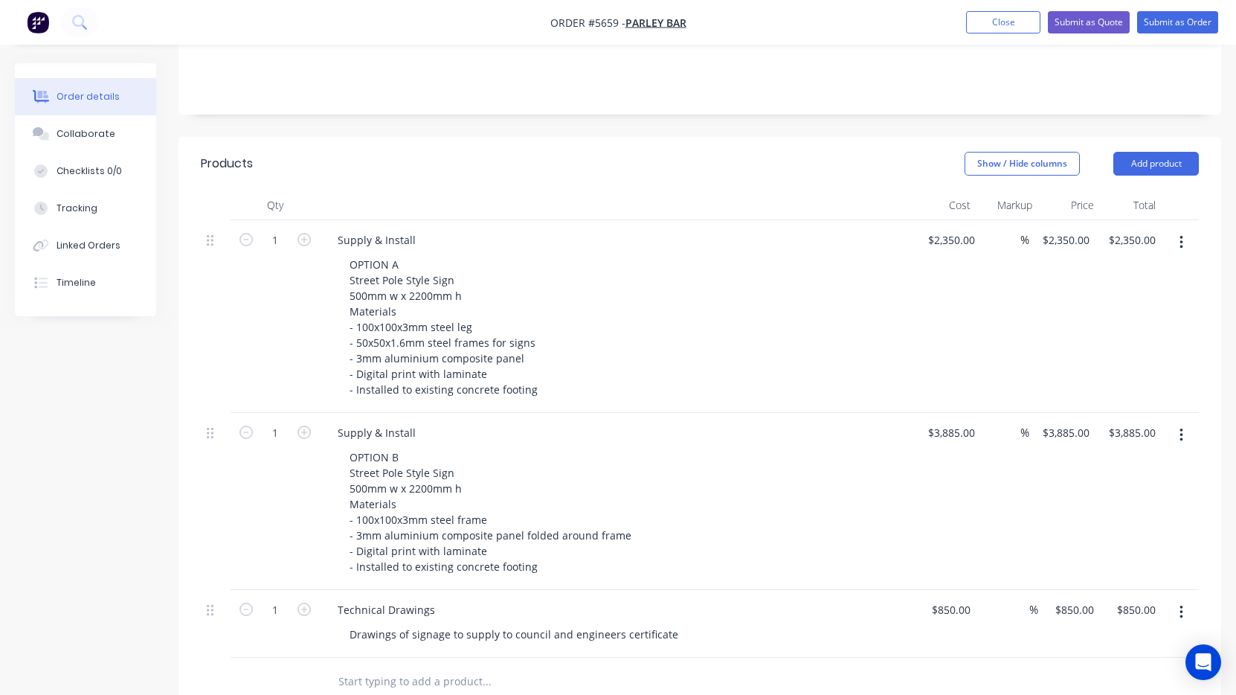
click at [712, 479] on div "OPTION B Street Pole Style Sign 500mm w x 2200mm h Materials - 100x100x3mm stee…" at bounding box center [623, 511] width 571 height 131
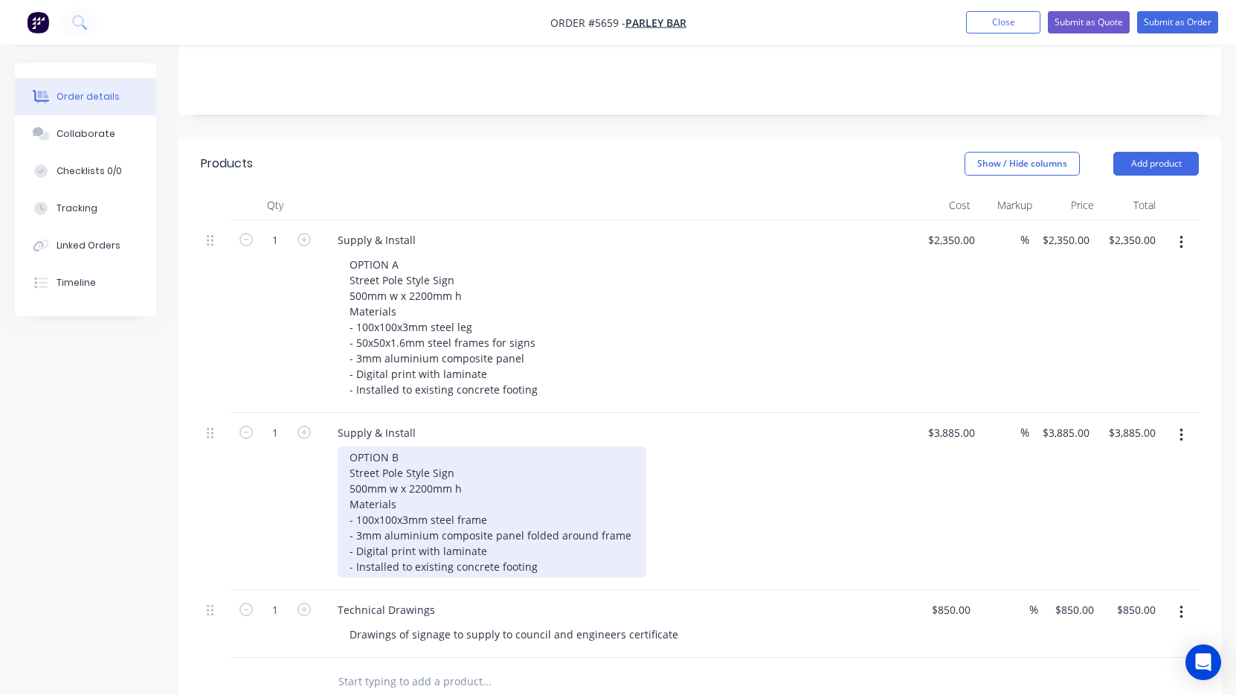
click at [500, 490] on div "OPTION B Street Pole Style Sign 500mm w x 2200mm h Materials - 100x100x3mm stee…" at bounding box center [492, 511] width 309 height 131
click at [538, 507] on div "OPTION B Street Pole Style Sign 500mm w x 2200mm h Materials - 100x100x3mm stee…" at bounding box center [492, 511] width 309 height 131
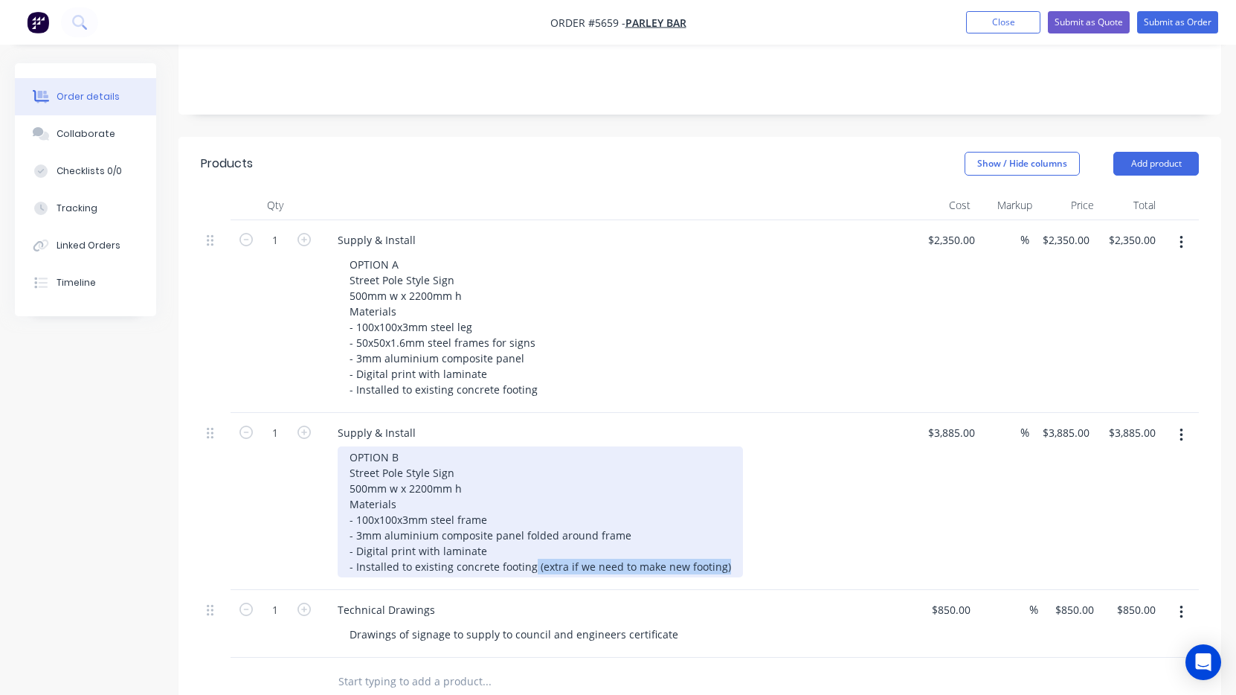
drag, startPoint x: 532, startPoint y: 506, endPoint x: 756, endPoint y: 553, distance: 229.3
click at [756, 553] on div "1 Supply & Install OPTION A Street Pole Style Sign 500mm w x 2200mm h Materials…" at bounding box center [700, 438] width 998 height 437
copy div "(extra if we need to make new footing)"
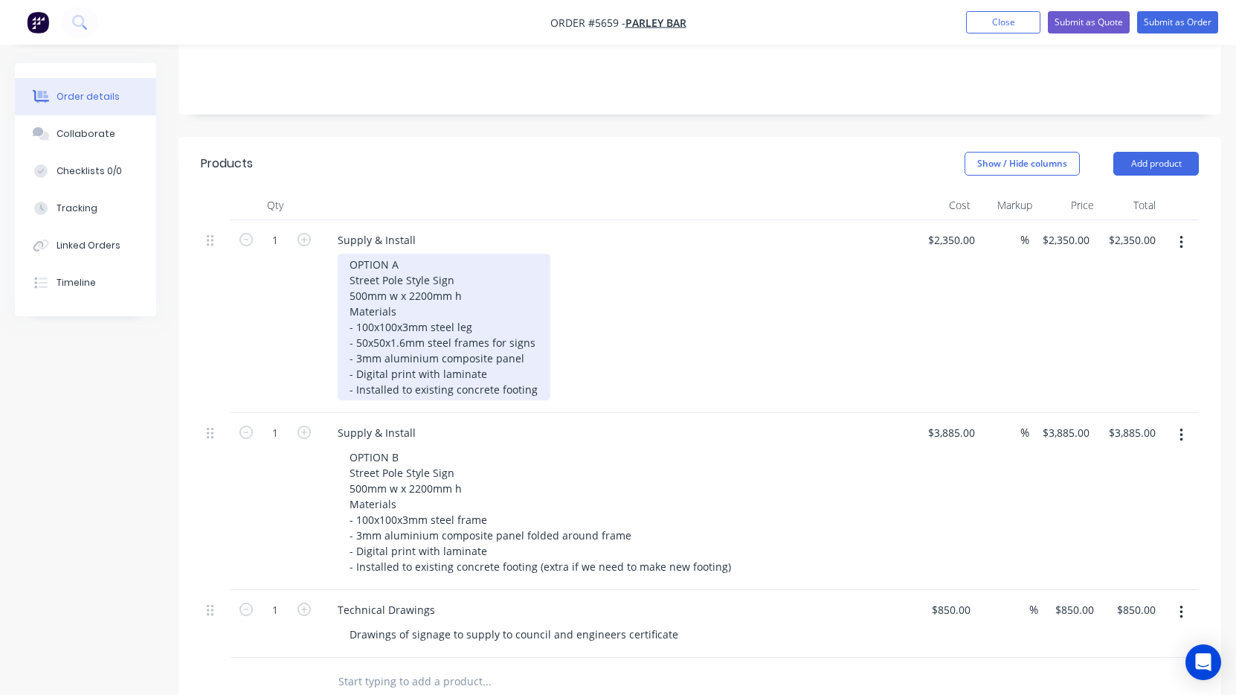
click at [540, 326] on div "OPTION A Street Pole Style Sign 500mm w x 2200mm h Materials - 100x100x3mm stee…" at bounding box center [444, 327] width 213 height 147
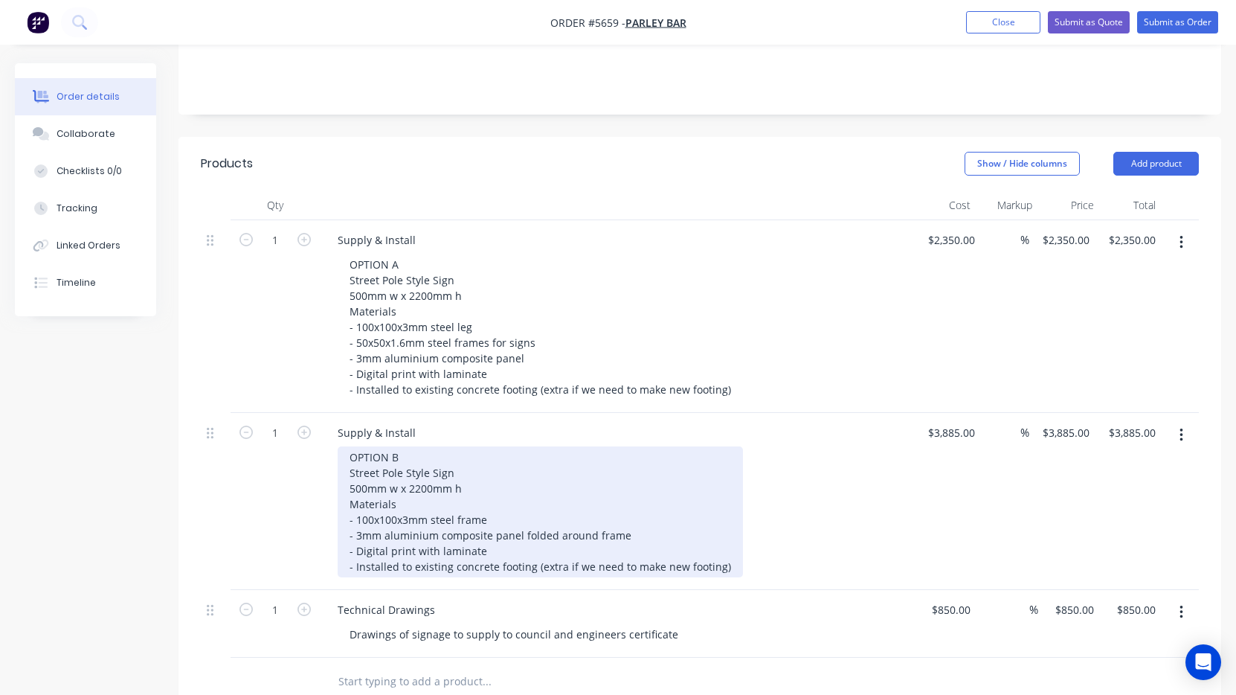
click at [636, 446] on div "OPTION B Street Pole Style Sign 500mm w x 2200mm h Materials - 100x100x3mm stee…" at bounding box center [540, 511] width 405 height 131
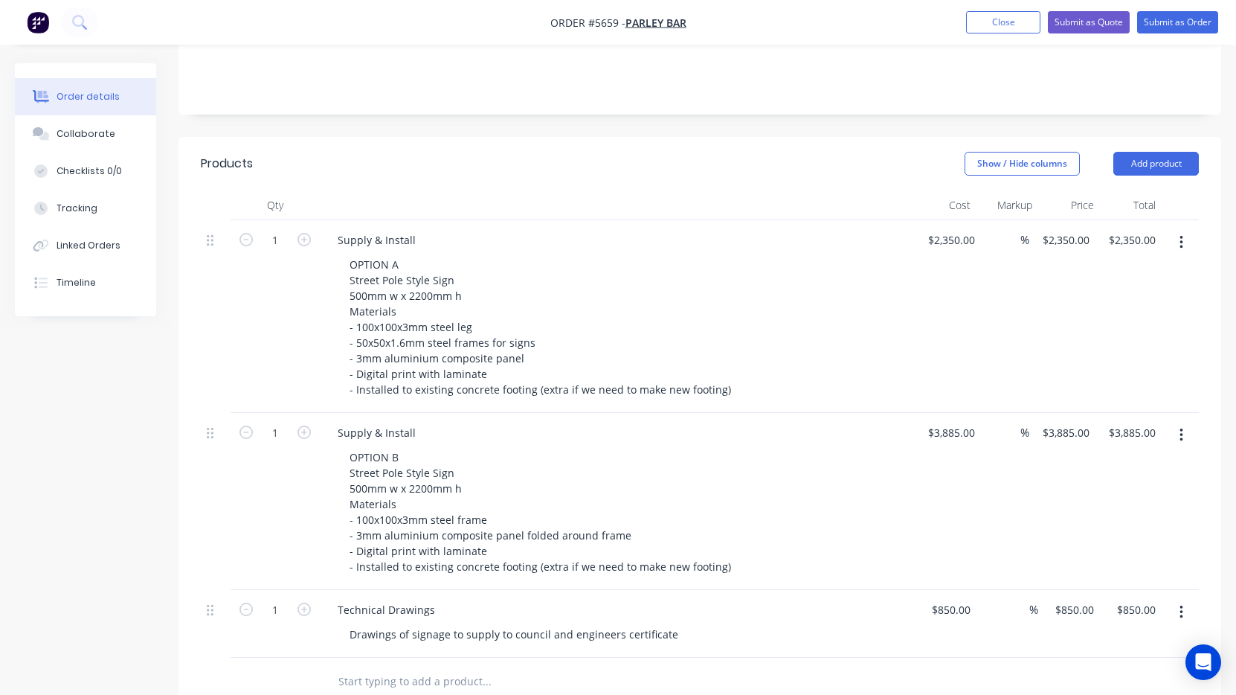
click at [795, 283] on div "OPTION A Street Pole Style Sign 500mm w x 2200mm h Materials - 100x100x3mm stee…" at bounding box center [623, 327] width 571 height 147
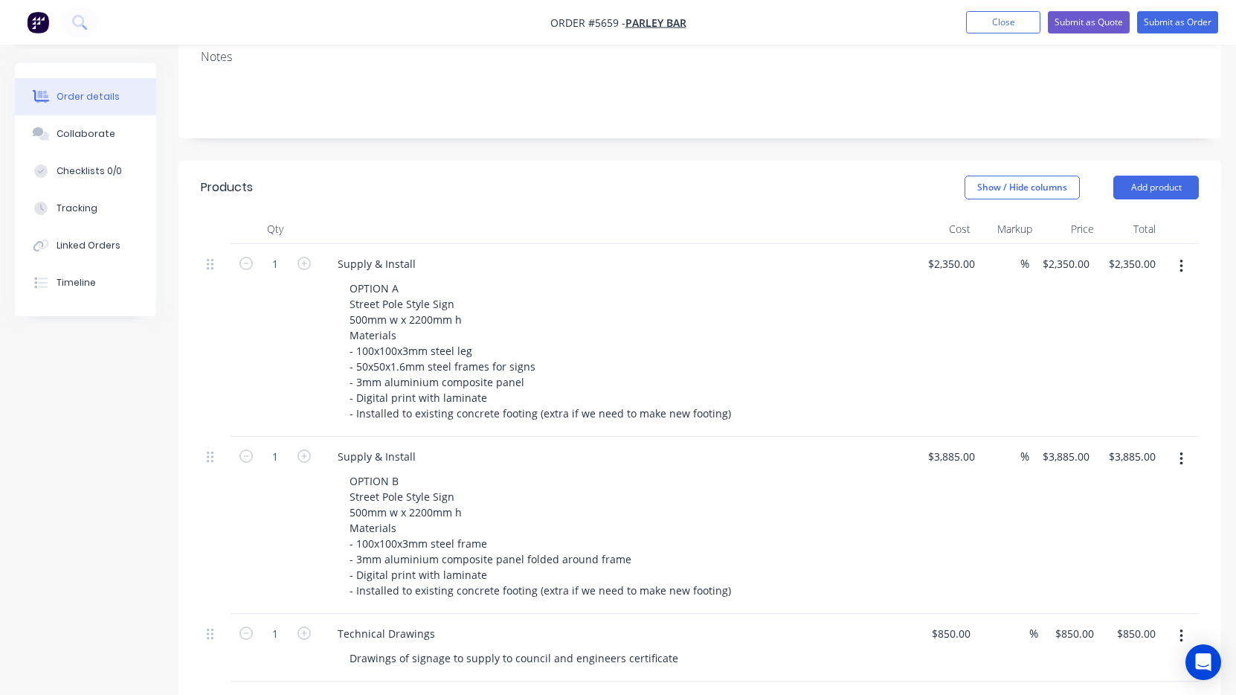
scroll to position [316, 0]
click at [953, 255] on input "2350" at bounding box center [954, 266] width 54 height 22
type input "$3,300.00"
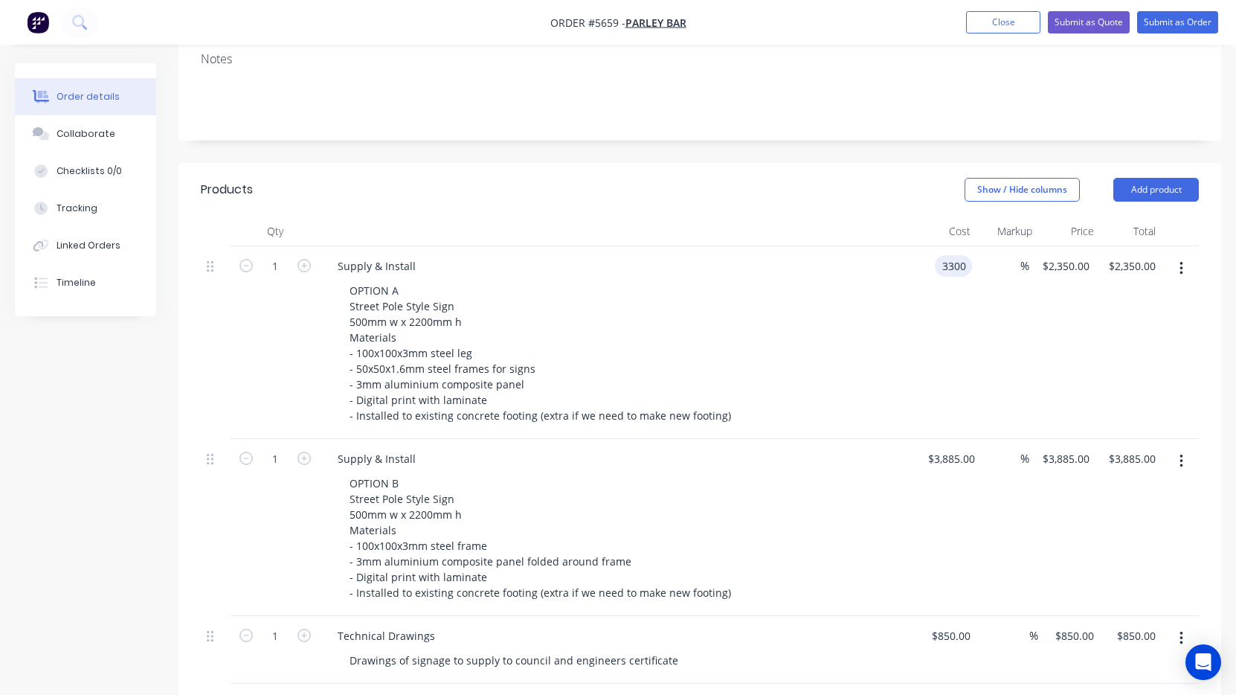
type input "$3,300.00"
click at [915, 307] on div "$3,300.00 $3,300.00" at bounding box center [948, 342] width 66 height 193
type input "3885"
click at [944, 448] on input "3885" at bounding box center [954, 459] width 54 height 22
type input "3300"
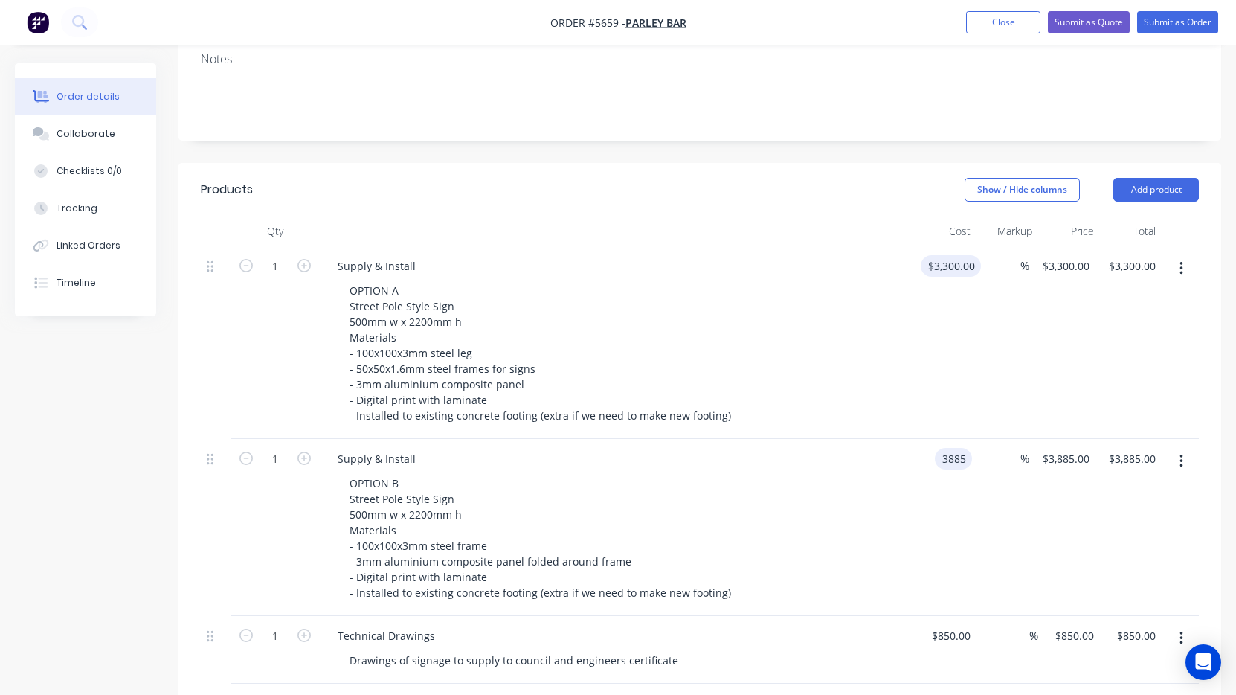
type input "$3,885.00"
click at [959, 255] on input "3300" at bounding box center [954, 266] width 54 height 22
type input "$3,750.00"
type input "3885"
type input "$3,750.00"
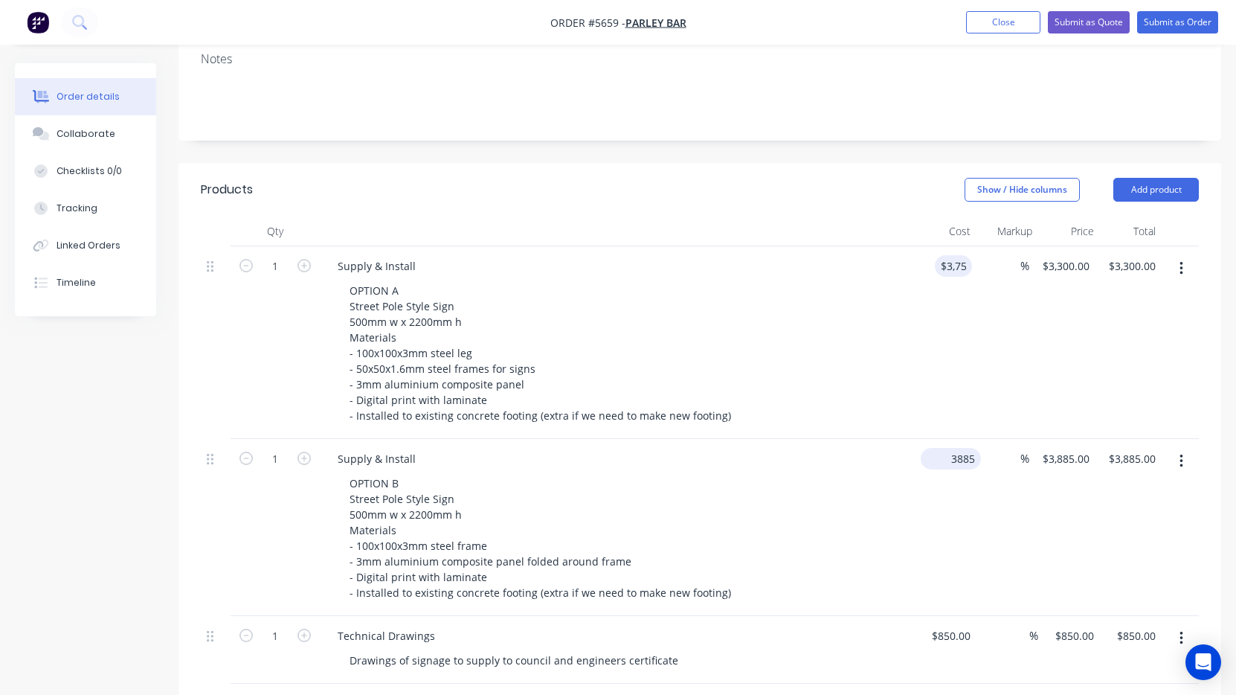
type input "$3,750.00"
click at [953, 448] on input "3885" at bounding box center [954, 459] width 54 height 22
type input "$3,550.00"
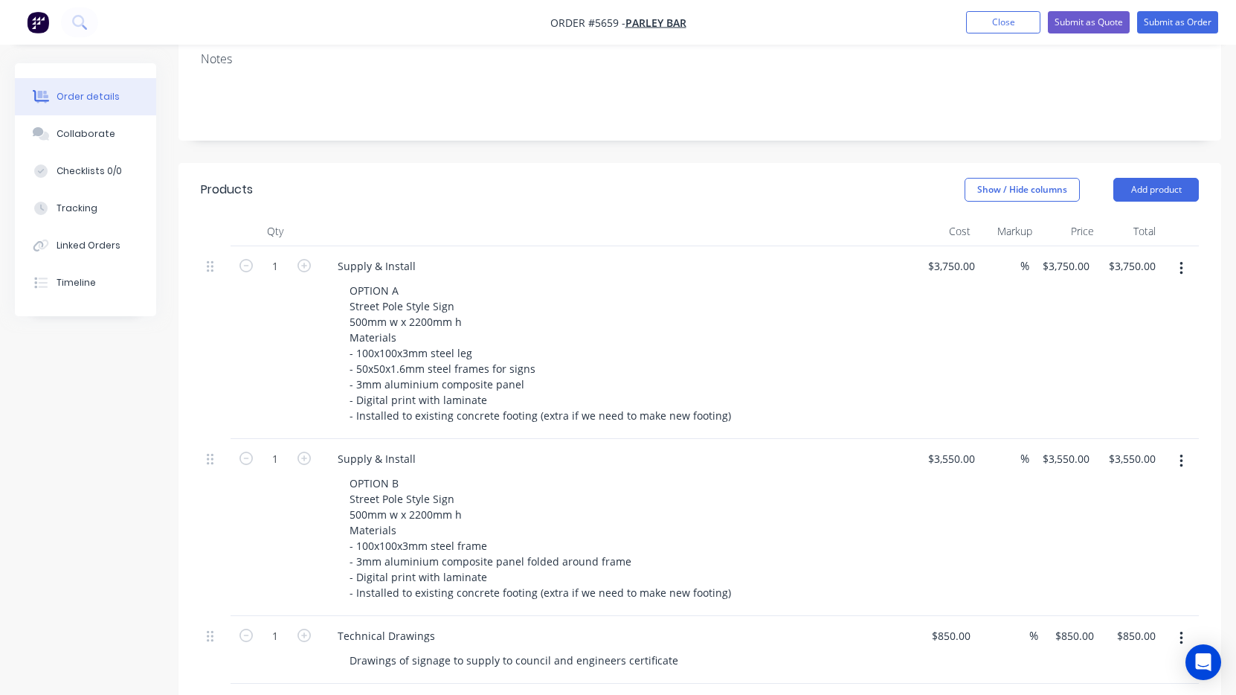
click at [920, 479] on div "$3,550.00 $3,550.00" at bounding box center [948, 527] width 66 height 177
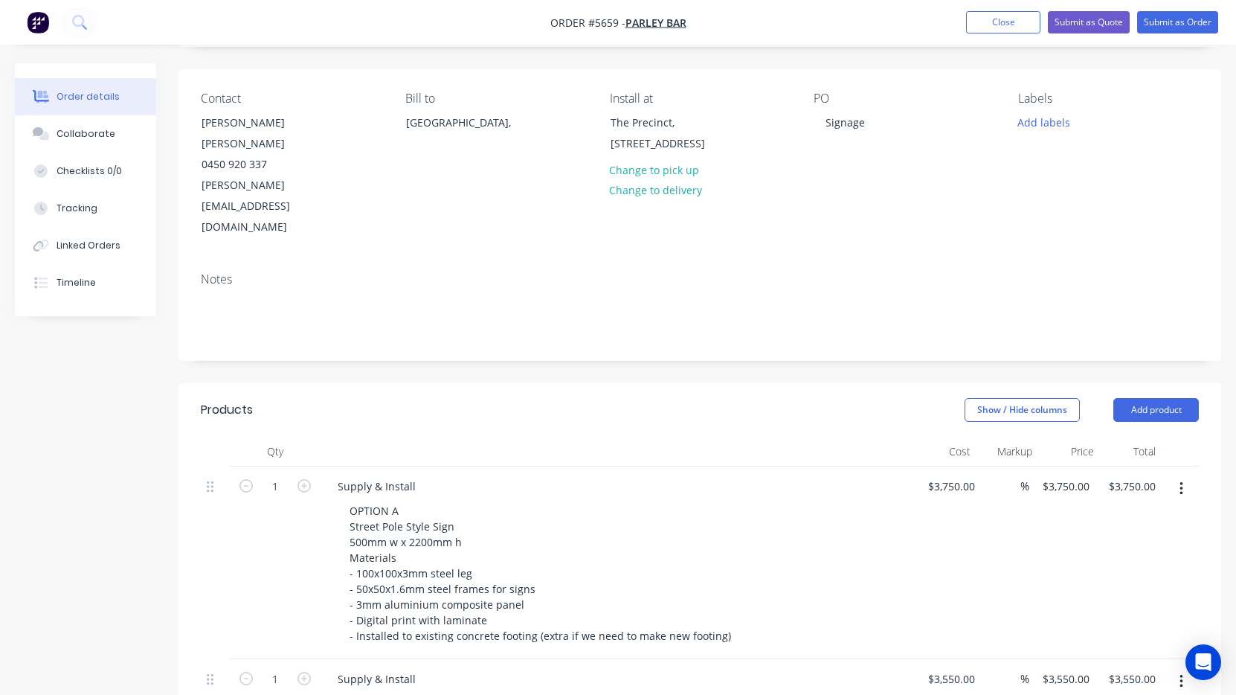
scroll to position [73, 0]
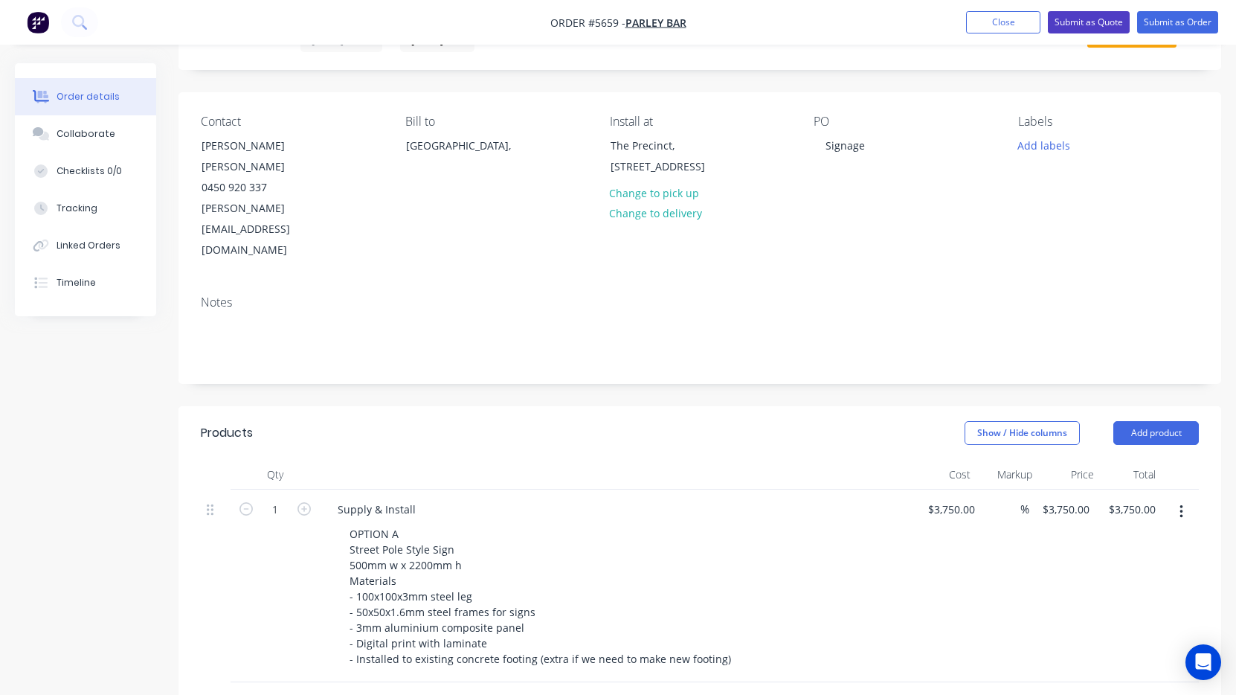
click at [1092, 21] on button "Submit as Quote" at bounding box center [1089, 22] width 82 height 22
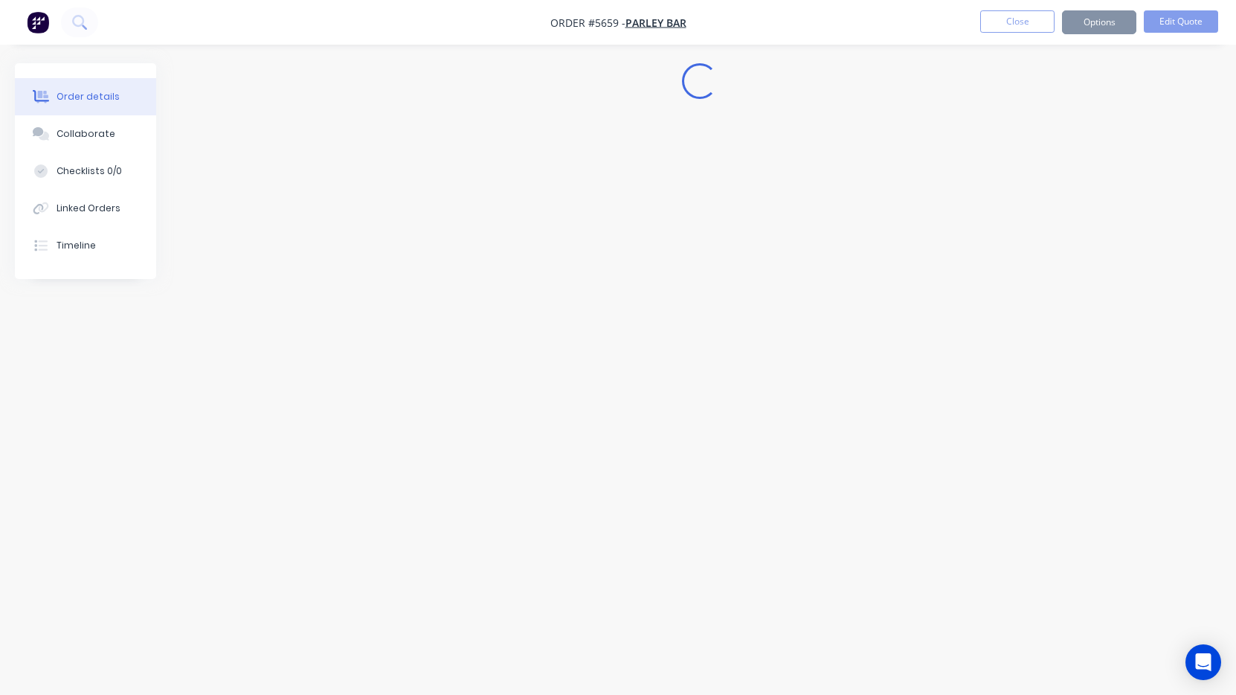
scroll to position [0, 0]
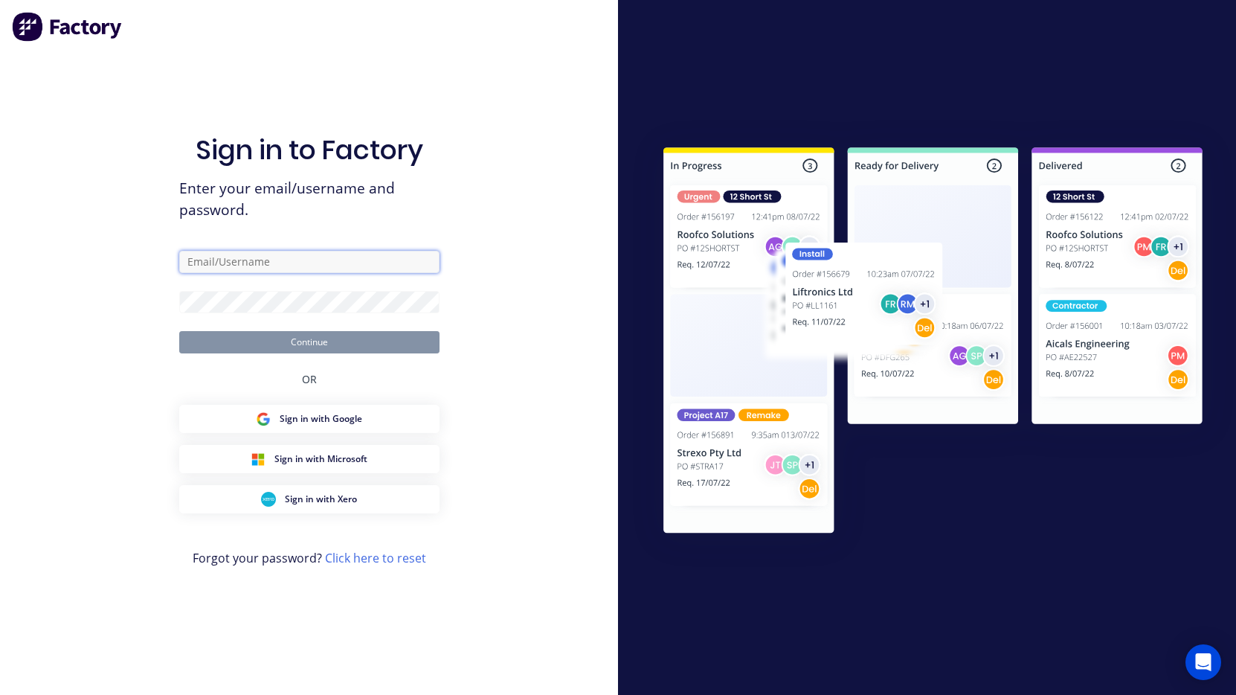
type input "james@signupwa.com.au"
click at [309, 341] on button "Continue" at bounding box center [309, 342] width 260 height 22
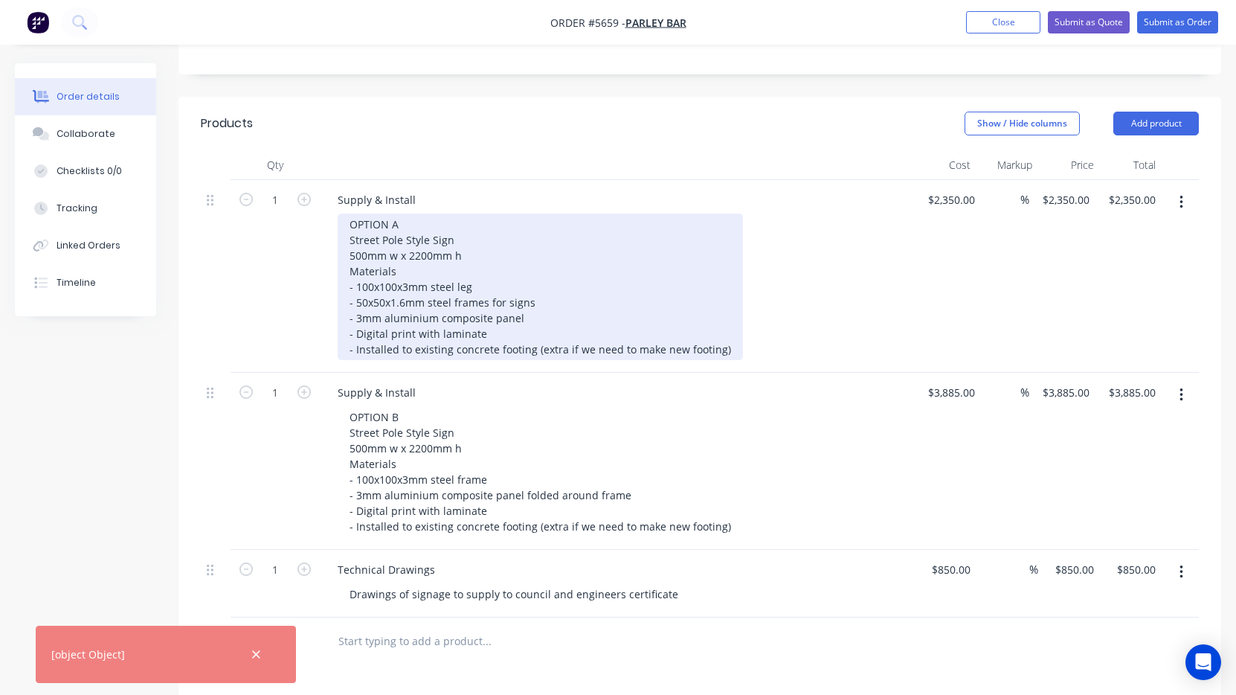
scroll to position [382, 0]
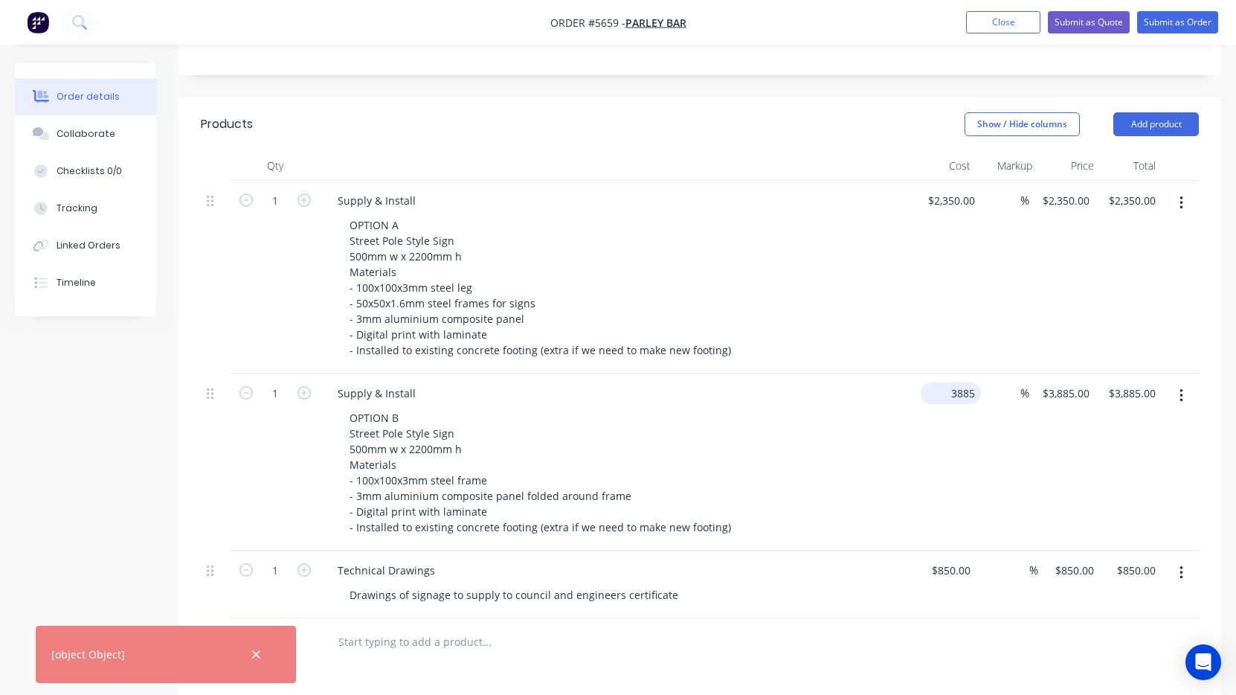
click at [941, 382] on input "3885" at bounding box center [954, 393] width 54 height 22
type input "$3,550.00"
click at [928, 266] on div "$2,350.00 $2,350.00" at bounding box center [948, 277] width 66 height 193
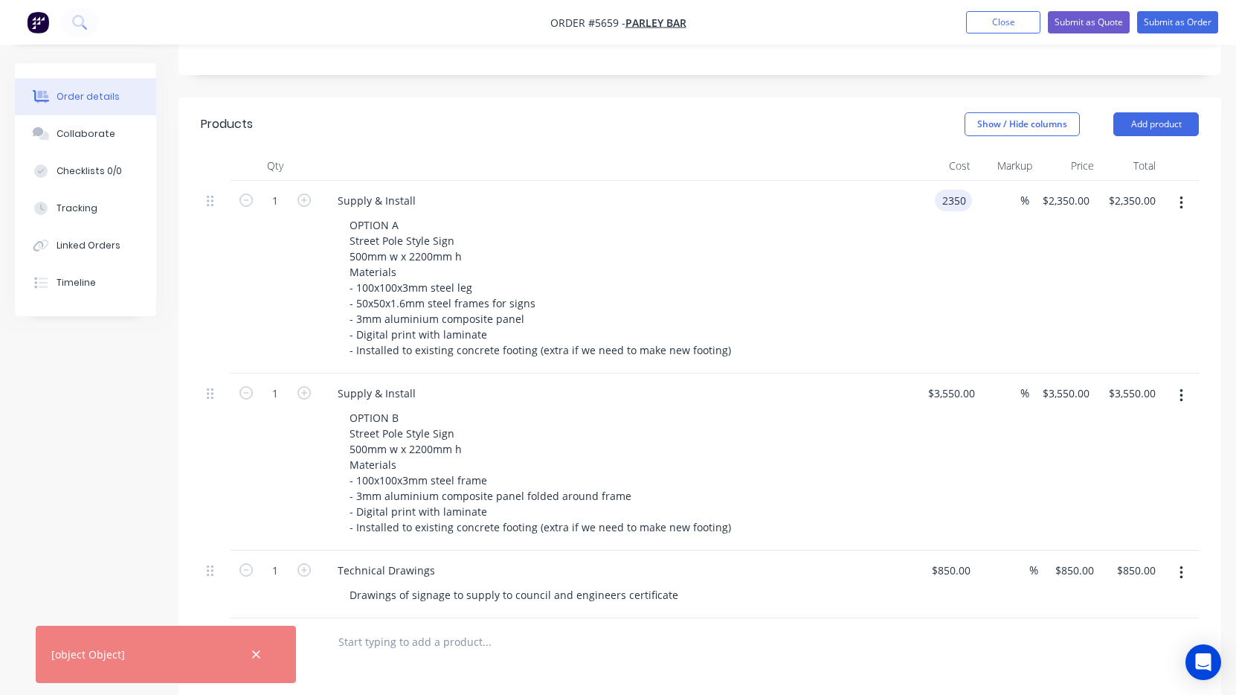
click at [955, 190] on input "2350" at bounding box center [956, 201] width 31 height 22
type input "$3,875.00"
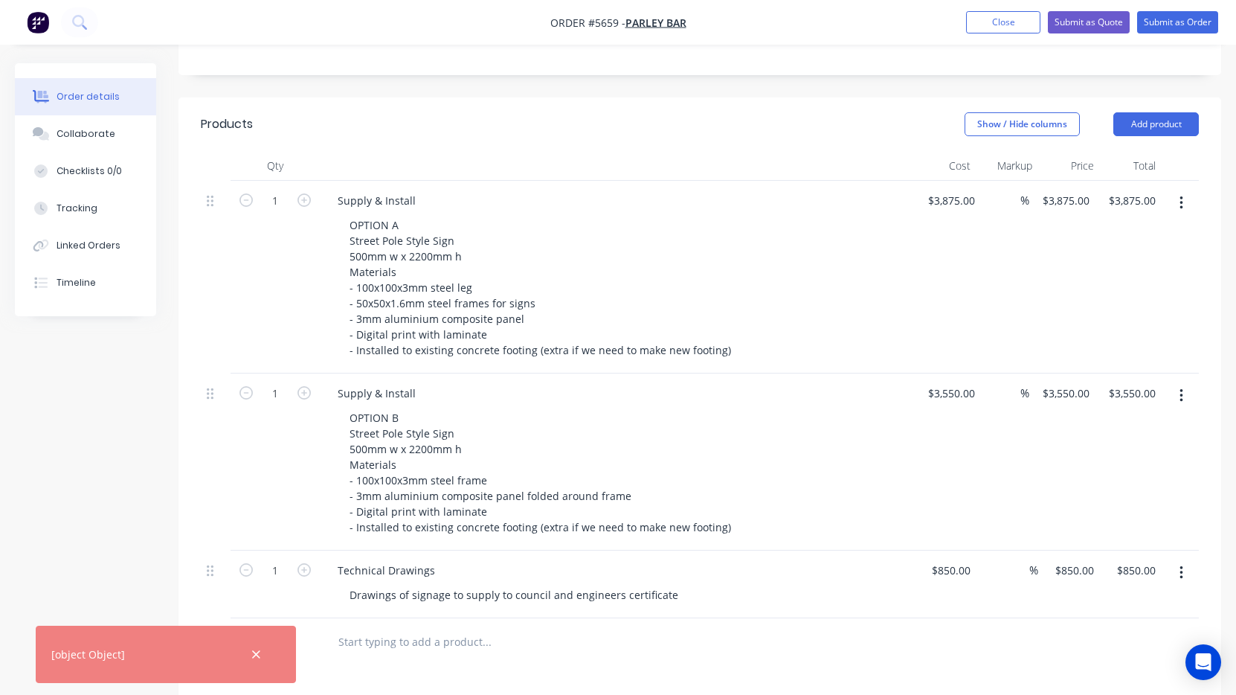
click at [876, 268] on div "OPTION A Street Pole Style Sign 500mm w x 2200mm h Materials - 100x100x3mm stee…" at bounding box center [623, 287] width 571 height 147
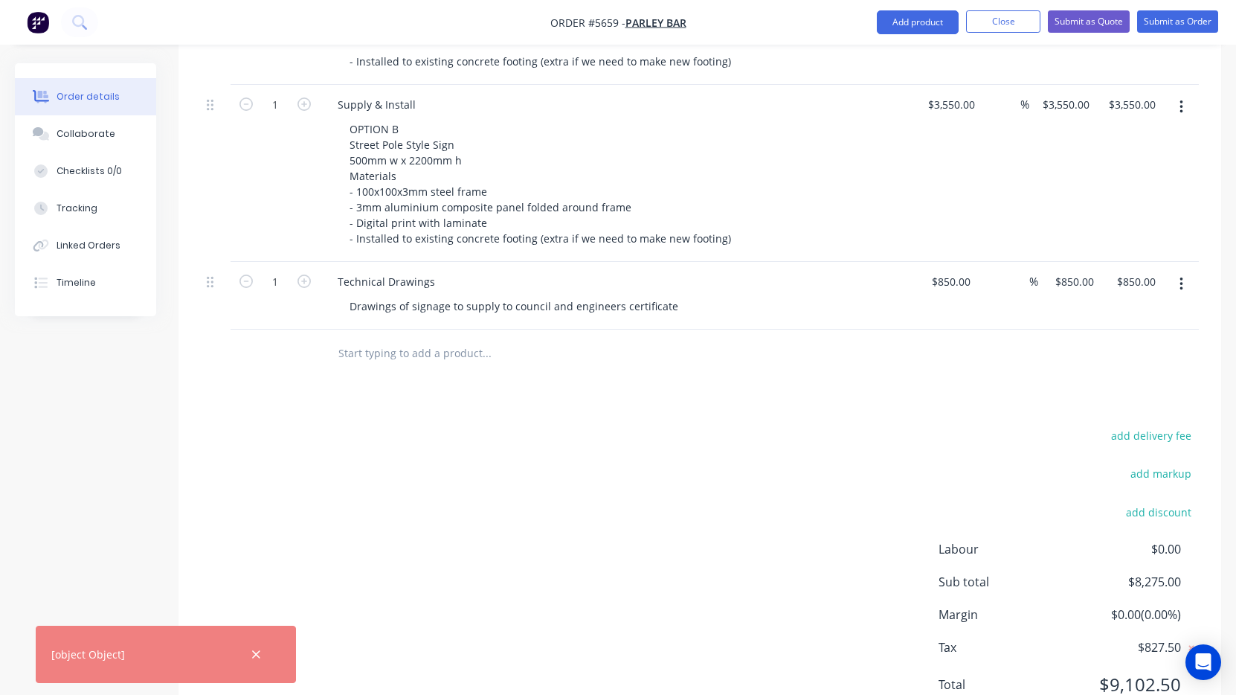
scroll to position [669, 0]
click at [1095, 19] on button "Submit as Quote" at bounding box center [1089, 21] width 82 height 22
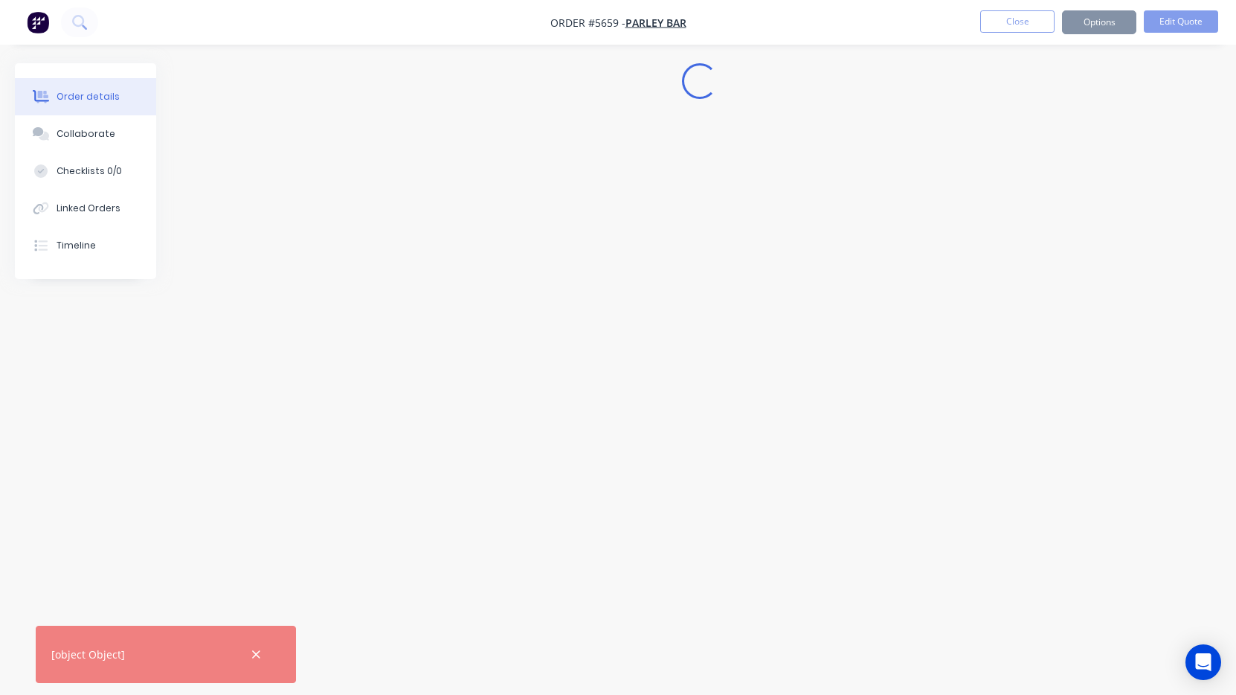
scroll to position [0, 0]
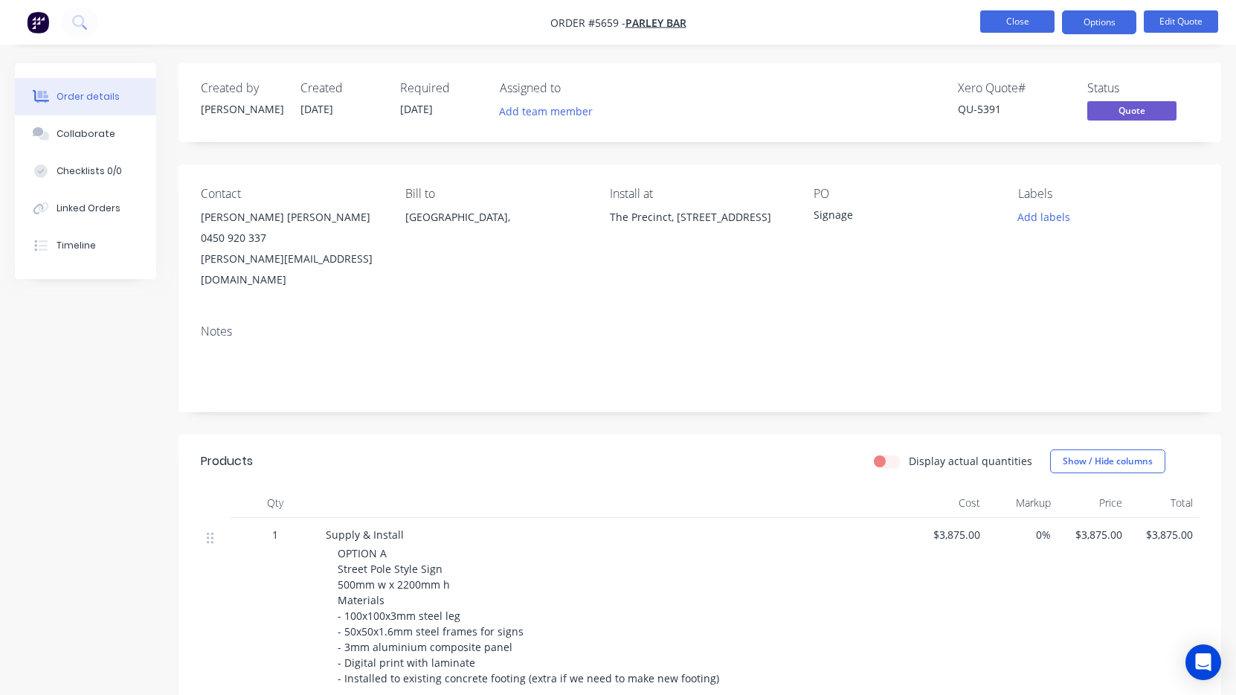
click at [1015, 28] on button "Close" at bounding box center [1017, 21] width 74 height 22
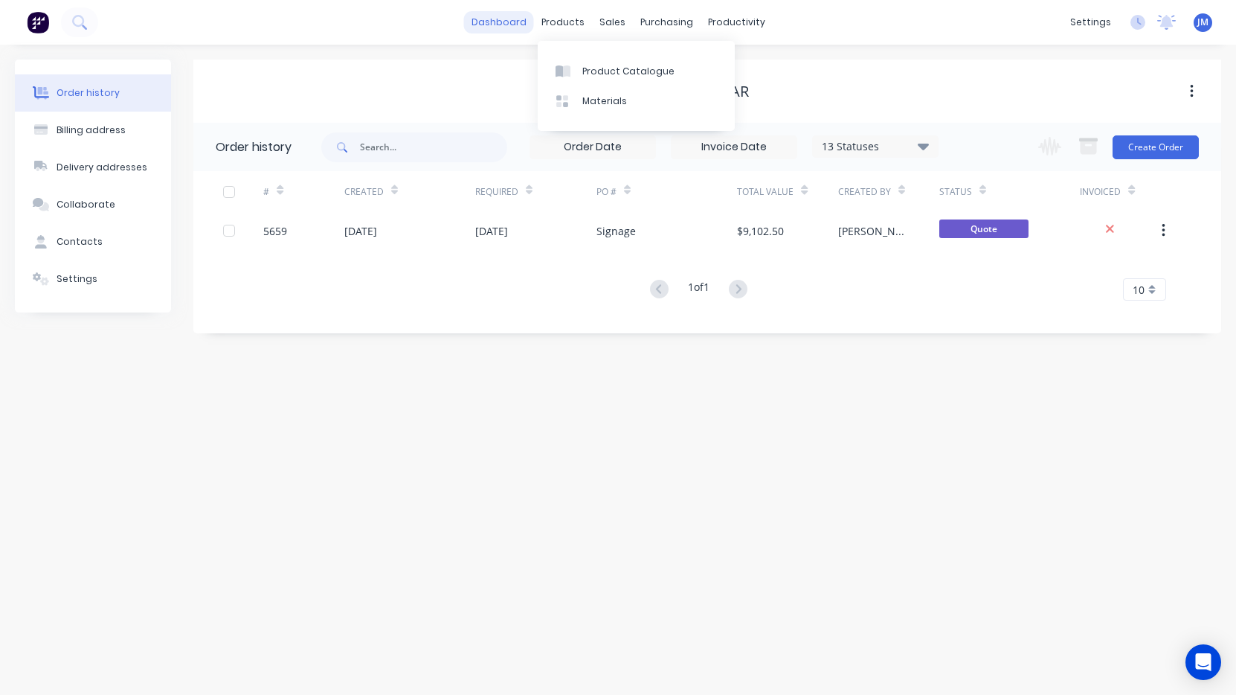
click at [498, 24] on link "dashboard" at bounding box center [499, 22] width 70 height 22
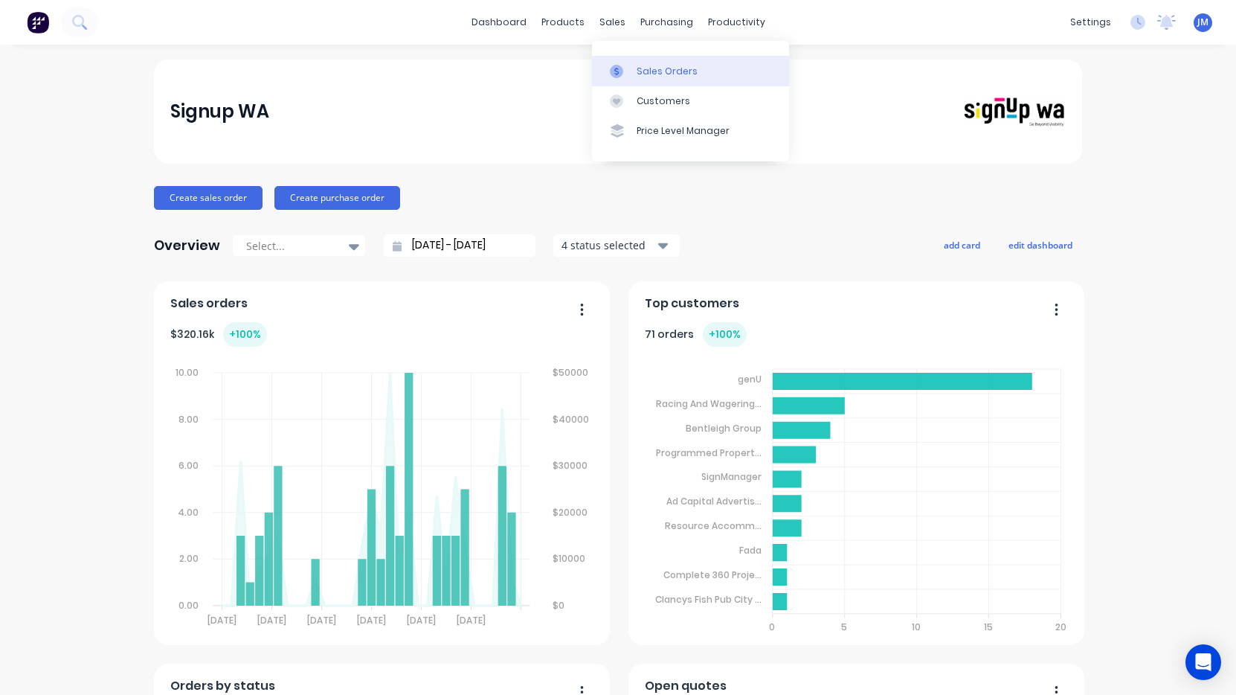
click at [645, 67] on div "Sales Orders" at bounding box center [667, 71] width 61 height 13
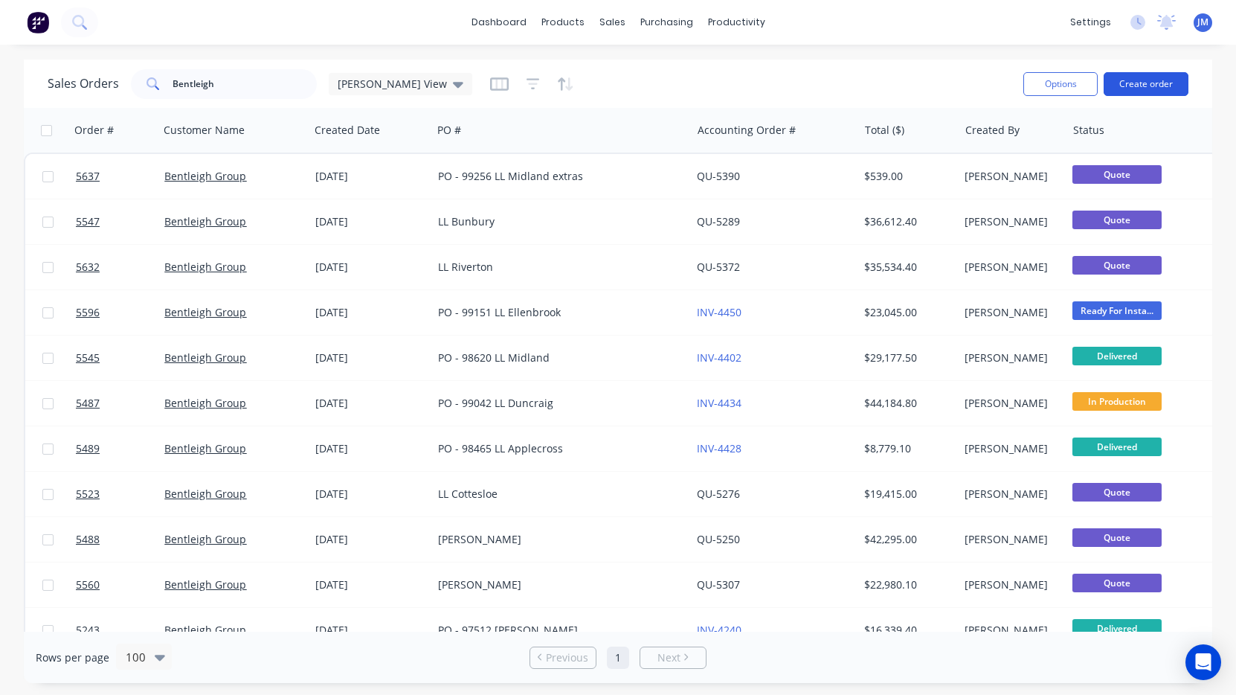
click at [1156, 88] on button "Create order" at bounding box center [1146, 84] width 85 height 24
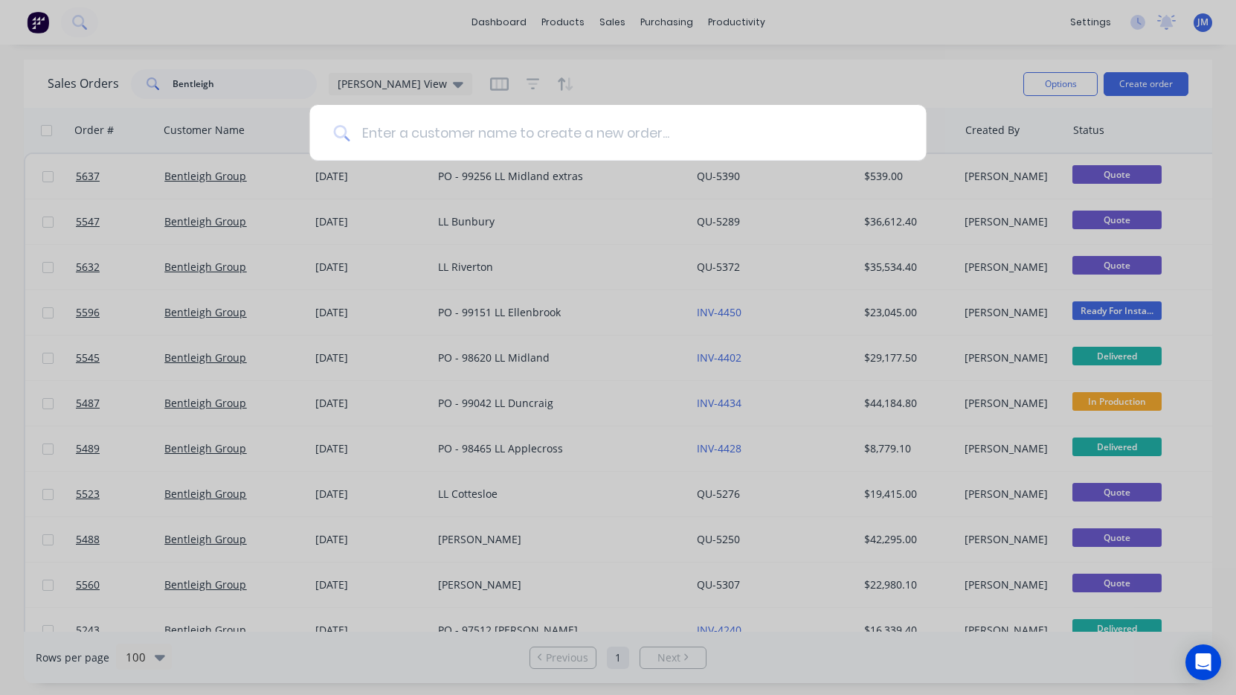
click at [533, 128] on input at bounding box center [626, 133] width 553 height 56
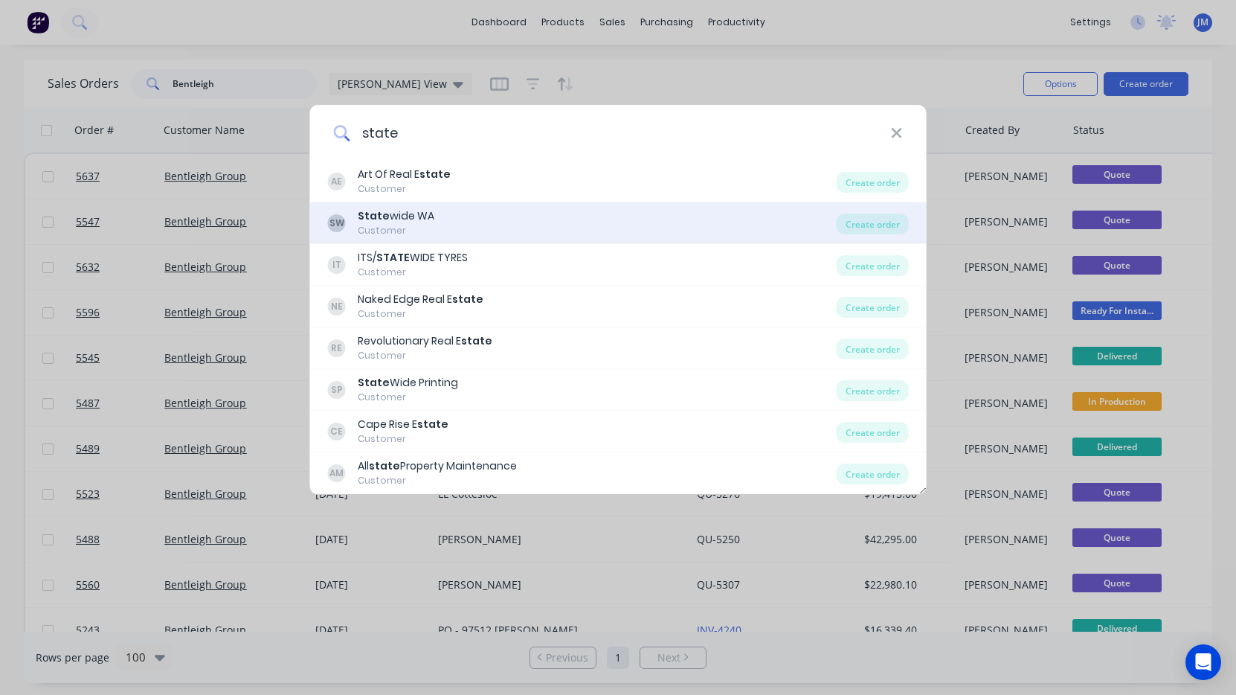
type input "state"
click at [492, 228] on div "SW State wide WA Customer" at bounding box center [582, 222] width 509 height 29
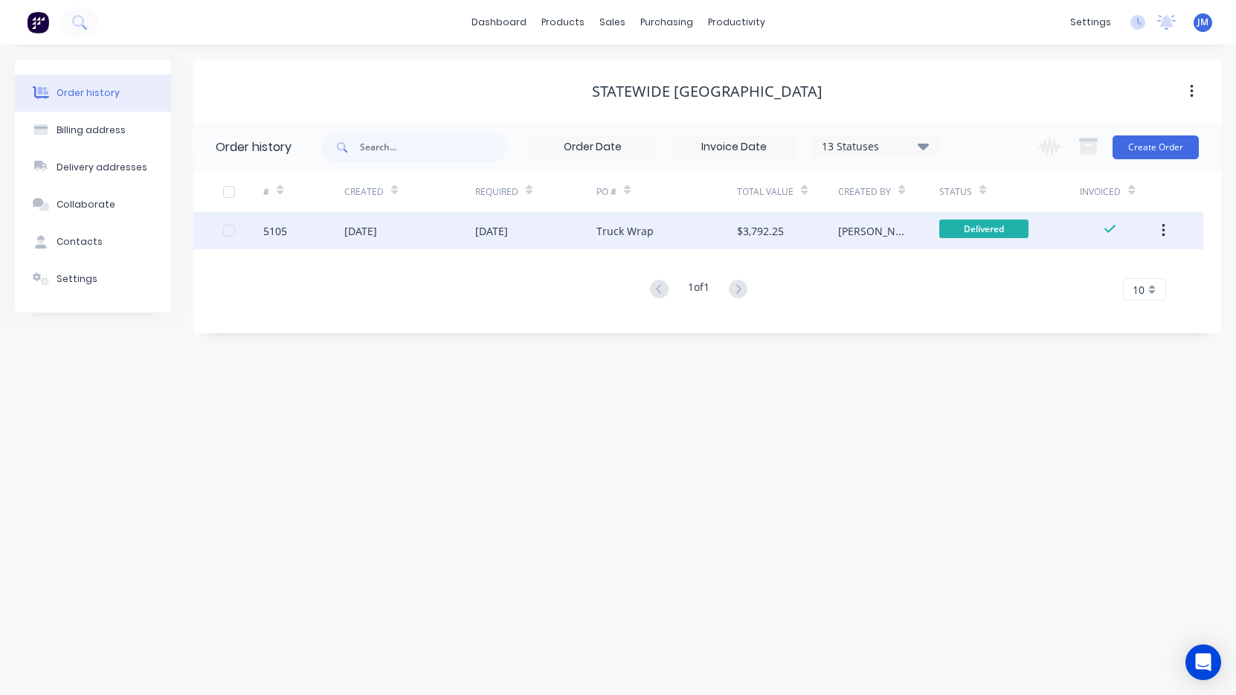
click at [787, 239] on div "$3,792.25" at bounding box center [787, 230] width 101 height 37
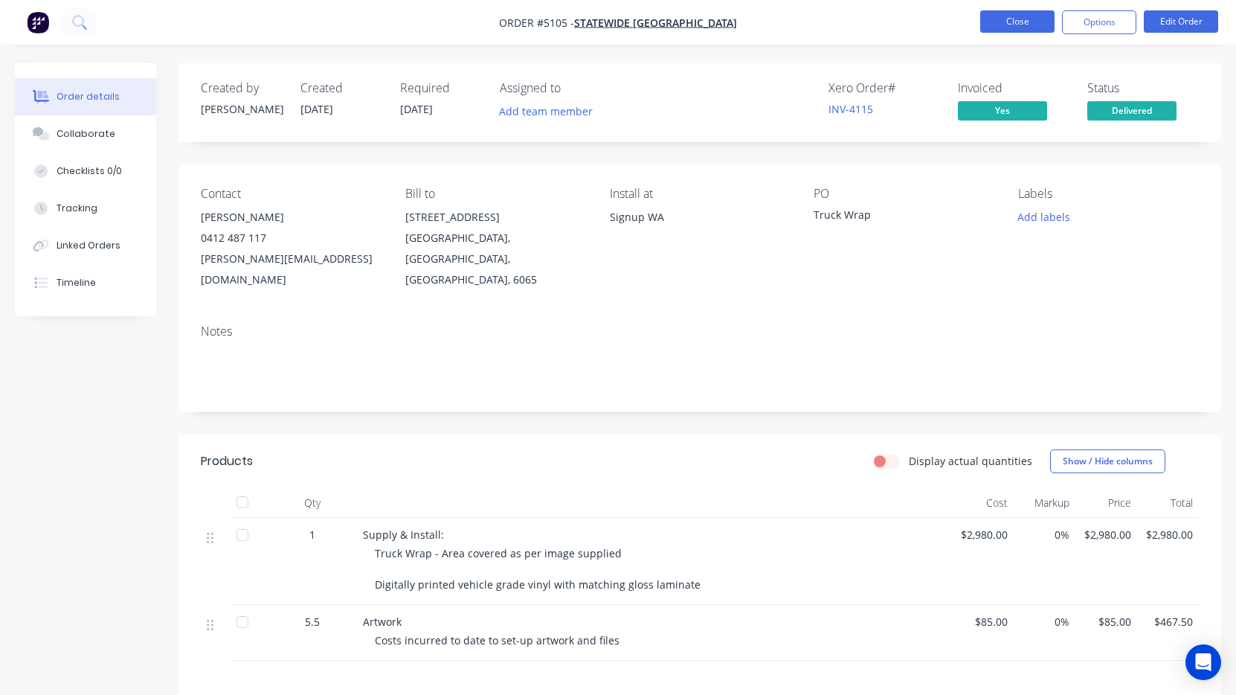
click at [1014, 27] on button "Close" at bounding box center [1017, 21] width 74 height 22
click at [1010, 26] on button "Close" at bounding box center [1017, 21] width 74 height 22
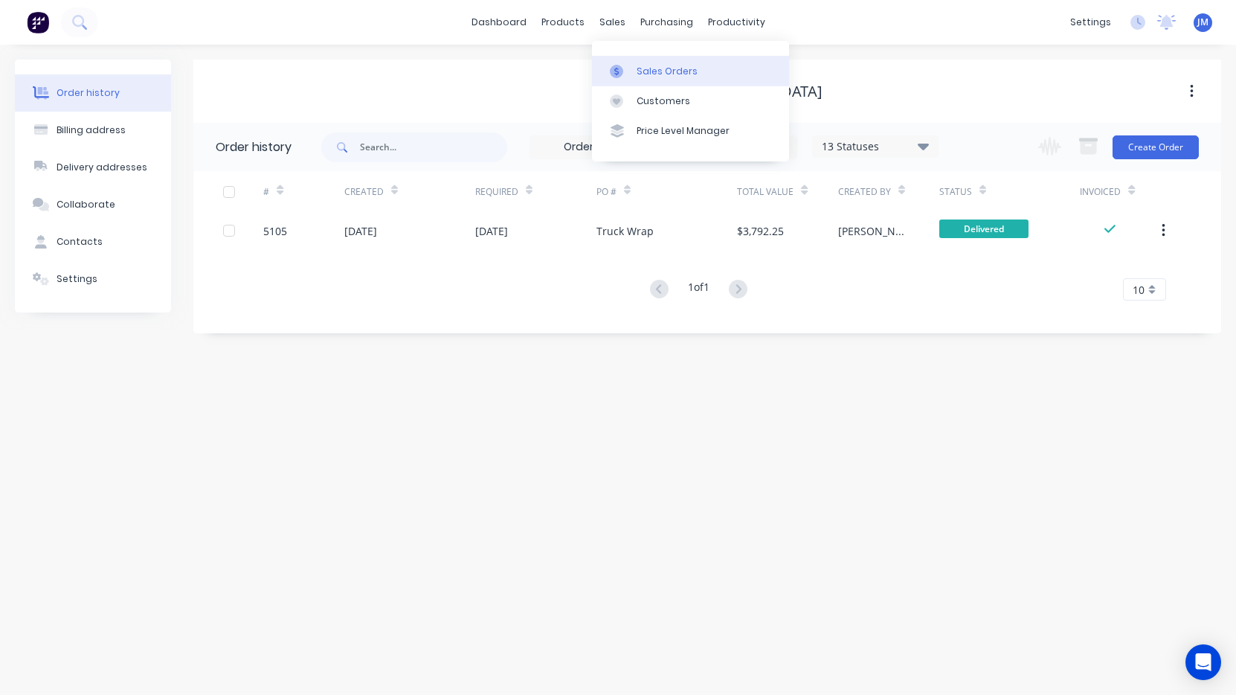
click at [630, 62] on link "Sales Orders" at bounding box center [690, 71] width 197 height 30
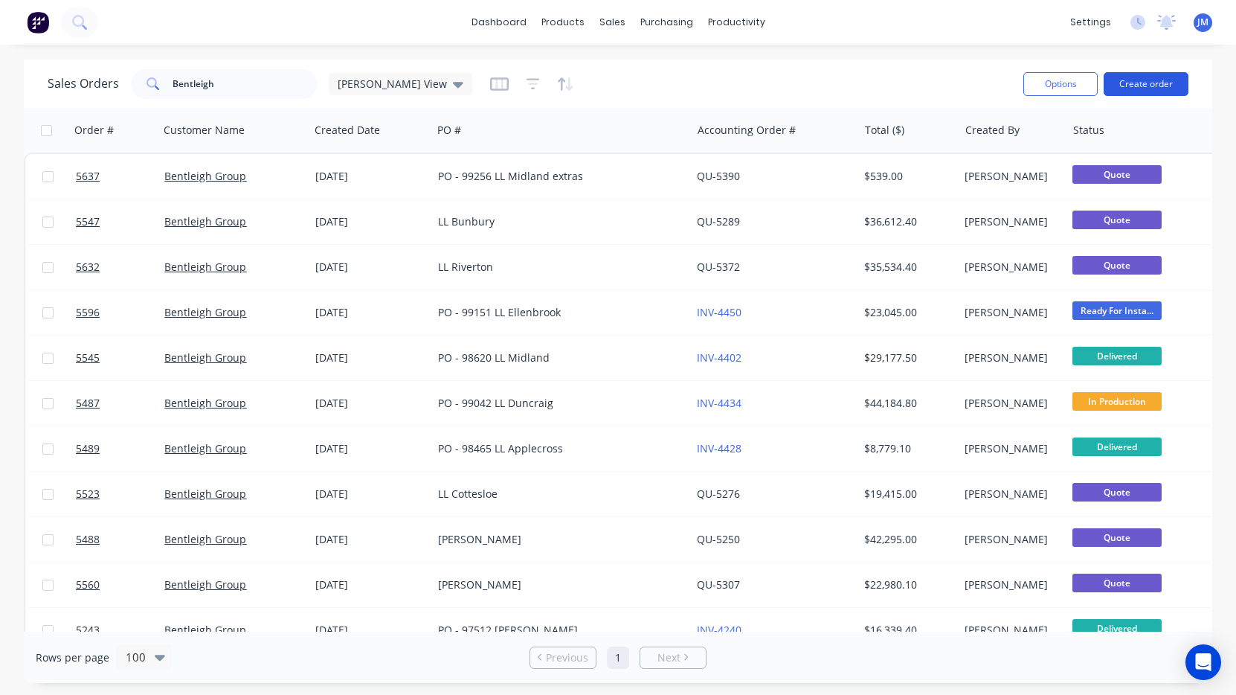
click at [1145, 89] on button "Create order" at bounding box center [1146, 84] width 85 height 24
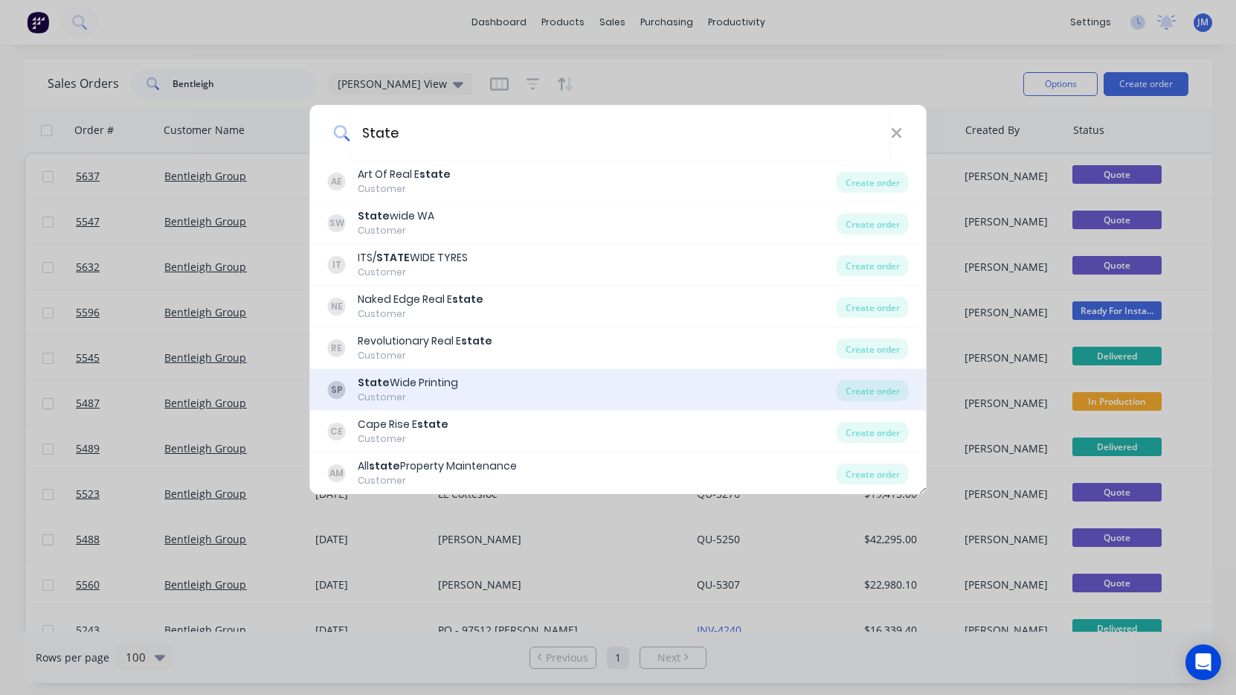
type input "State"
click at [538, 390] on div "SP State Wide Printing Customer" at bounding box center [582, 389] width 509 height 29
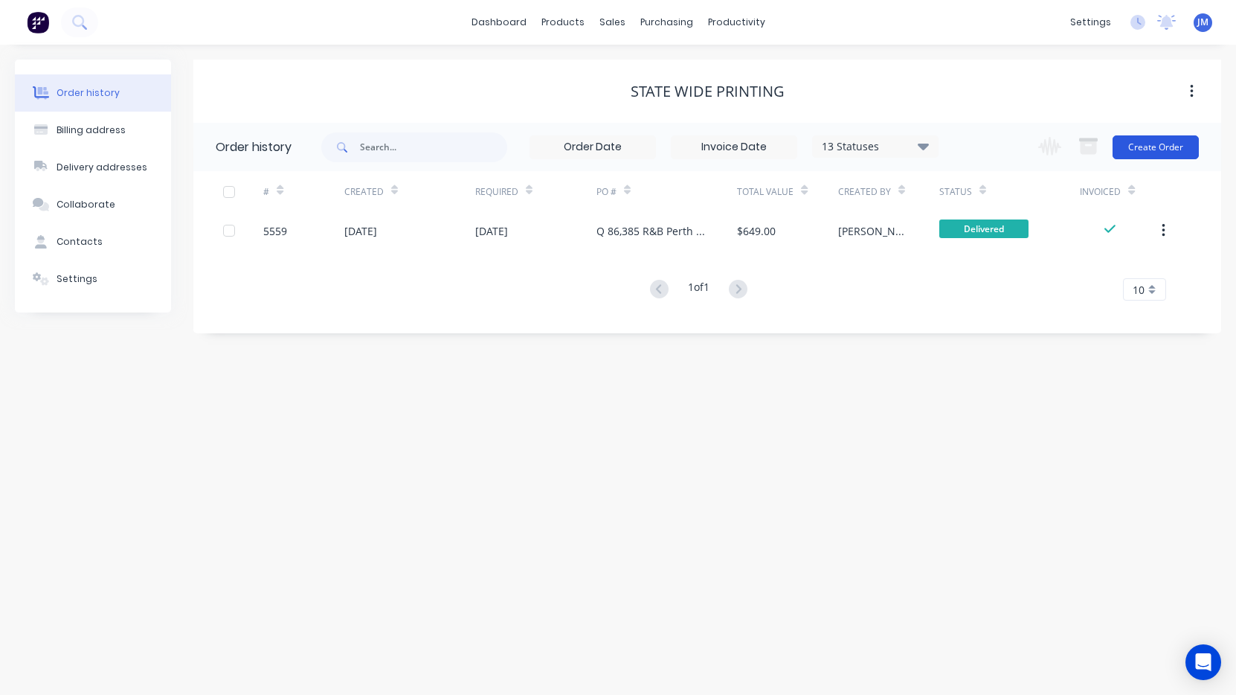
click at [1167, 150] on button "Create Order" at bounding box center [1156, 147] width 86 height 24
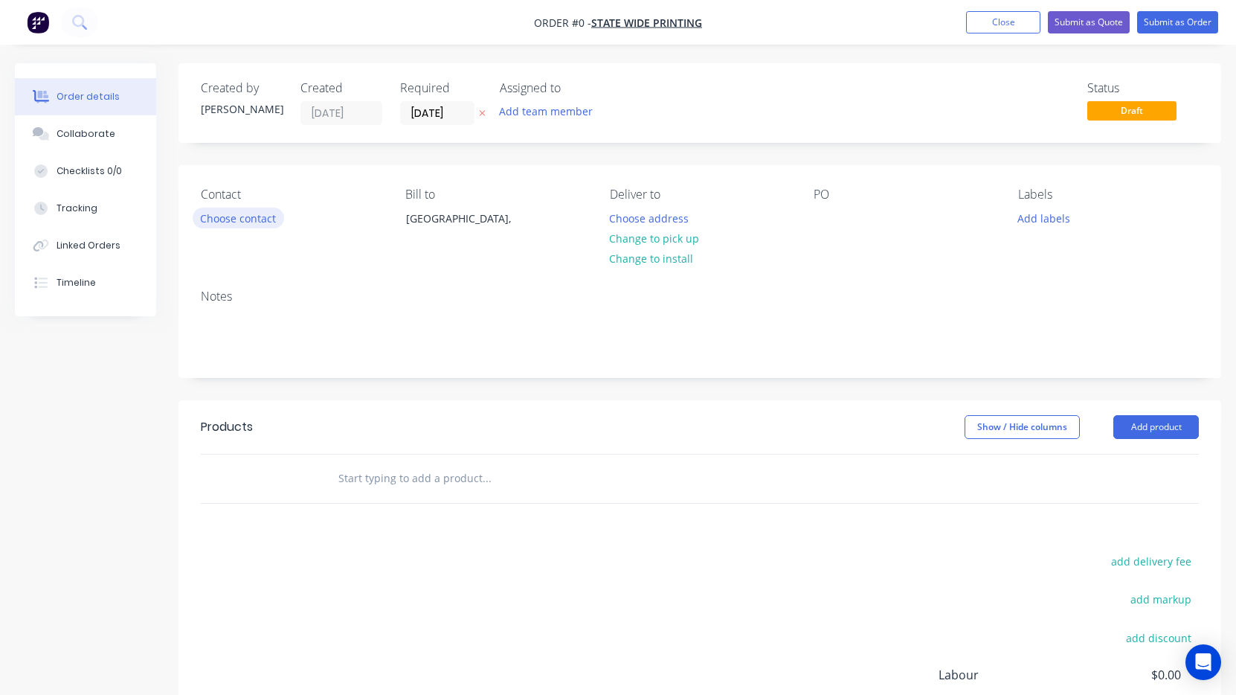
click at [256, 211] on button "Choose contact" at bounding box center [238, 217] width 91 height 20
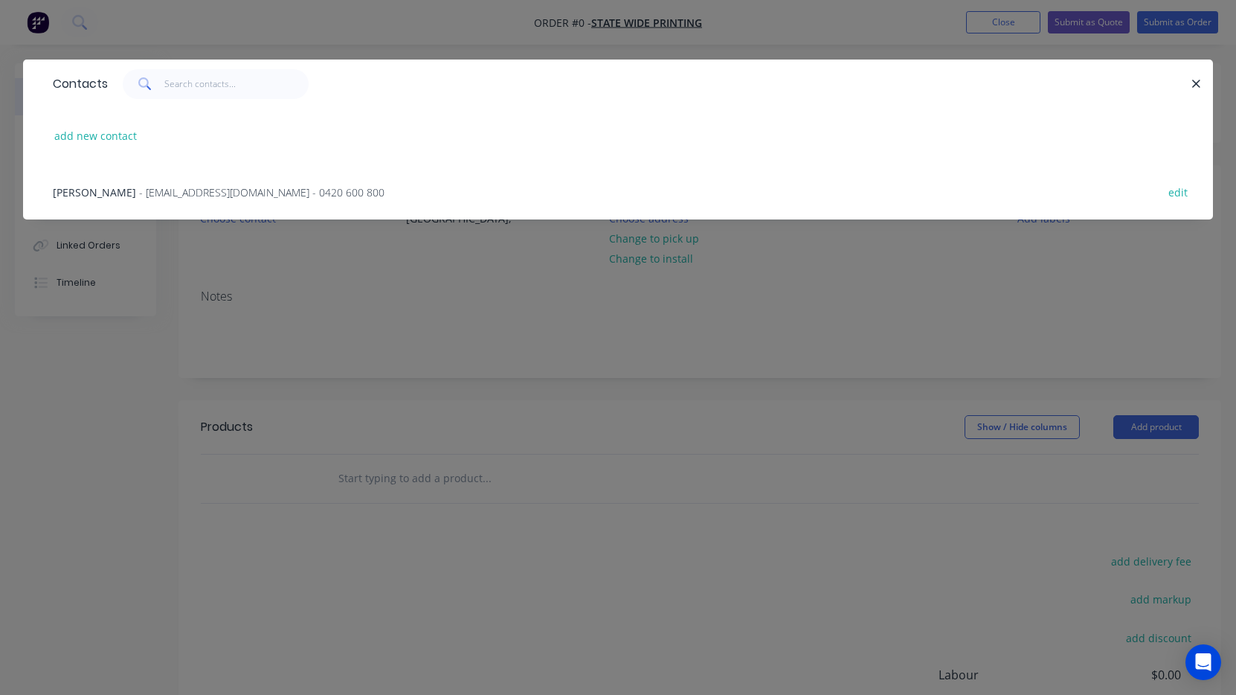
click at [224, 193] on span "- production@statewideprinting.com.au - 0420 600 800" at bounding box center [261, 192] width 245 height 14
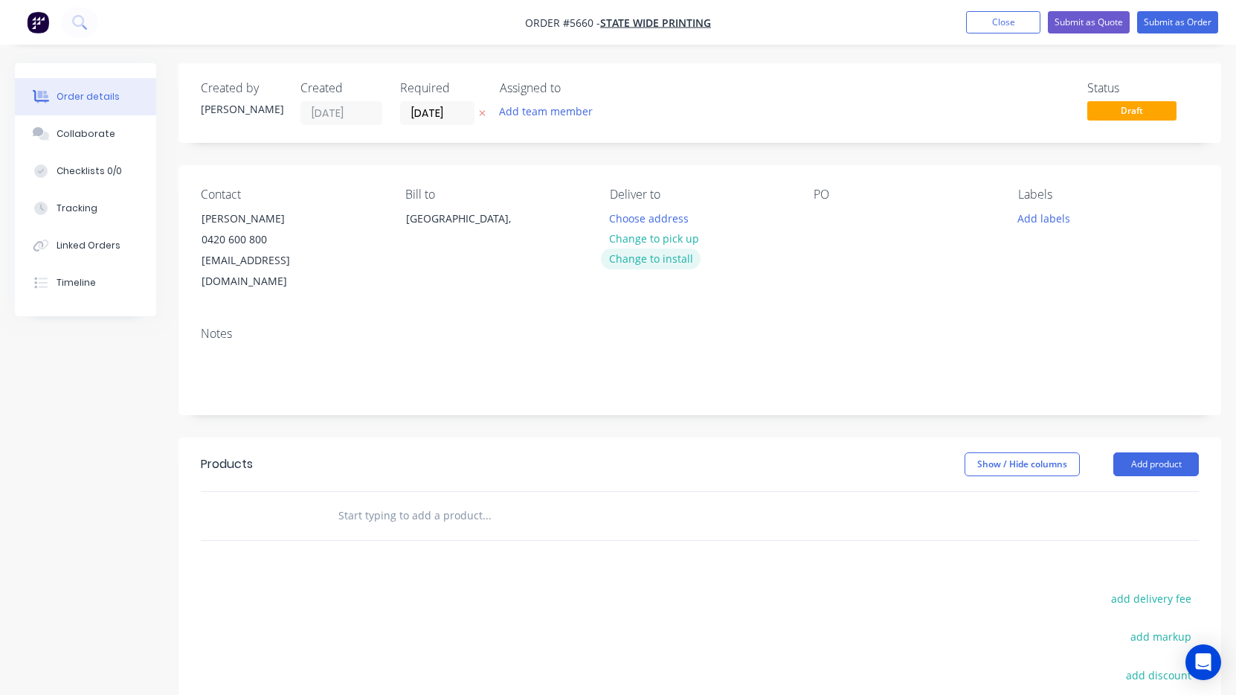
click at [640, 264] on button "Change to install" at bounding box center [651, 258] width 100 height 20
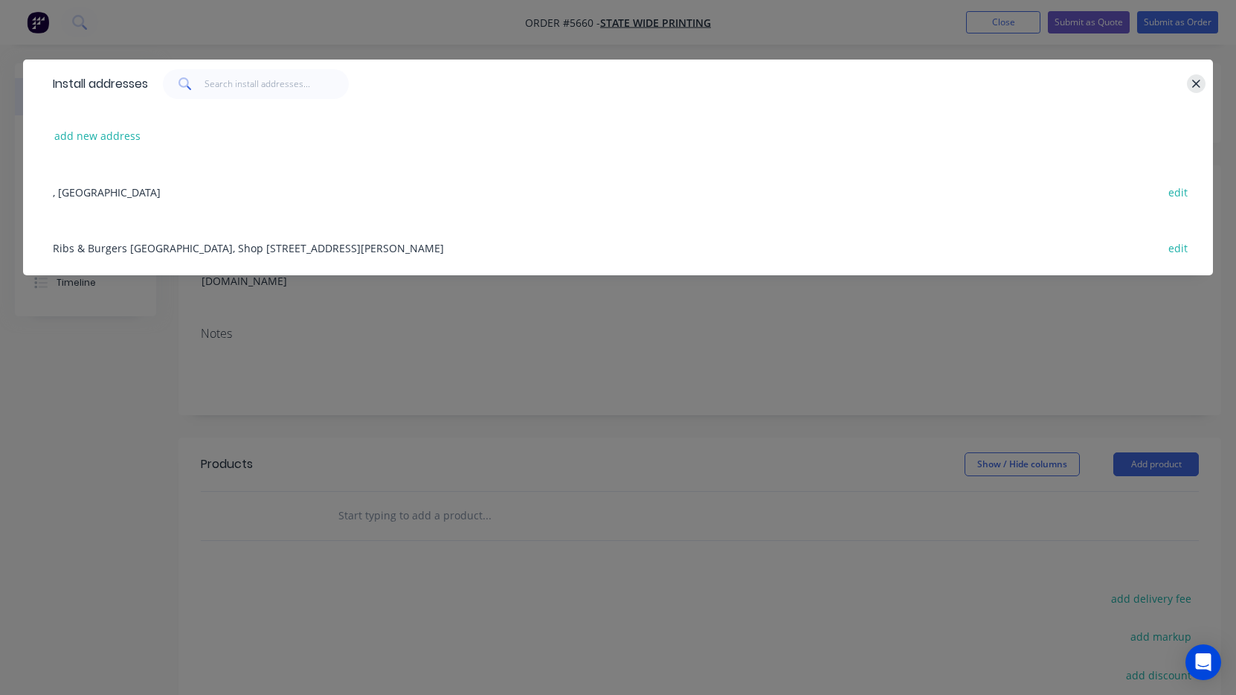
click at [1195, 81] on icon "button" at bounding box center [1196, 83] width 10 height 13
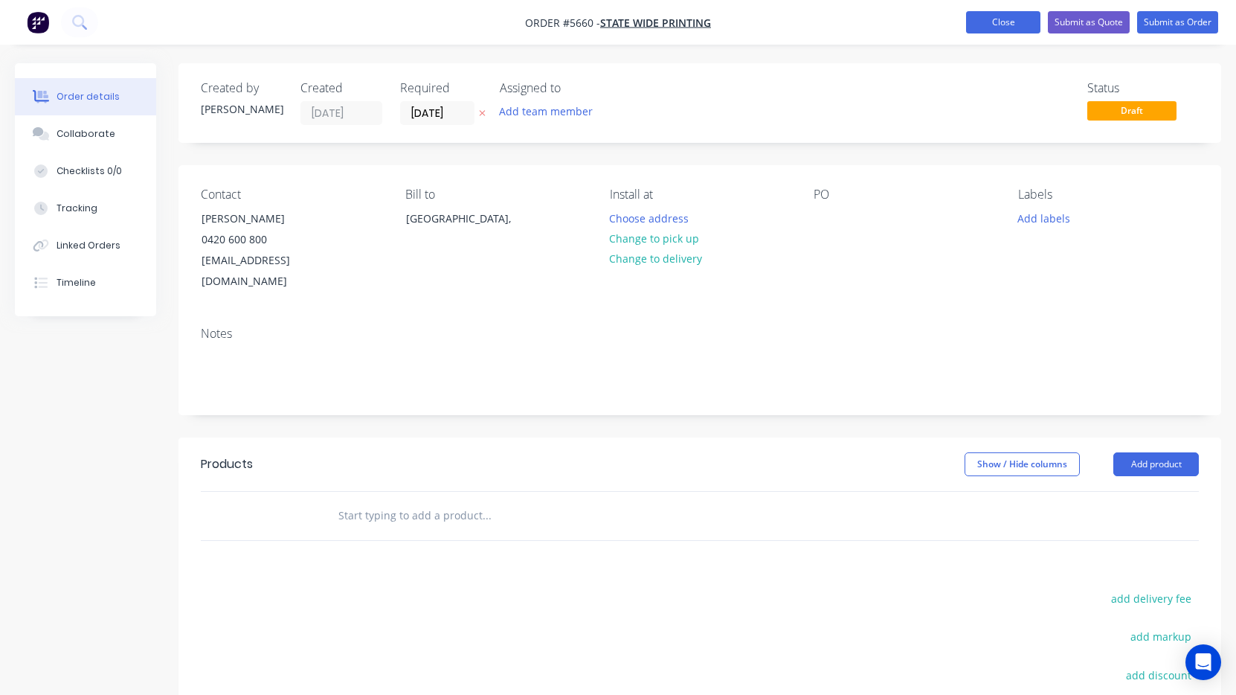
click at [973, 13] on button "Close" at bounding box center [1003, 22] width 74 height 22
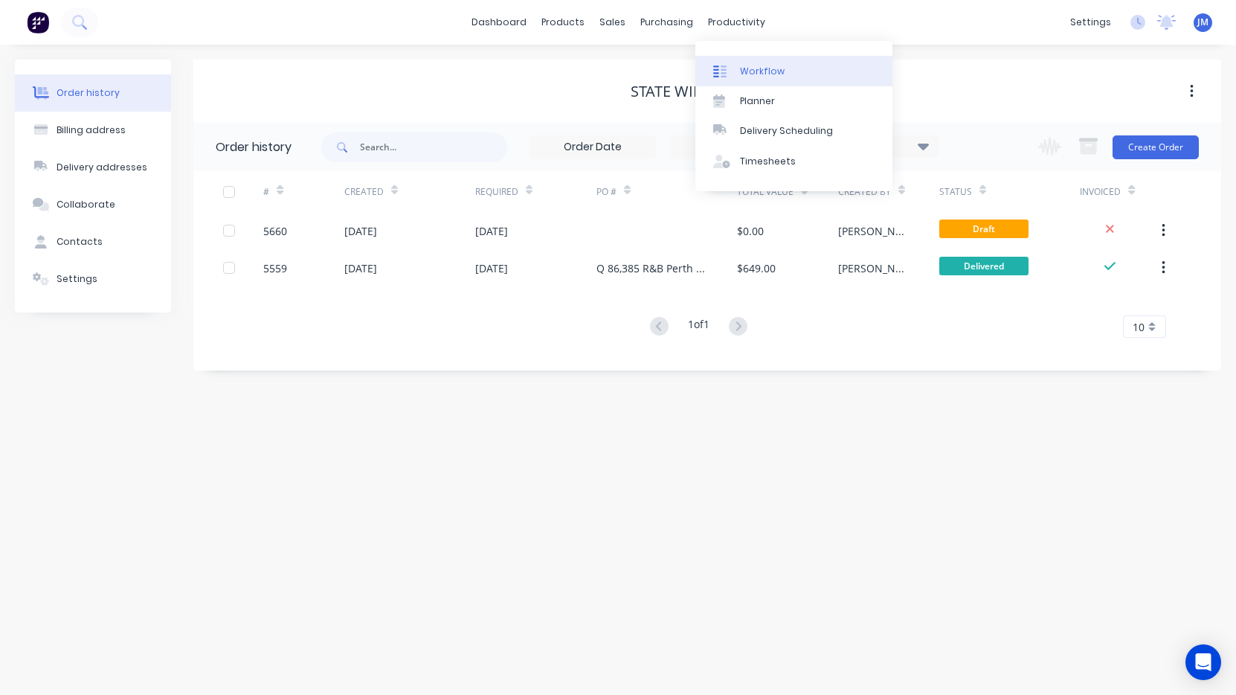
click at [764, 71] on div "Workflow" at bounding box center [762, 71] width 45 height 13
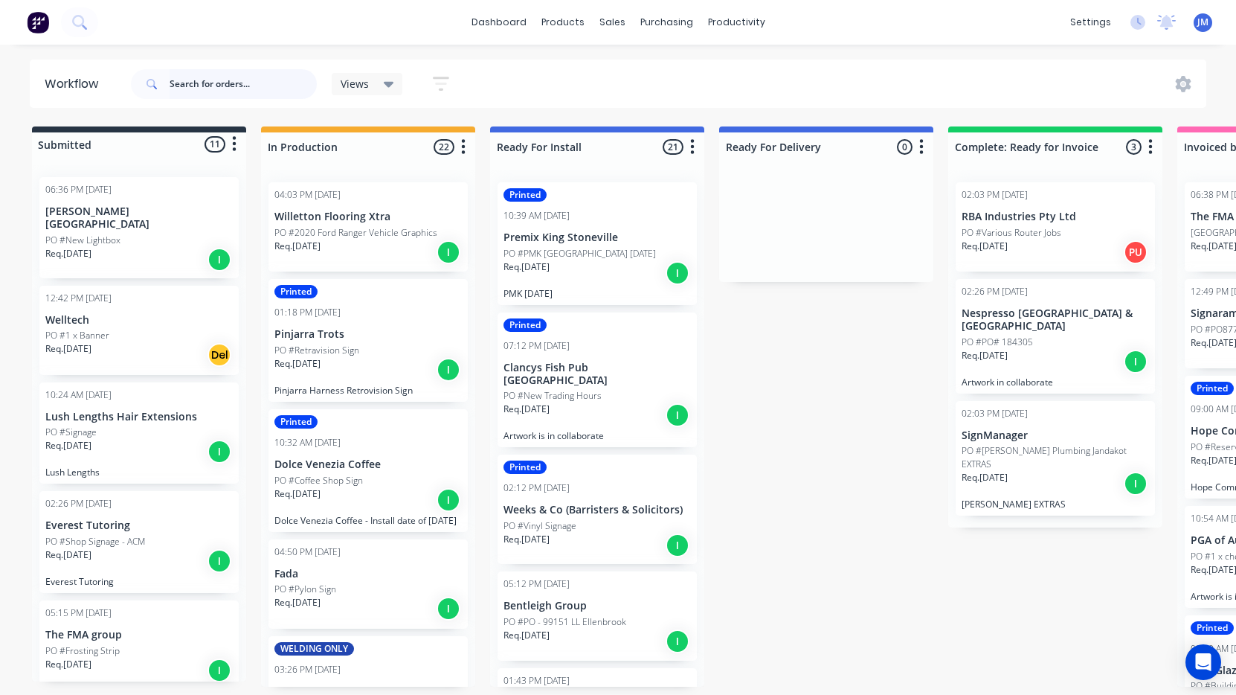
click at [234, 85] on input "text" at bounding box center [243, 84] width 147 height 30
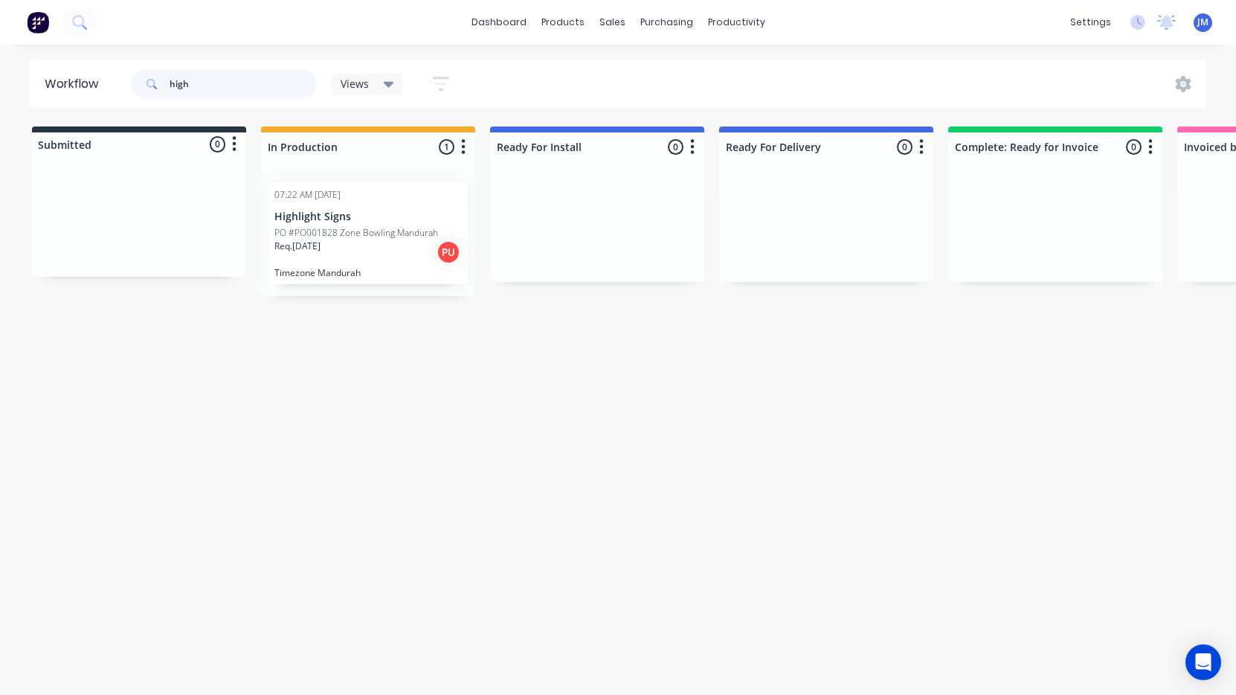
type input "high"
click at [350, 248] on div "Req. [DATE] PU" at bounding box center [367, 251] width 187 height 25
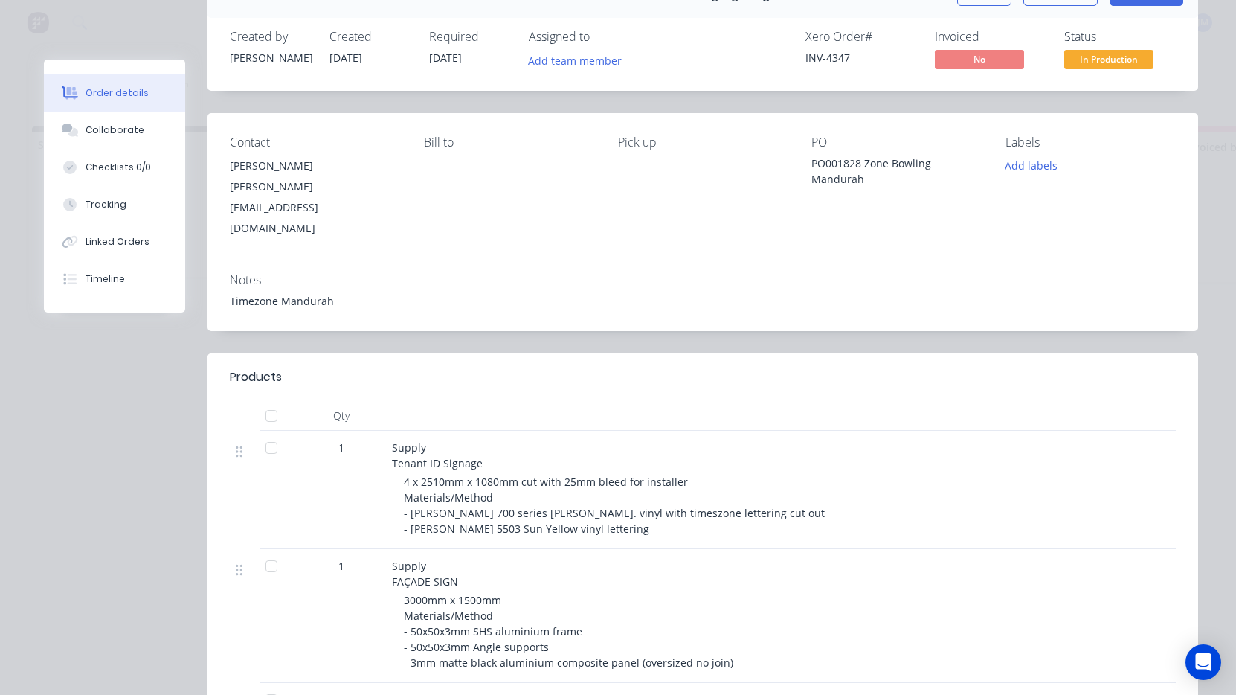
scroll to position [86, 0]
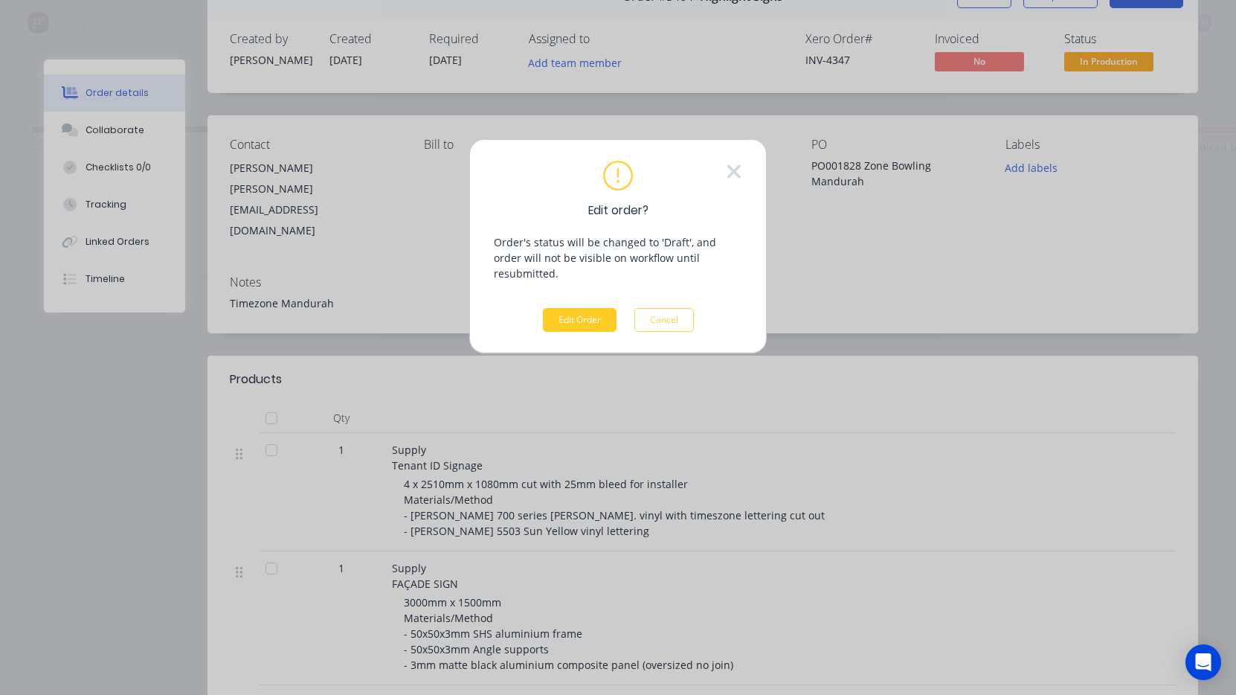
click at [577, 308] on button "Edit Order" at bounding box center [580, 320] width 74 height 24
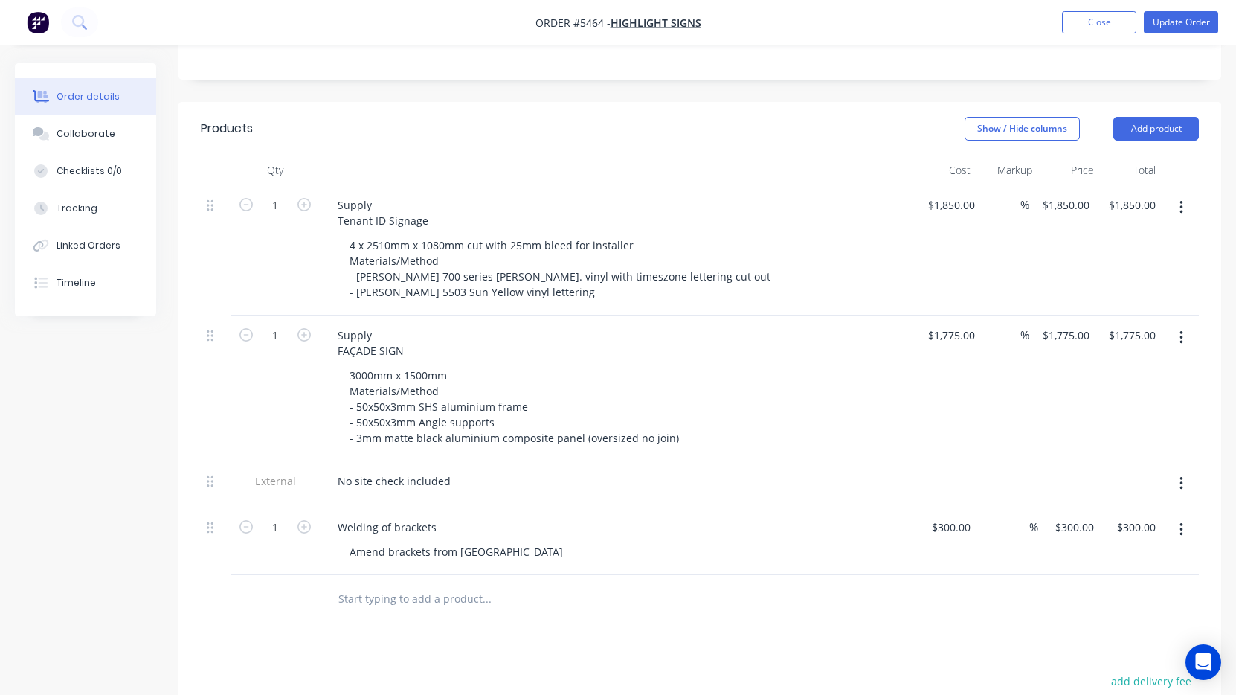
scroll to position [349, 0]
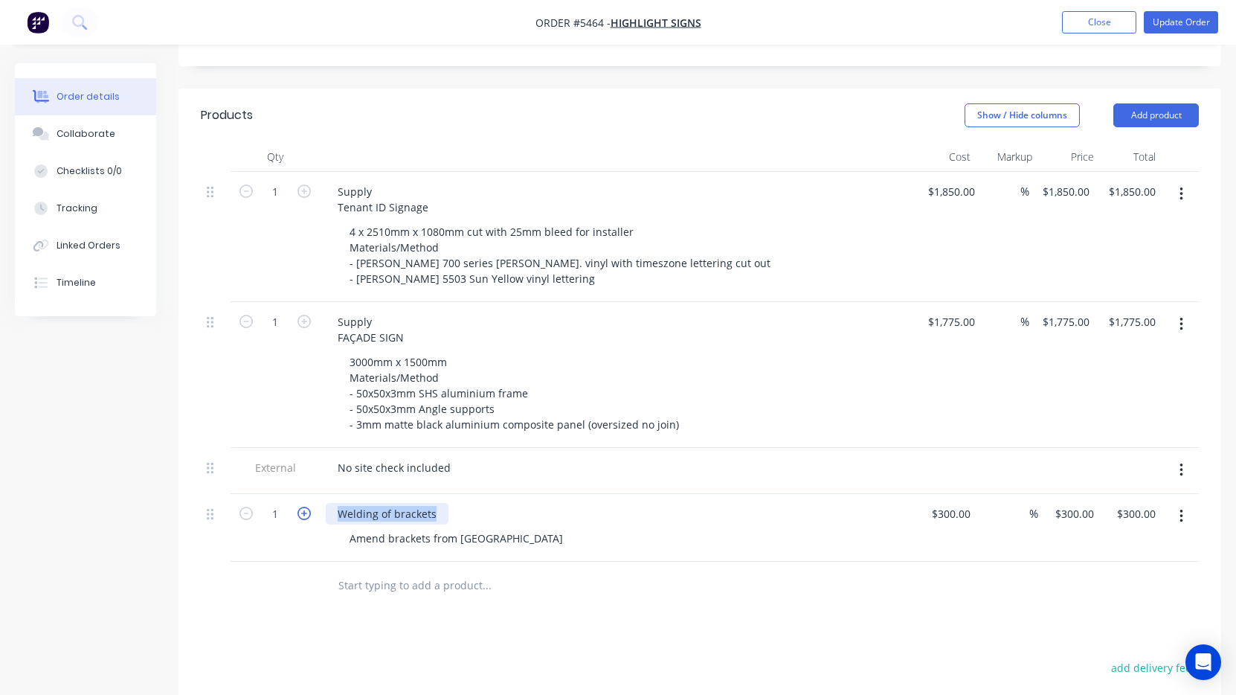
drag, startPoint x: 434, startPoint y: 477, endPoint x: 309, endPoint y: 473, distance: 125.8
click at [309, 494] on div "1 Welding of brackets Amend brackets from china $300.00 $300.00 % $300.00 $300.…" at bounding box center [700, 528] width 998 height 68
copy div "Welding of brackets"
click at [354, 527] on div "Amend brackets from [GEOGRAPHIC_DATA]" at bounding box center [456, 538] width 237 height 22
click at [351, 527] on div "Amend brackets from [GEOGRAPHIC_DATA]" at bounding box center [456, 538] width 237 height 22
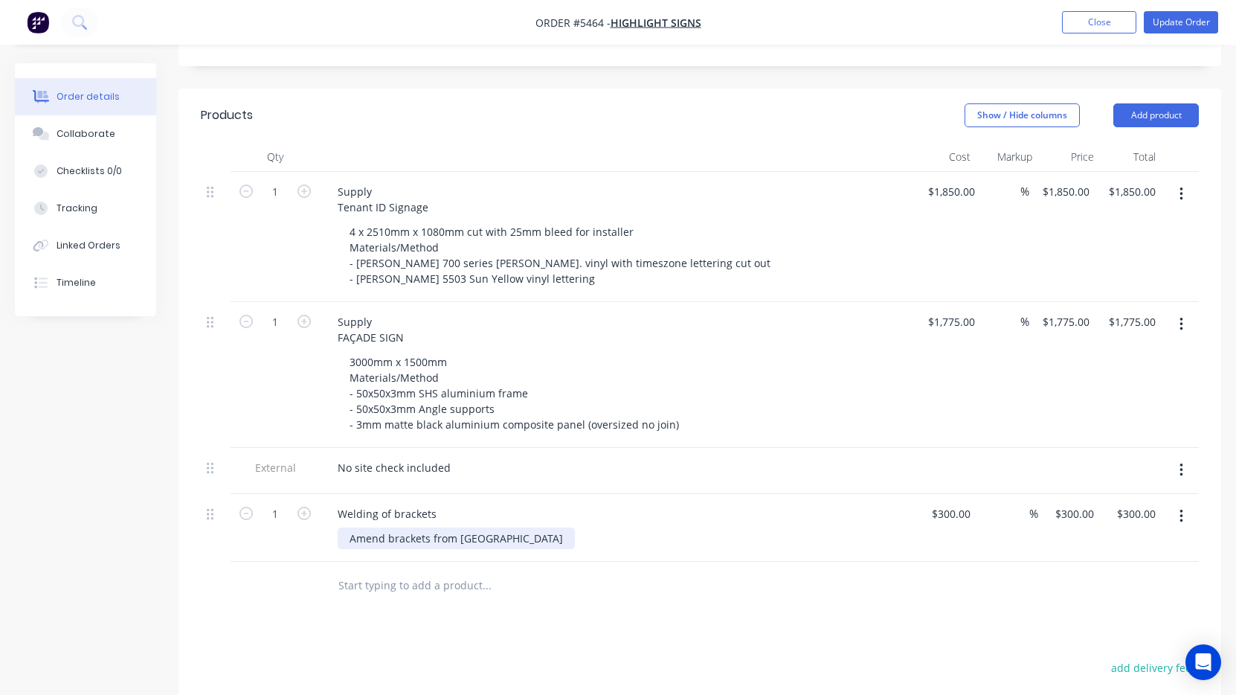
paste div
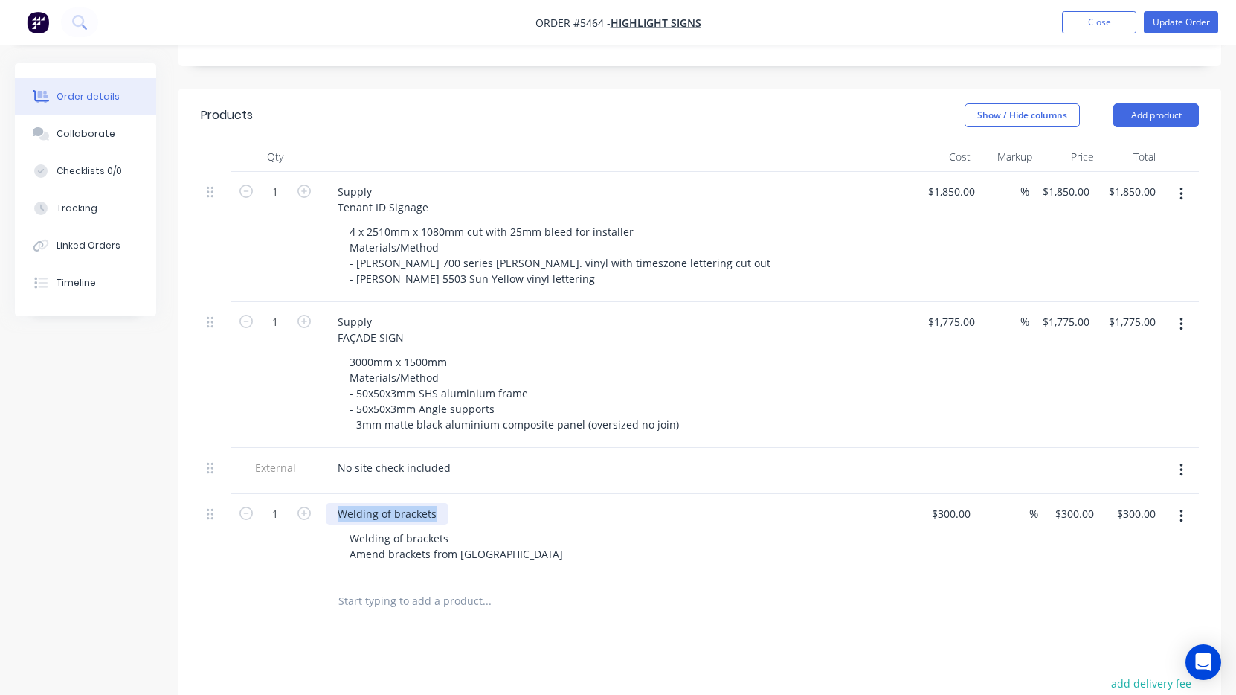
drag, startPoint x: 434, startPoint y: 477, endPoint x: 315, endPoint y: 480, distance: 118.3
click at [315, 494] on div "1 Welding of brackets Welding of brackets Amend brackets from china $300.00 $30…" at bounding box center [700, 535] width 998 height 83
click at [1185, 457] on button "button" at bounding box center [1181, 470] width 35 height 27
click at [1131, 528] on div "Delete" at bounding box center [1128, 539] width 115 height 22
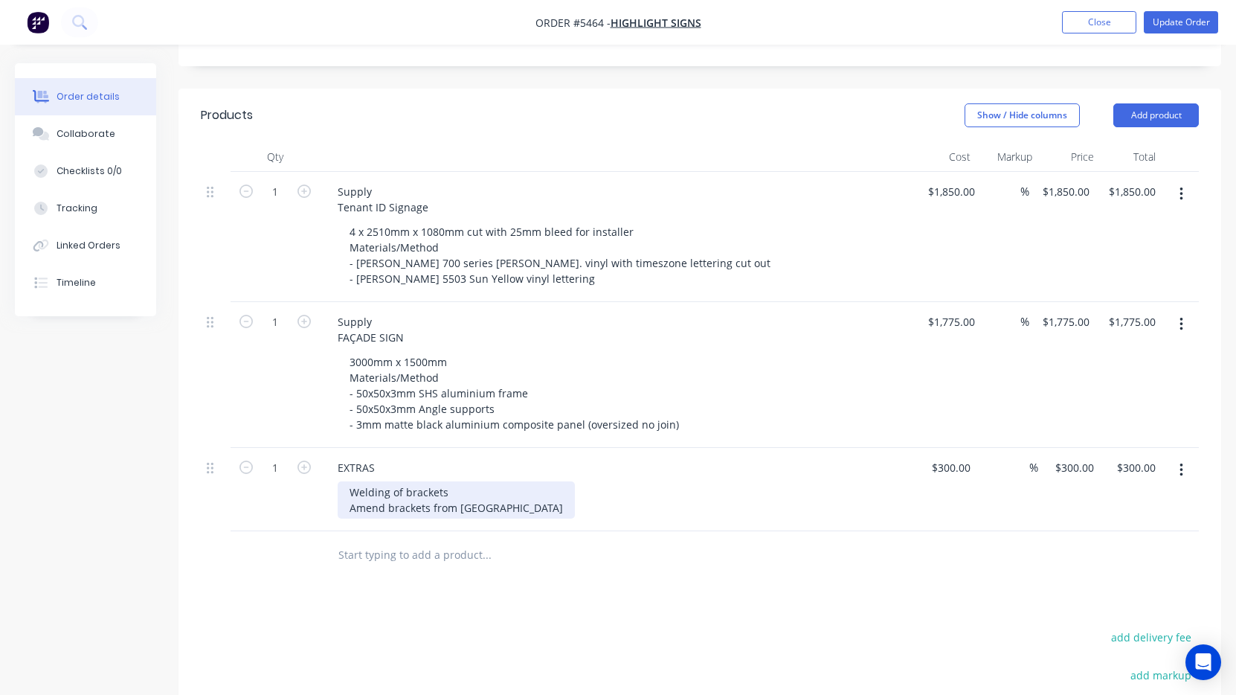
click at [485, 481] on div "Welding of brackets Amend brackets from china" at bounding box center [456, 499] width 237 height 37
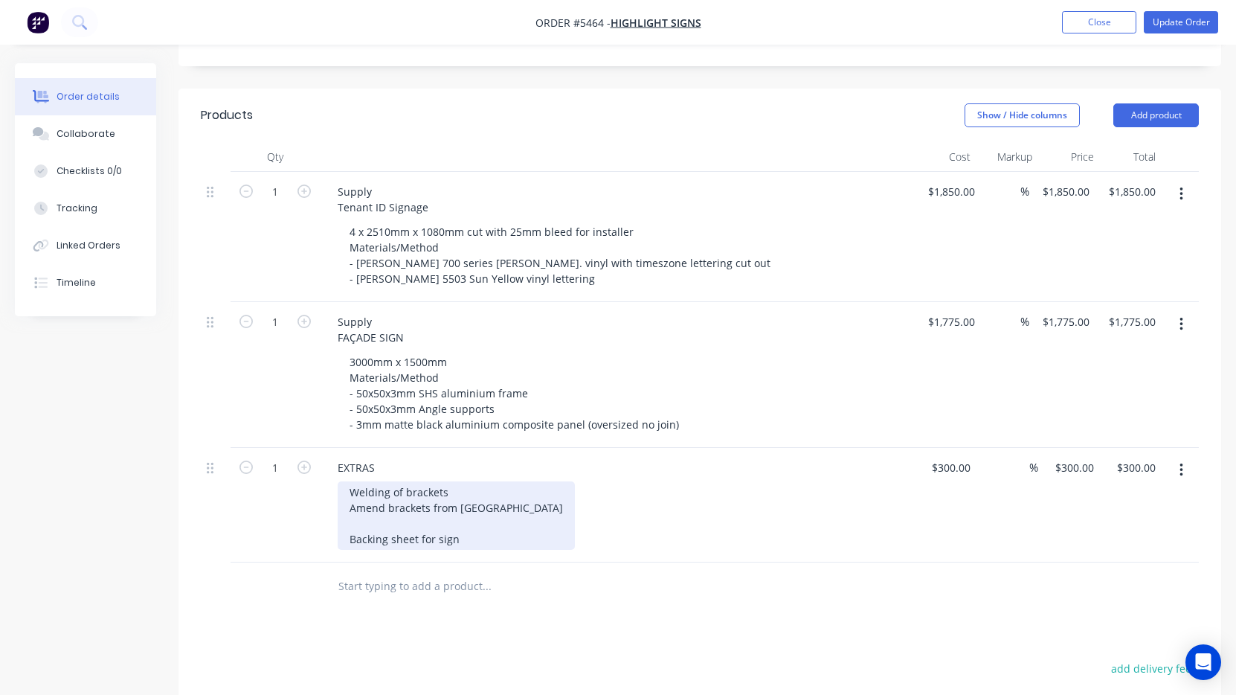
drag, startPoint x: 500, startPoint y: 477, endPoint x: 477, endPoint y: 500, distance: 32.6
click at [477, 500] on div "Welding of brackets Amend brackets from china Backing sheet for sign" at bounding box center [456, 515] width 237 height 68
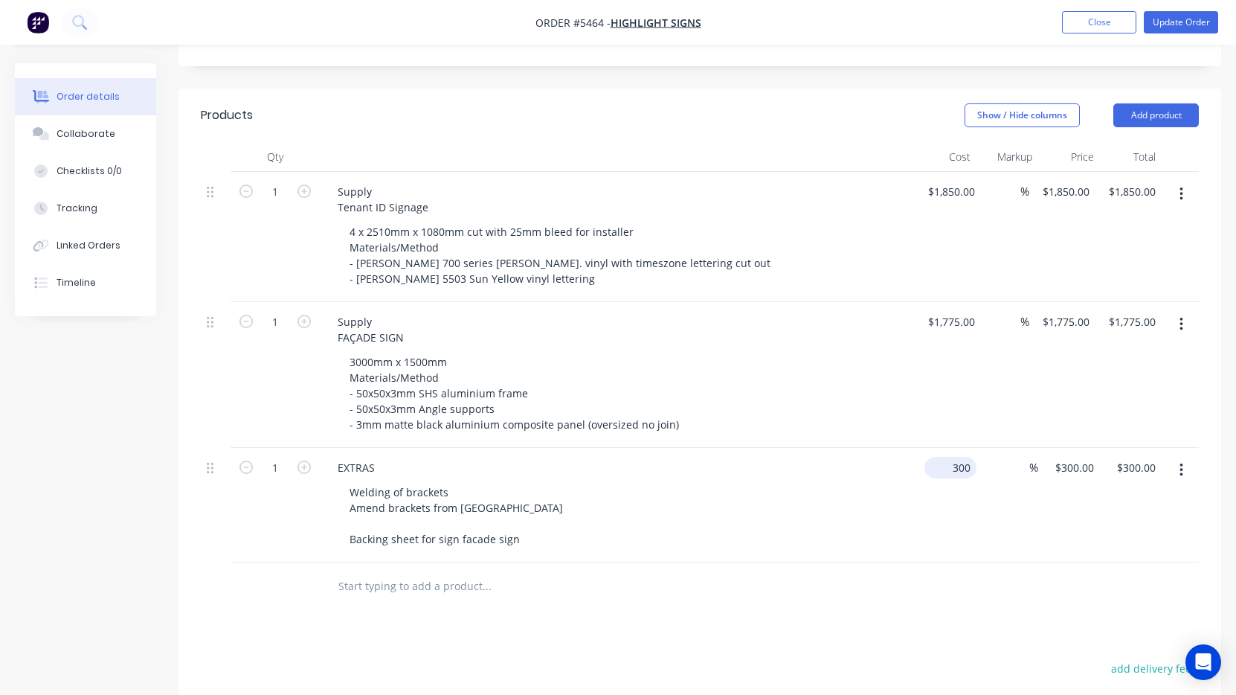
click at [950, 457] on div "300 $300.00" at bounding box center [950, 468] width 52 height 22
type input "$700.00"
click at [905, 562] on div at bounding box center [700, 586] width 998 height 48
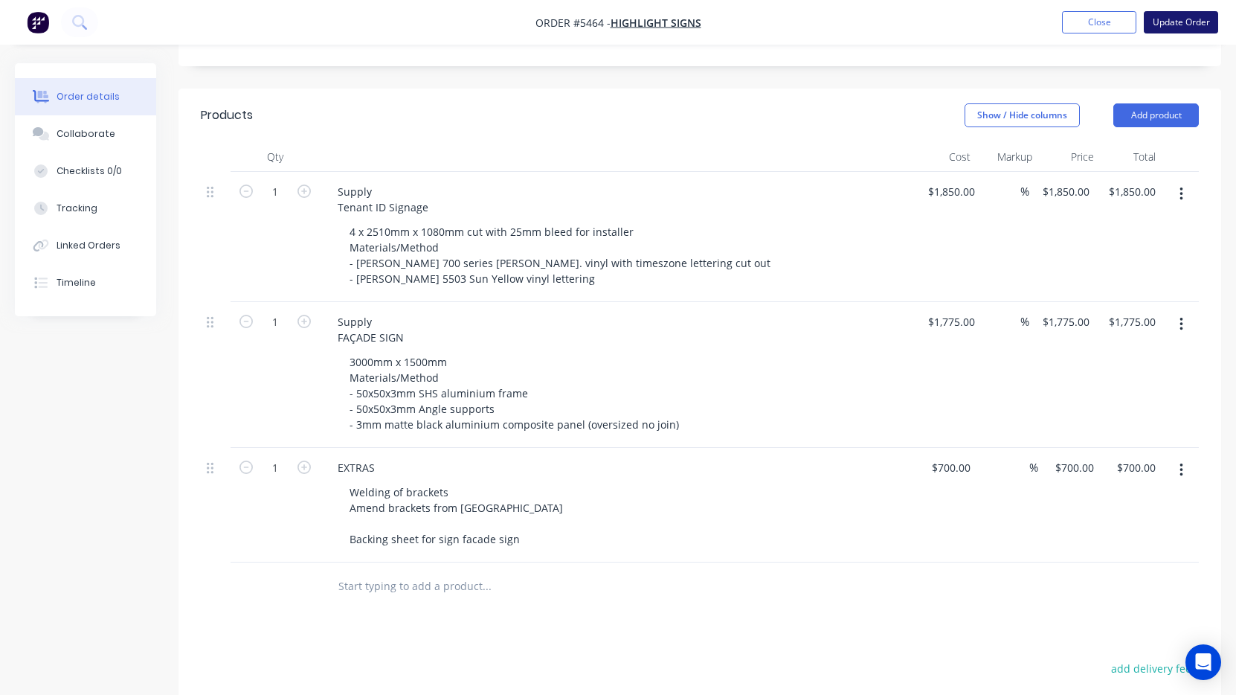
click at [1177, 28] on button "Update Order" at bounding box center [1181, 22] width 74 height 22
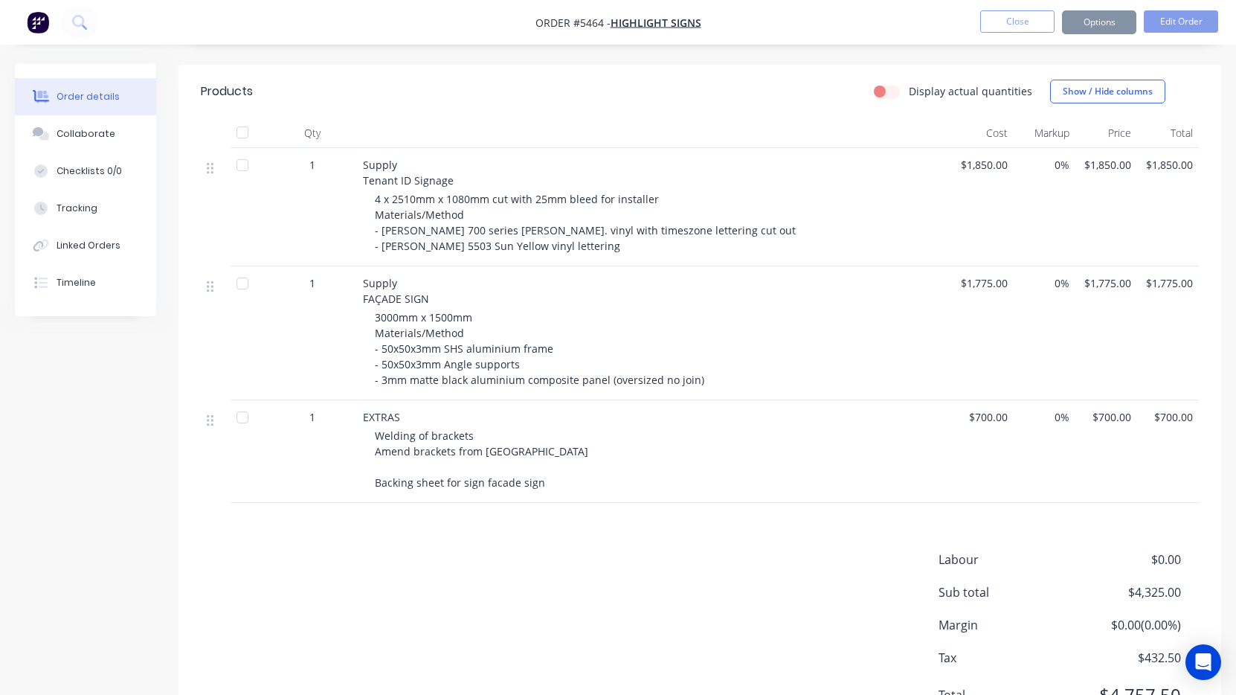
scroll to position [0, 0]
